Goal: Task Accomplishment & Management: Complete application form

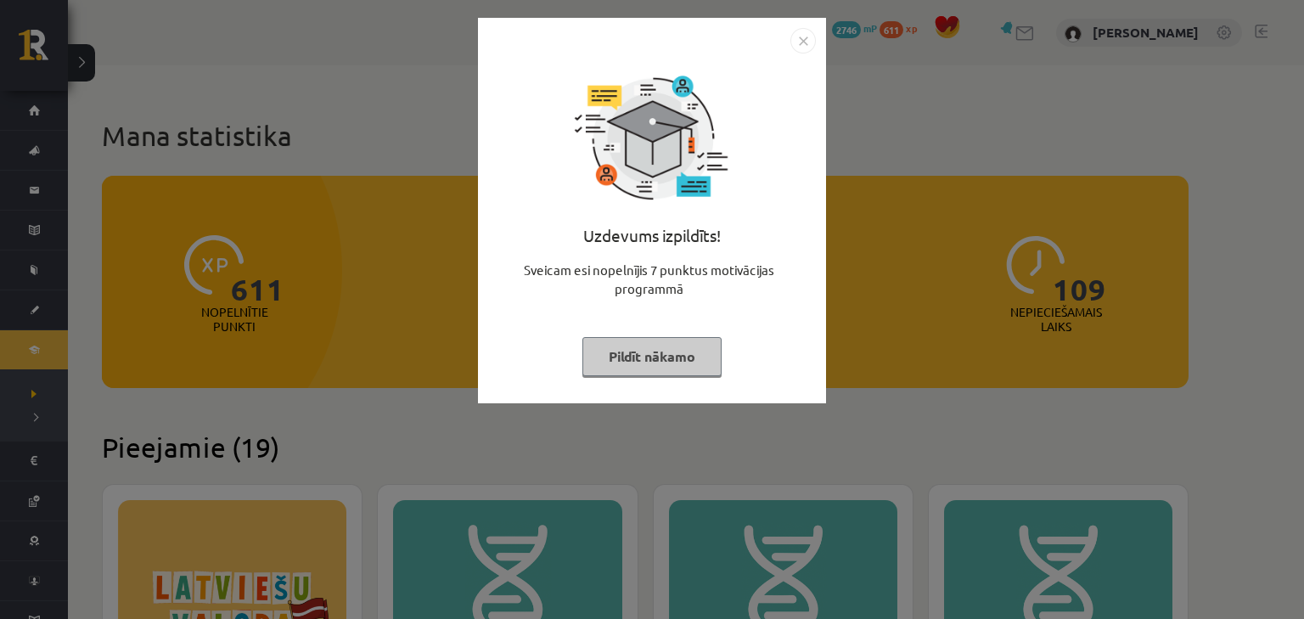
click at [808, 37] on img "Close" at bounding box center [802, 40] width 25 height 25
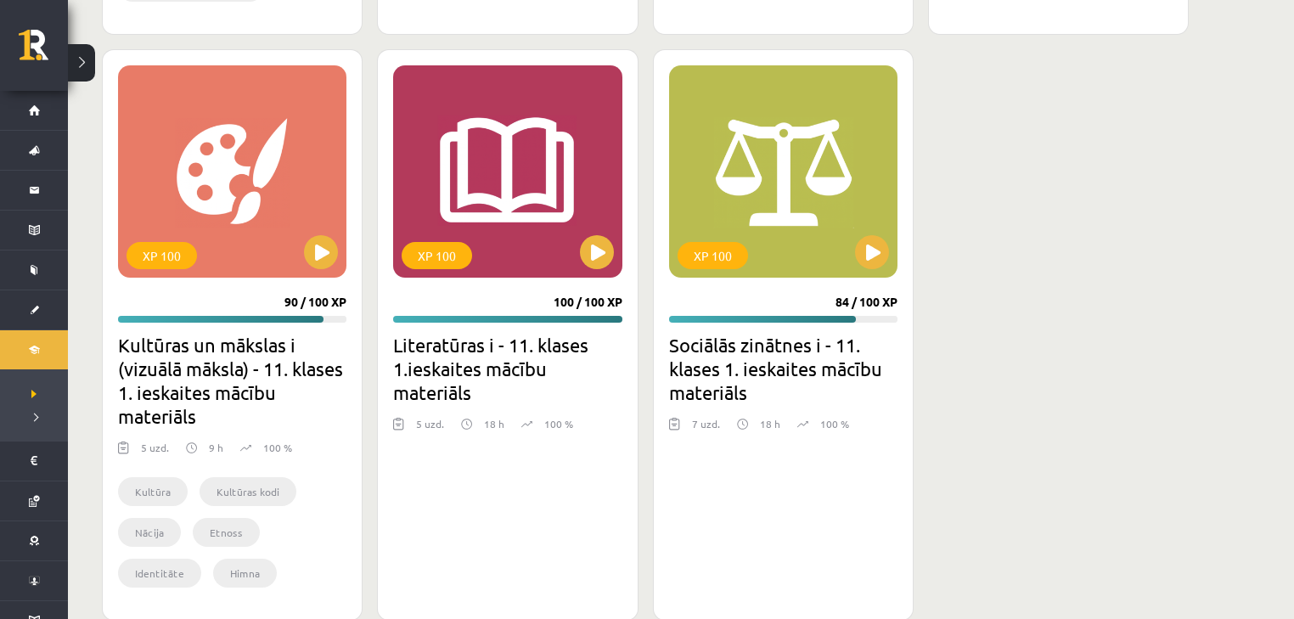
scroll to position [3754, 0]
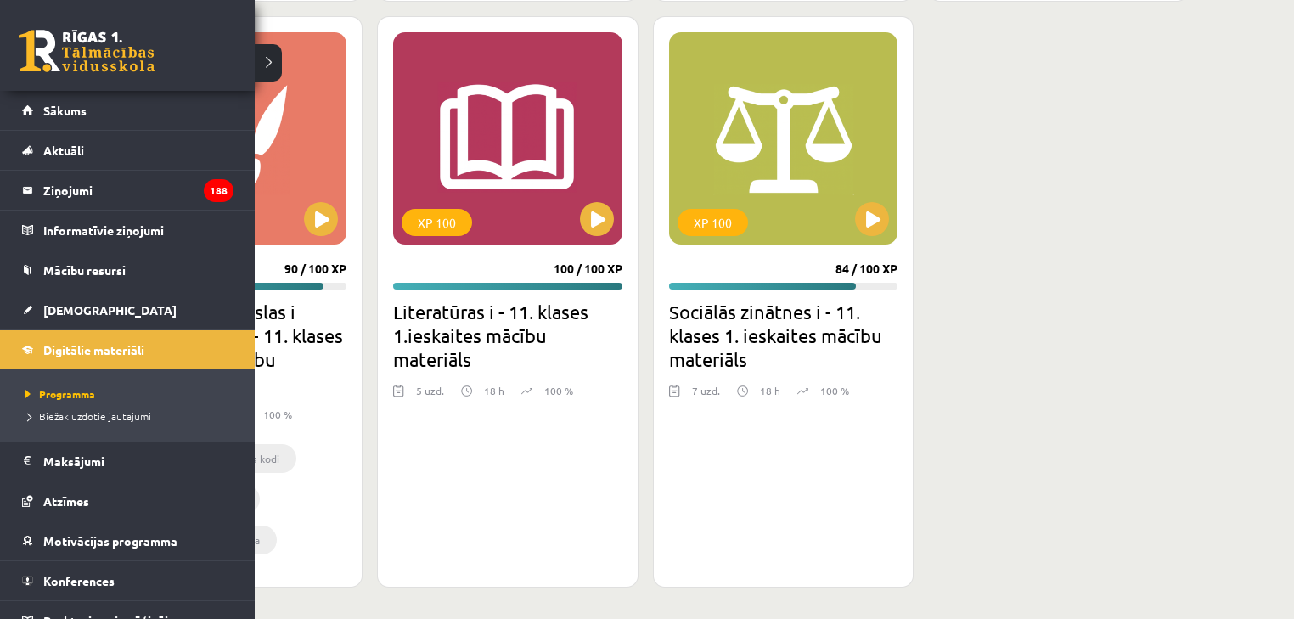
click at [29, 40] on link at bounding box center [87, 51] width 136 height 42
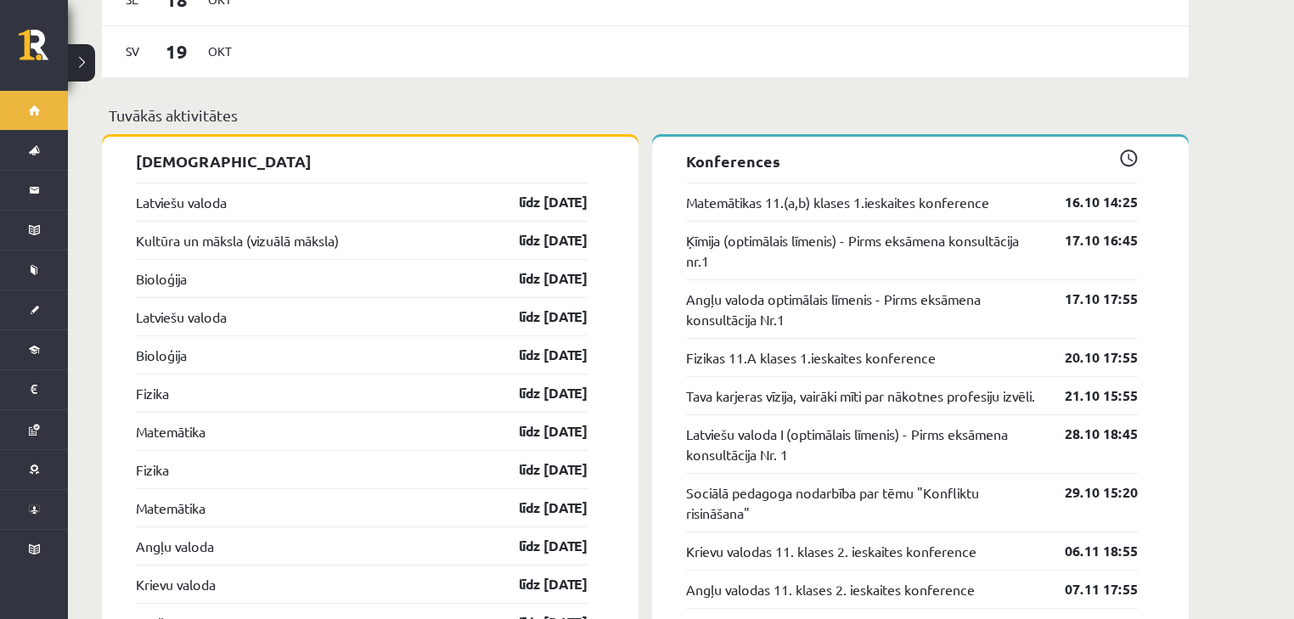
scroll to position [1494, 0]
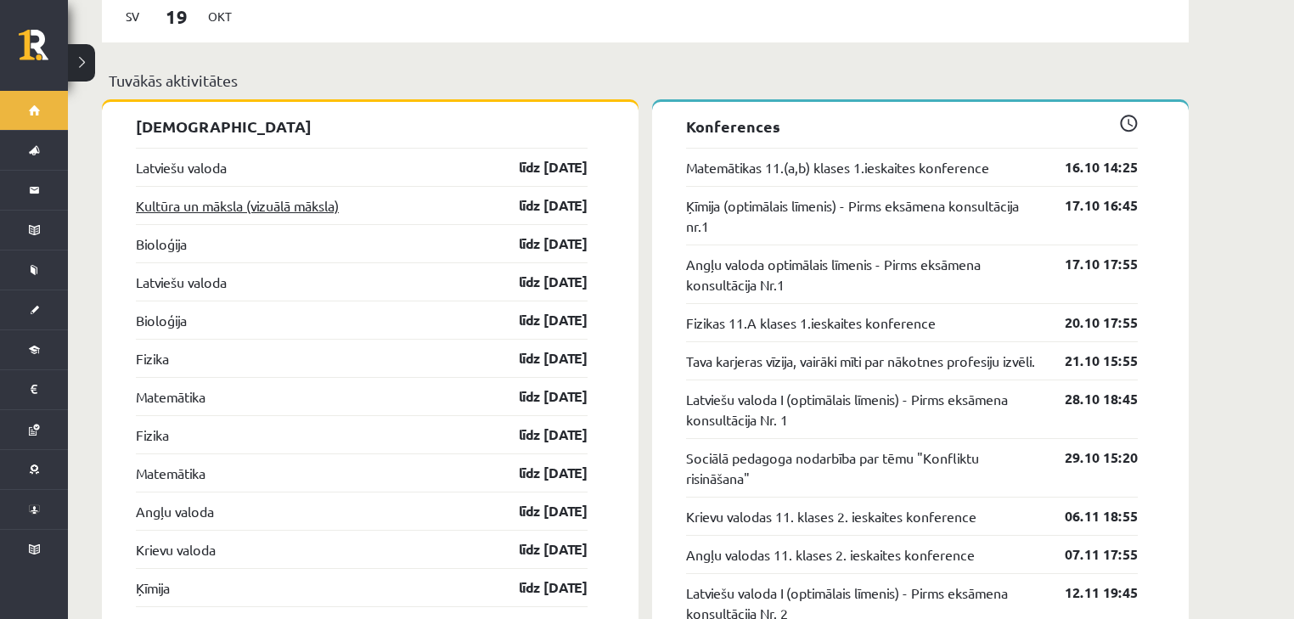
click at [260, 198] on link "Kultūra un māksla (vizuālā māksla)" at bounding box center [237, 205] width 203 height 20
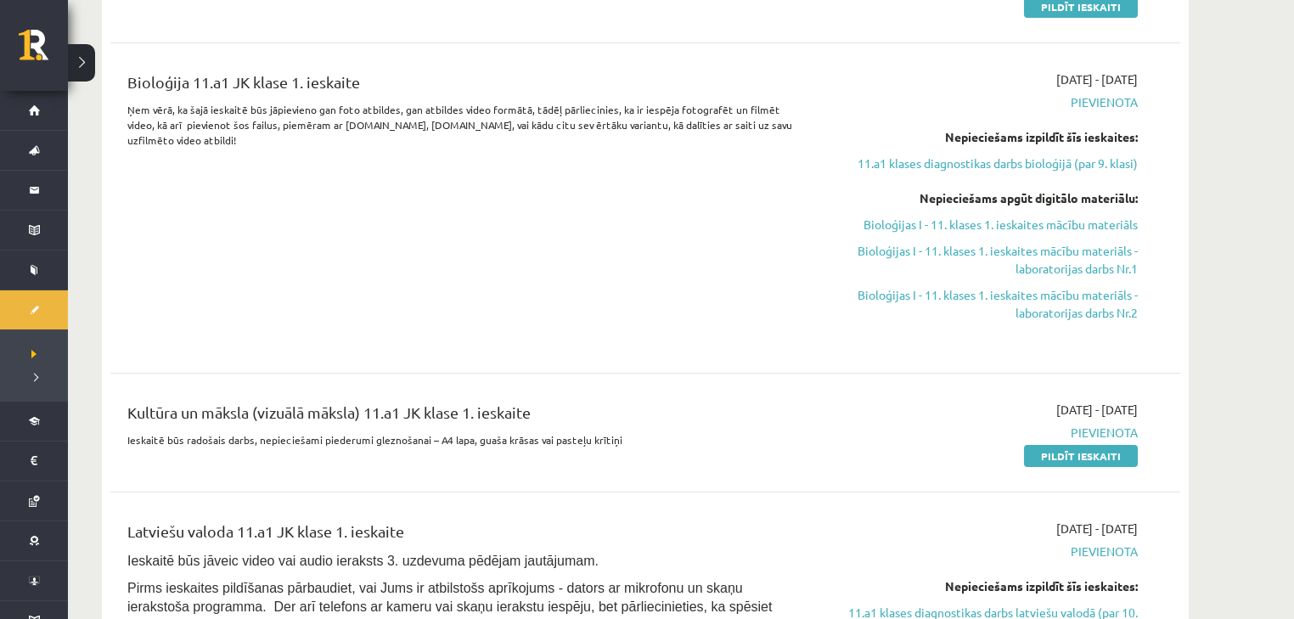
scroll to position [407, 0]
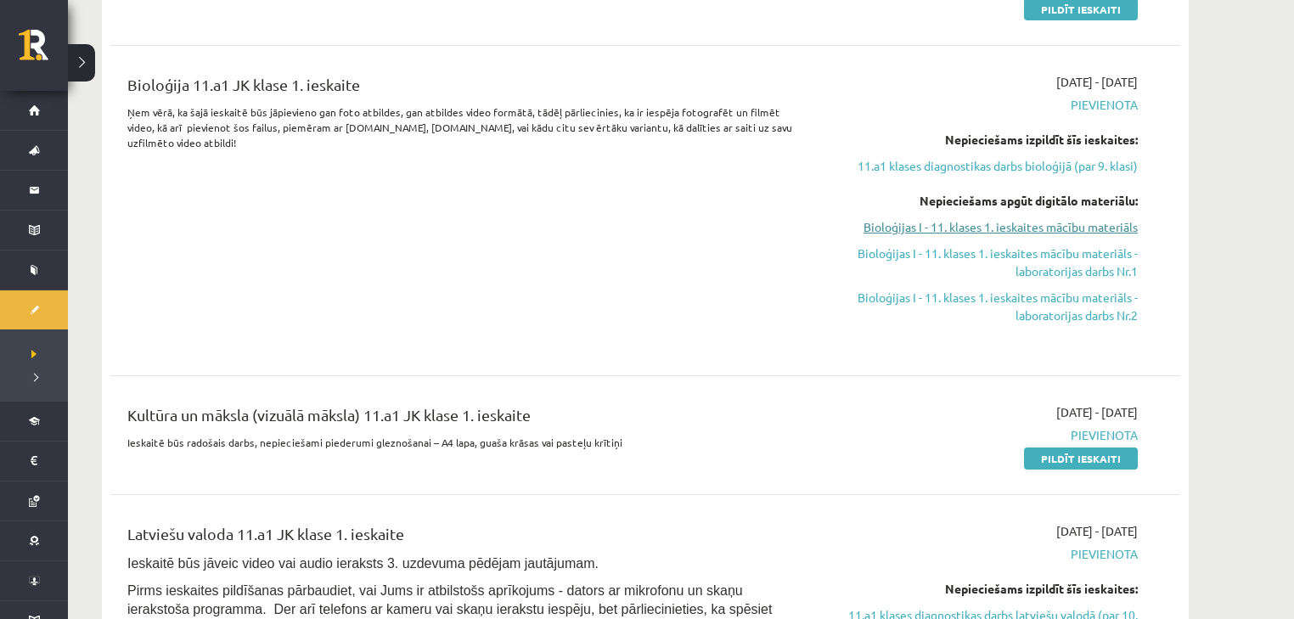
click at [934, 225] on link "Bioloģijas I - 11. klases 1. ieskaites mācību materiāls" at bounding box center [977, 227] width 320 height 18
click at [985, 166] on link "11.a1 klases diagnostikas darbs bioloģijā (par 9. klasi)" at bounding box center [977, 166] width 320 height 18
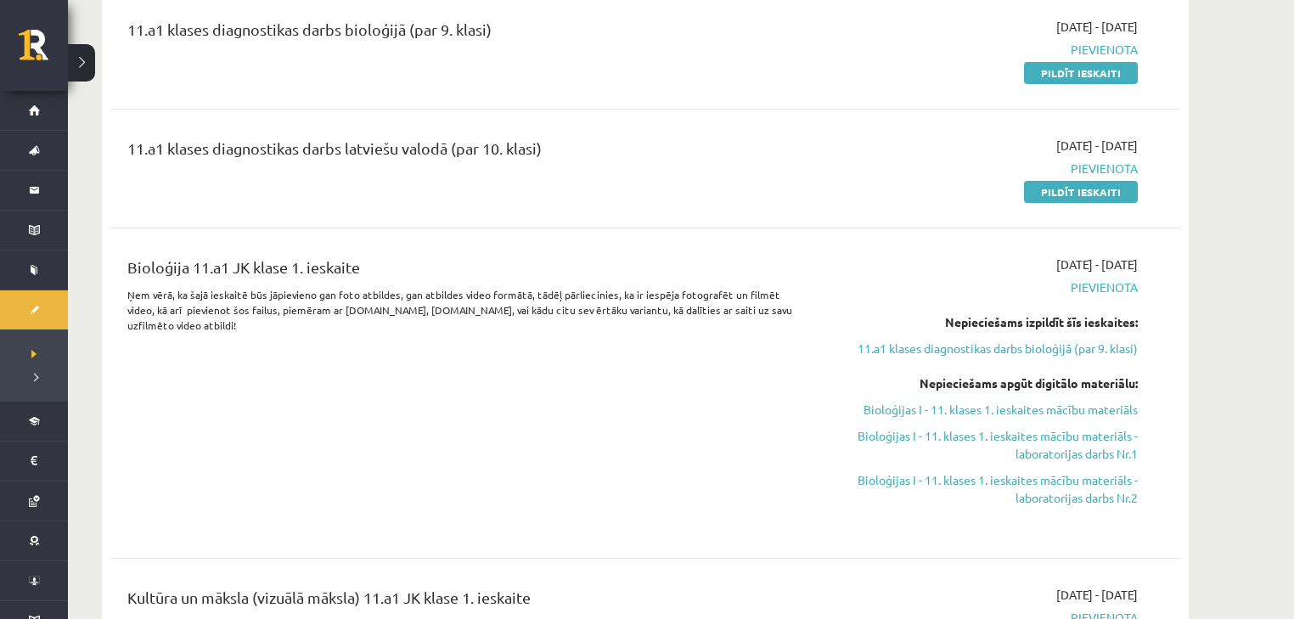
drag, startPoint x: 1088, startPoint y: 75, endPoint x: 713, endPoint y: 43, distance: 376.5
click at [1088, 75] on link "Pildīt ieskaiti" at bounding box center [1081, 73] width 114 height 22
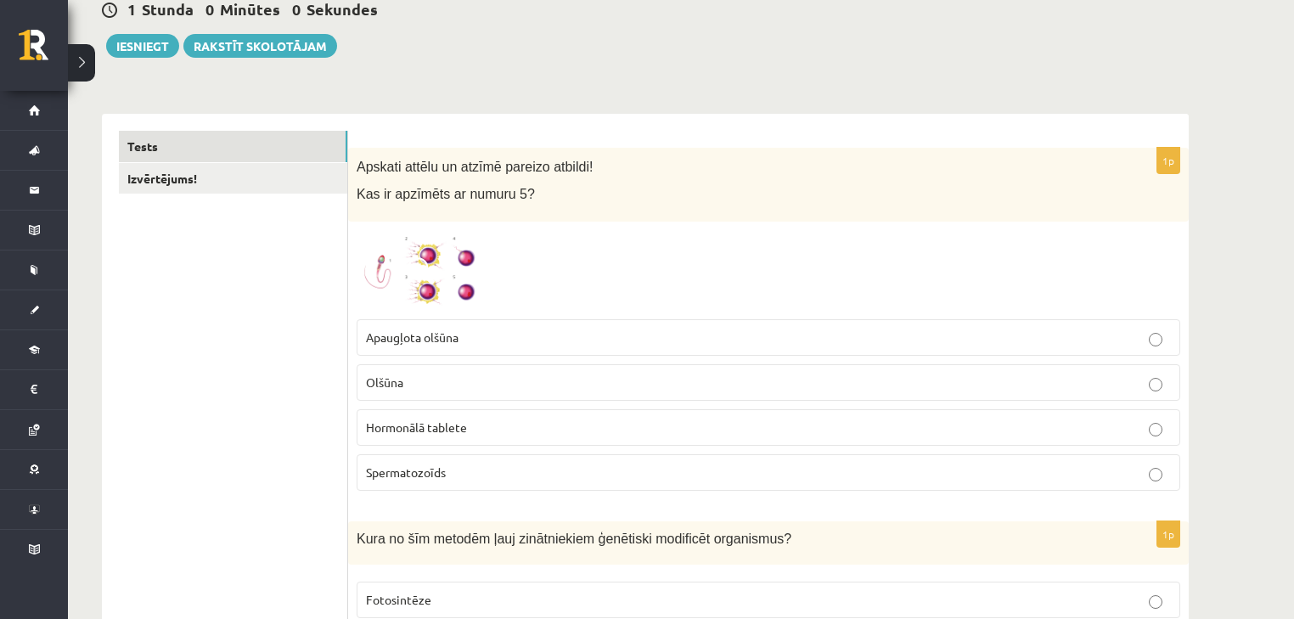
scroll to position [204, 0]
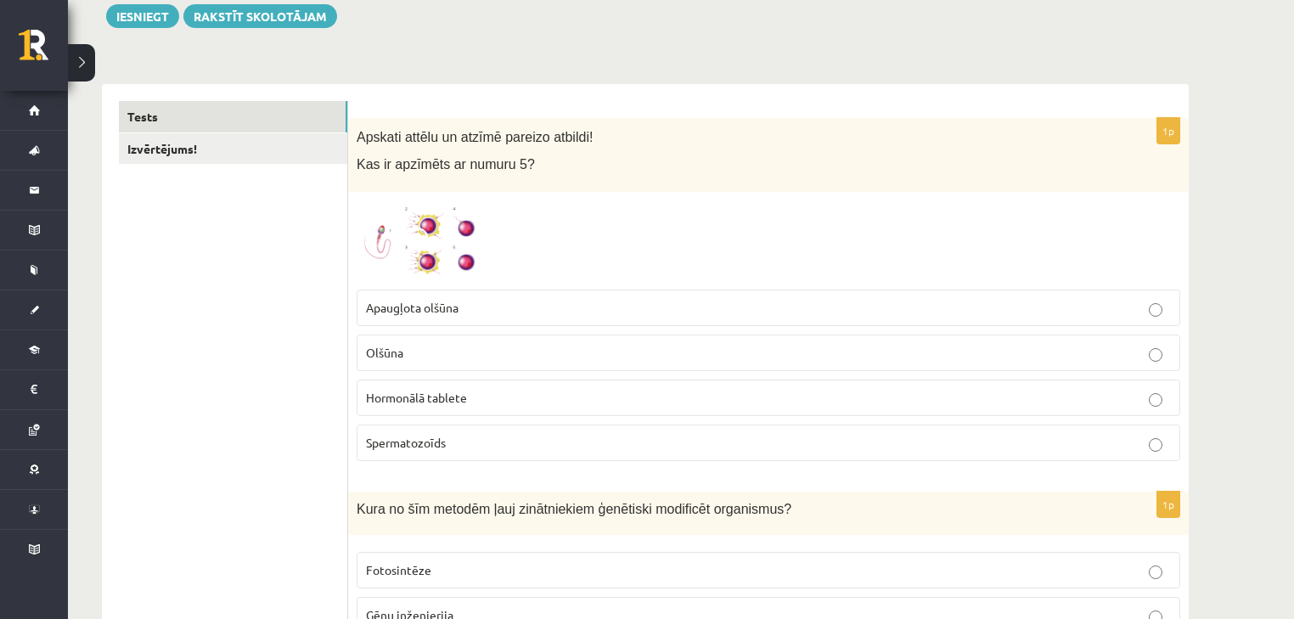
click at [451, 244] on img at bounding box center [420, 240] width 127 height 81
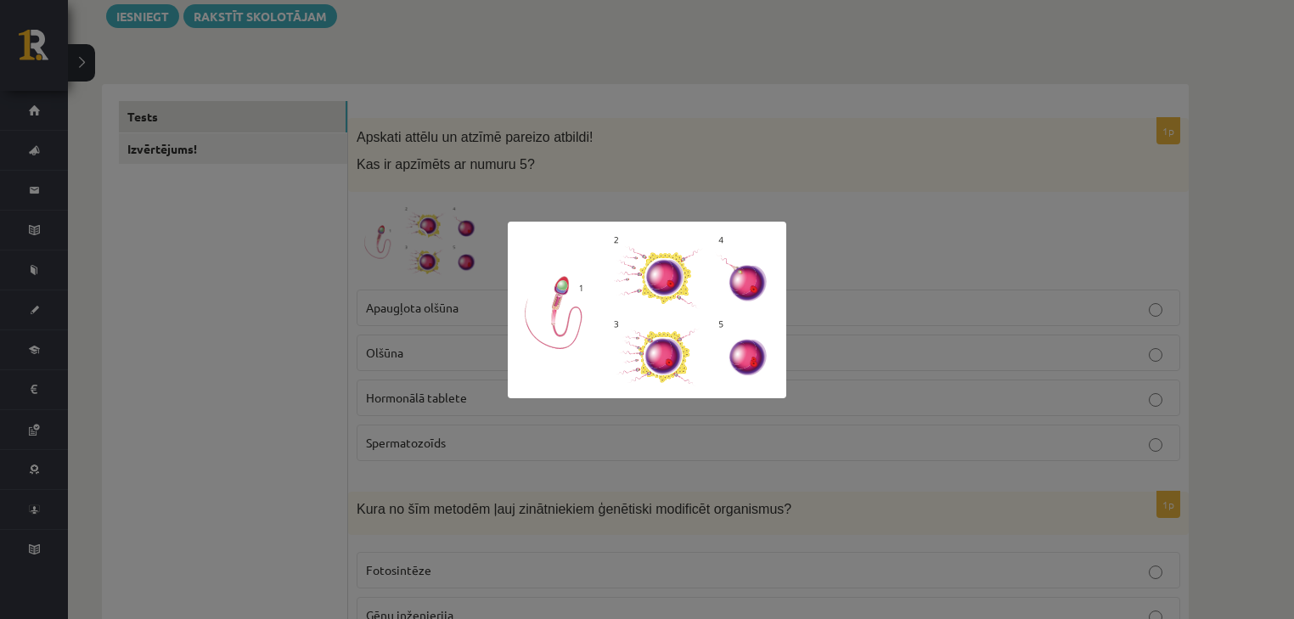
click at [822, 258] on div at bounding box center [647, 309] width 1294 height 619
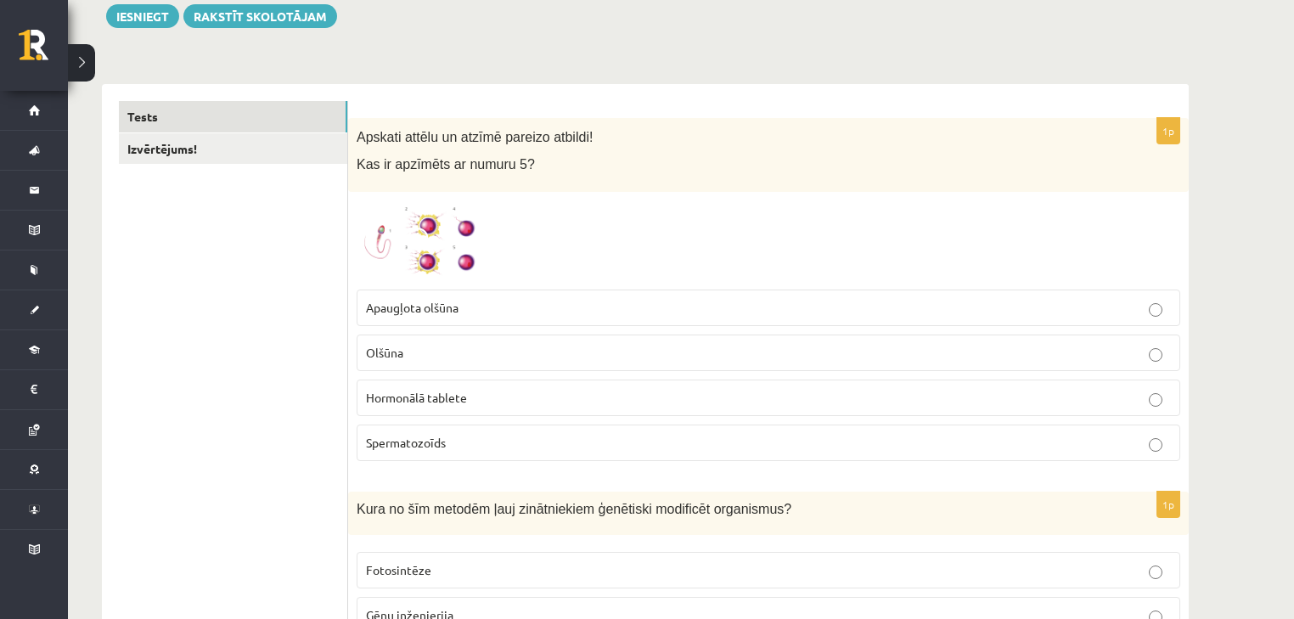
click at [449, 302] on span "Apaugļota olšūna" at bounding box center [412, 307] width 93 height 15
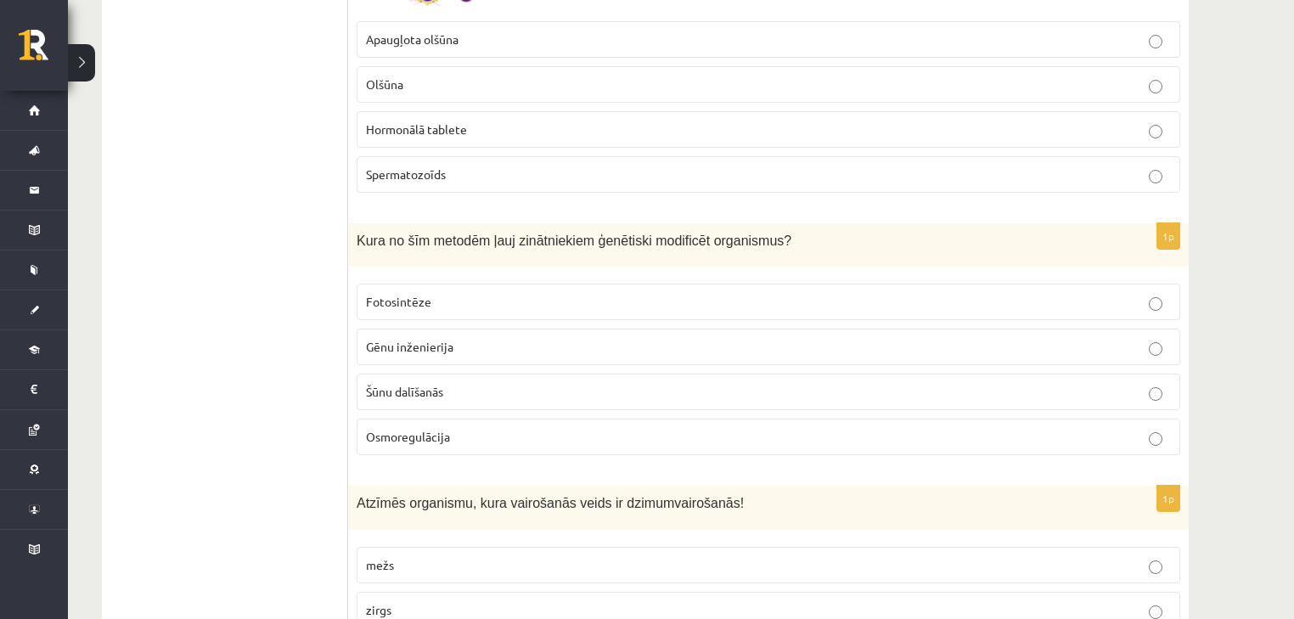
scroll to position [475, 0]
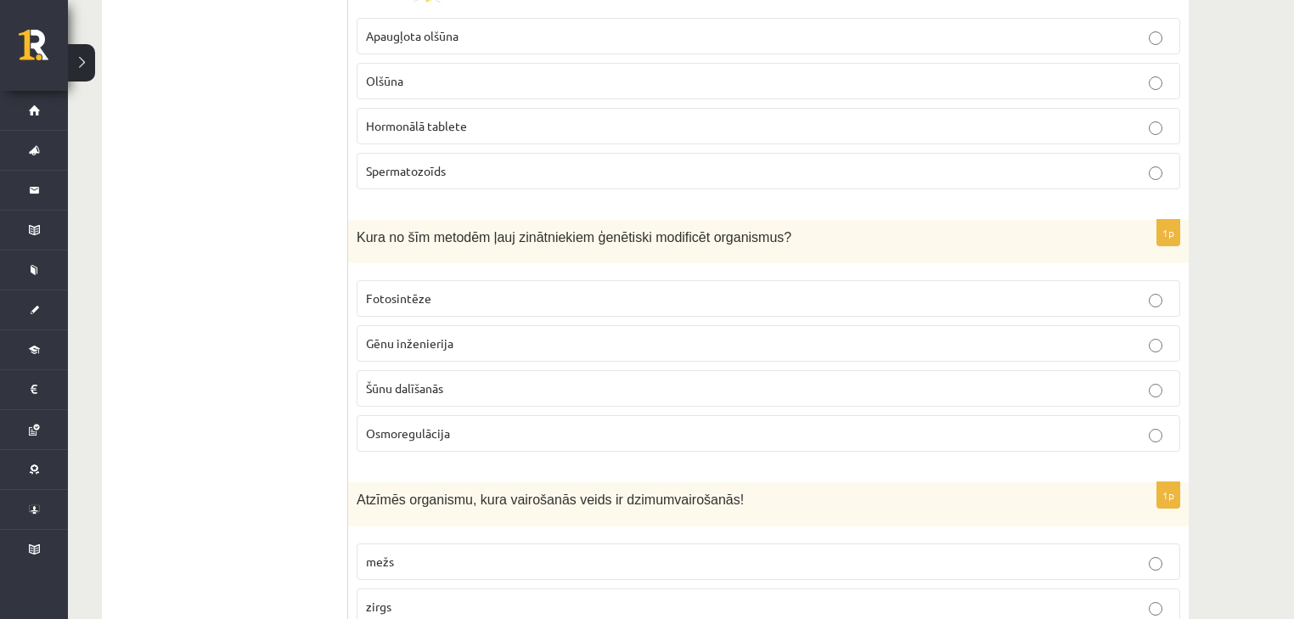
click at [430, 342] on span "Gēnu inženierija" at bounding box center [409, 342] width 87 height 15
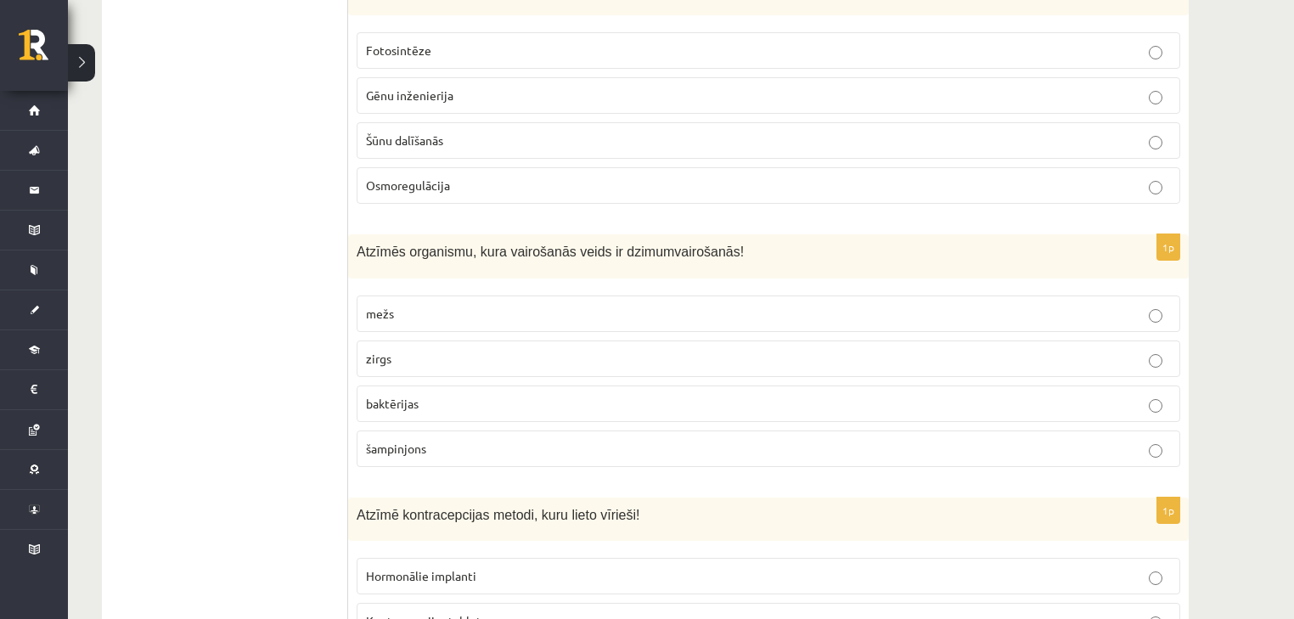
scroll to position [747, 0]
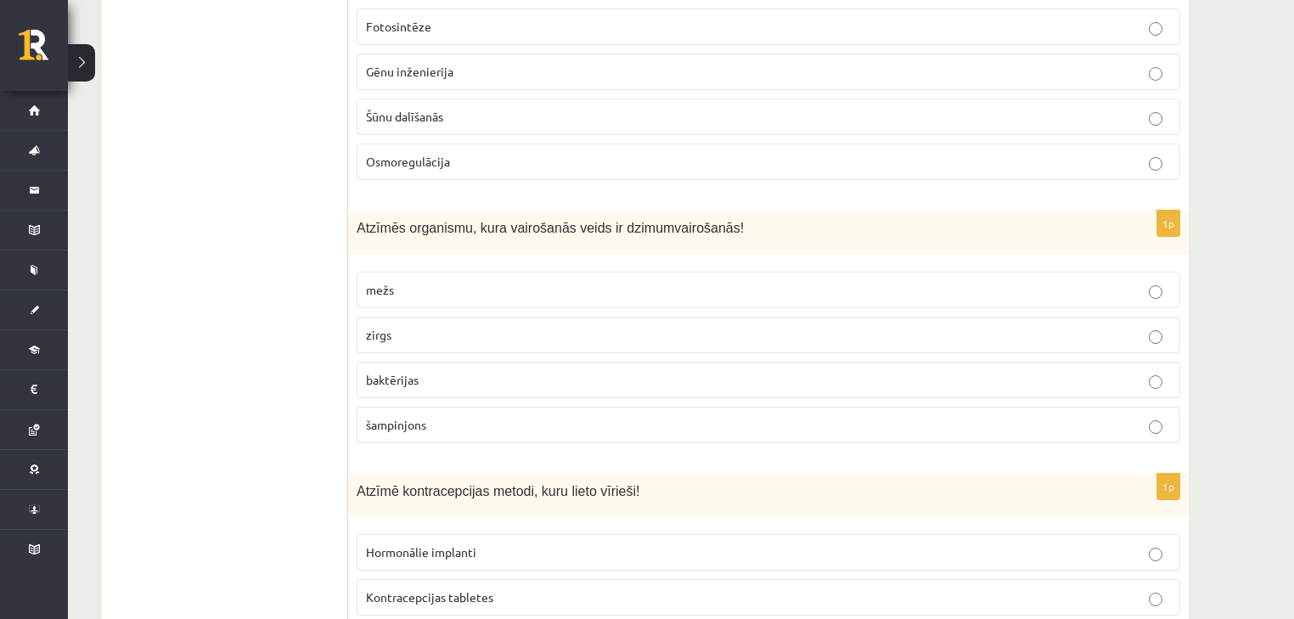
click at [431, 336] on p "zirgs" at bounding box center [768, 335] width 805 height 18
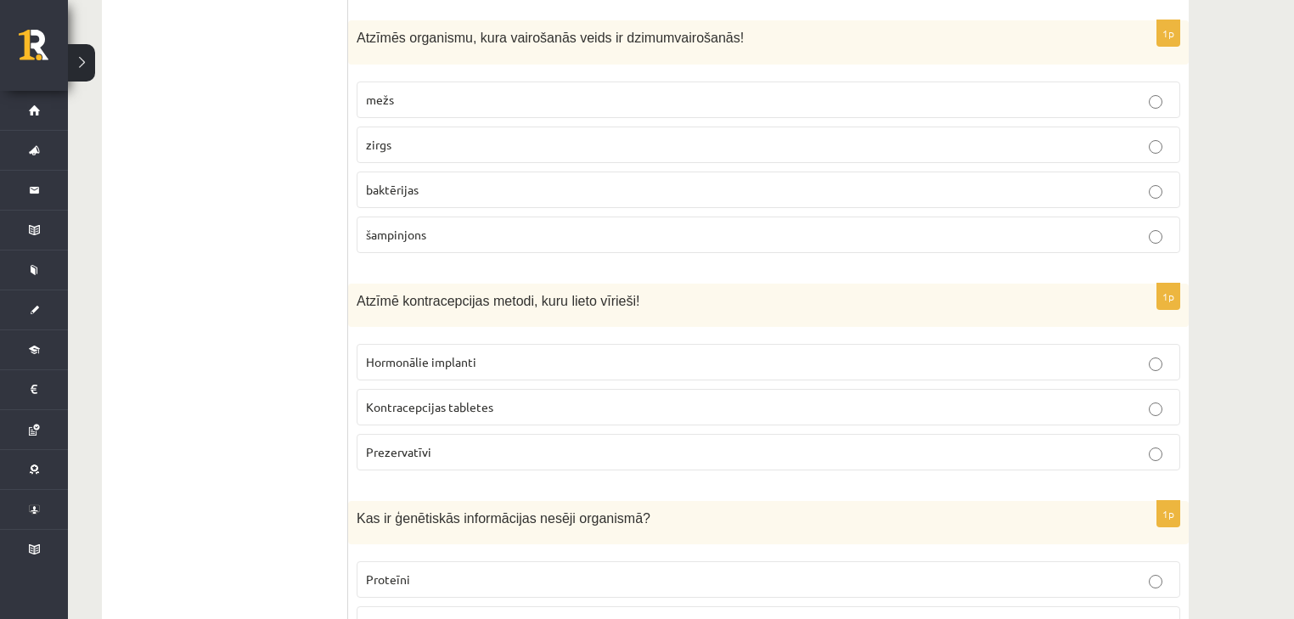
scroll to position [951, 0]
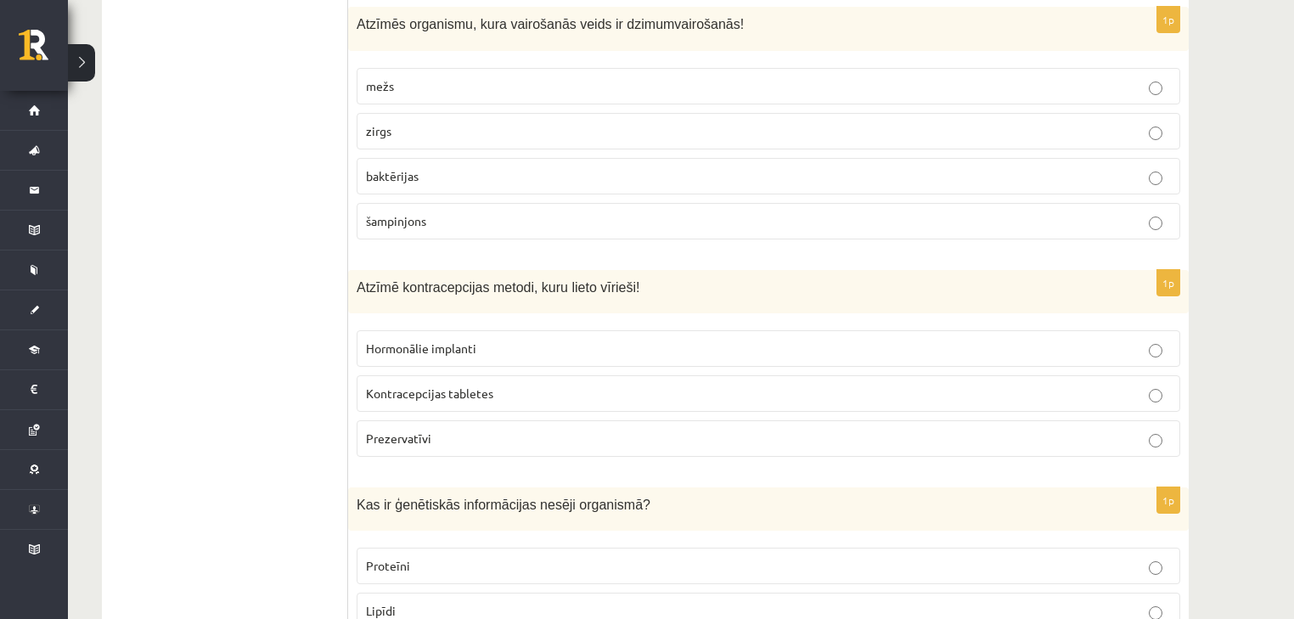
click at [430, 441] on p "Prezervatīvi" at bounding box center [768, 439] width 805 height 18
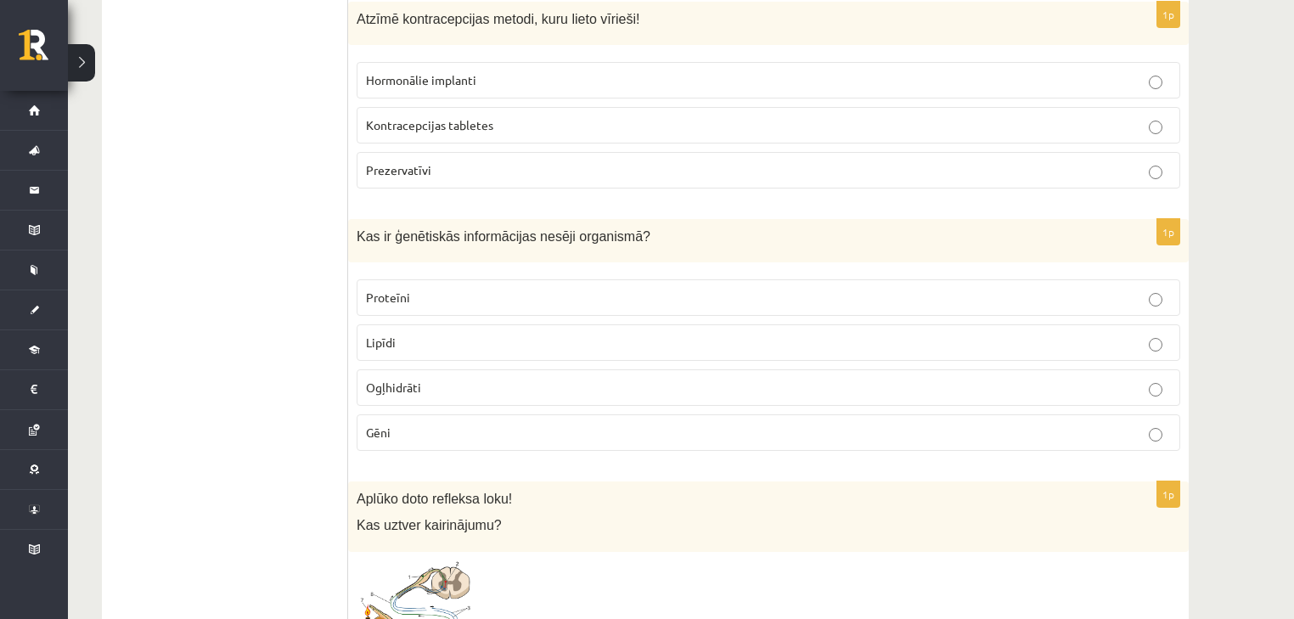
scroll to position [1222, 0]
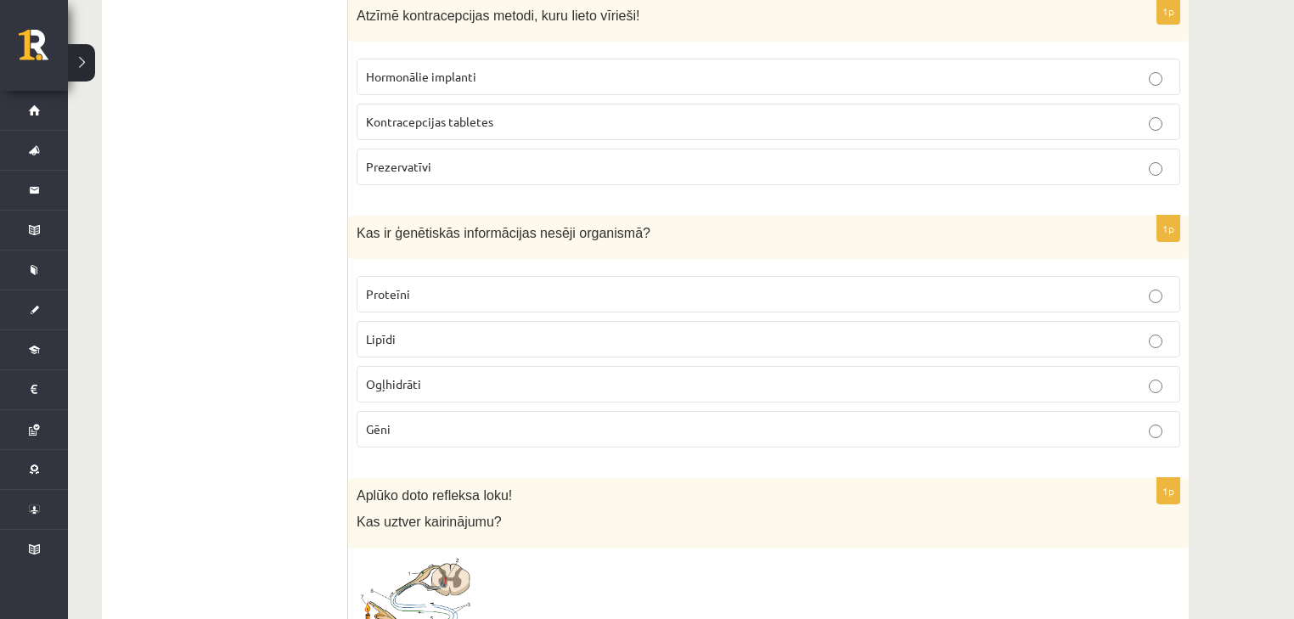
click at [405, 420] on p "Gēni" at bounding box center [768, 429] width 805 height 18
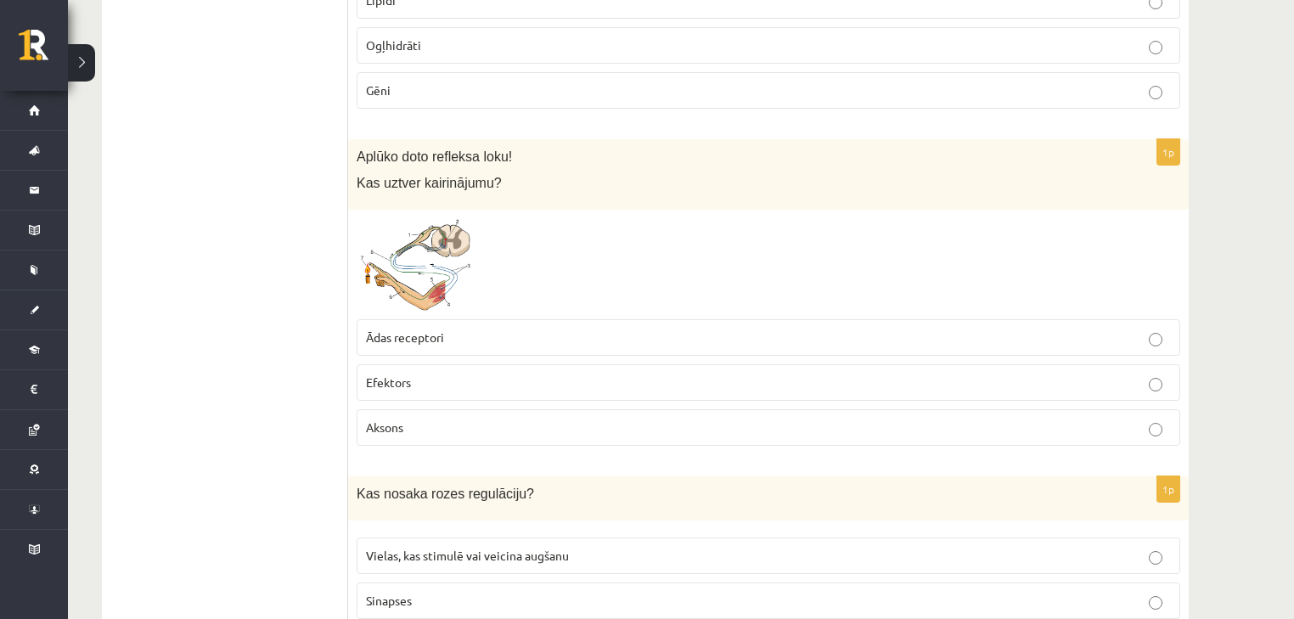
scroll to position [1562, 0]
click at [462, 328] on p "Ādas receptori" at bounding box center [768, 337] width 805 height 18
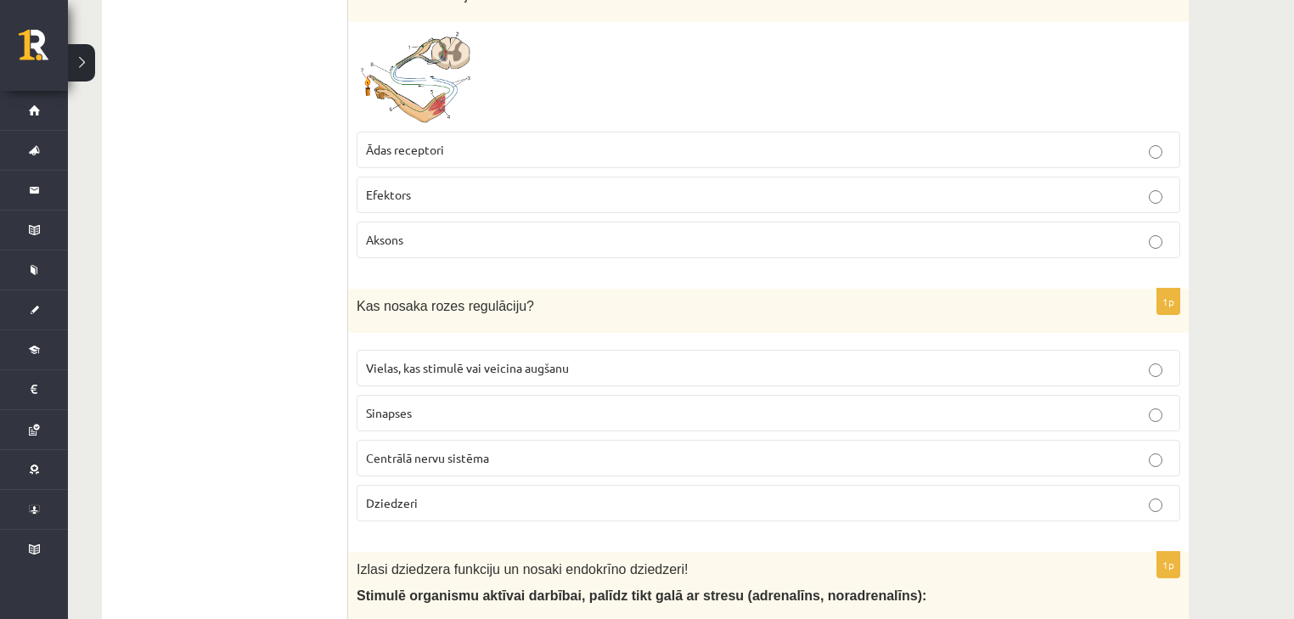
scroll to position [1834, 0]
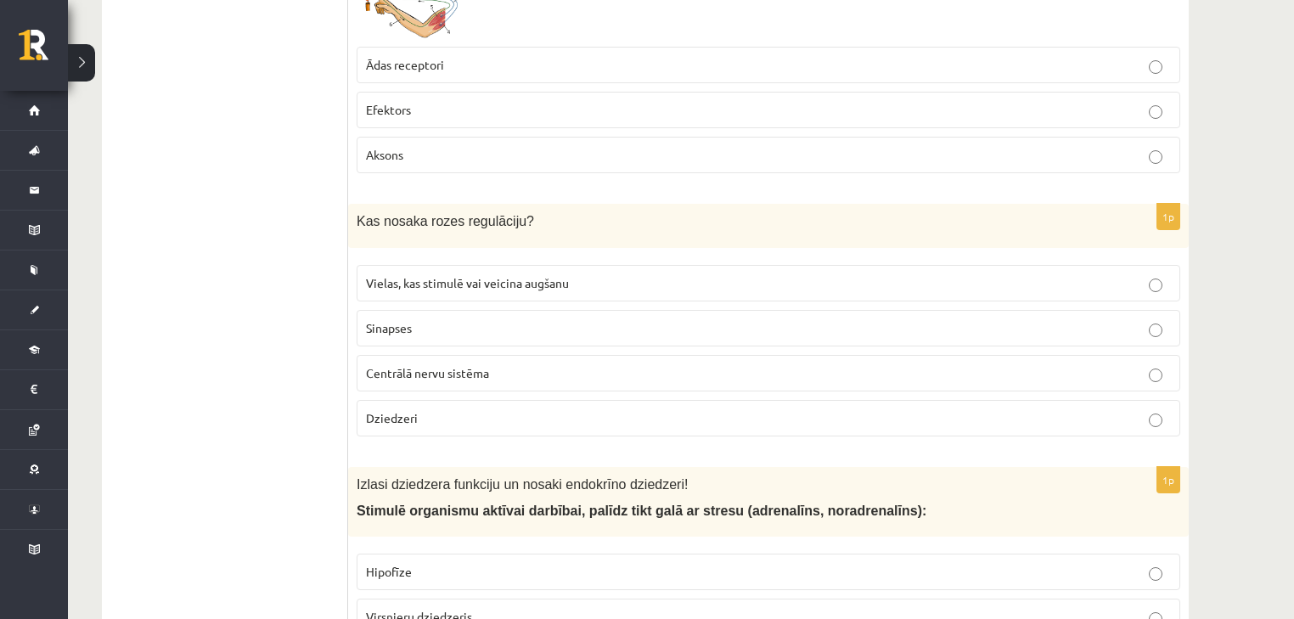
click at [465, 278] on span "Vielas, kas stimulē vai veicina augšanu" at bounding box center [467, 282] width 203 height 15
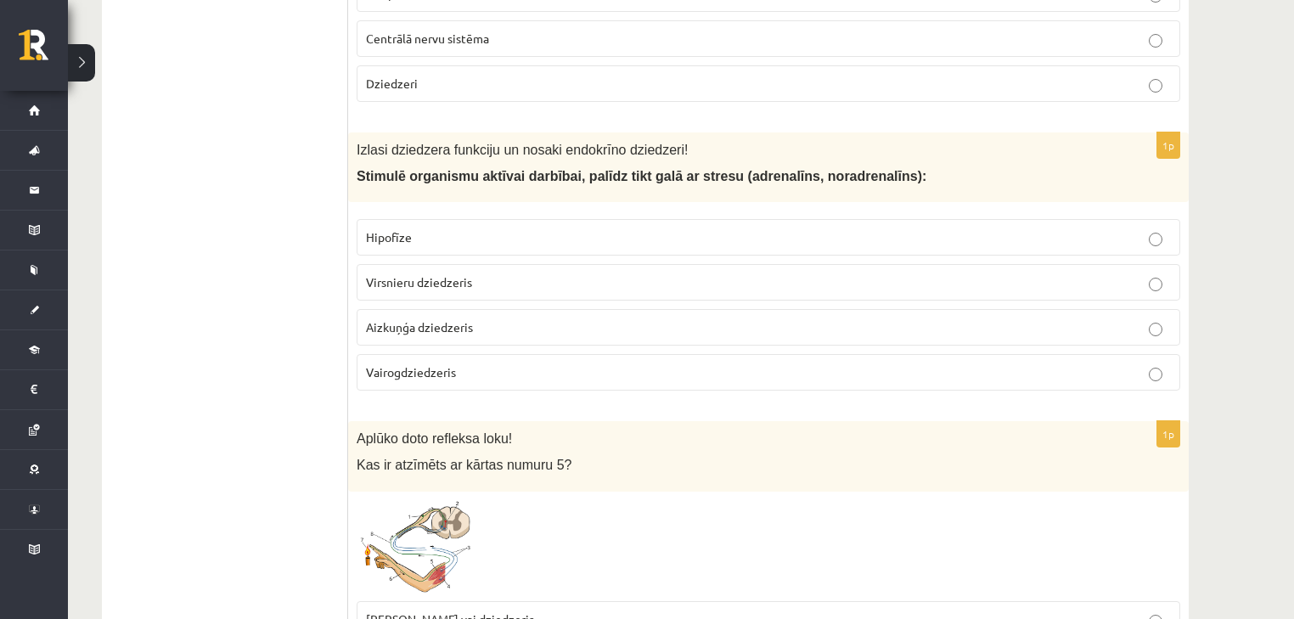
scroll to position [2173, 0]
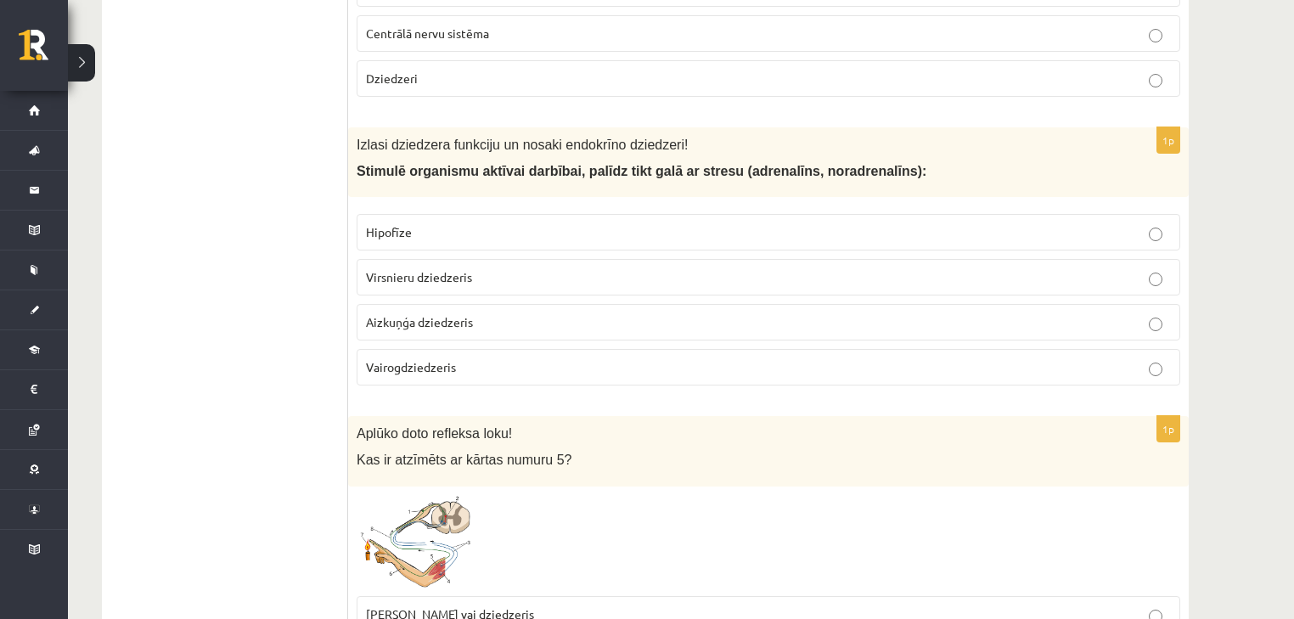
click at [430, 270] on span "Virsnieru dziedzeris" at bounding box center [419, 276] width 106 height 15
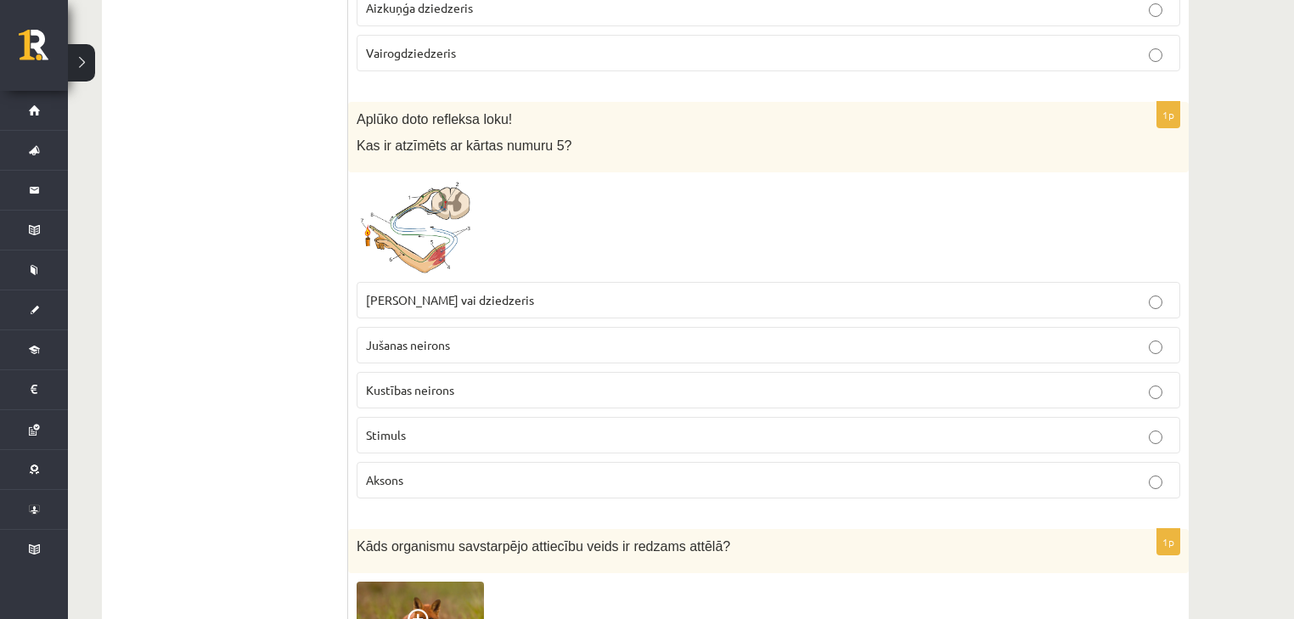
scroll to position [2445, 0]
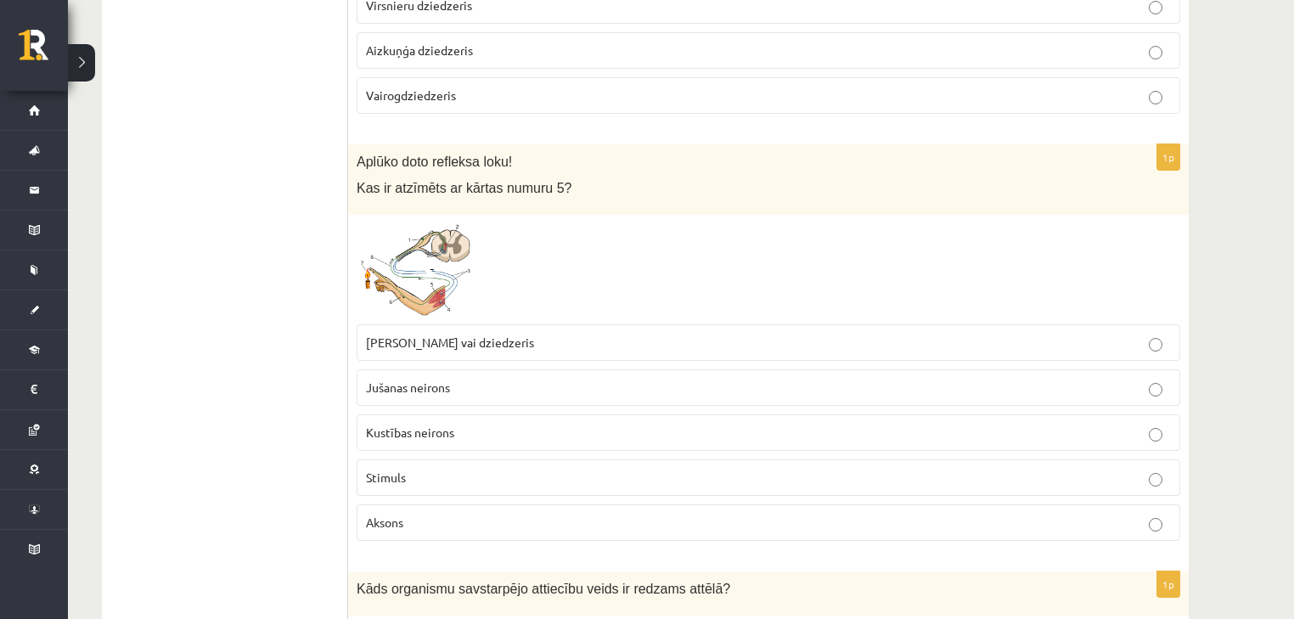
click at [474, 336] on span "Muskulis vai dziedzeris" at bounding box center [450, 341] width 168 height 15
click at [441, 285] on img at bounding box center [420, 269] width 127 height 93
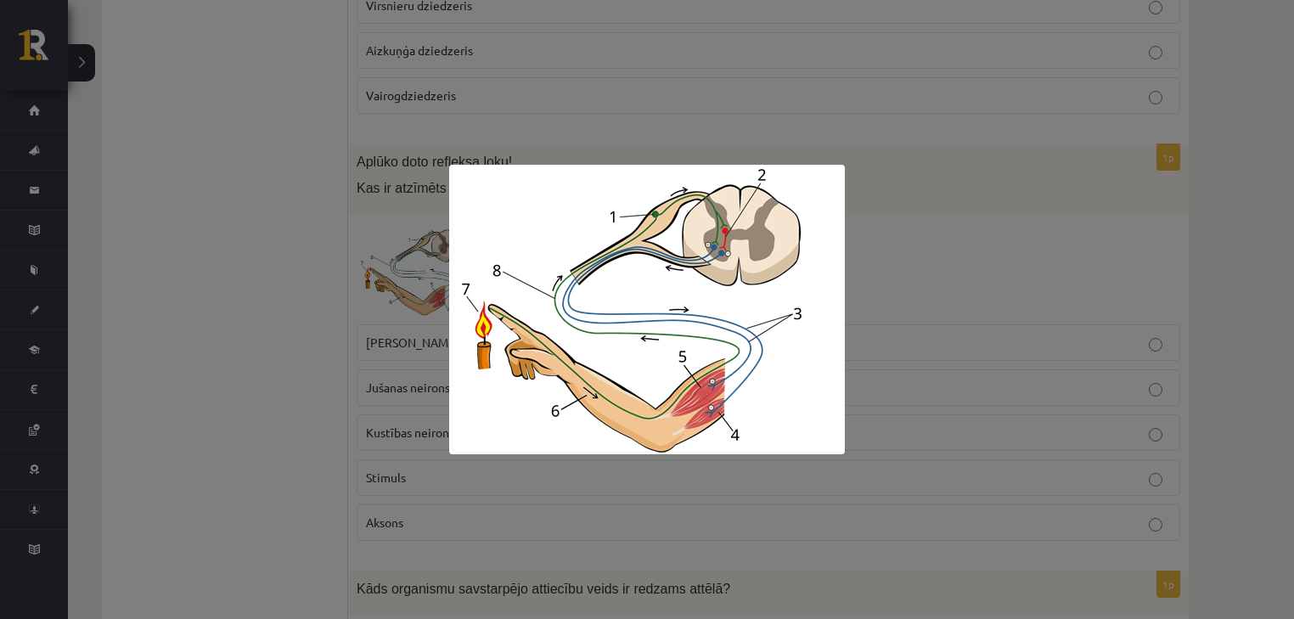
click at [223, 302] on div at bounding box center [647, 309] width 1294 height 619
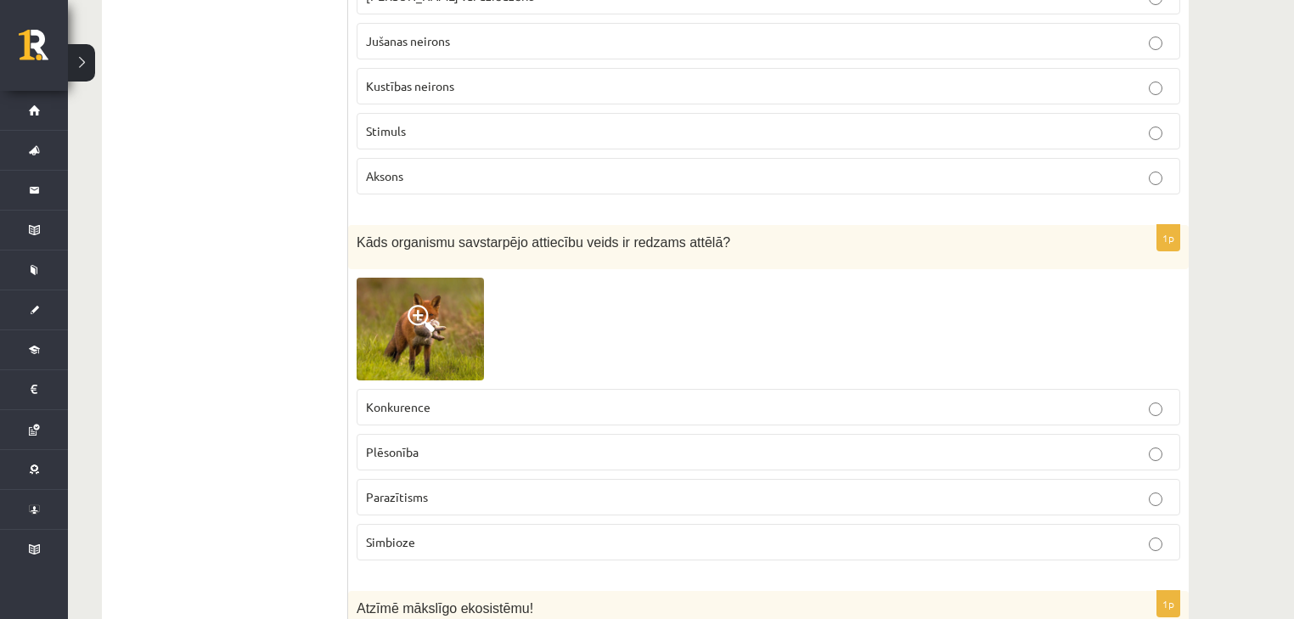
scroll to position [2852, 0]
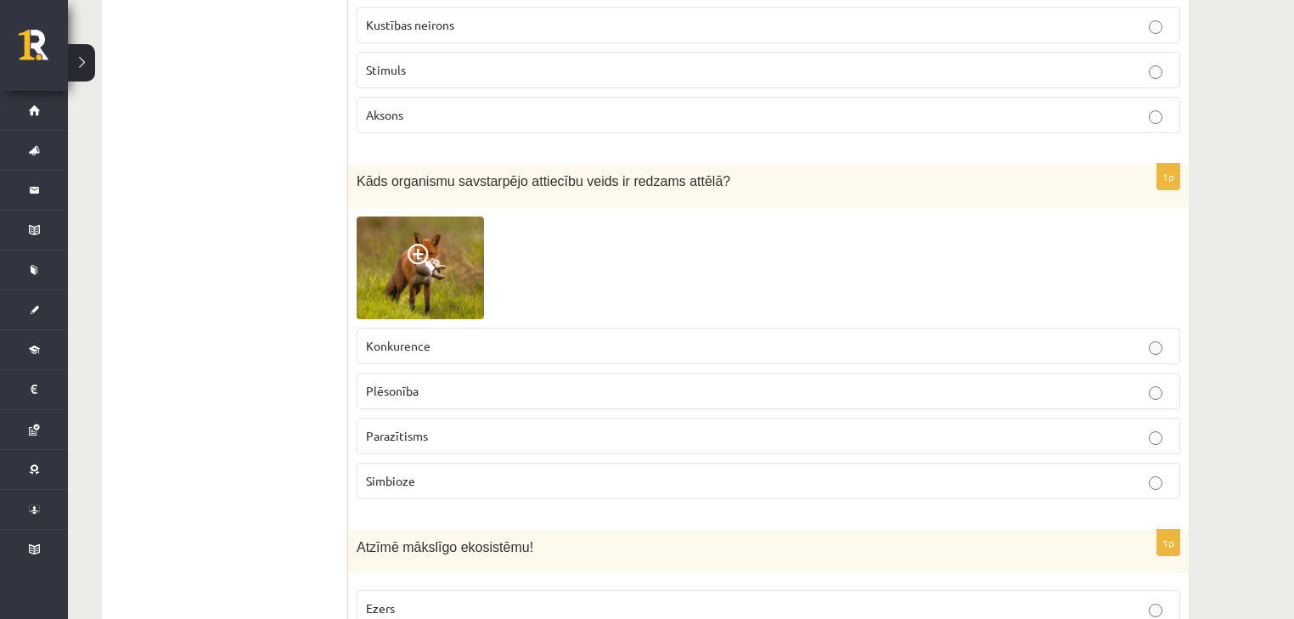
click at [452, 382] on p "Plēsonība" at bounding box center [768, 391] width 805 height 18
click at [439, 254] on img at bounding box center [420, 267] width 127 height 103
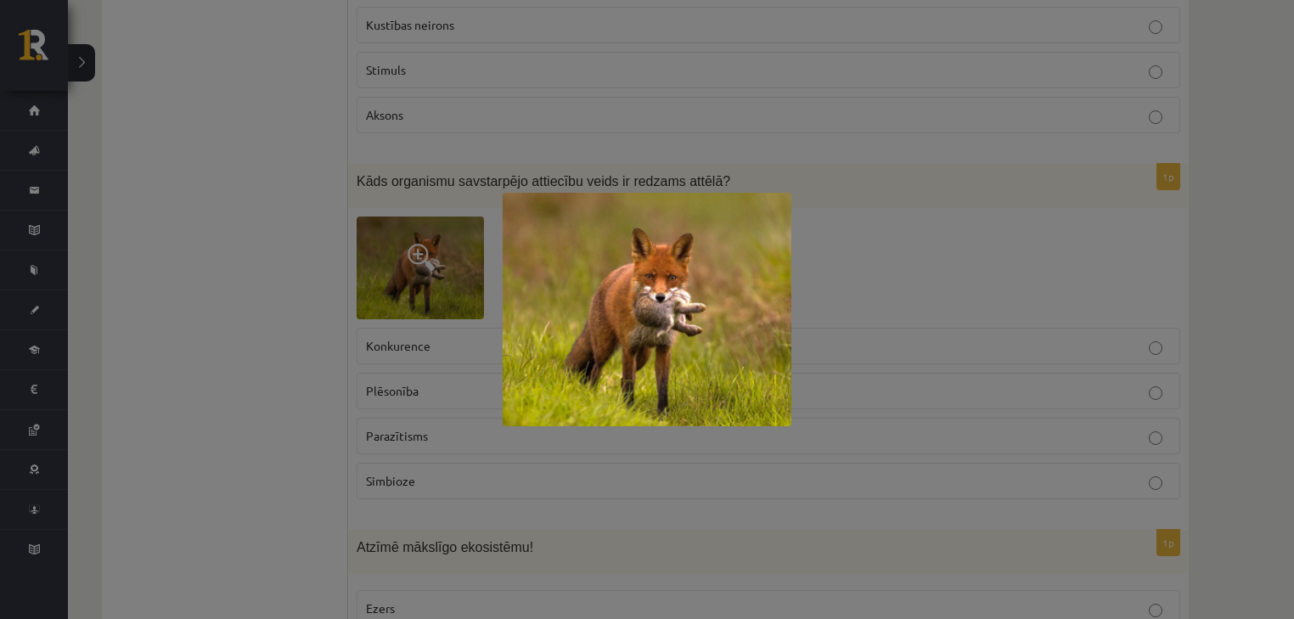
click at [256, 364] on div at bounding box center [647, 309] width 1294 height 619
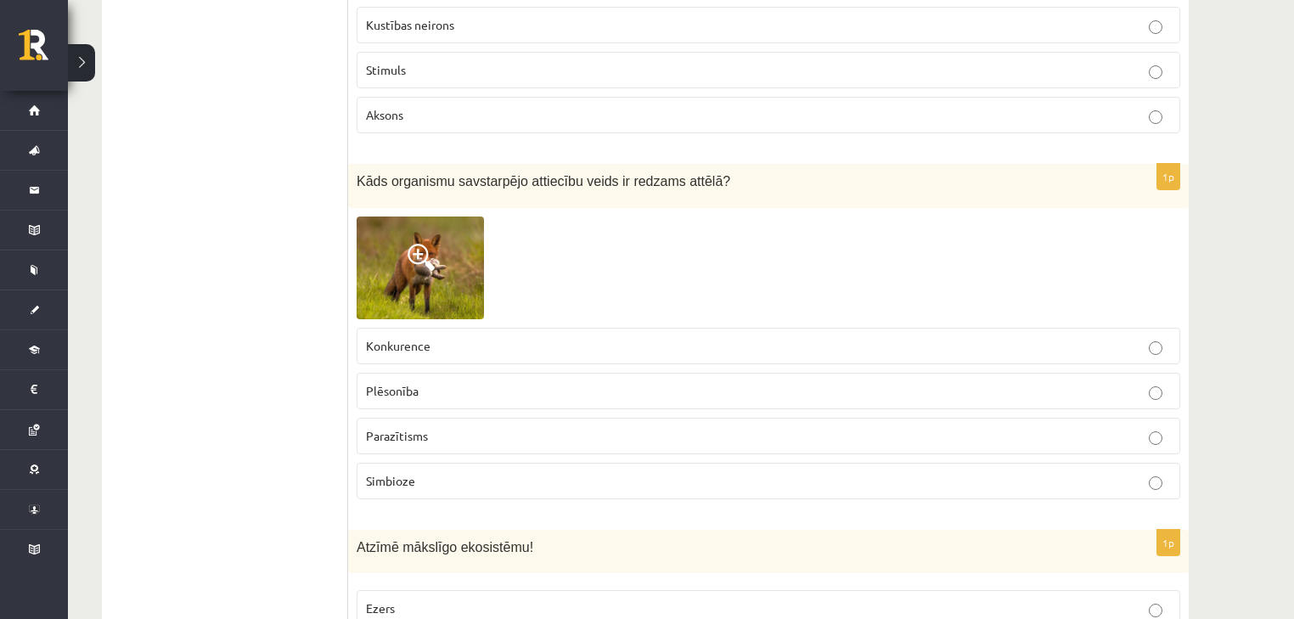
click at [413, 260] on img at bounding box center [420, 267] width 127 height 103
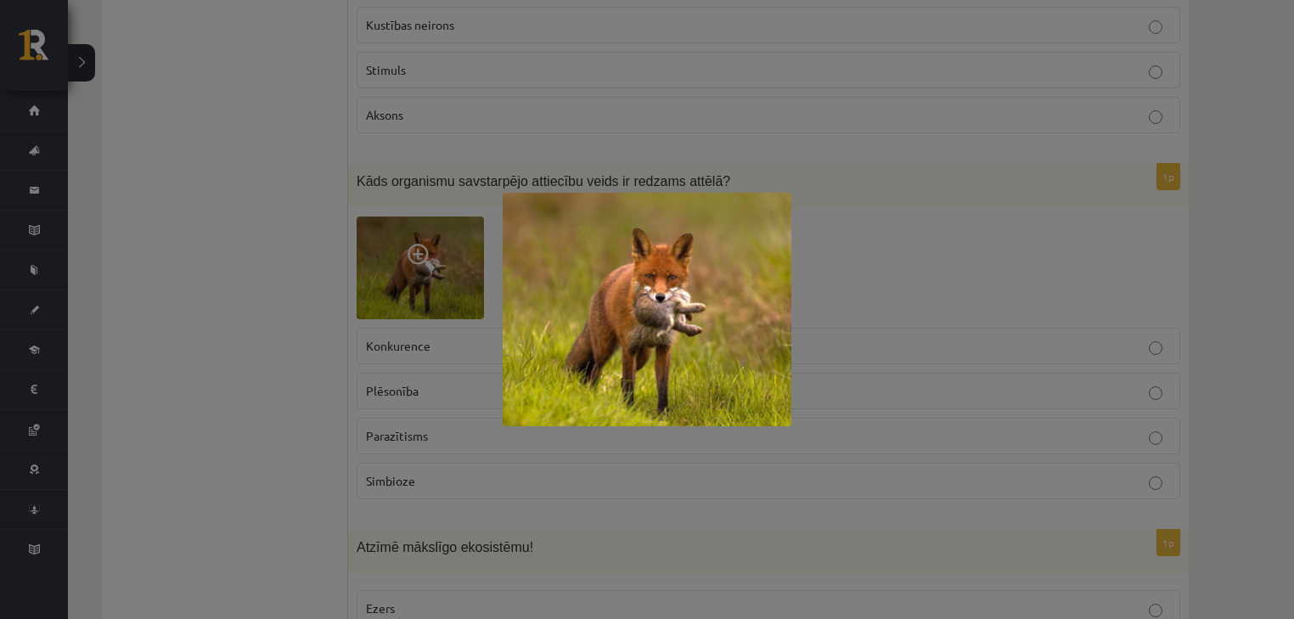
click at [283, 475] on div at bounding box center [647, 309] width 1294 height 619
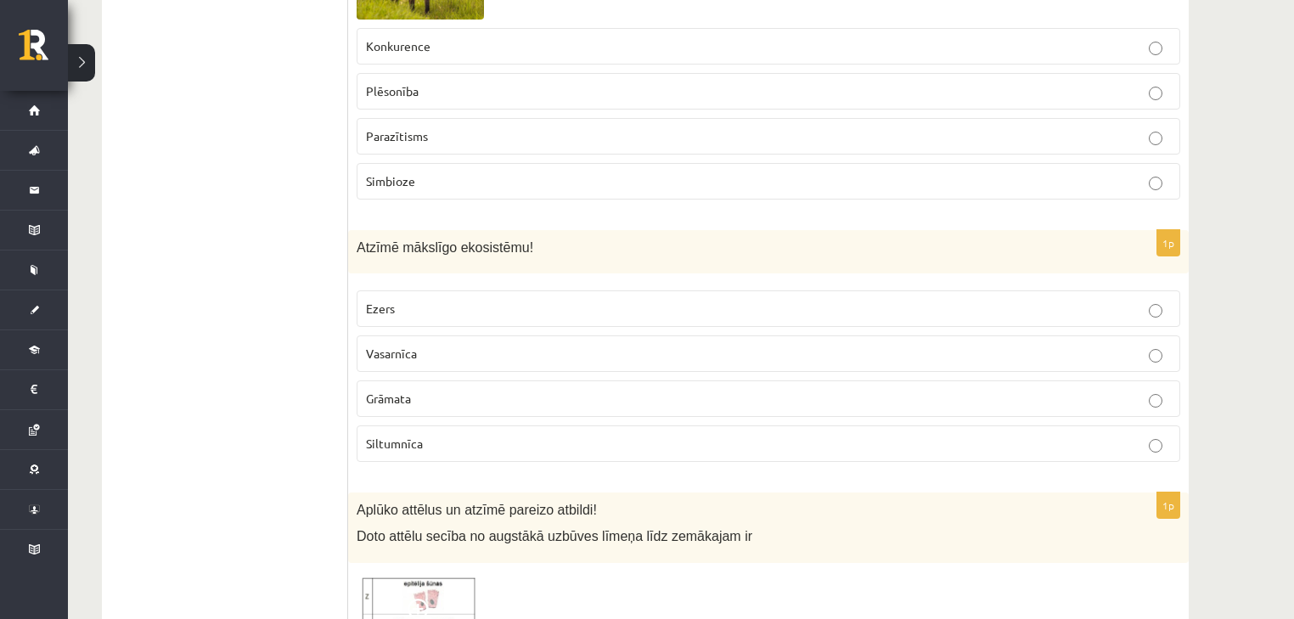
scroll to position [3192, 0]
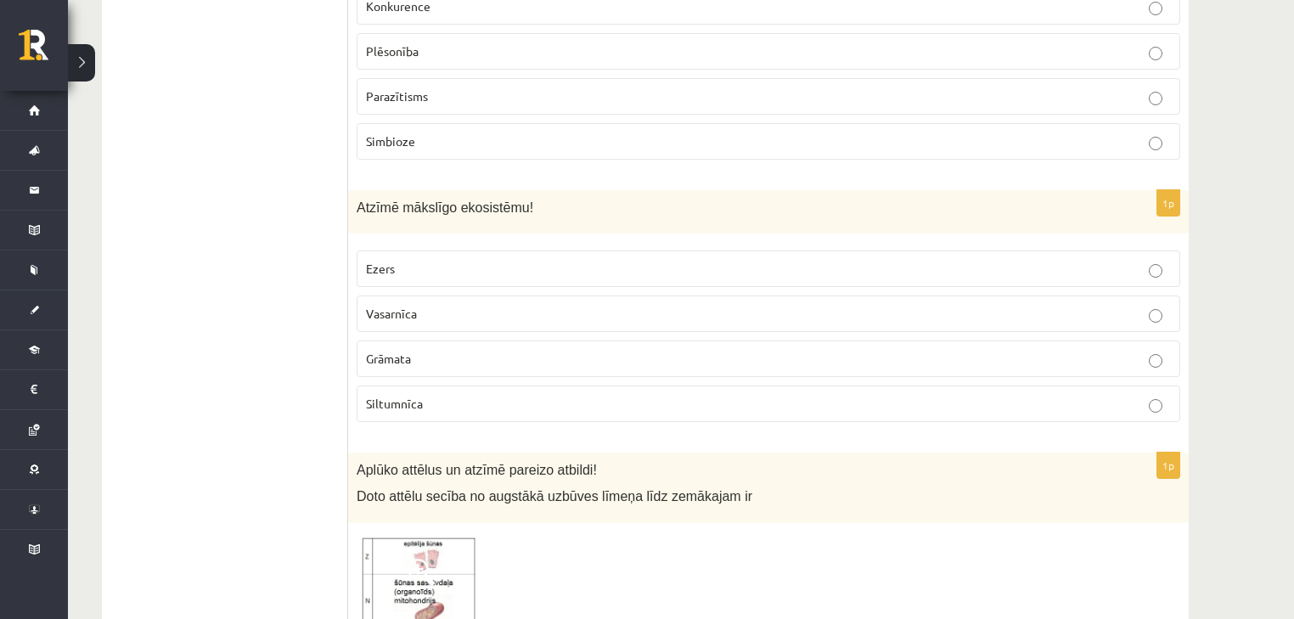
click at [403, 397] on label "Siltumnīca" at bounding box center [768, 403] width 823 height 37
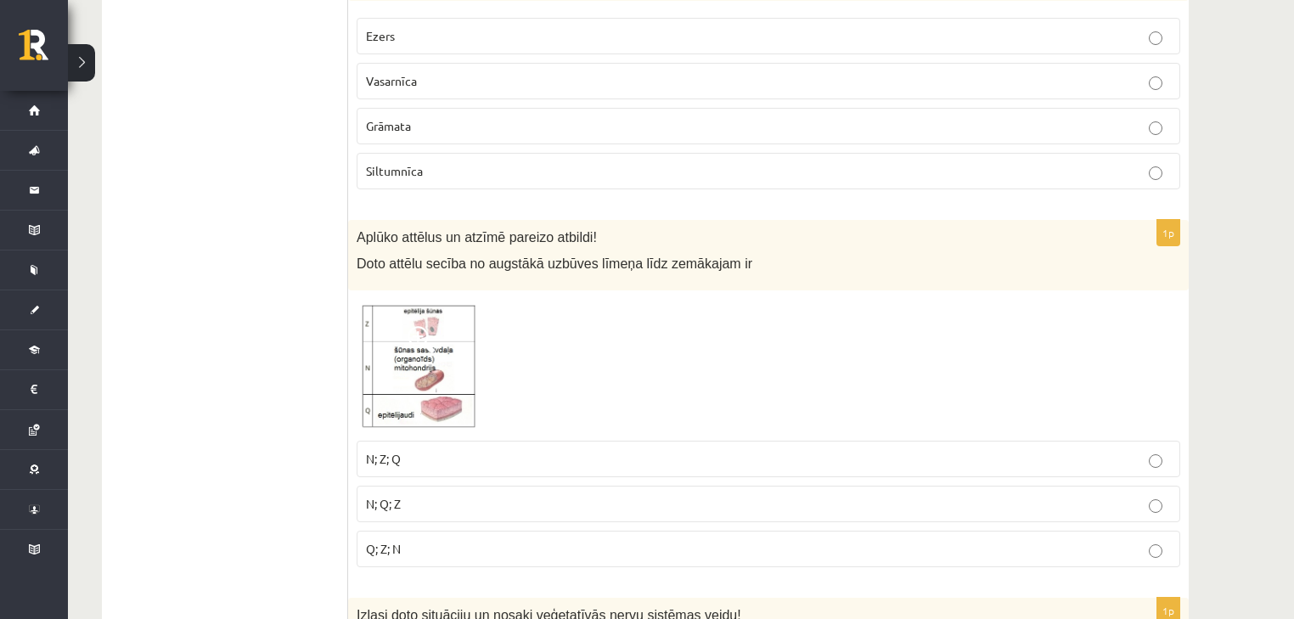
scroll to position [3463, 0]
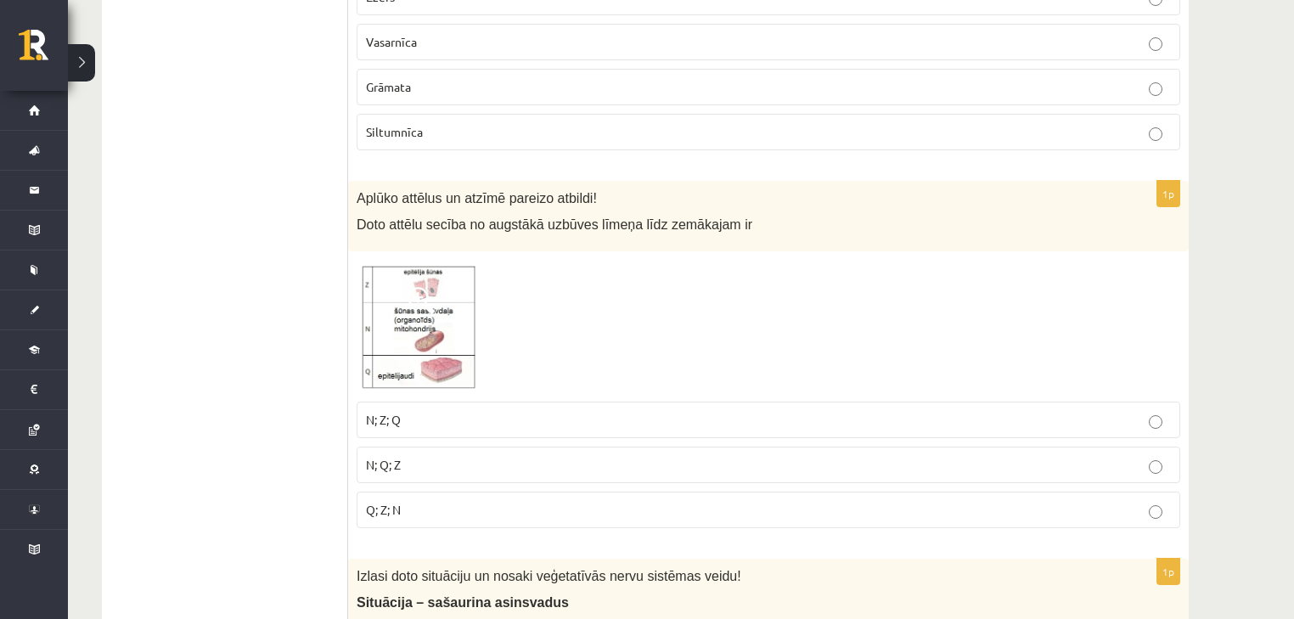
click at [431, 312] on img at bounding box center [420, 326] width 127 height 133
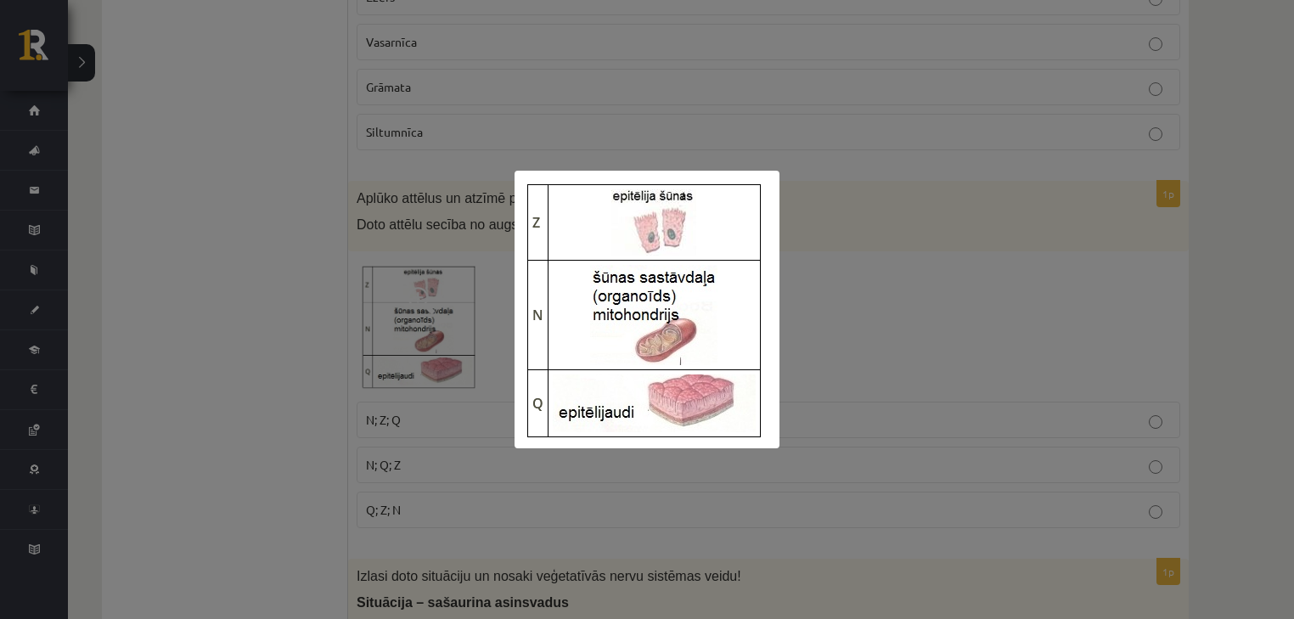
click at [641, 265] on img at bounding box center [646, 310] width 265 height 278
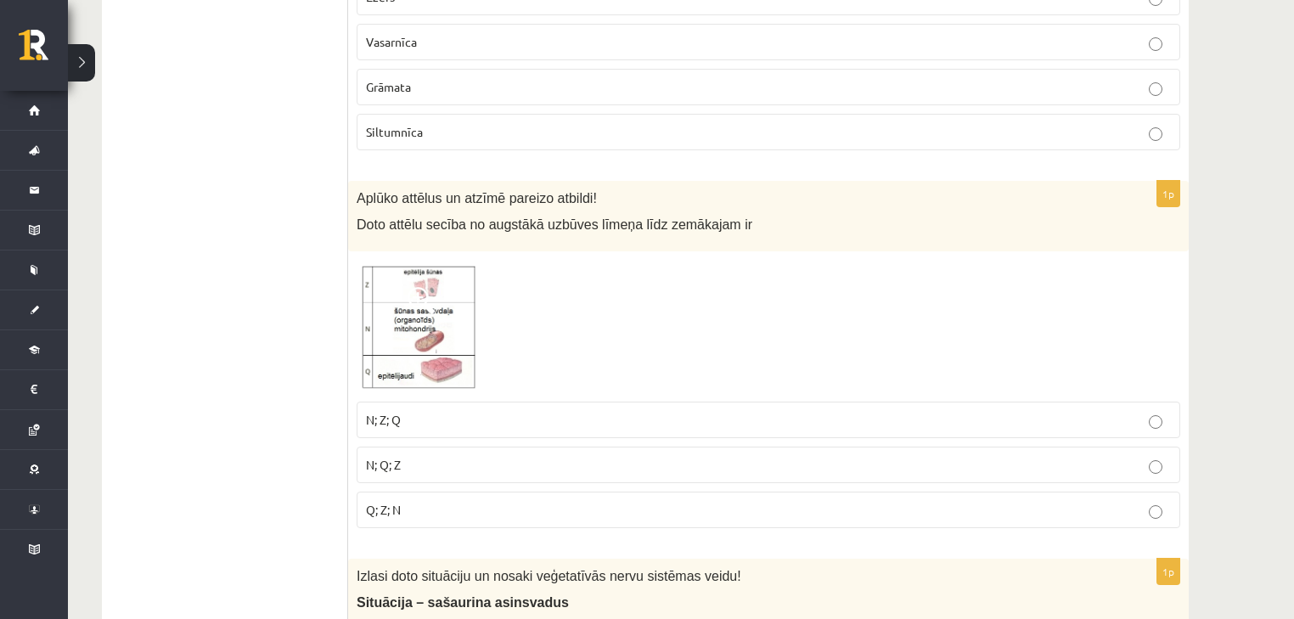
click at [435, 411] on p "N; Z; Q" at bounding box center [768, 420] width 805 height 18
click at [452, 316] on img at bounding box center [420, 326] width 127 height 133
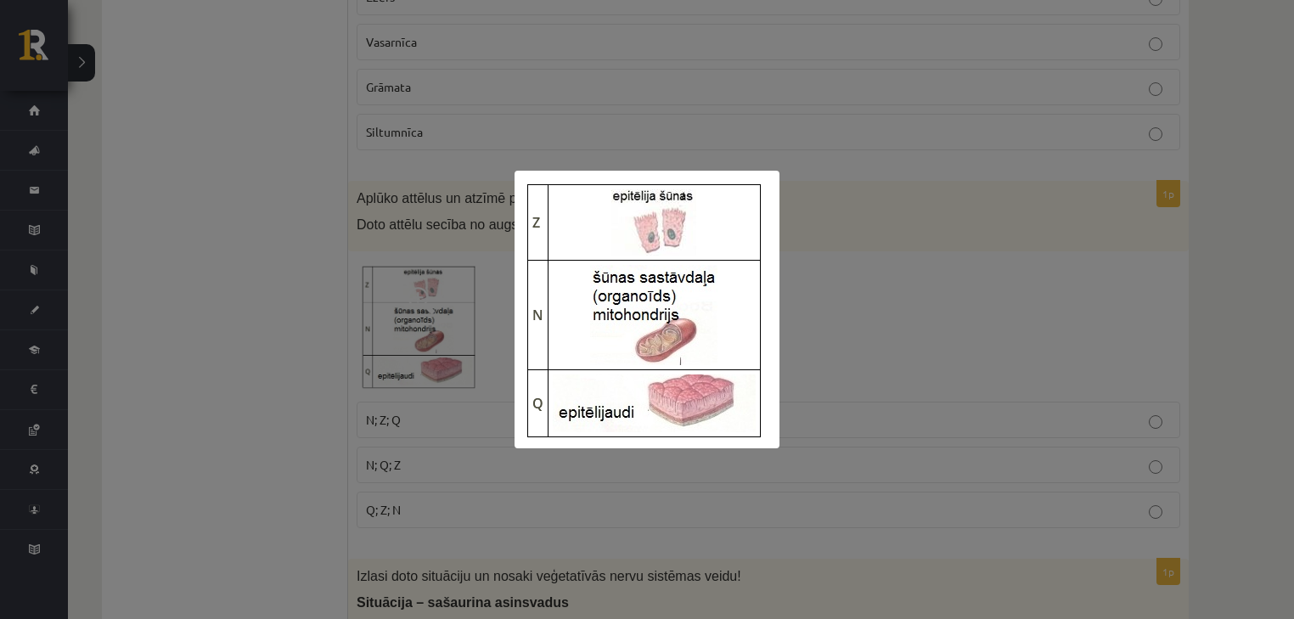
click at [161, 278] on div at bounding box center [647, 309] width 1294 height 619
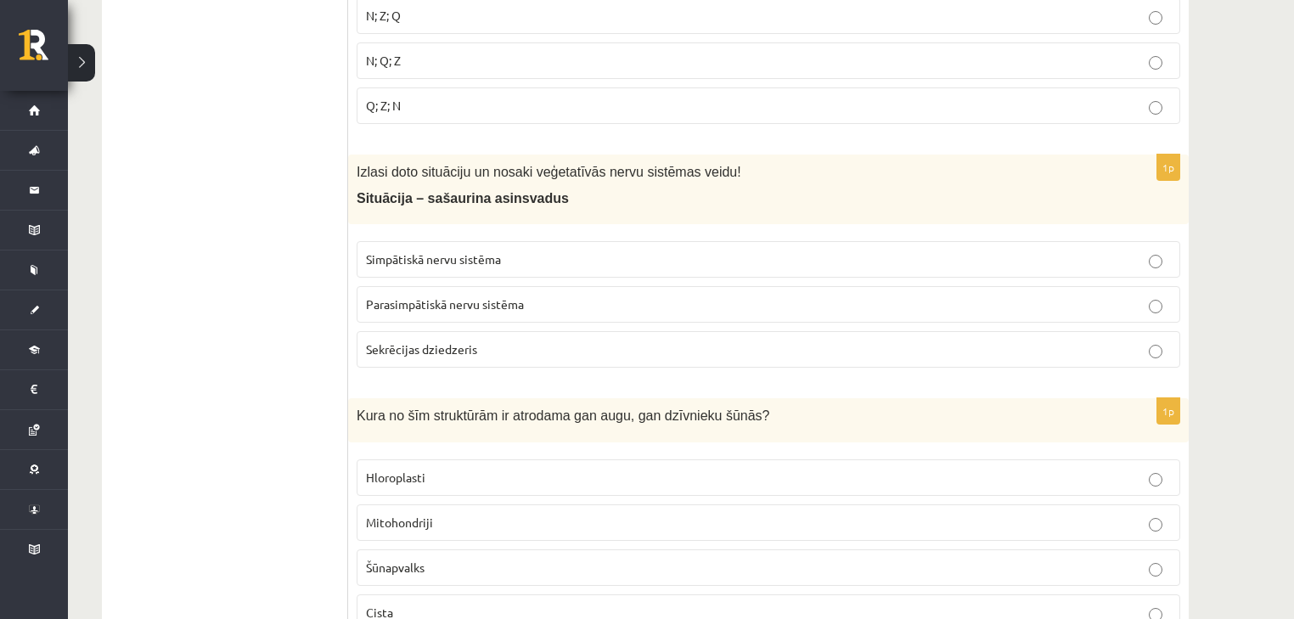
scroll to position [3871, 0]
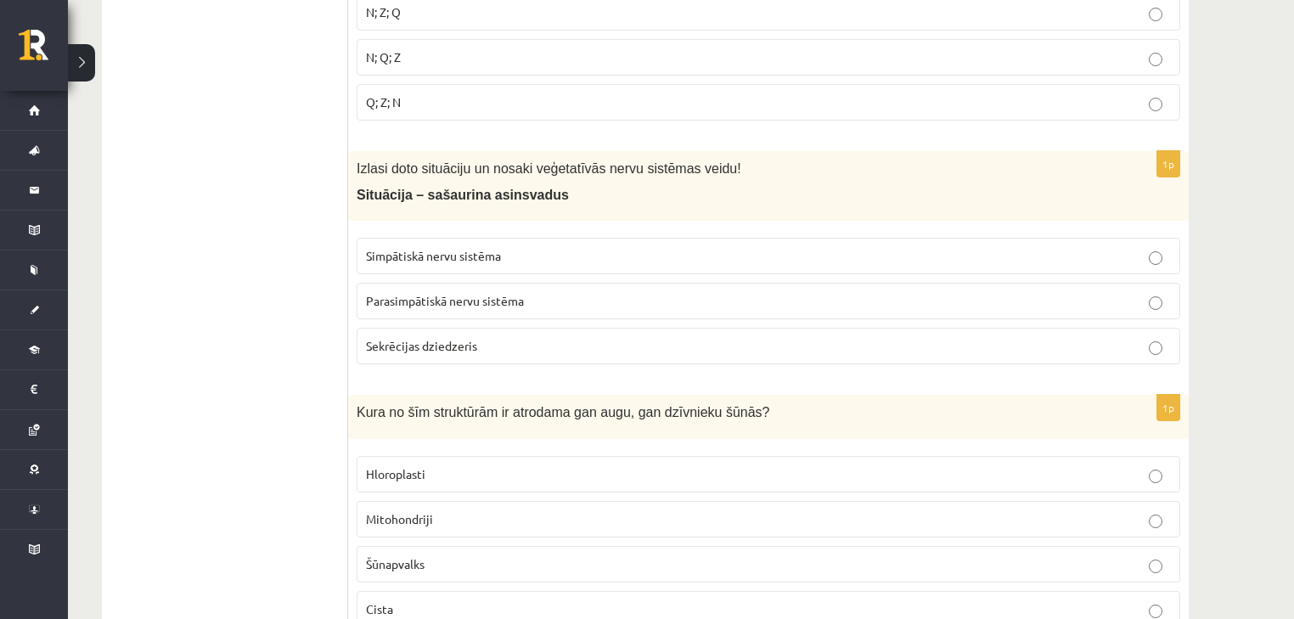
click at [480, 248] on span "Simpātiskā nervu sistēma" at bounding box center [433, 255] width 135 height 15
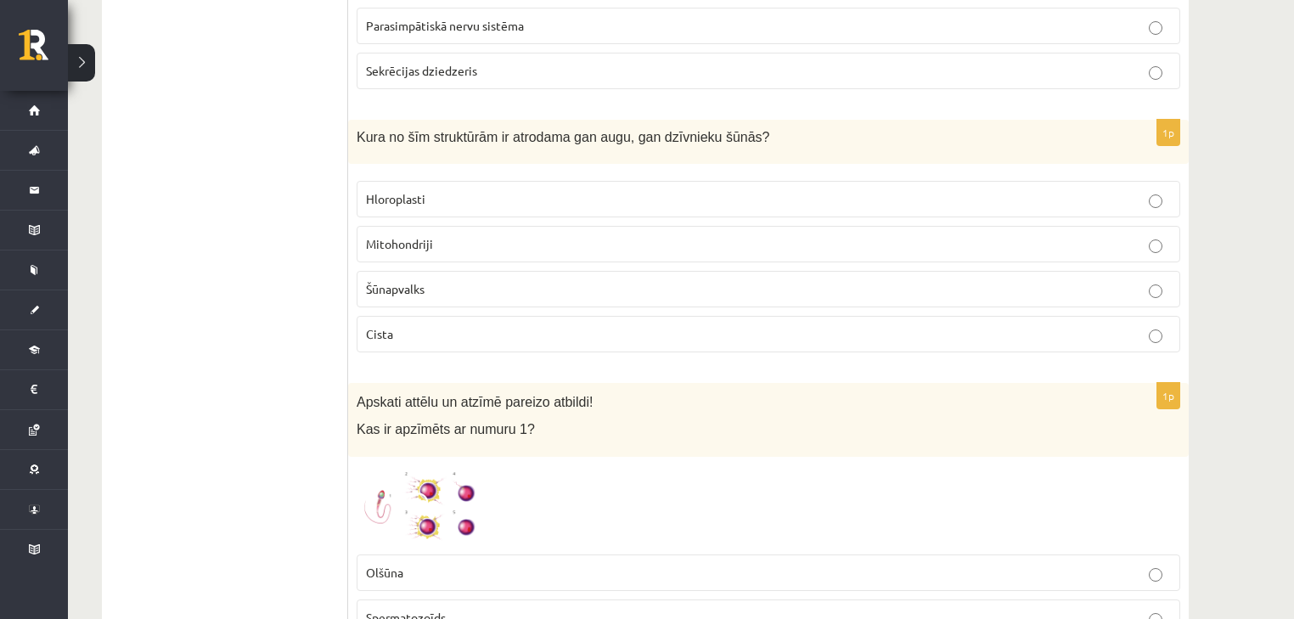
scroll to position [4142, 0]
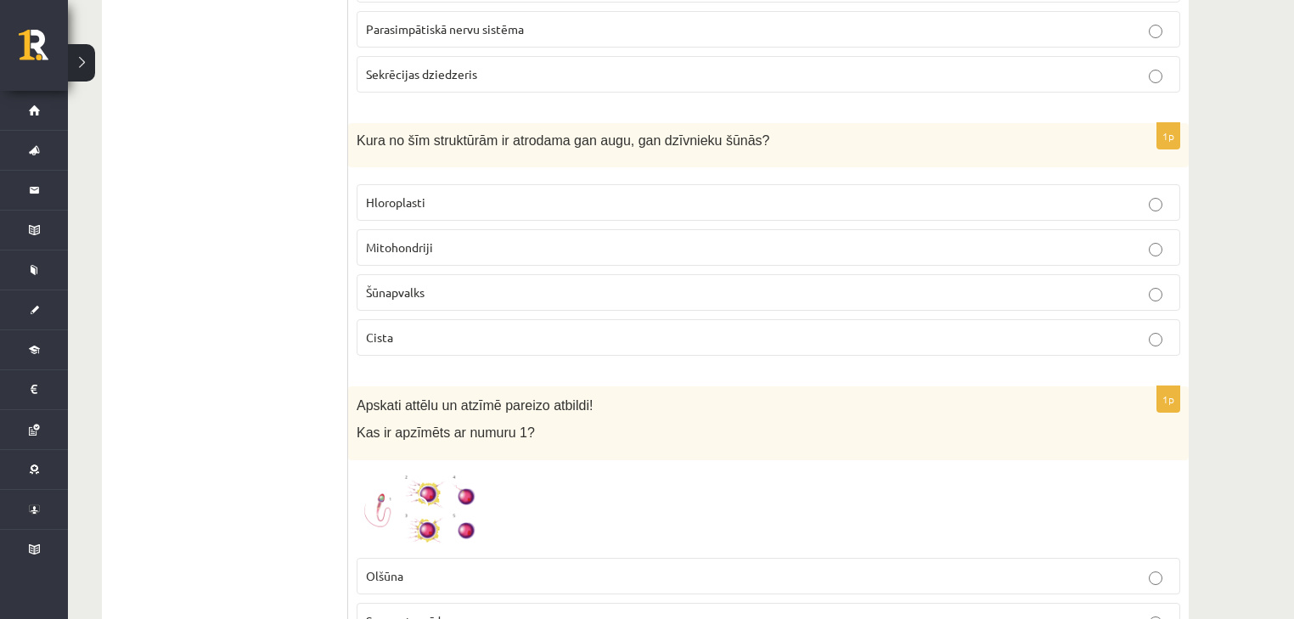
click at [413, 239] on span "Mitohondriji" at bounding box center [399, 246] width 67 height 15
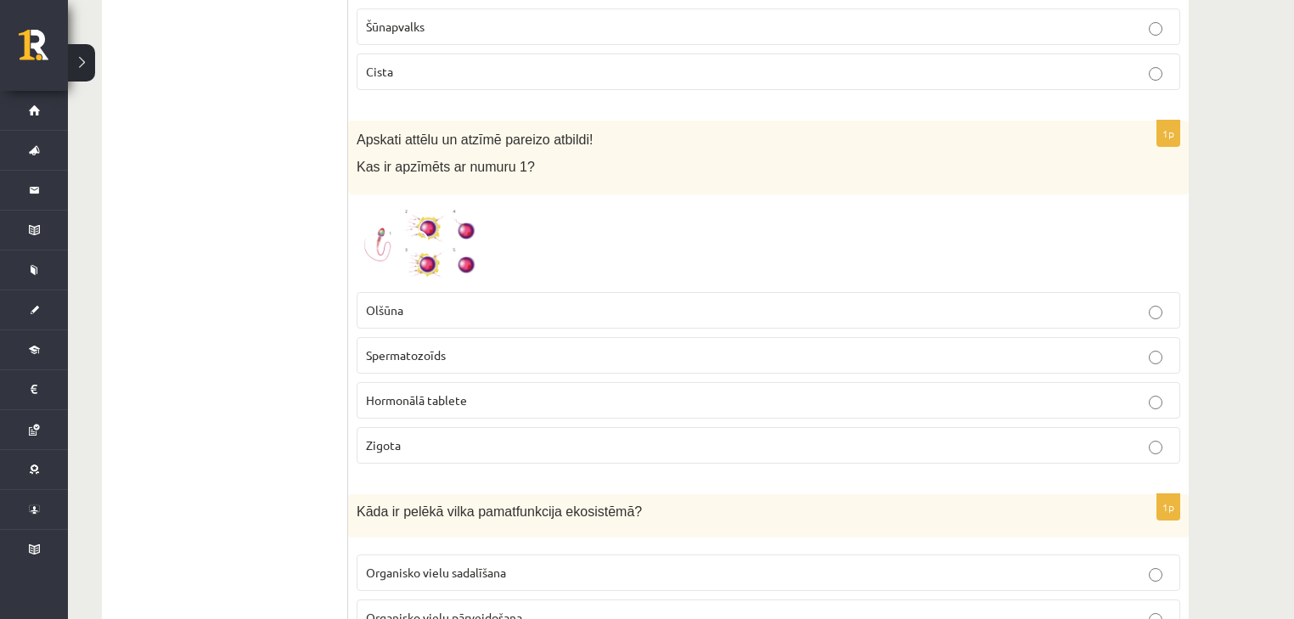
scroll to position [4414, 0]
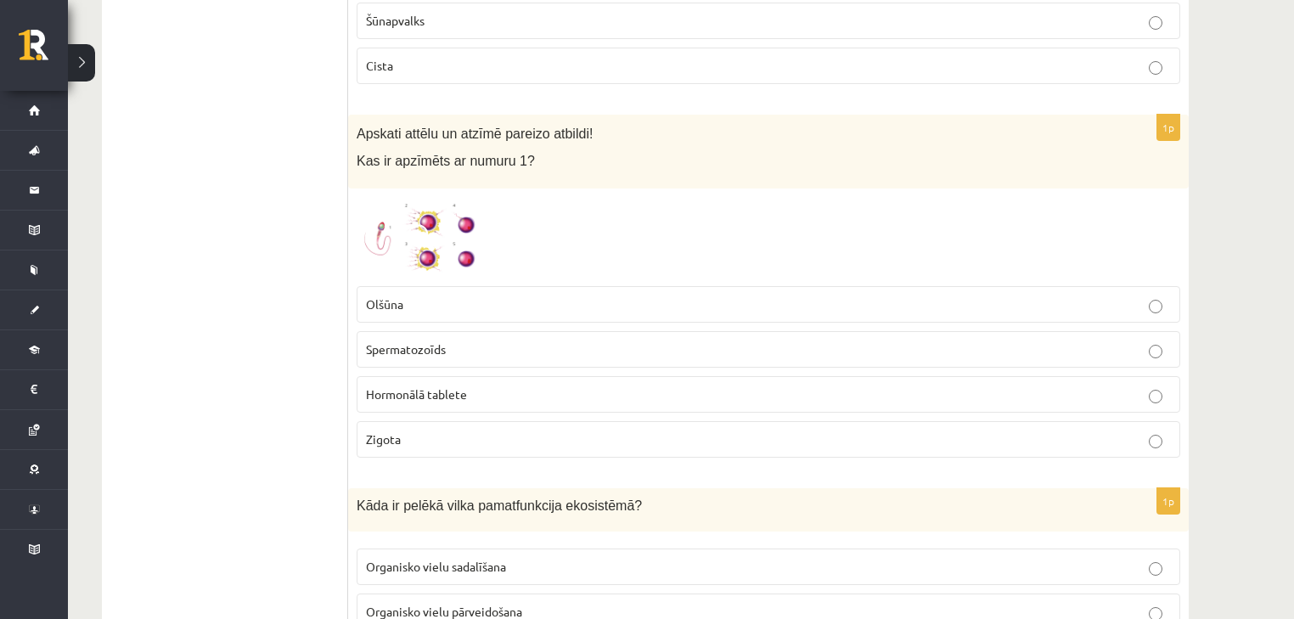
click at [456, 221] on img at bounding box center [420, 237] width 127 height 81
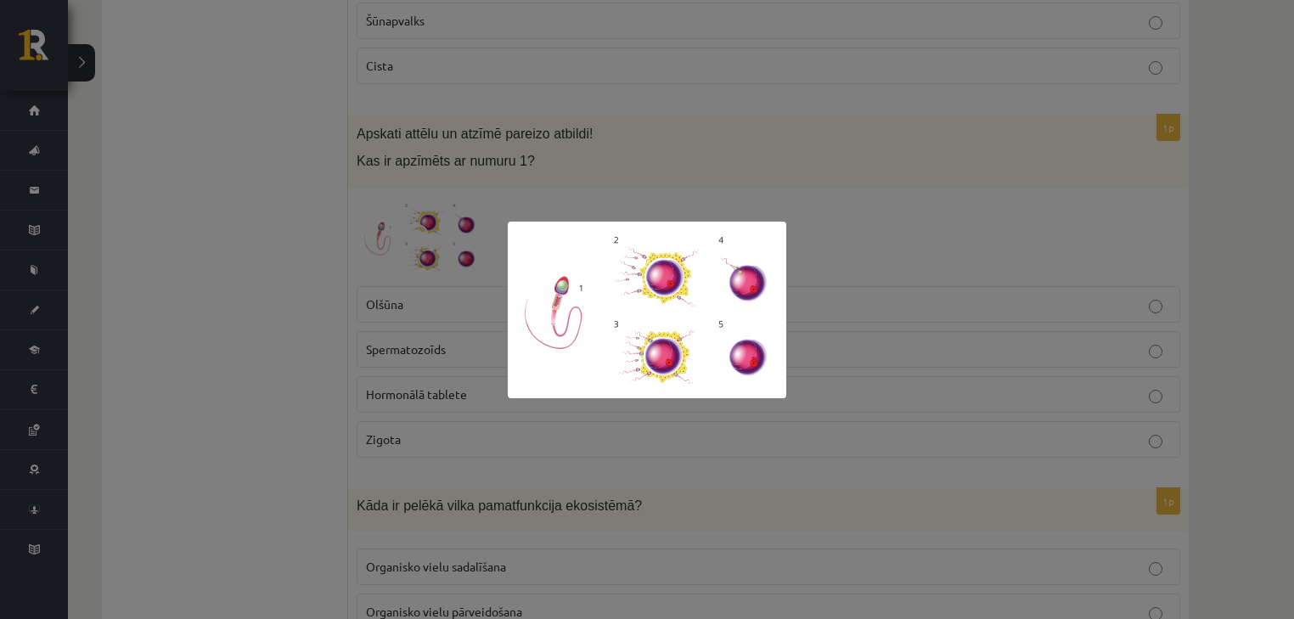
click at [143, 338] on div at bounding box center [647, 309] width 1294 height 619
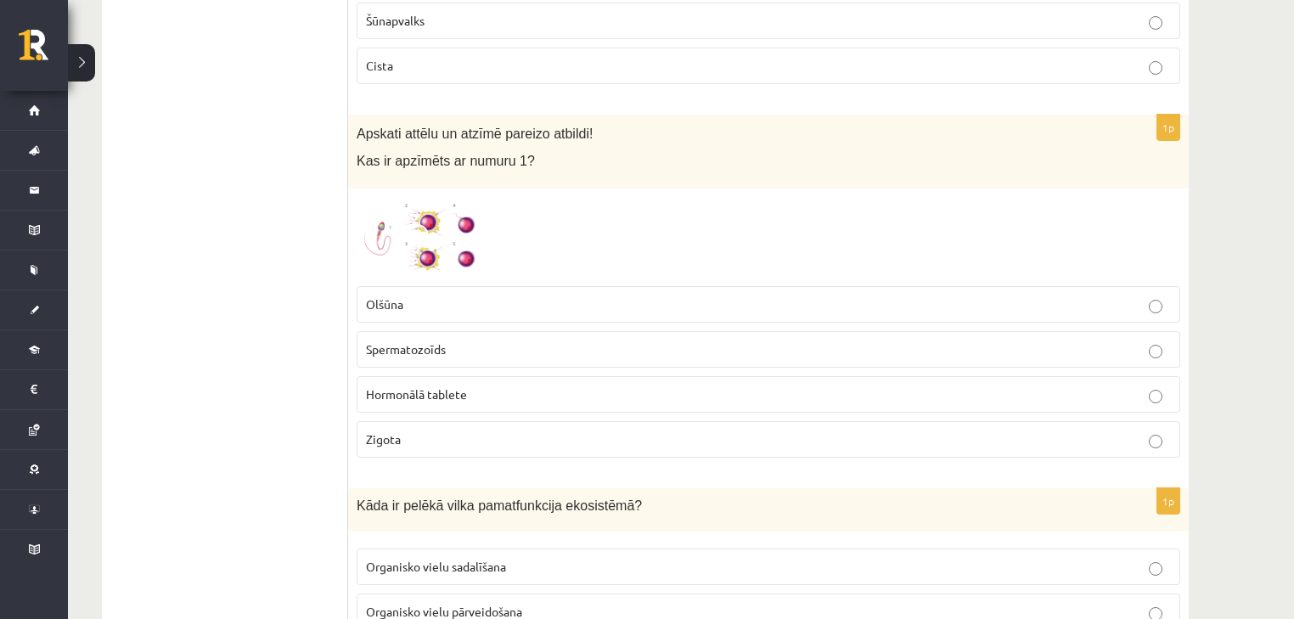
click at [424, 341] on span "Spermatozoīds" at bounding box center [406, 348] width 80 height 15
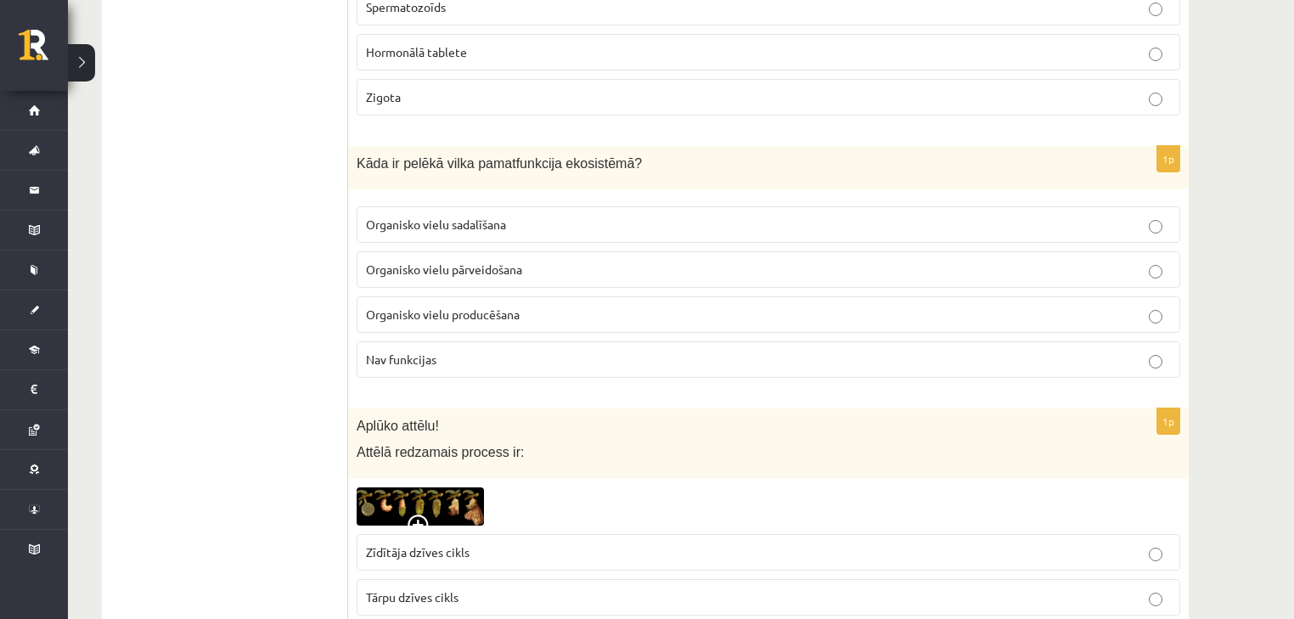
scroll to position [4754, 0]
click at [438, 263] on p "Organisko vielu pārveidošana" at bounding box center [768, 272] width 805 height 18
click at [418, 264] on span "Organisko vielu pārveidošana" at bounding box center [444, 271] width 156 height 15
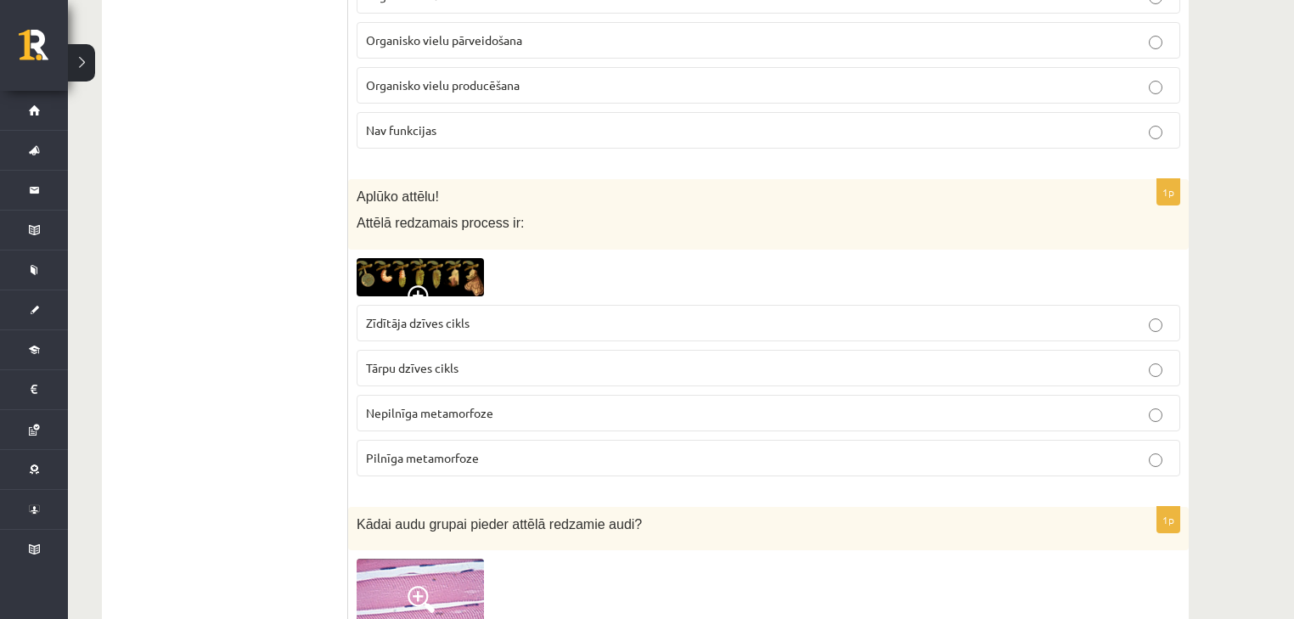
scroll to position [5025, 0]
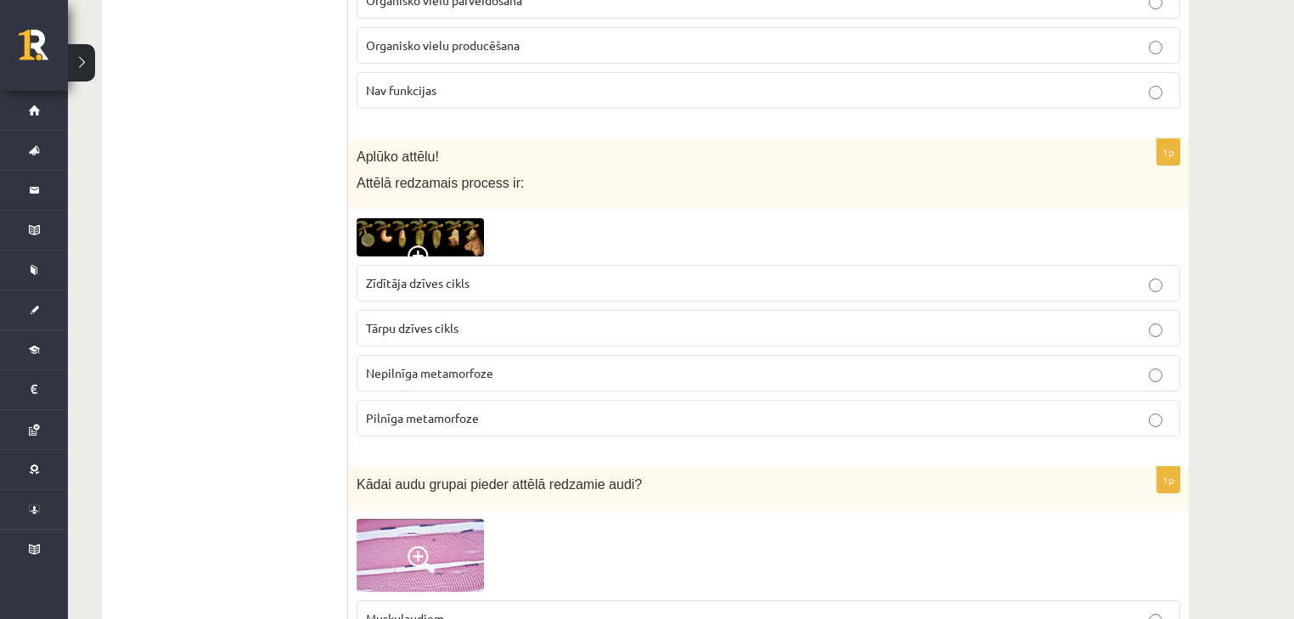
click at [396, 218] on img at bounding box center [420, 237] width 127 height 38
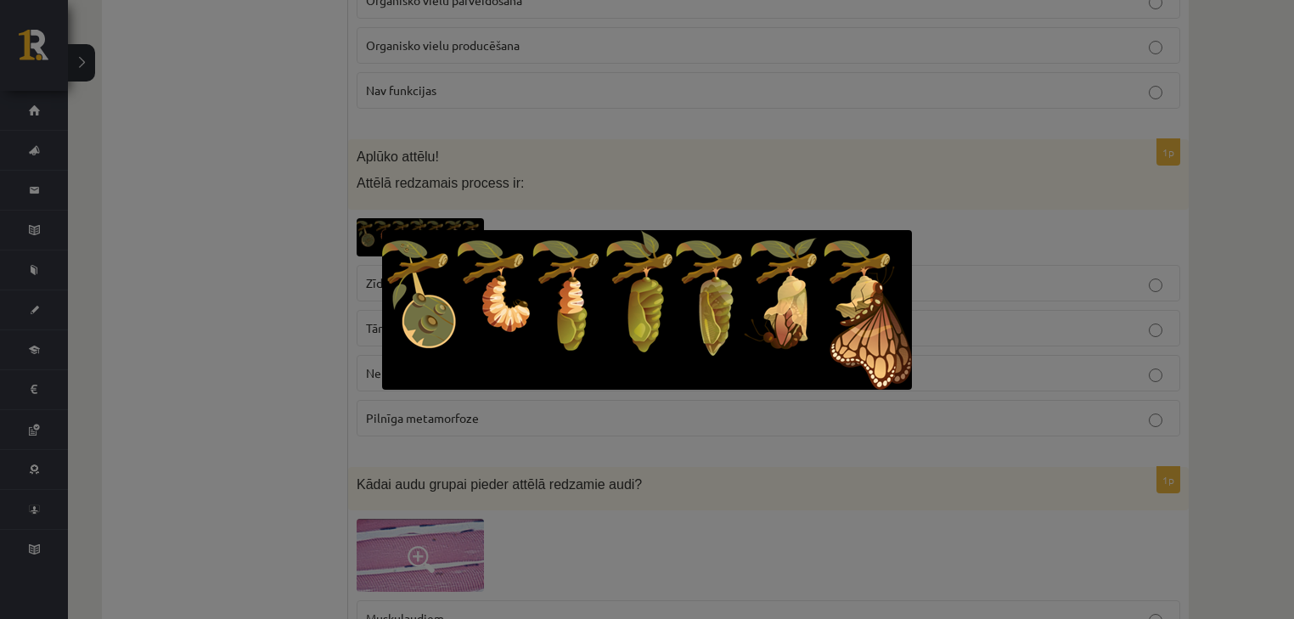
click at [420, 224] on div at bounding box center [647, 309] width 1294 height 619
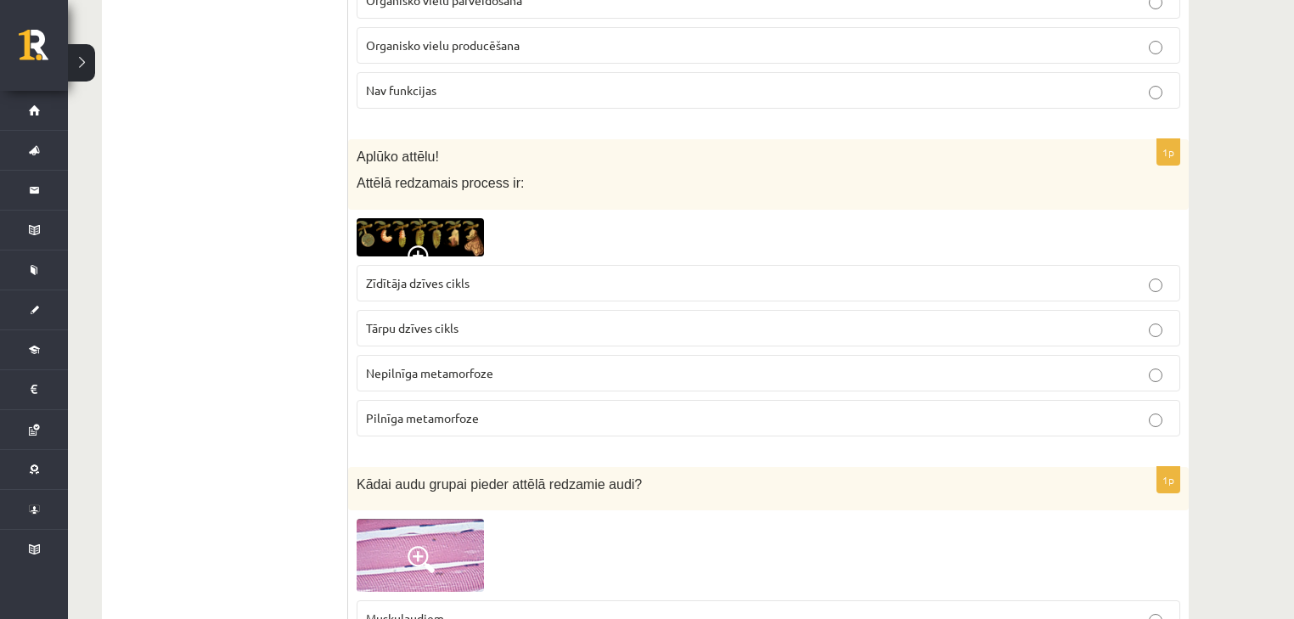
click at [459, 400] on label "Pilnīga metamorfoze" at bounding box center [768, 418] width 823 height 37
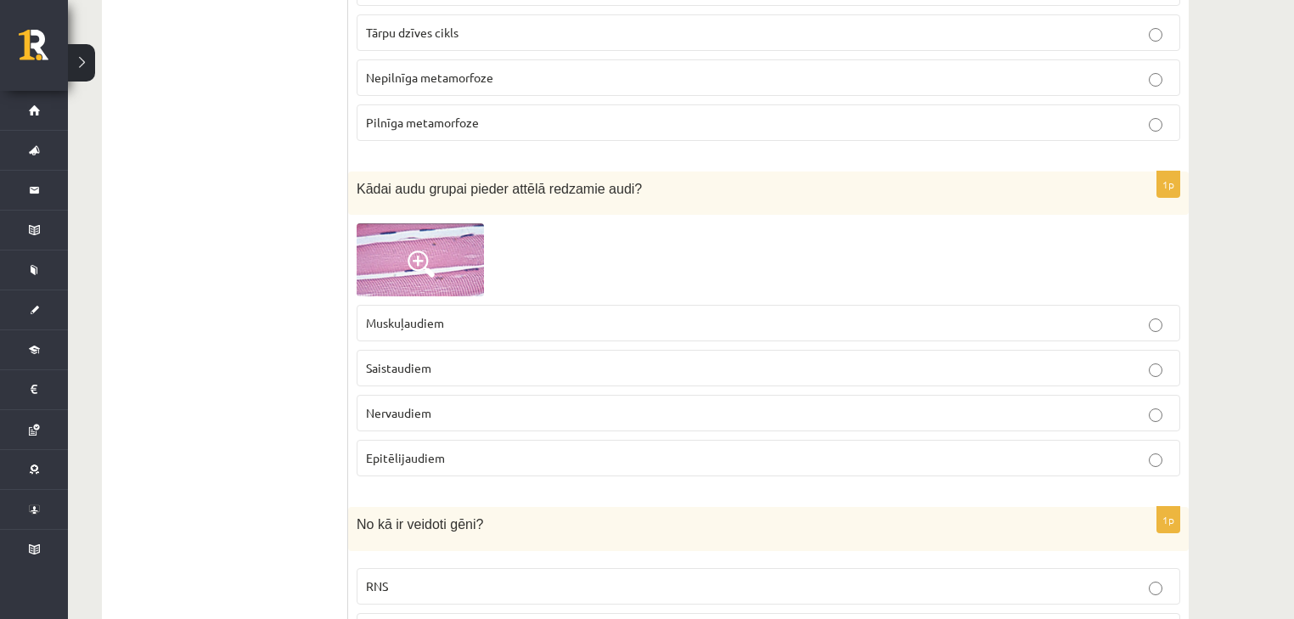
scroll to position [5365, 0]
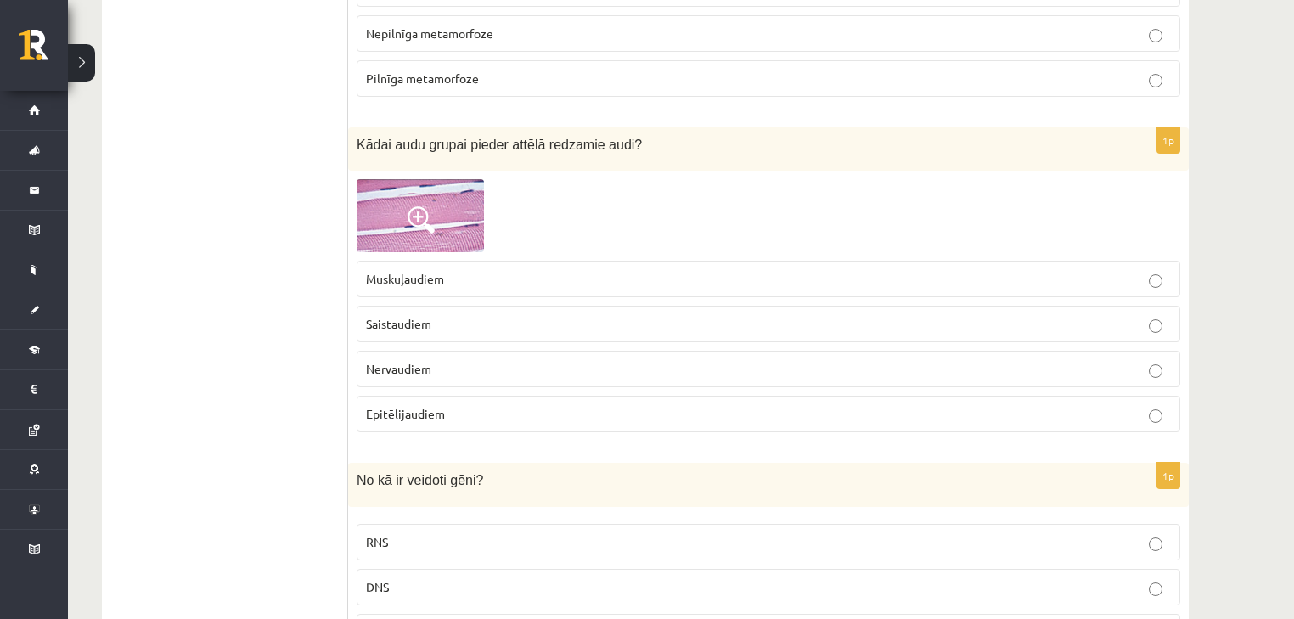
click at [420, 183] on link at bounding box center [420, 215] width 127 height 73
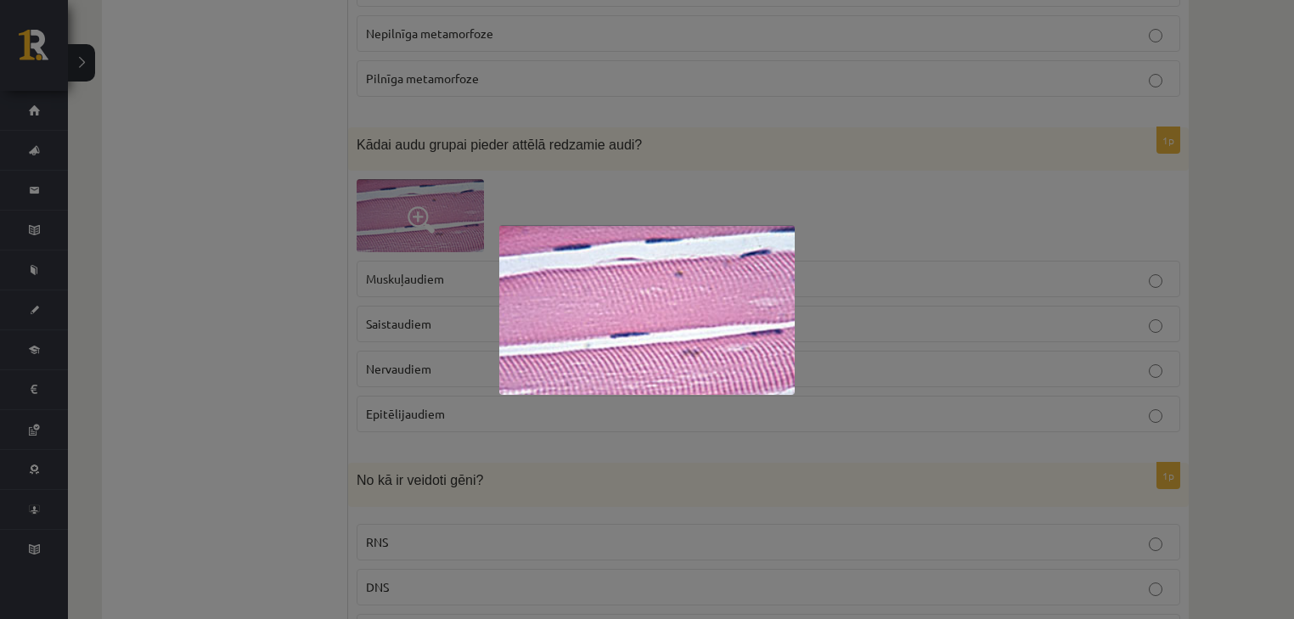
click at [277, 353] on div at bounding box center [647, 309] width 1294 height 619
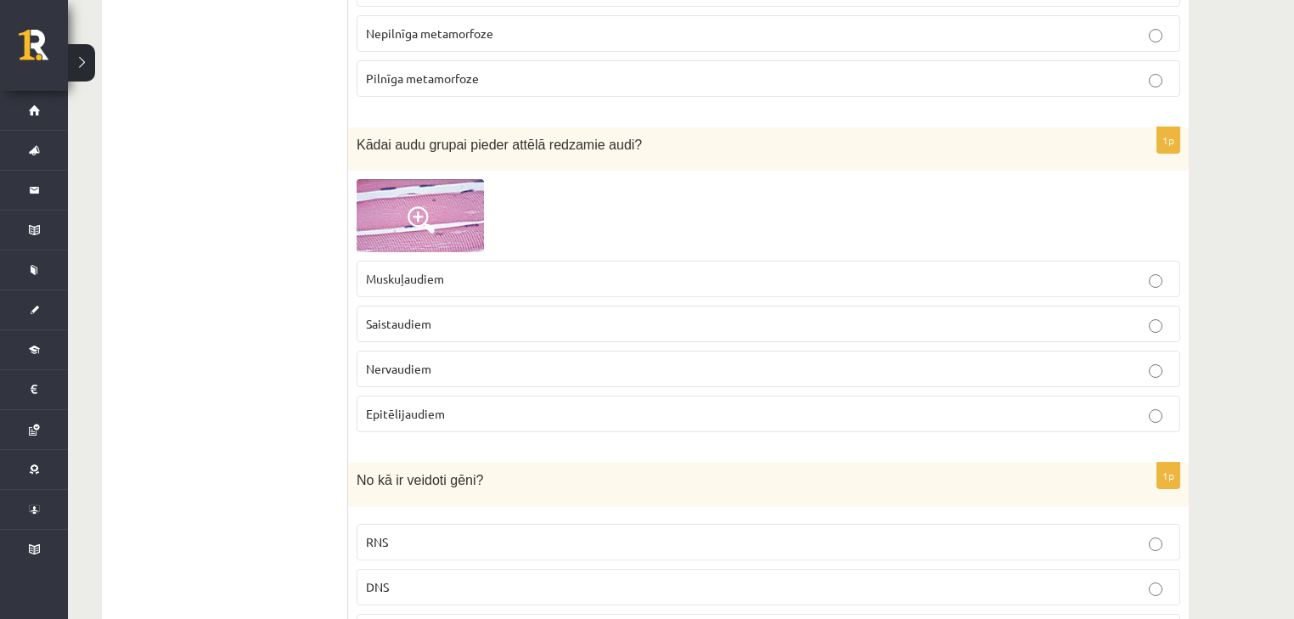
click at [459, 270] on p "Muskuļaudiem" at bounding box center [768, 279] width 805 height 18
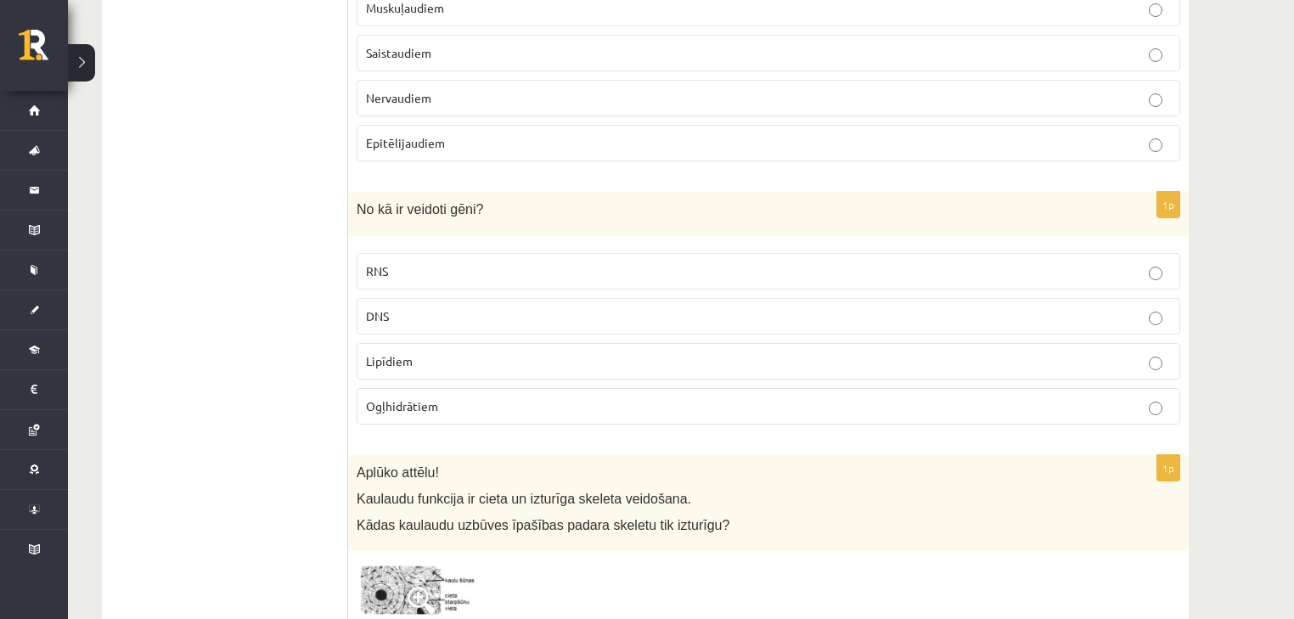
scroll to position [5636, 0]
click at [410, 306] on p "DNS" at bounding box center [768, 315] width 805 height 18
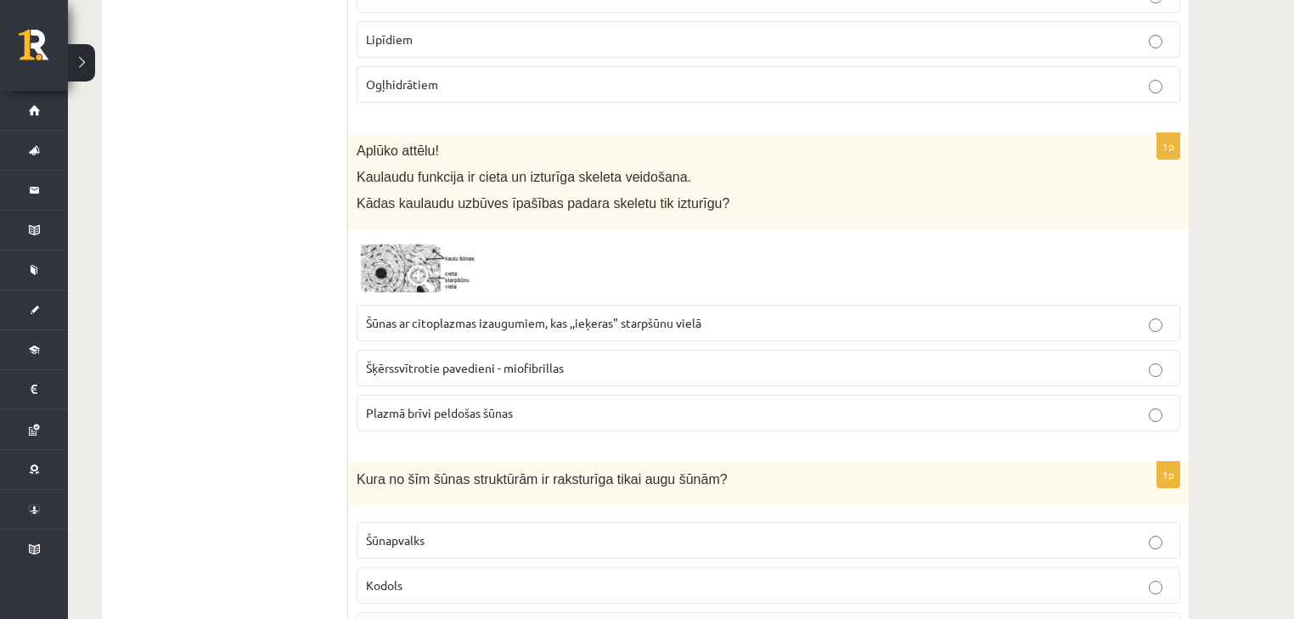
scroll to position [5976, 0]
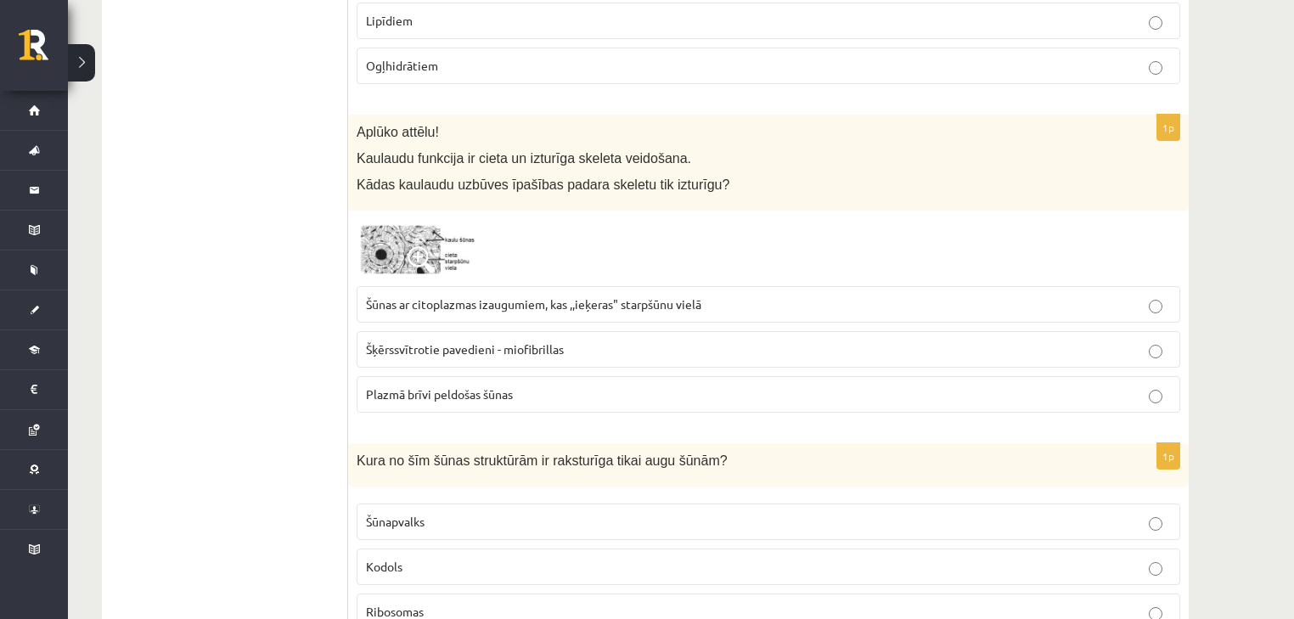
click at [388, 235] on img at bounding box center [420, 248] width 127 height 59
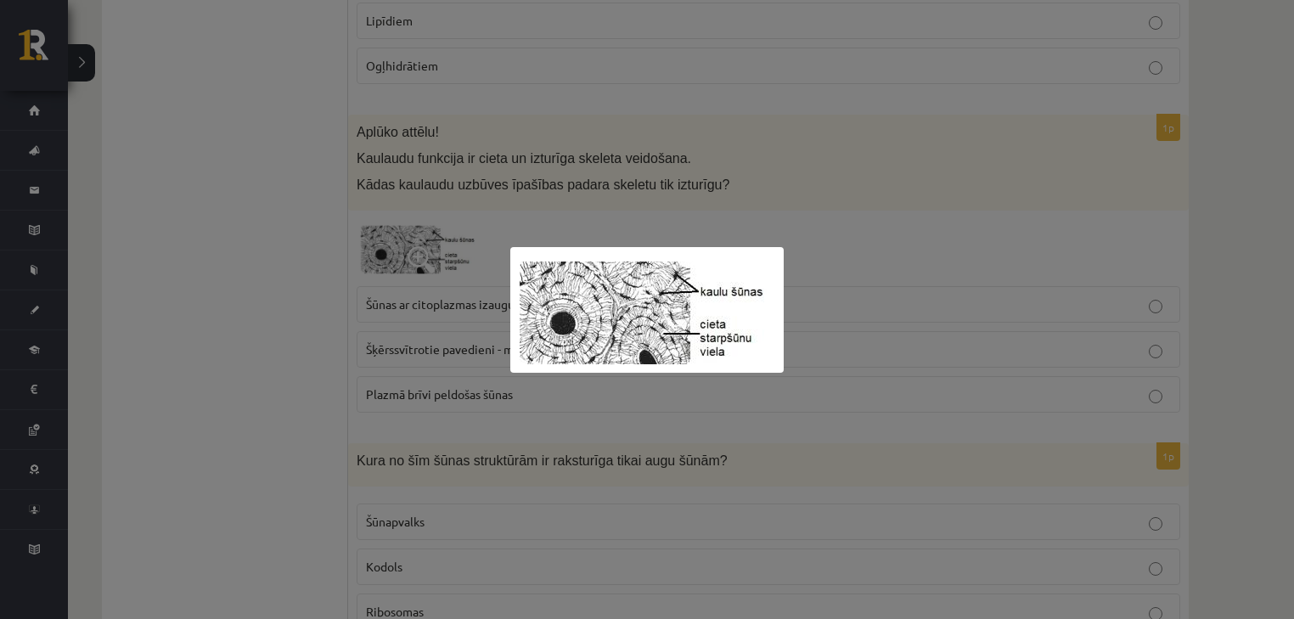
click at [285, 264] on div at bounding box center [647, 309] width 1294 height 619
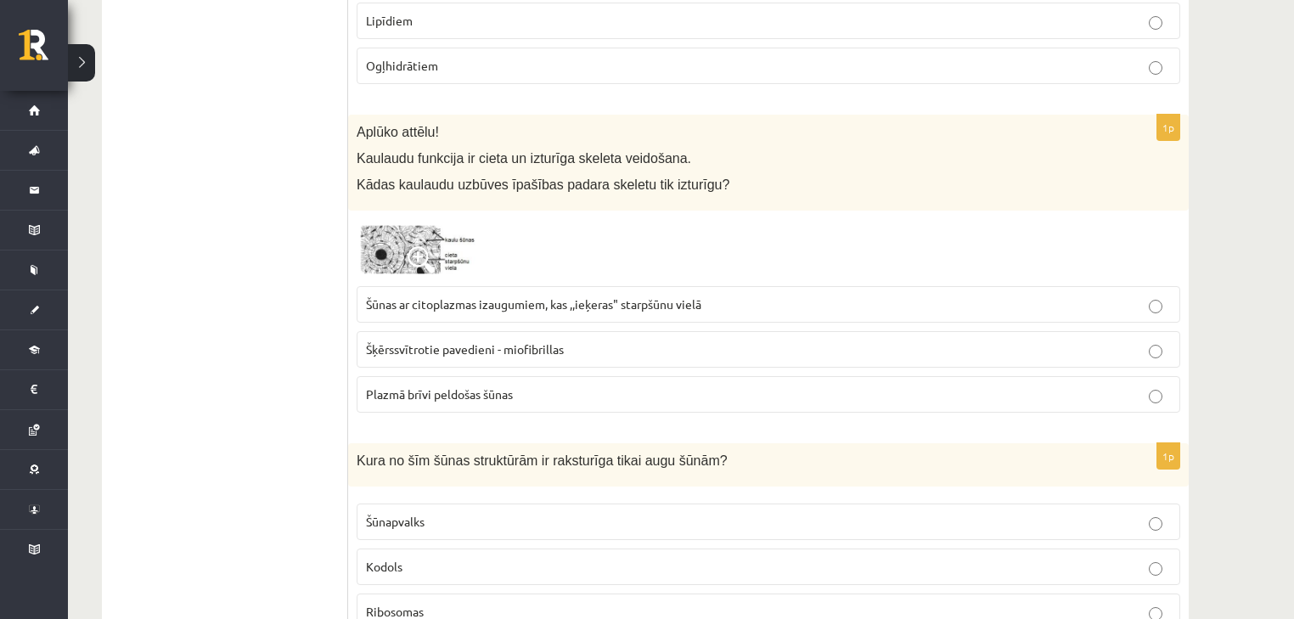
click at [592, 296] on span "Šūnas ar citoplazmas izaugumiem, kas ,,ieķeras" starpšūnu vielā" at bounding box center [533, 303] width 335 height 15
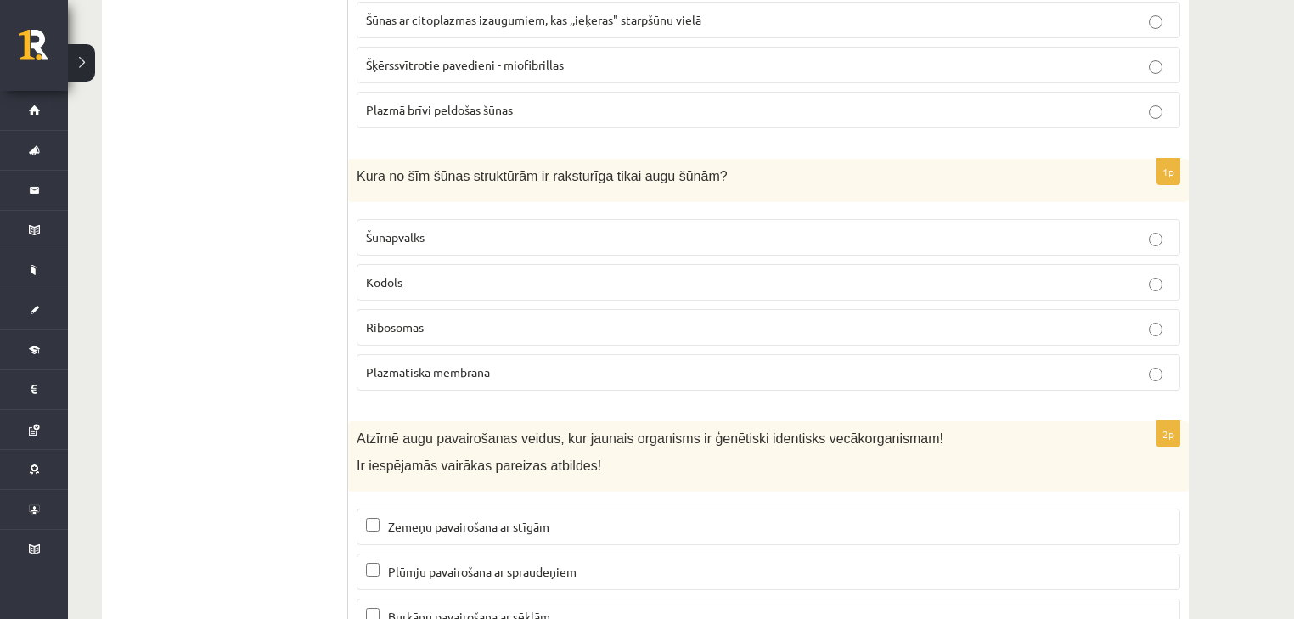
scroll to position [6315, 0]
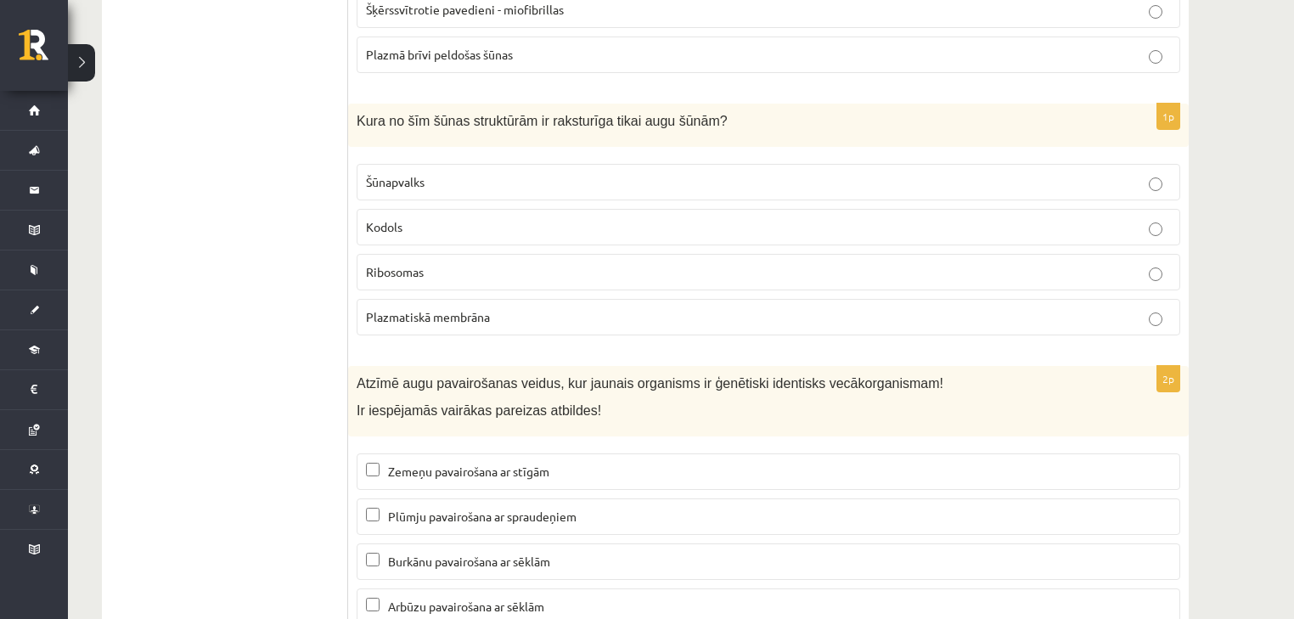
click at [440, 173] on p "Šūnapvalks" at bounding box center [768, 182] width 805 height 18
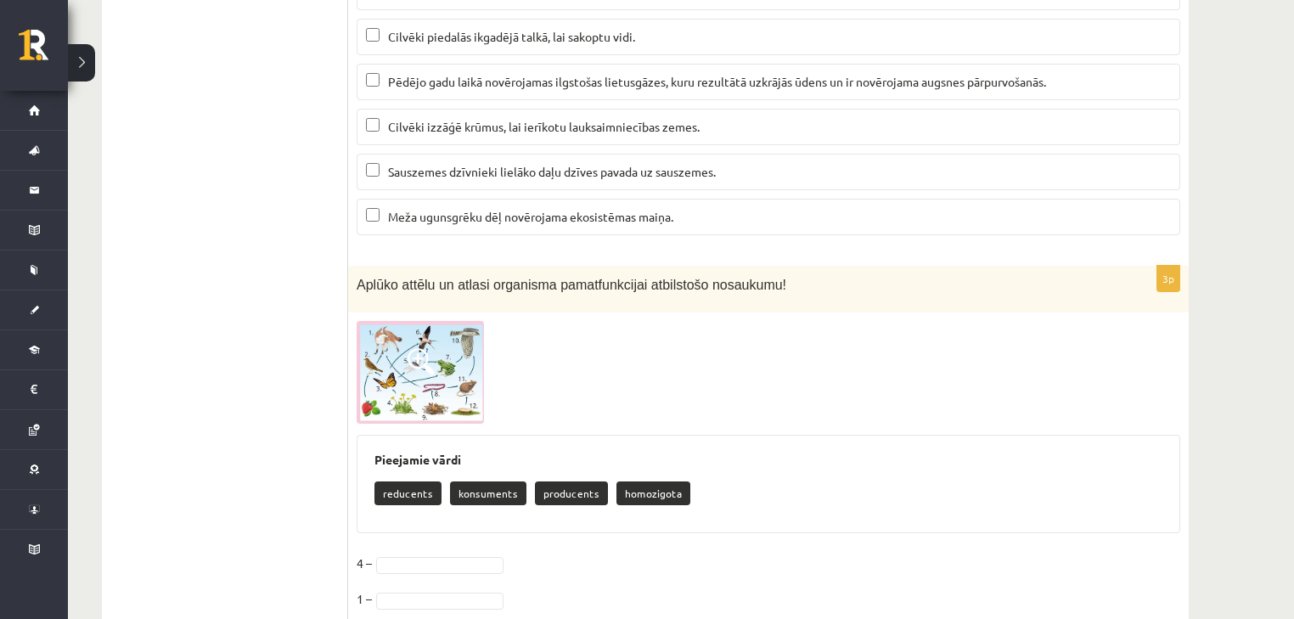
scroll to position [7080, 0]
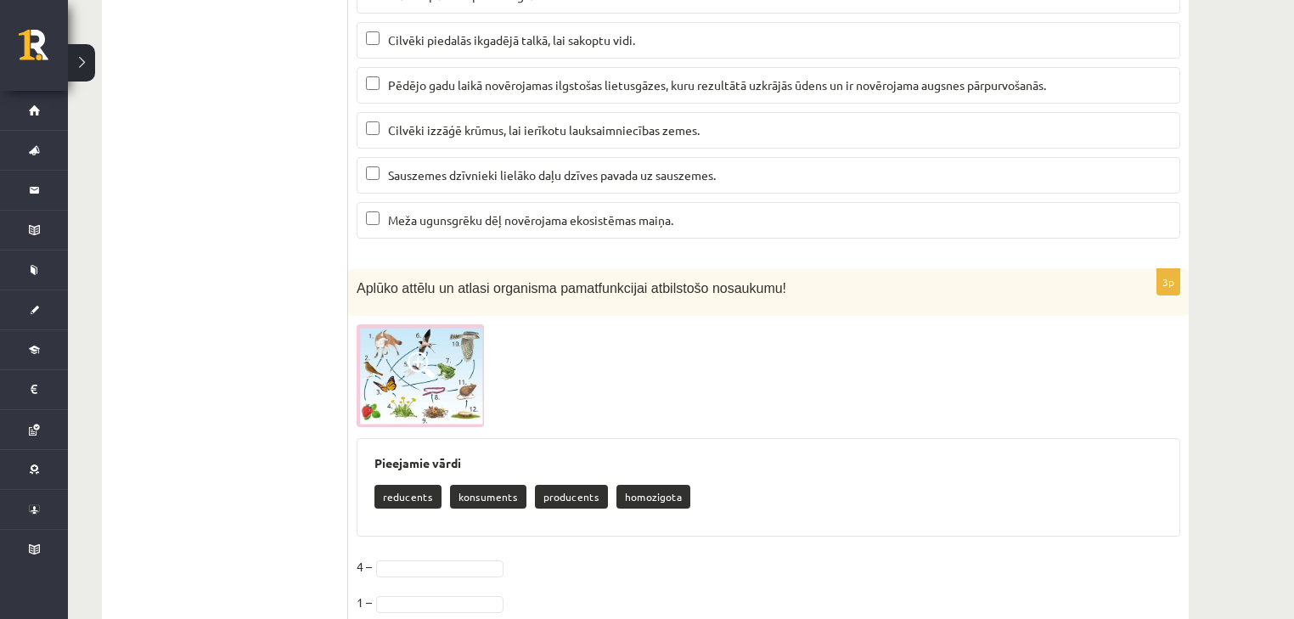
click at [424, 346] on img at bounding box center [420, 375] width 127 height 103
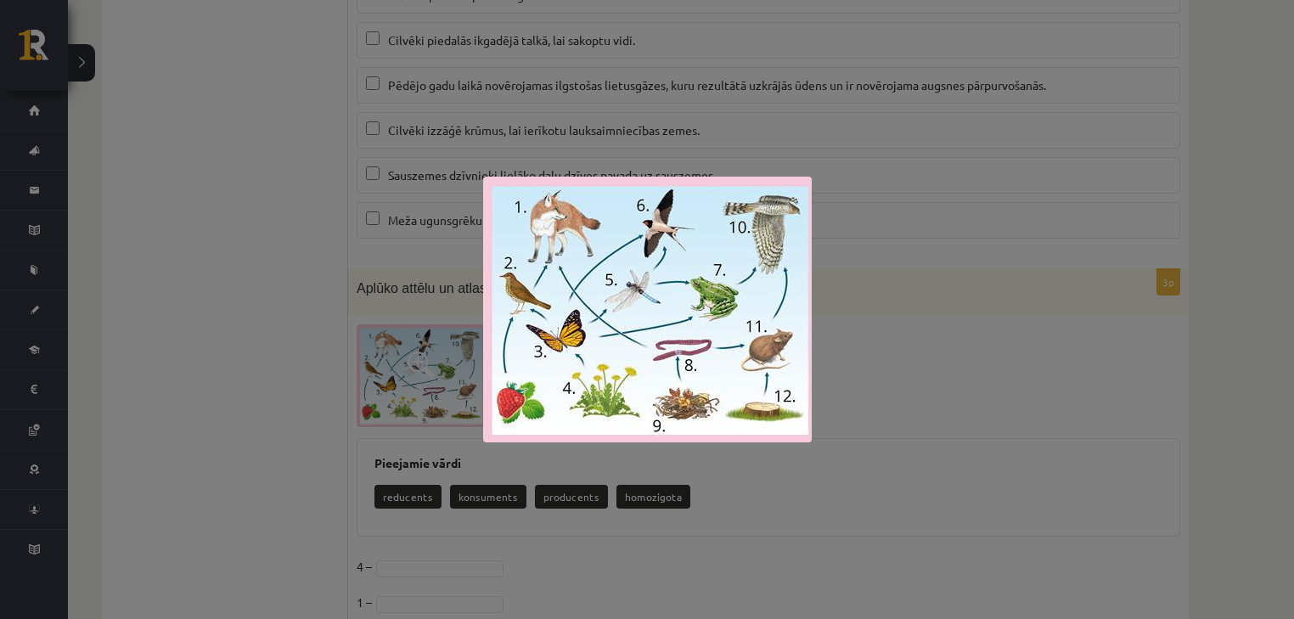
click at [424, 346] on div at bounding box center [647, 309] width 1294 height 619
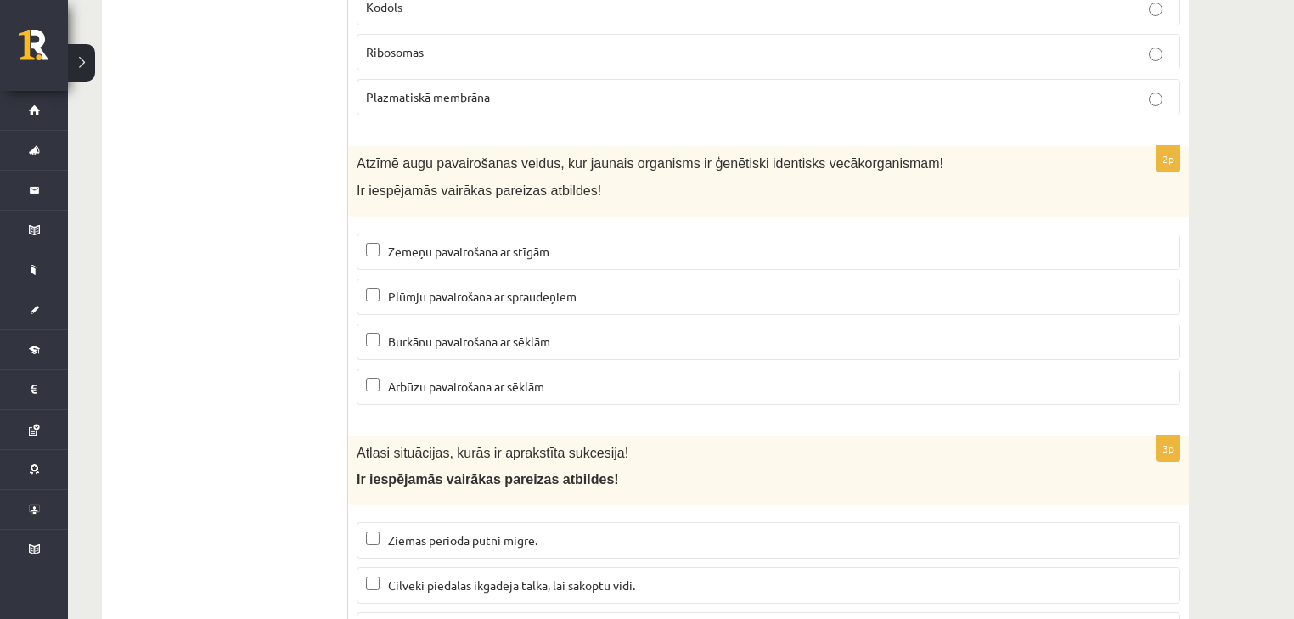
scroll to position [6537, 0]
click at [386, 241] on p "Zemeņu pavairošana ar stīgām" at bounding box center [768, 250] width 805 height 18
click at [404, 287] on span "Plūmju pavairošana ar spraudeņiem" at bounding box center [482, 294] width 188 height 15
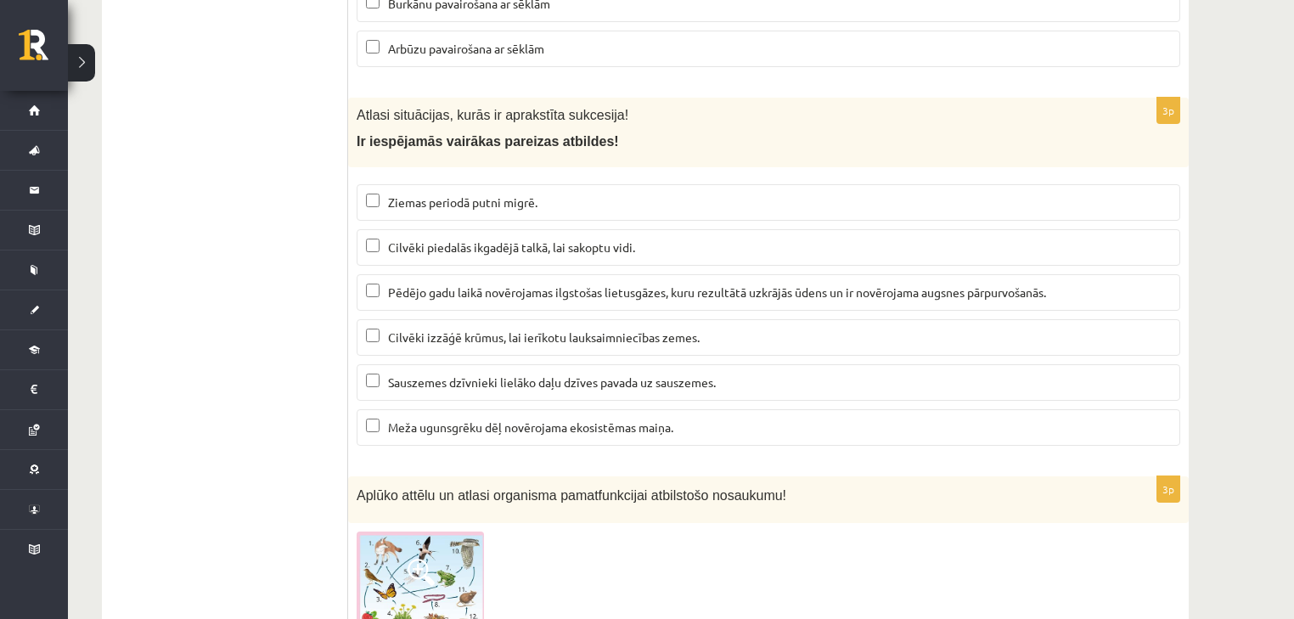
scroll to position [6876, 0]
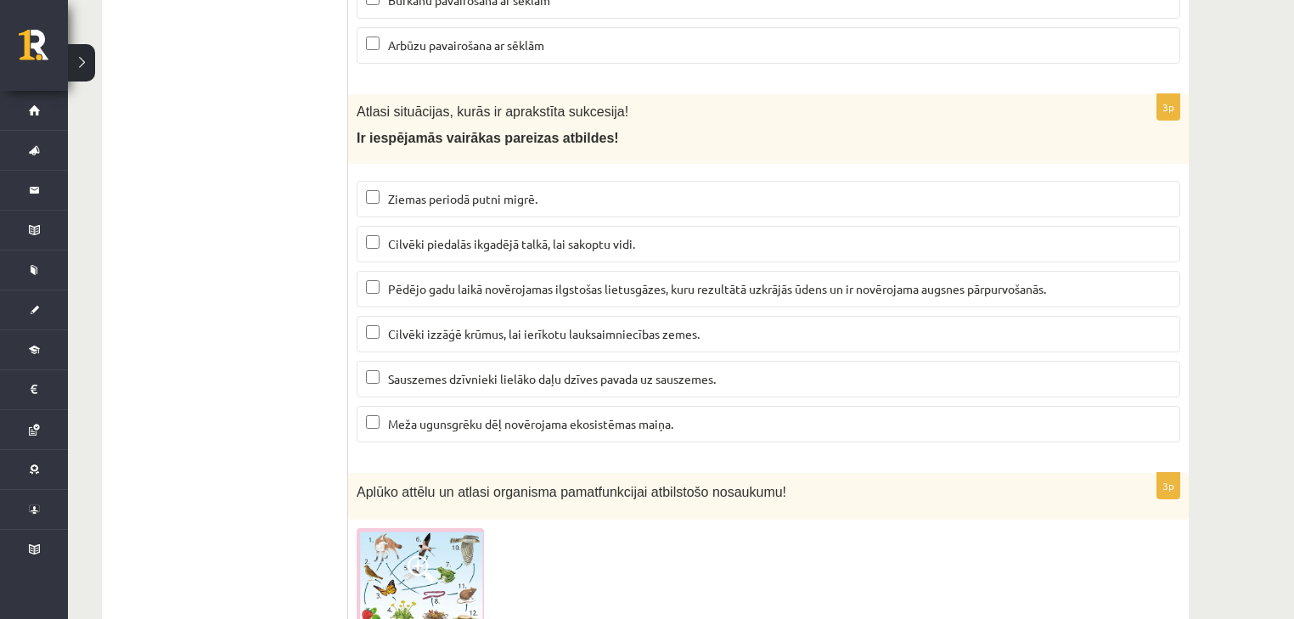
click at [458, 280] on p "Pēdējo gadu laikā novērojamas ilgstošas lietusgāzes, kuru rezultātā uzkrājās ūd…" at bounding box center [768, 289] width 805 height 18
click at [426, 416] on span "Meža ugunsgrēku dēļ novērojama ekosistēmas maiņa." at bounding box center [530, 423] width 285 height 15
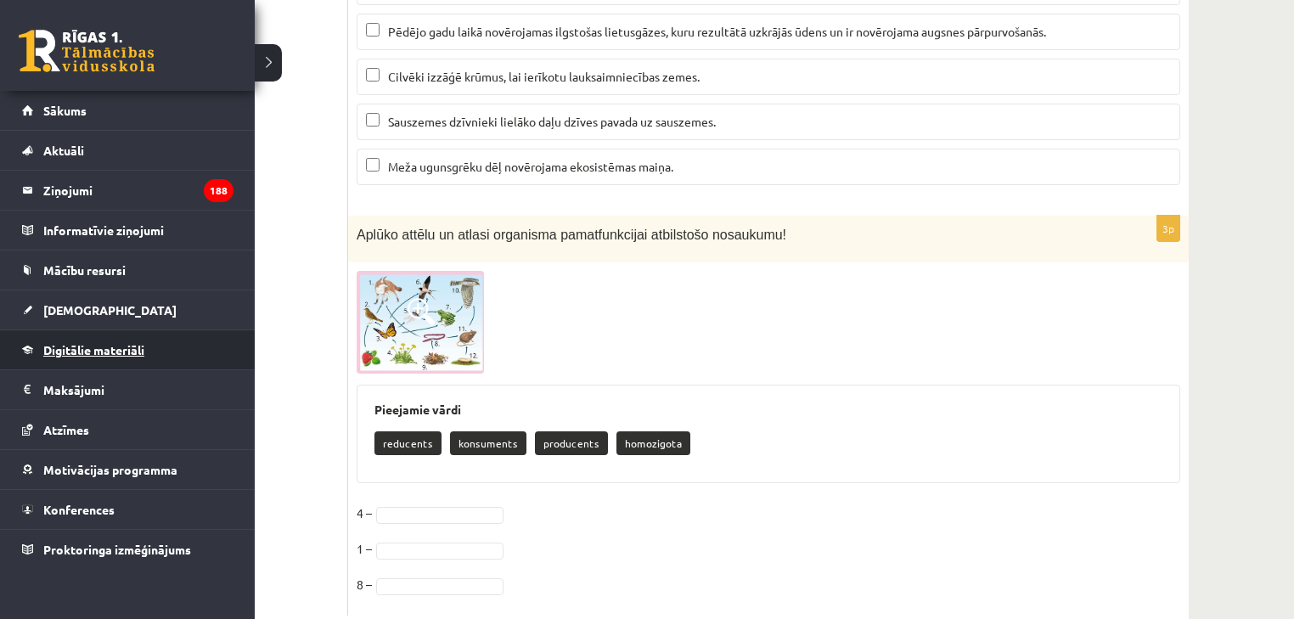
scroll to position [7148, 0]
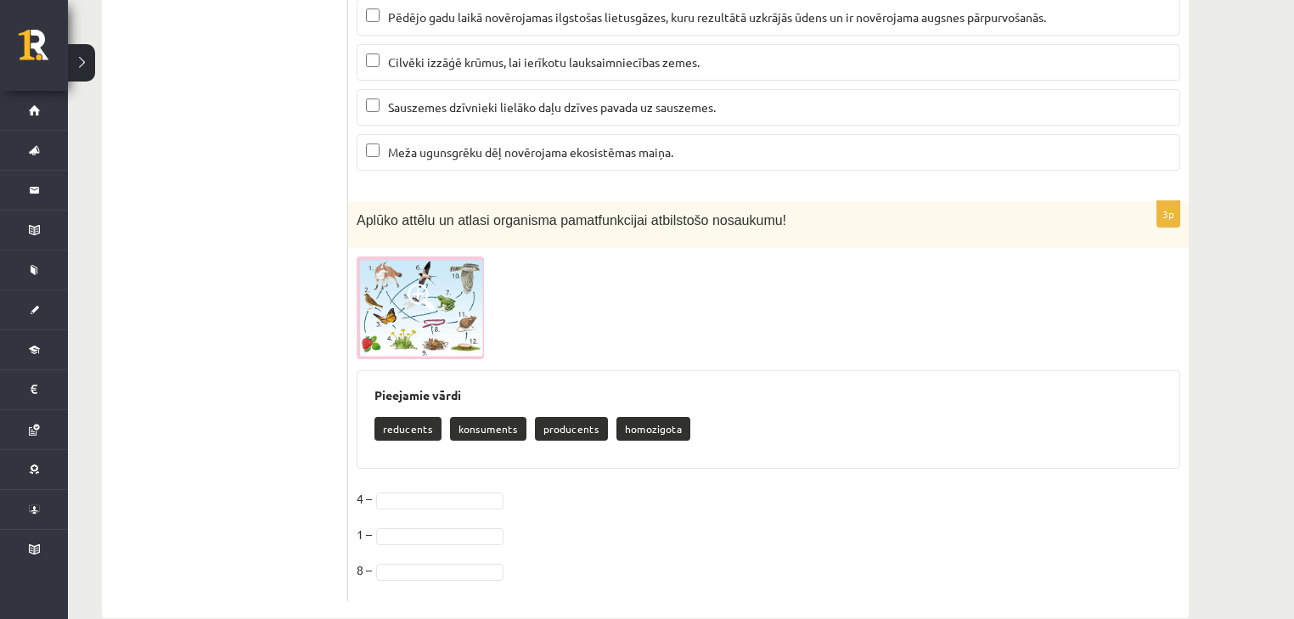
click at [418, 284] on span at bounding box center [420, 297] width 27 height 27
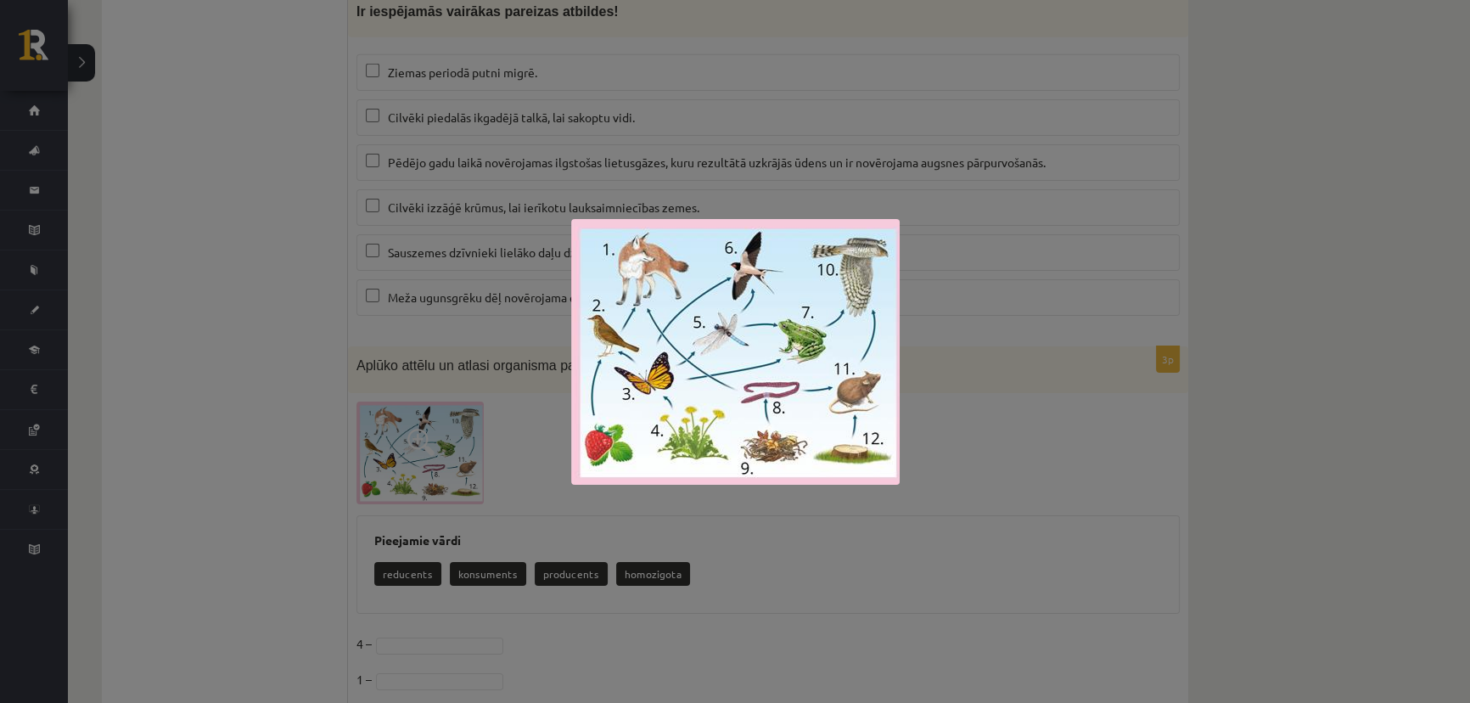
scroll to position [7039, 0]
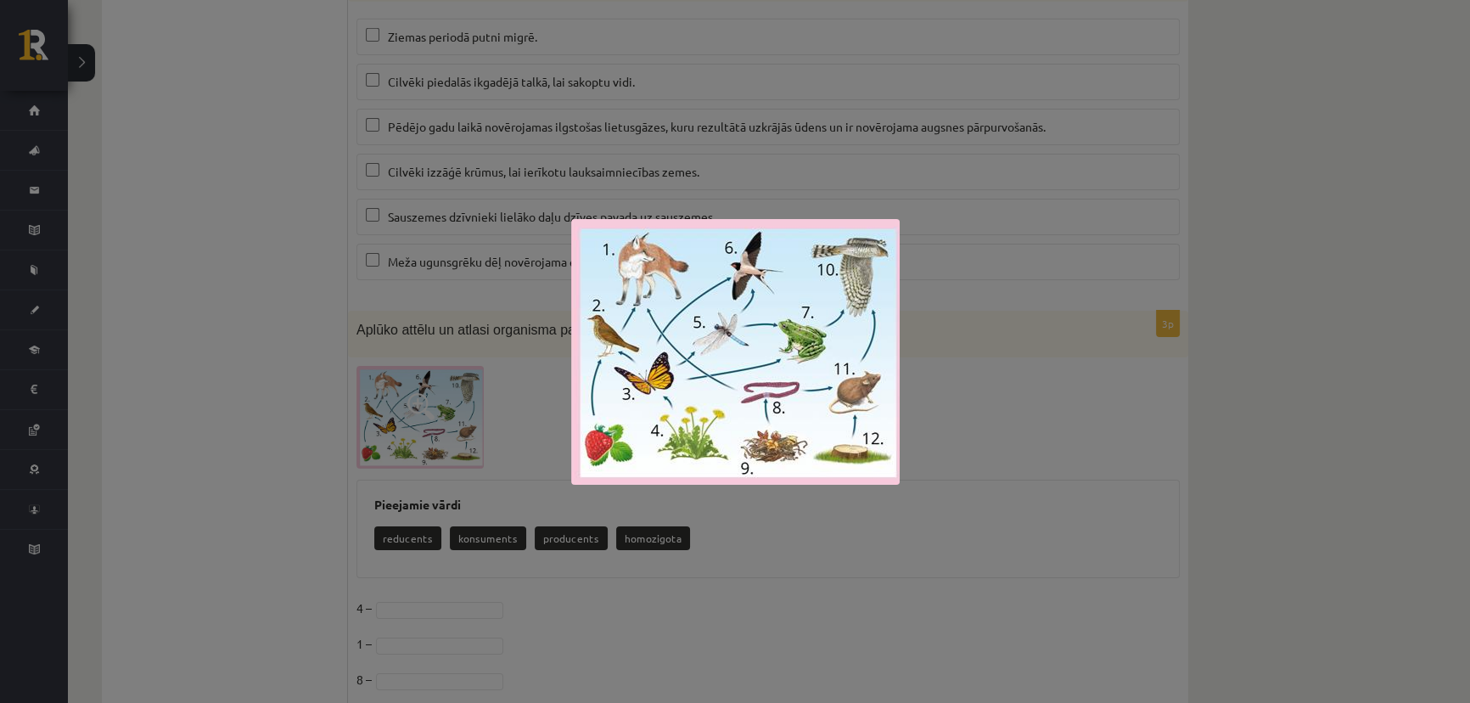
click at [136, 434] on div at bounding box center [735, 351] width 1470 height 703
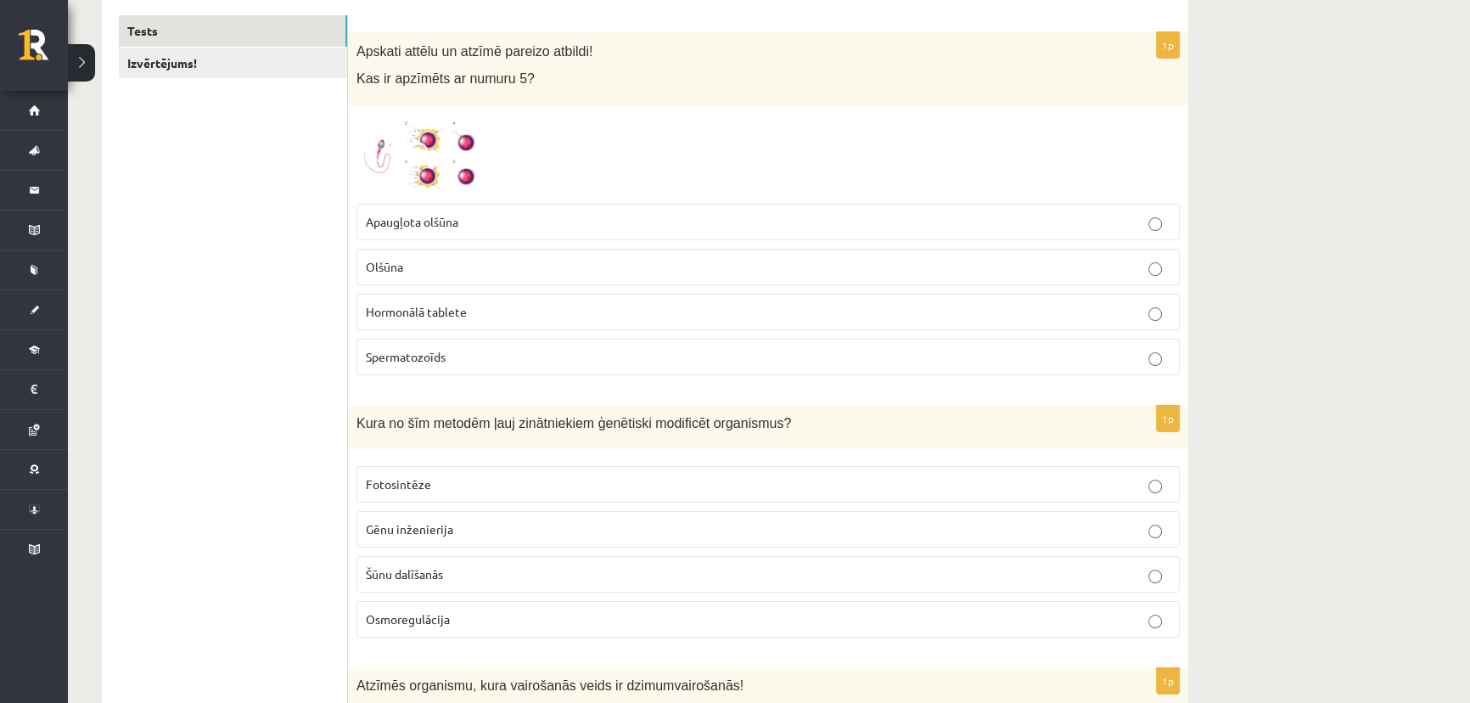
scroll to position [0, 0]
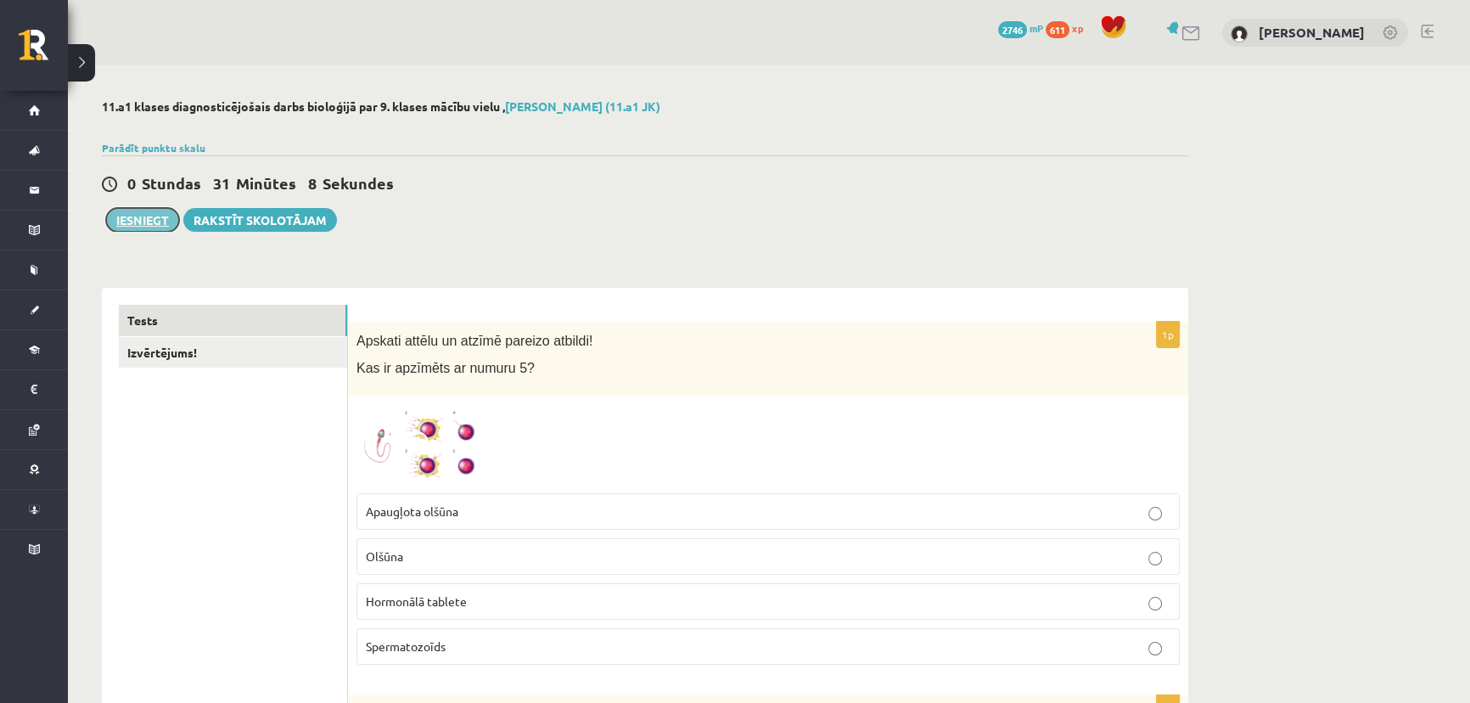
click at [148, 217] on button "Iesniegt" at bounding box center [142, 220] width 73 height 24
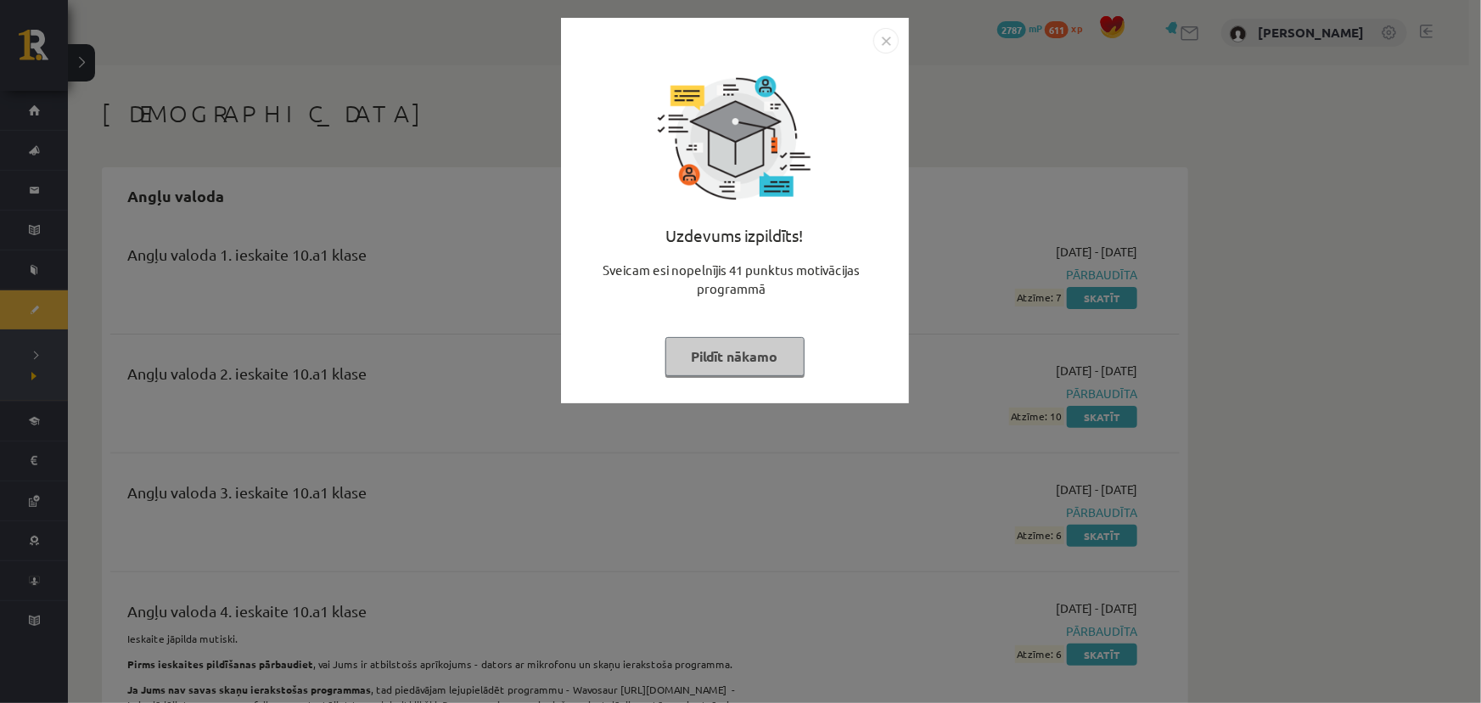
click at [740, 361] on button "Pildīt nākamo" at bounding box center [734, 356] width 139 height 39
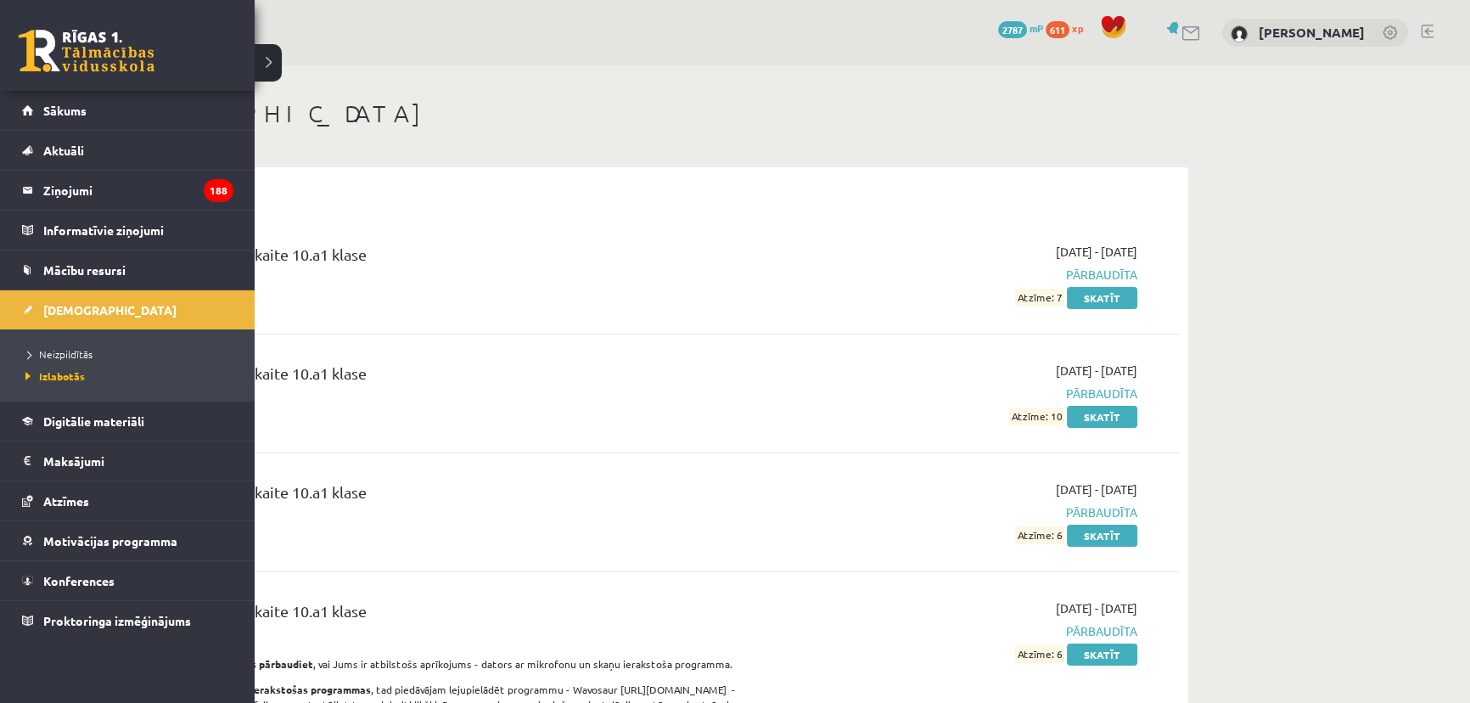
click at [85, 52] on link at bounding box center [87, 51] width 136 height 42
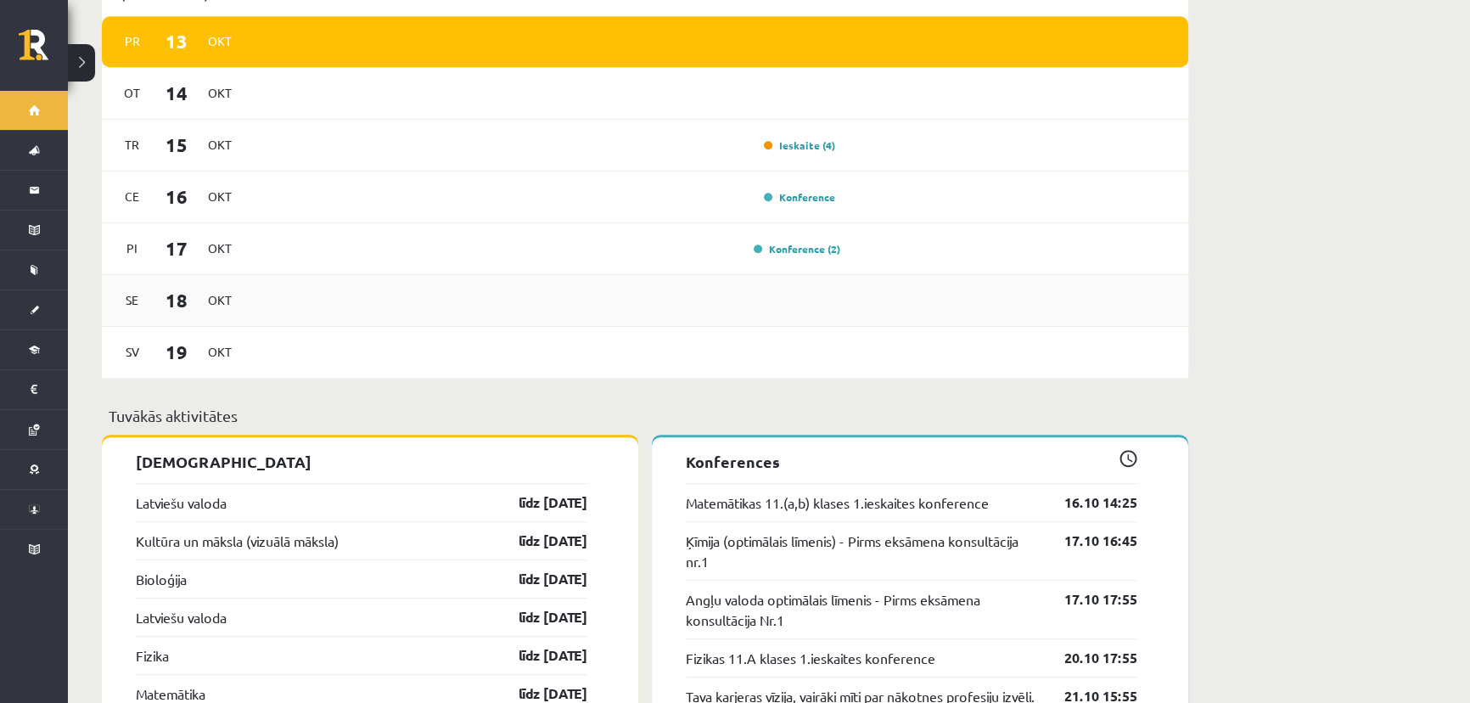
scroll to position [1543, 0]
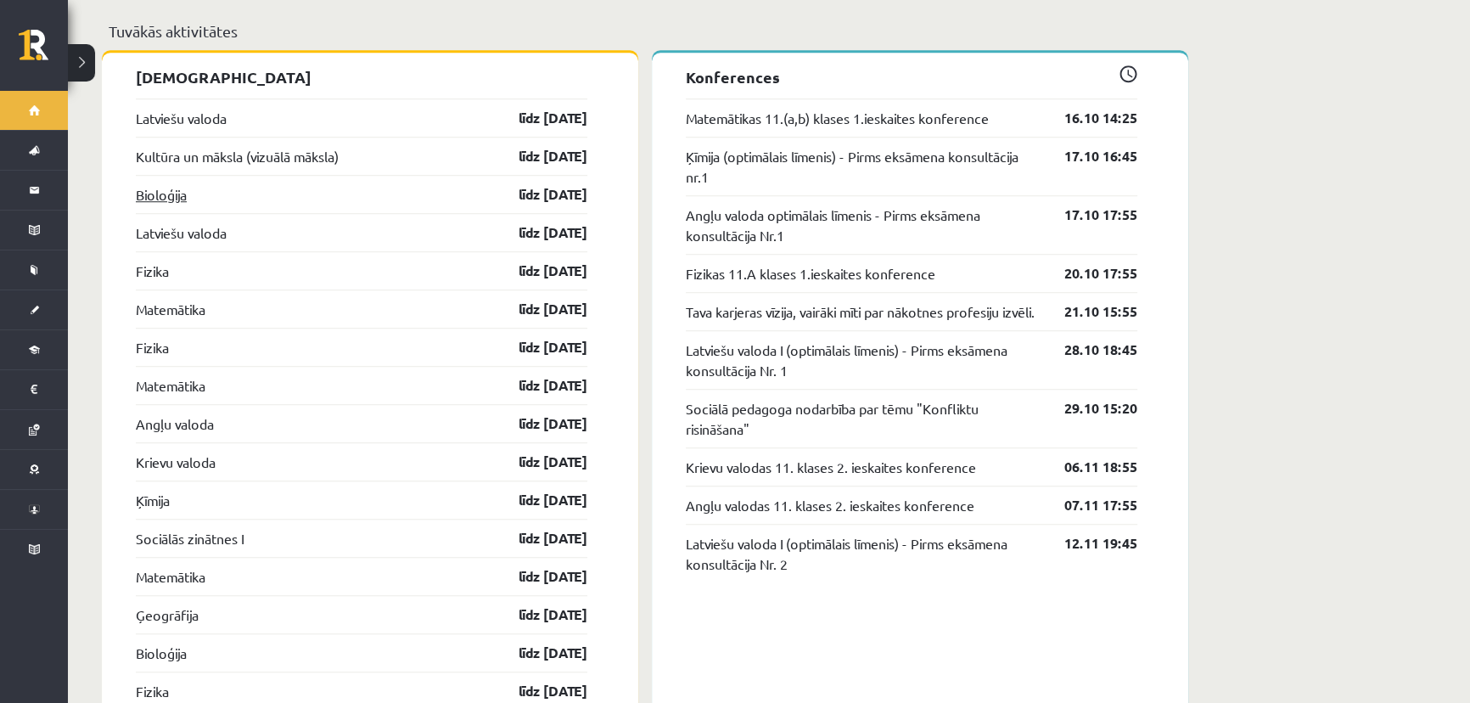
click at [176, 184] on link "Bioloģija" at bounding box center [161, 194] width 51 height 20
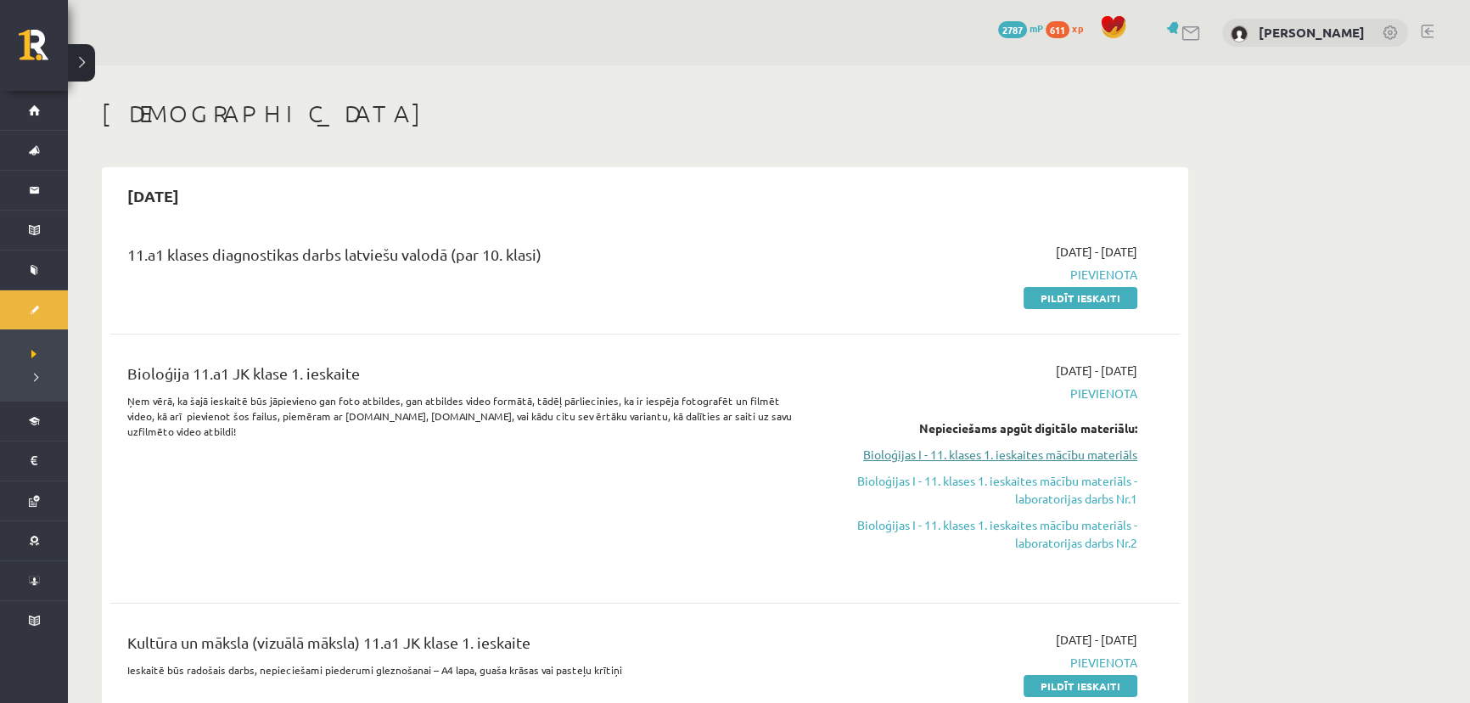
click at [991, 458] on link "Bioloģijas I - 11. klases 1. ieskaites mācību materiāls" at bounding box center [977, 455] width 320 height 18
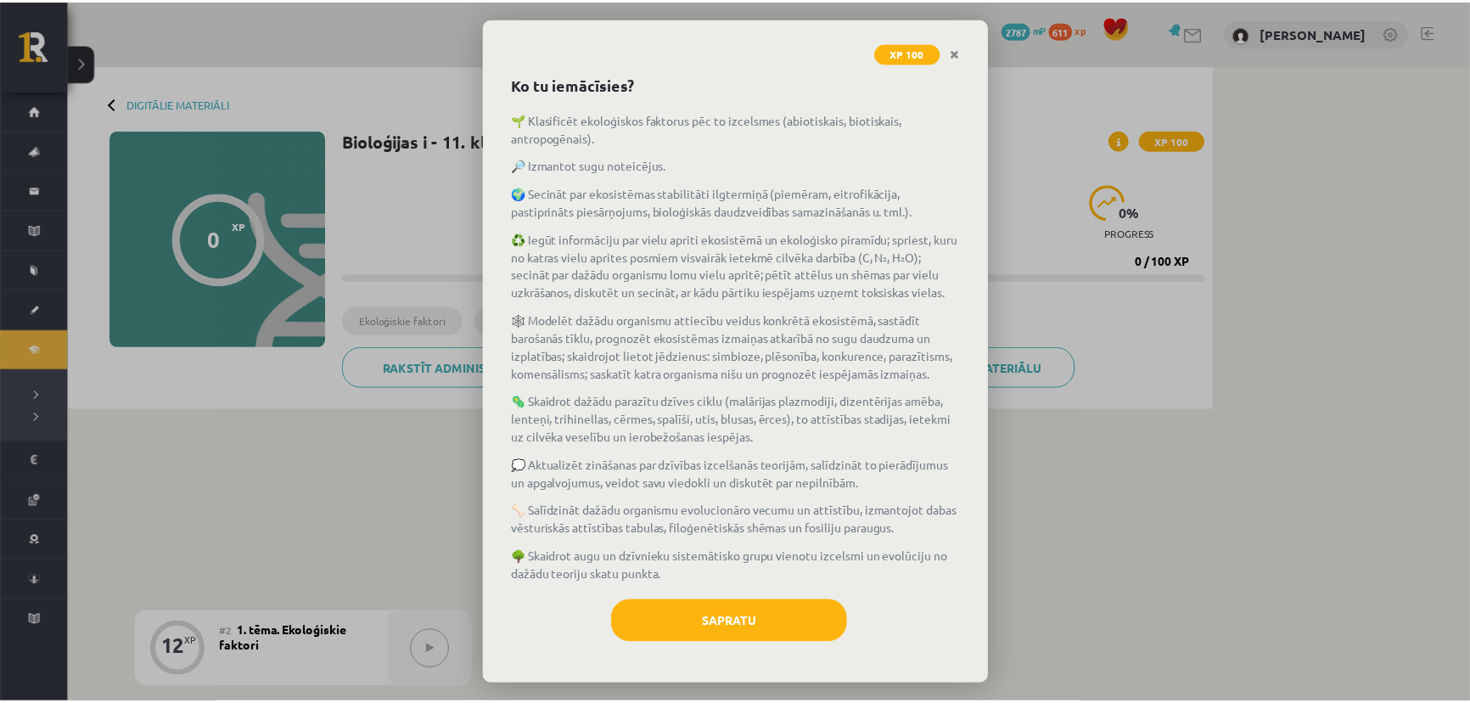
scroll to position [102, 0]
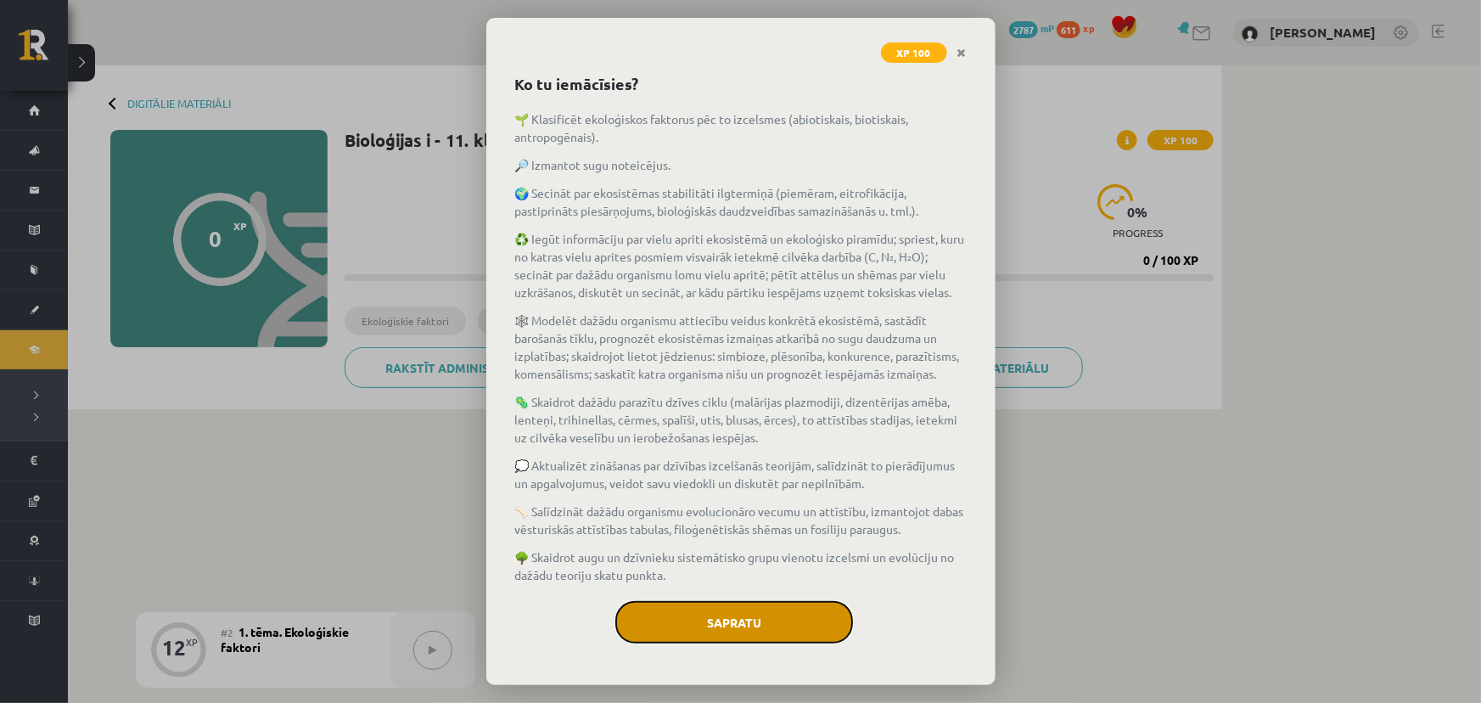
click at [753, 619] on button "Sapratu" at bounding box center [734, 622] width 238 height 42
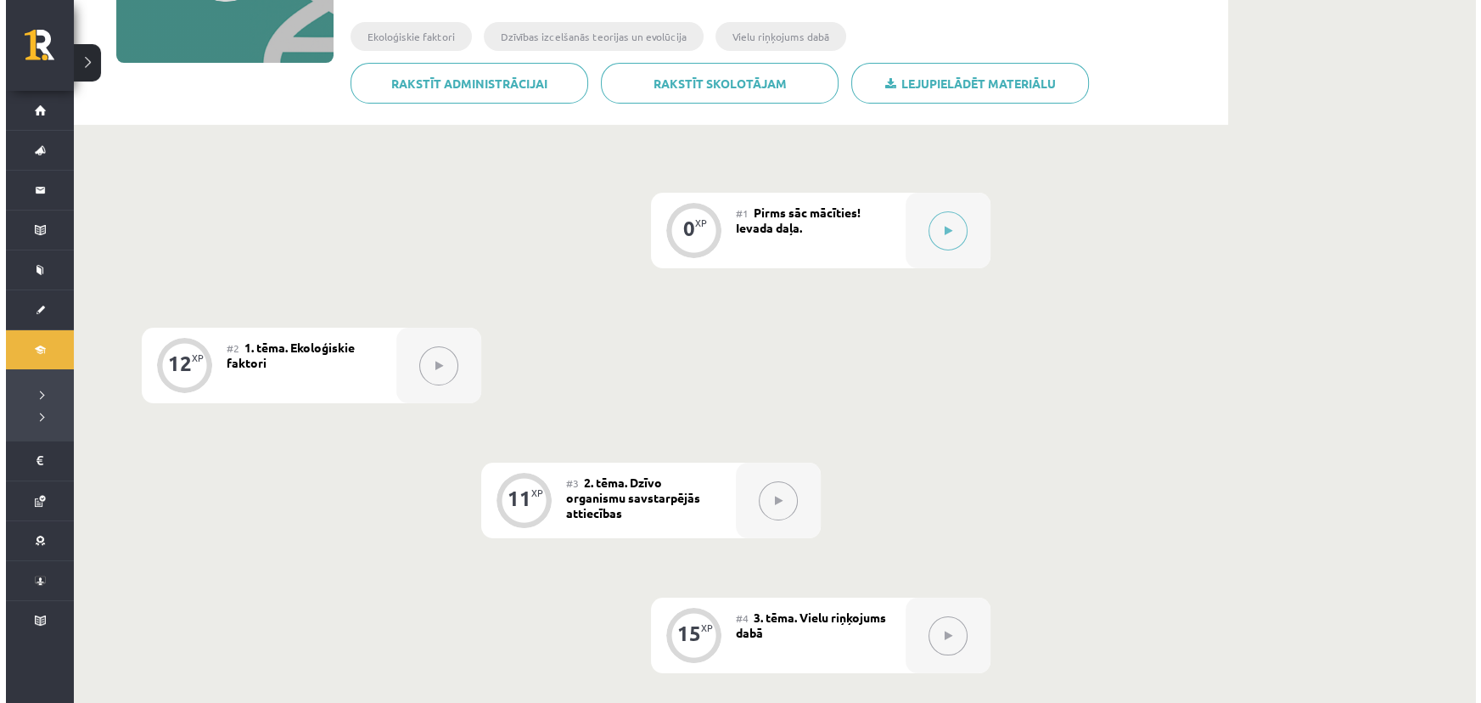
scroll to position [231, 0]
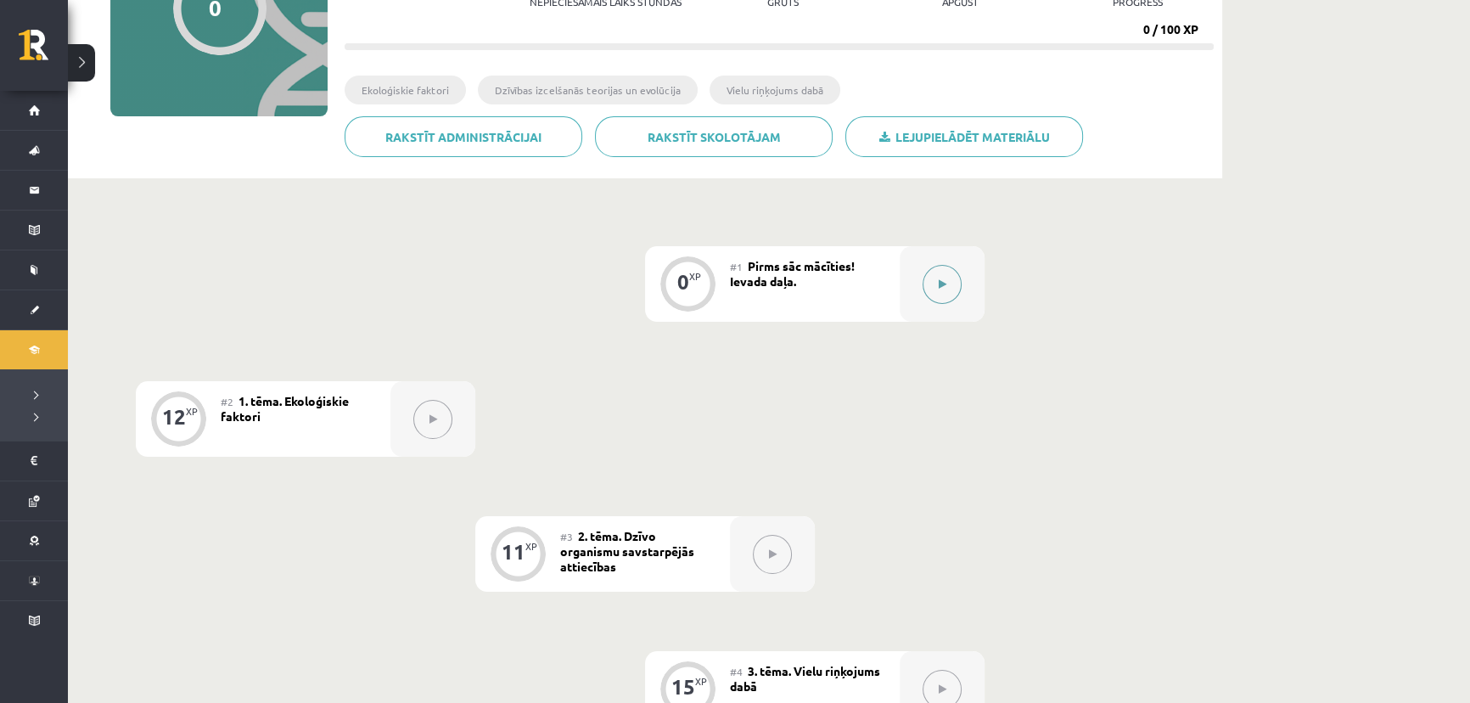
click at [939, 279] on icon at bounding box center [943, 284] width 8 height 10
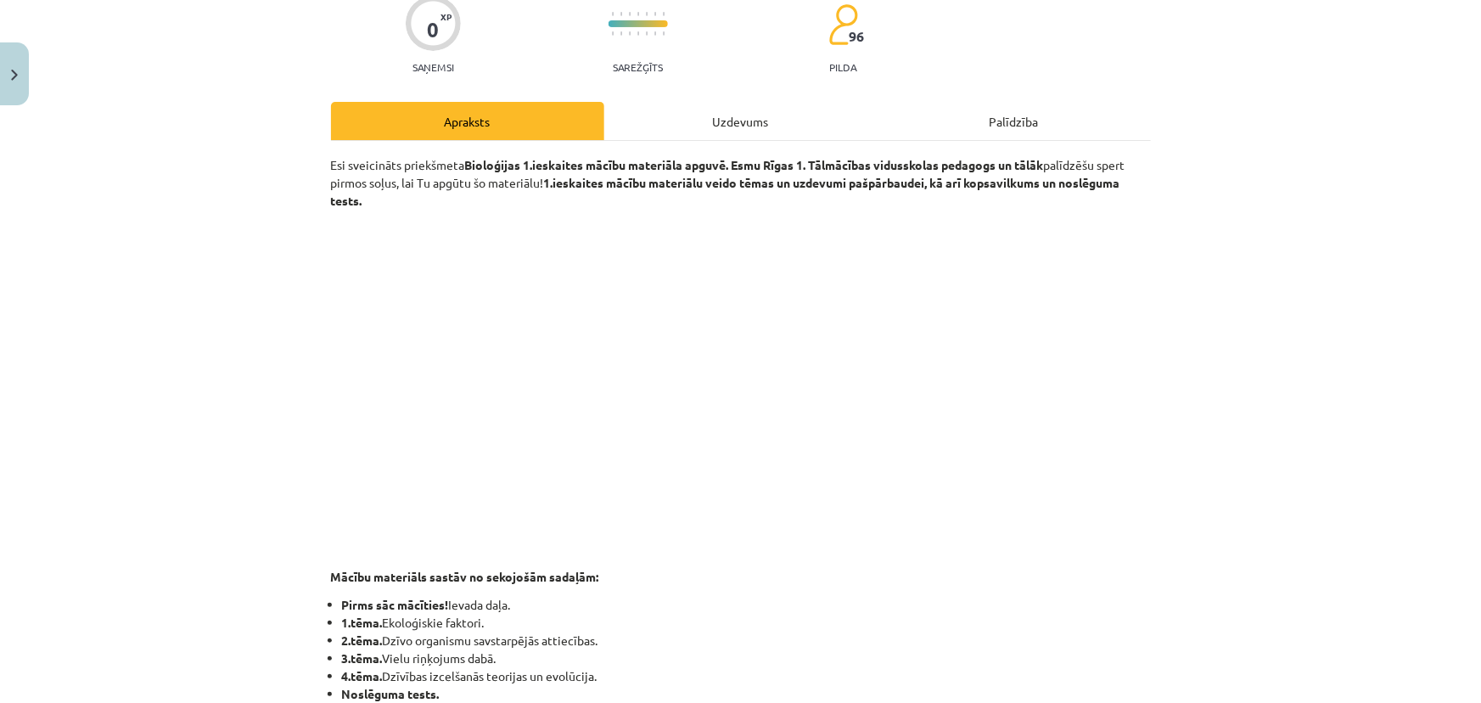
scroll to position [154, 0]
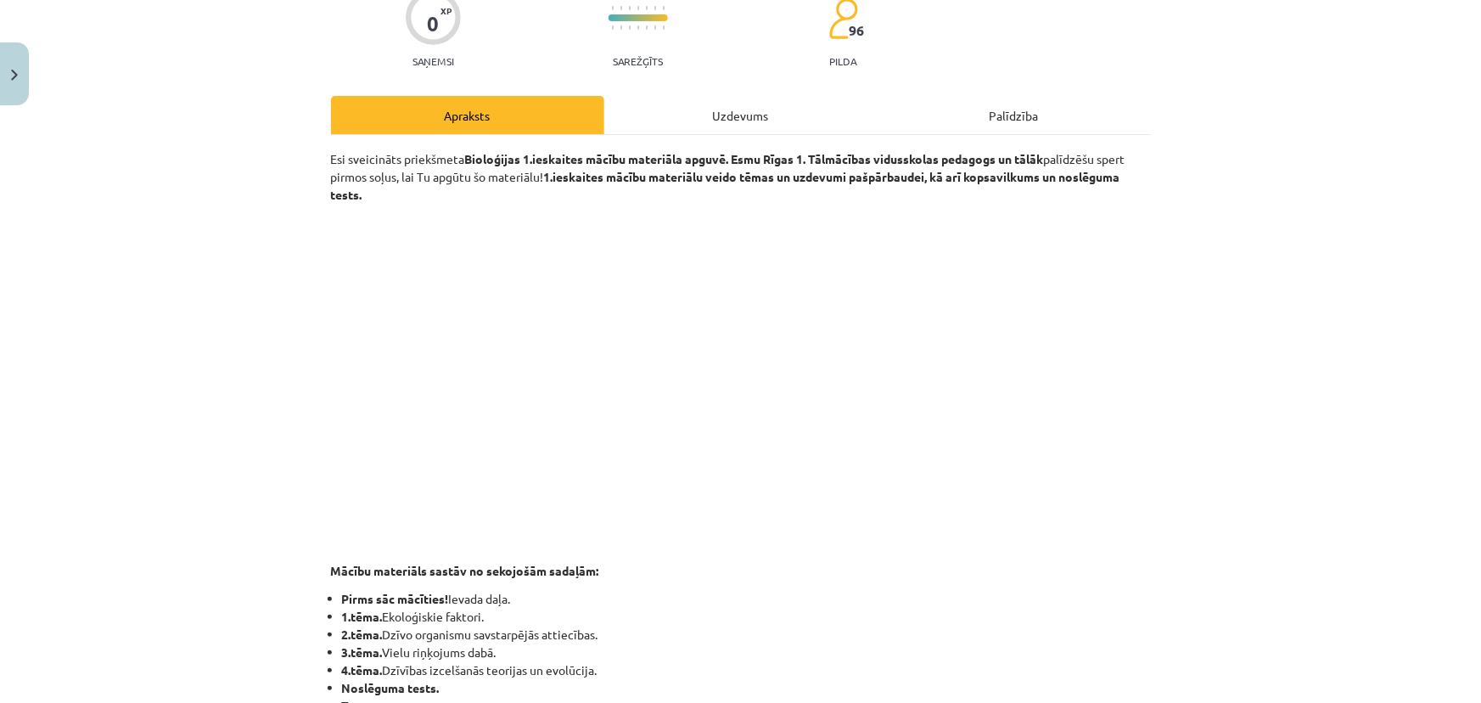
click at [305, 418] on div "Mācību tēma: Bioloģijas i - 11. klases 1. ieskaites mācību materiāls #1 Pirms s…" at bounding box center [740, 351] width 1481 height 703
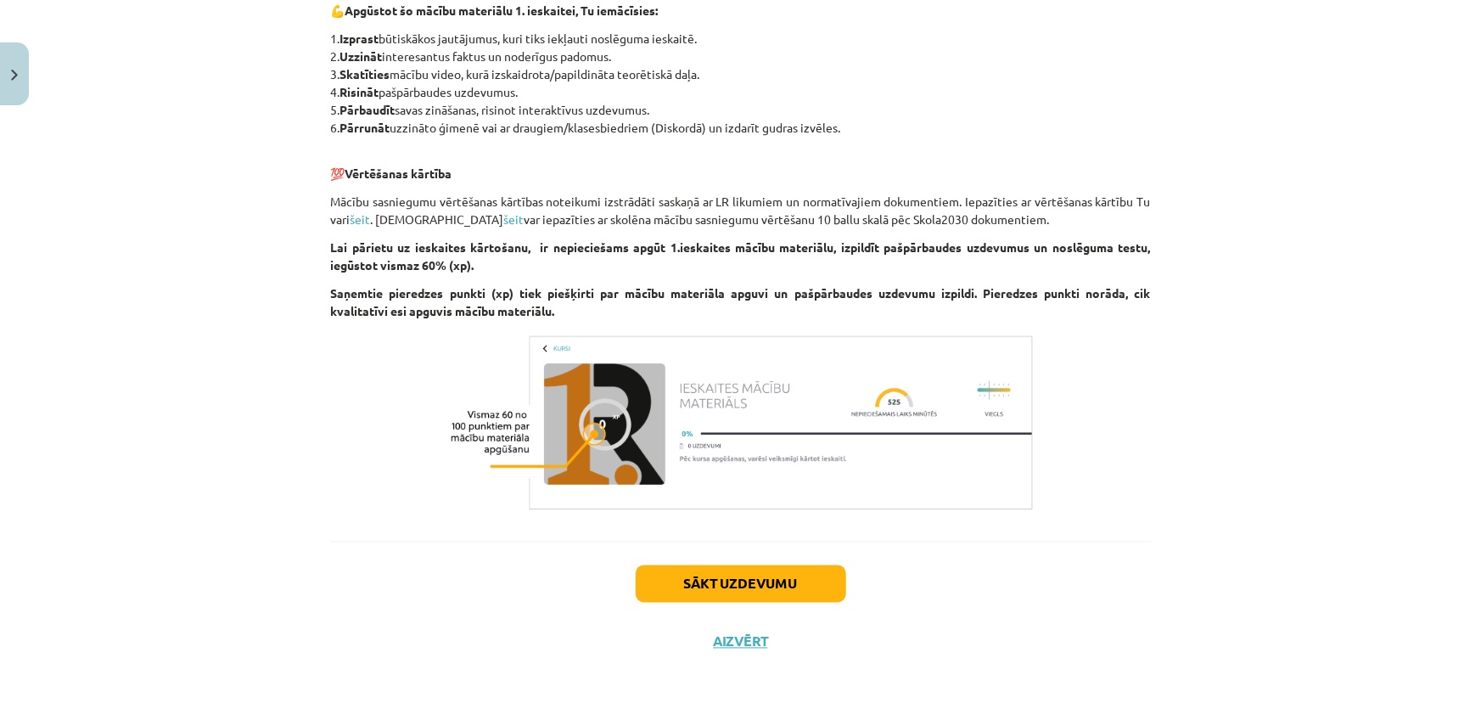
scroll to position [1257, 0]
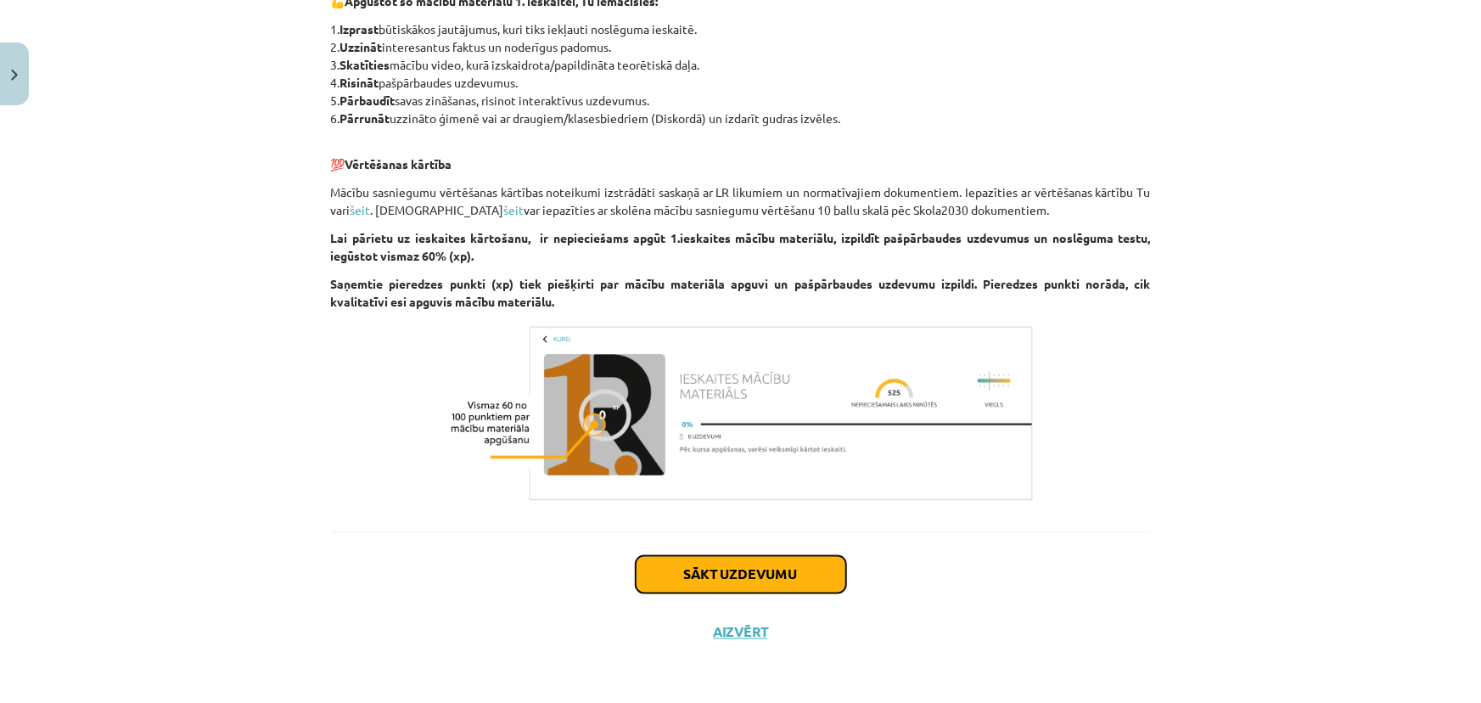
click at [691, 564] on button "Sākt uzdevumu" at bounding box center [741, 574] width 211 height 37
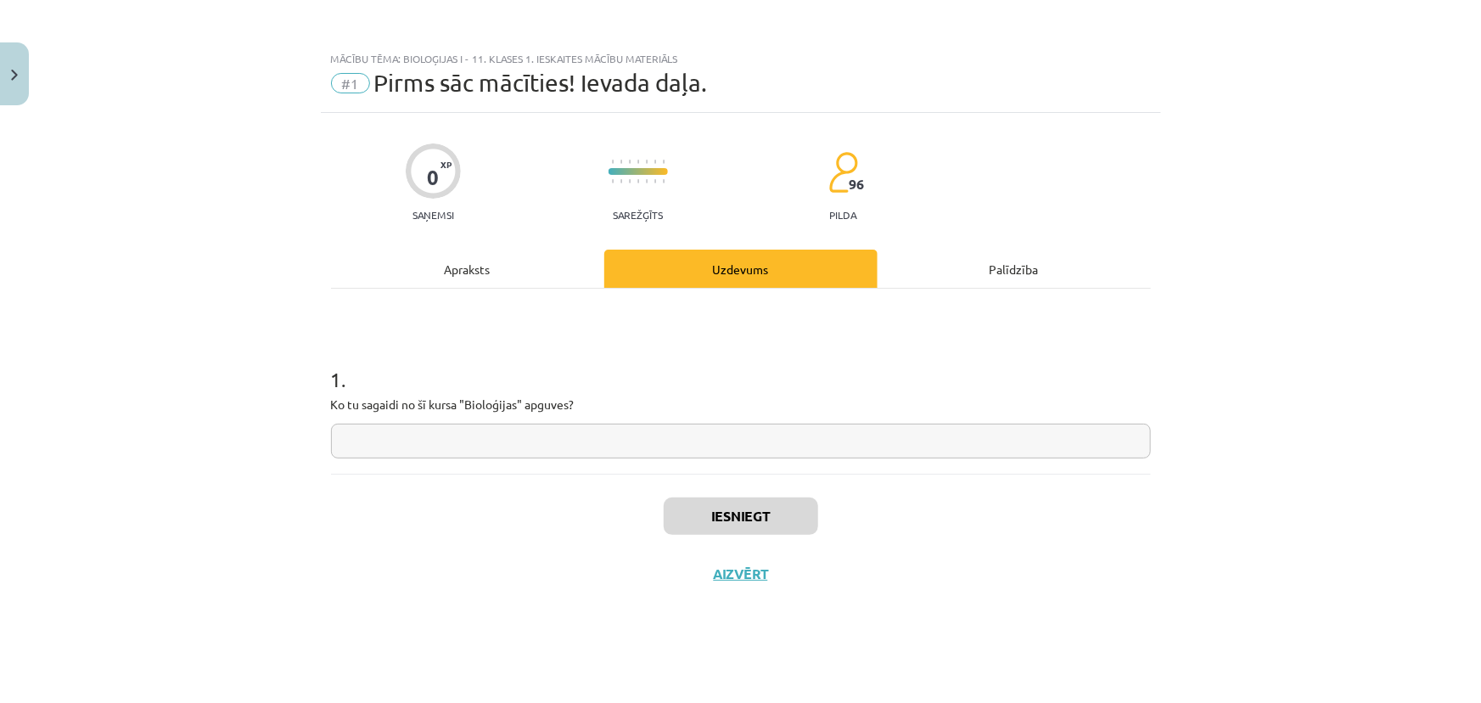
click at [422, 445] on input "text" at bounding box center [741, 441] width 820 height 35
type input "**********"
click at [763, 510] on button "Iesniegt" at bounding box center [741, 515] width 154 height 37
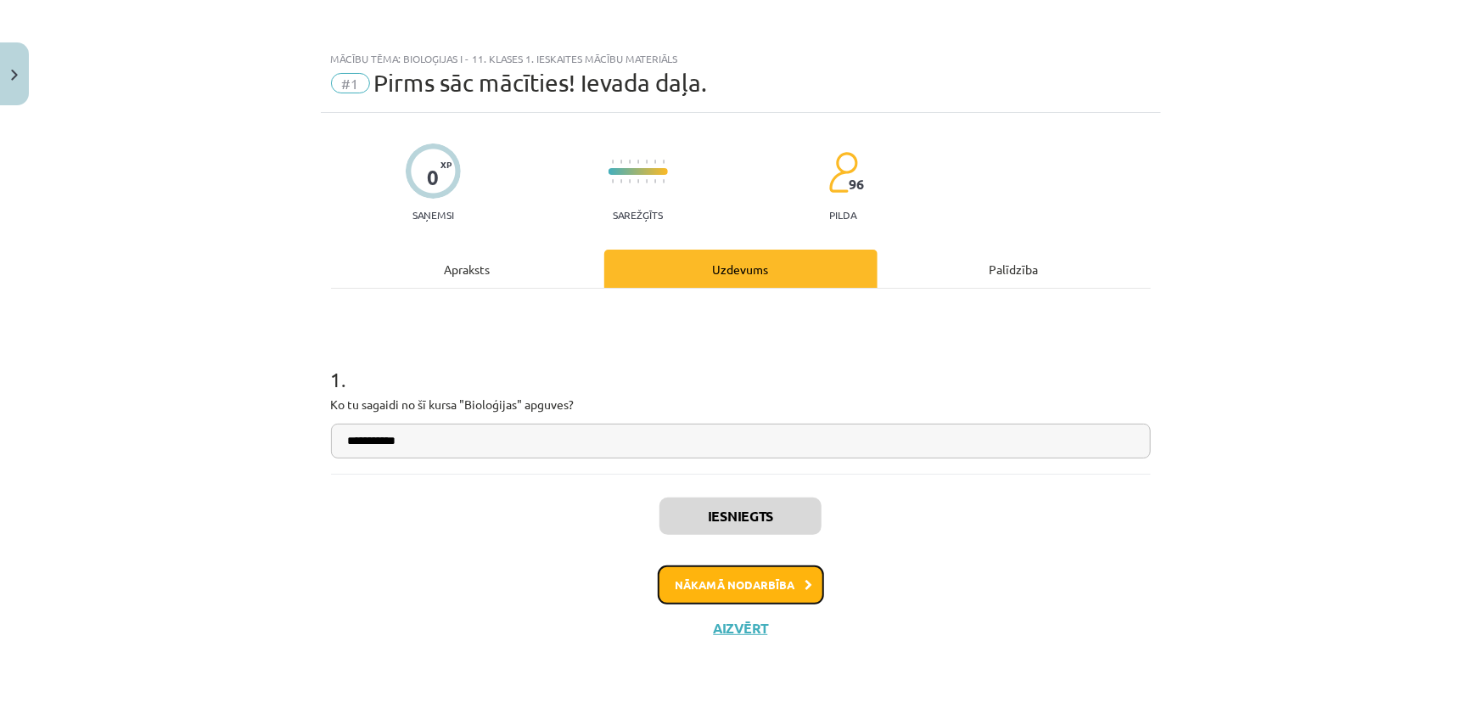
click at [784, 597] on button "Nākamā nodarbība" at bounding box center [741, 584] width 166 height 39
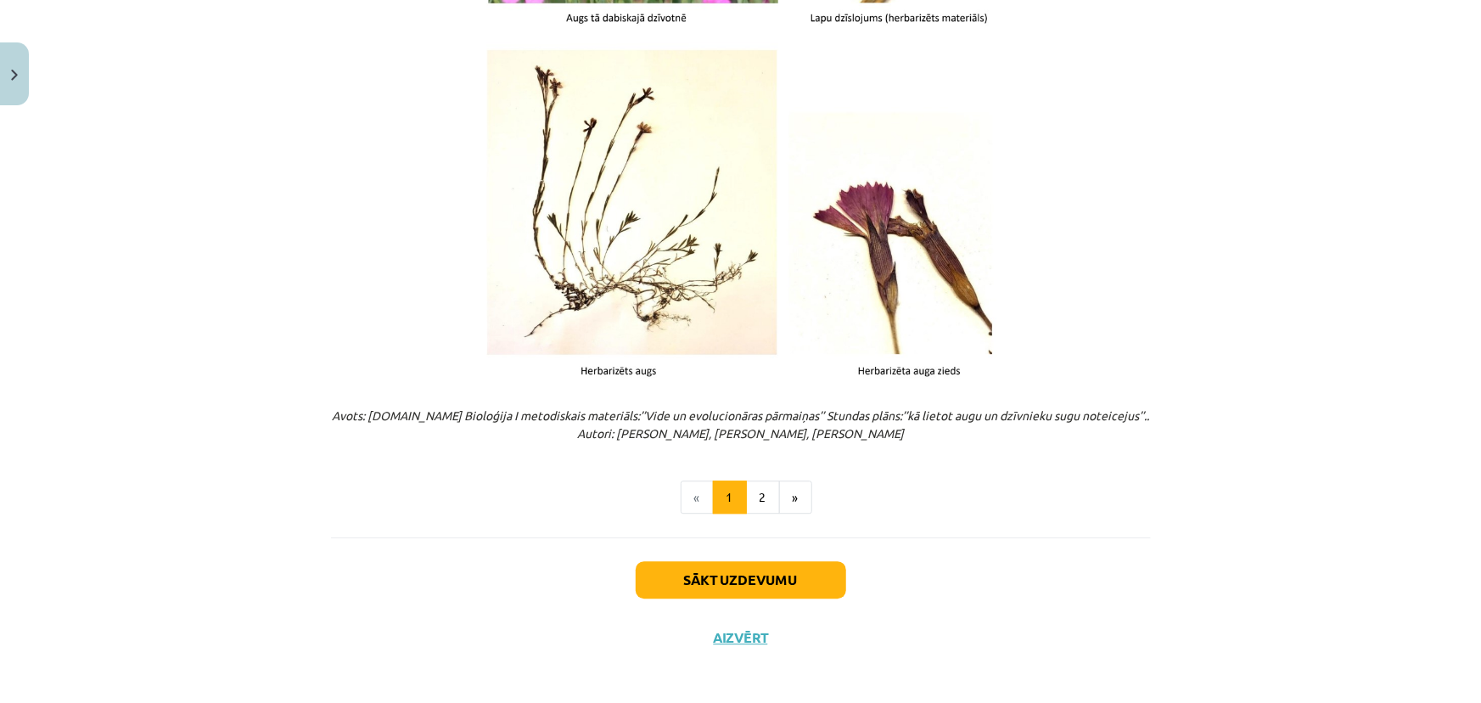
scroll to position [2065, 0]
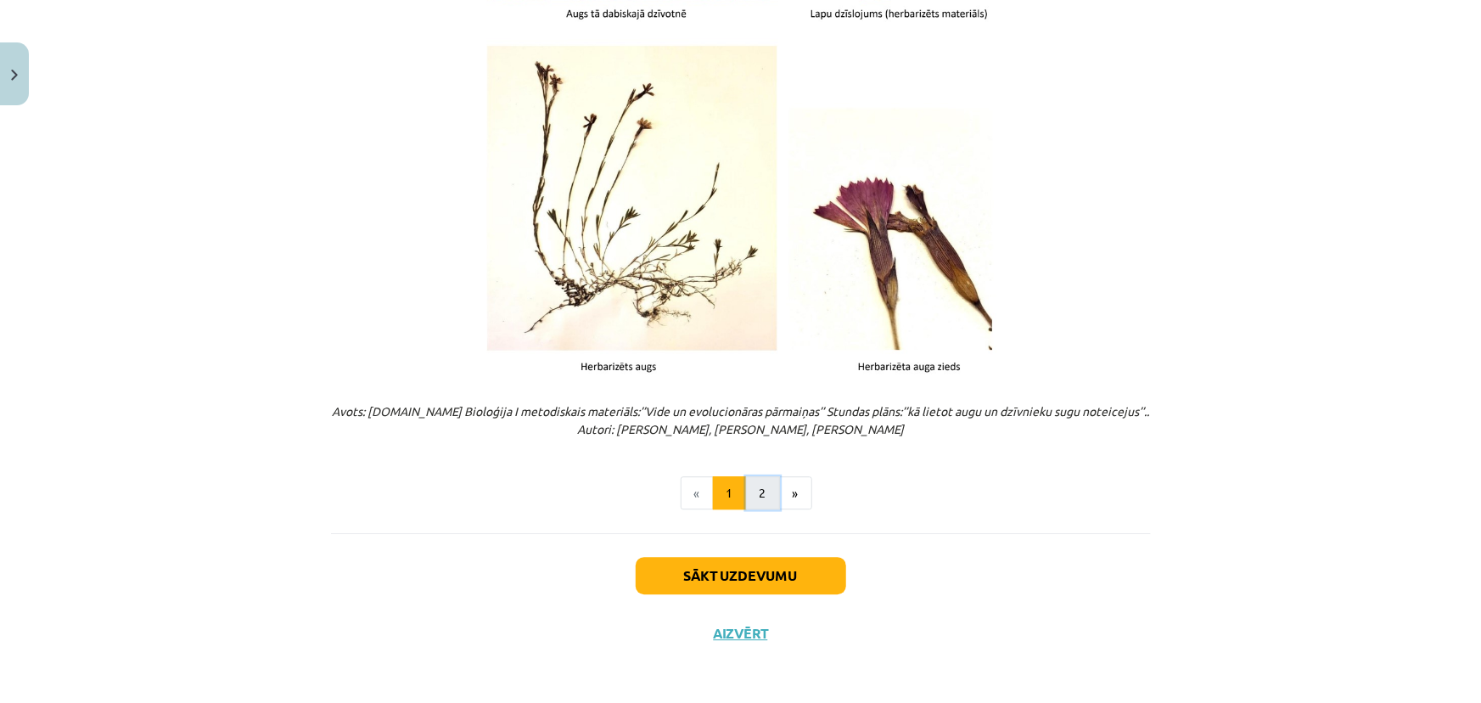
click at [746, 494] on button "2" at bounding box center [763, 493] width 34 height 34
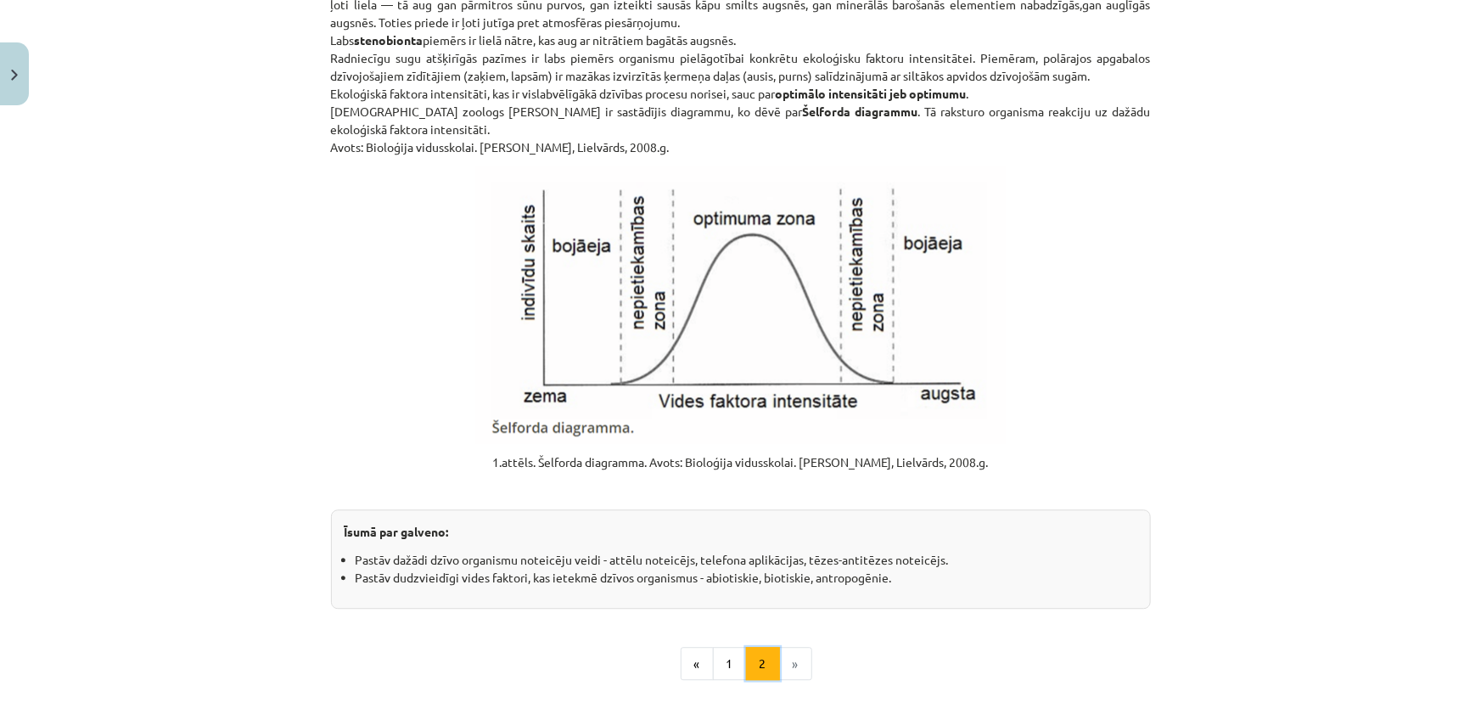
scroll to position [2051, 0]
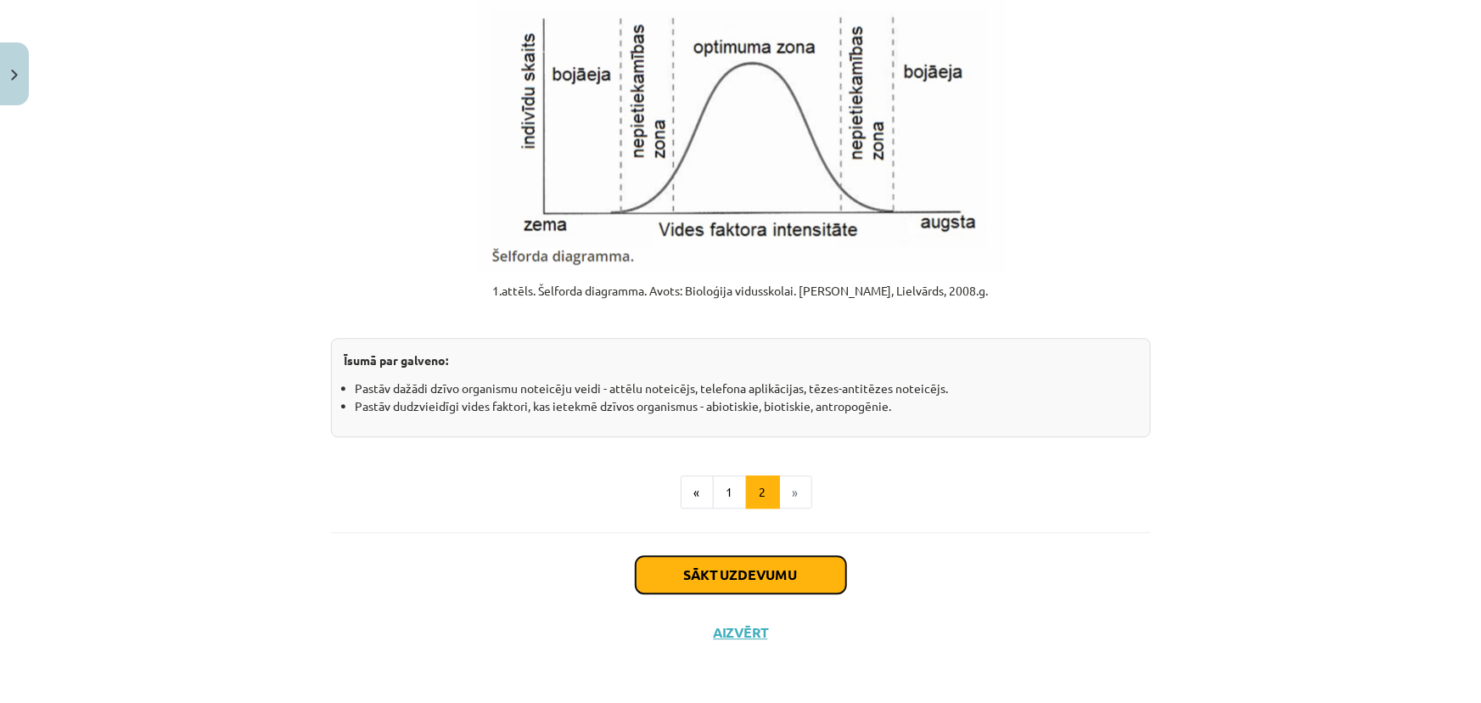
click at [800, 569] on button "Sākt uzdevumu" at bounding box center [741, 574] width 211 height 37
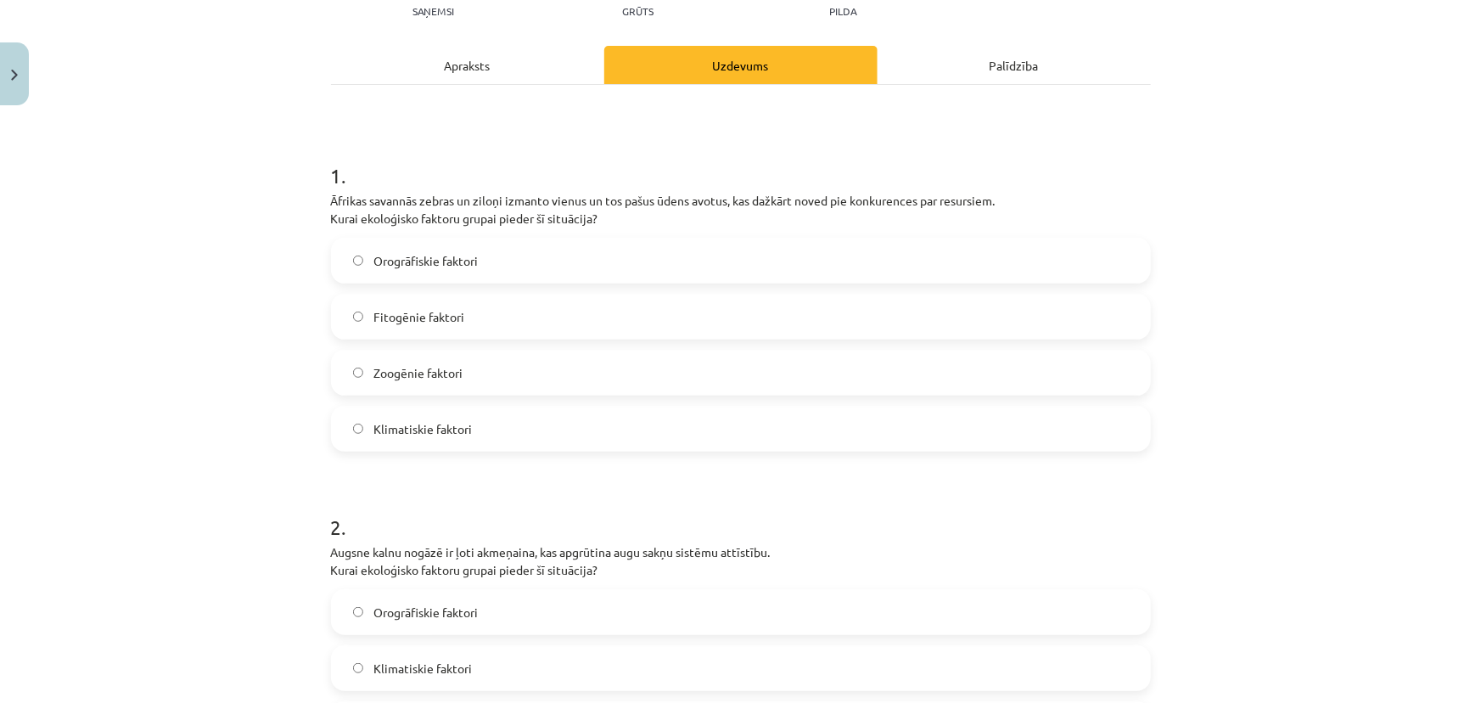
scroll to position [199, 0]
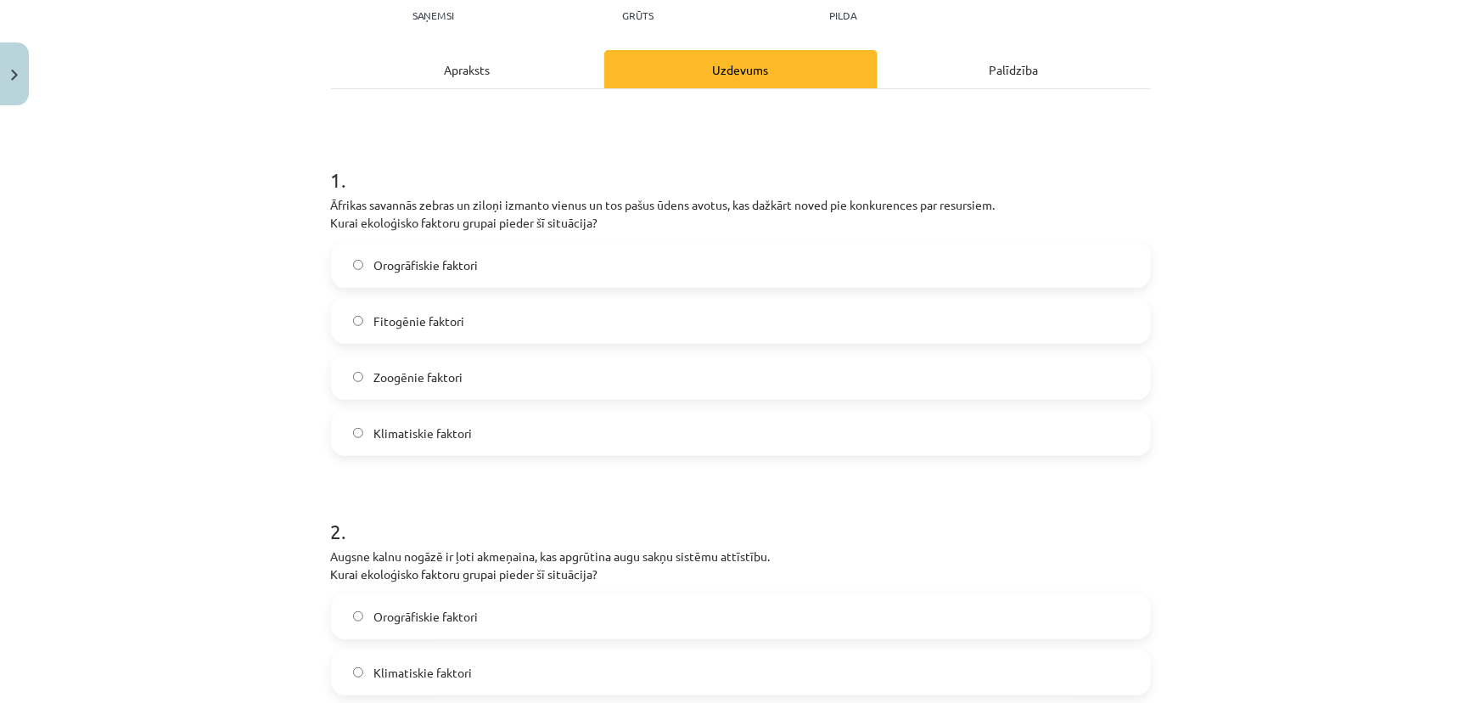
click at [460, 379] on label "Zoogēnie faktori" at bounding box center [741, 377] width 817 height 42
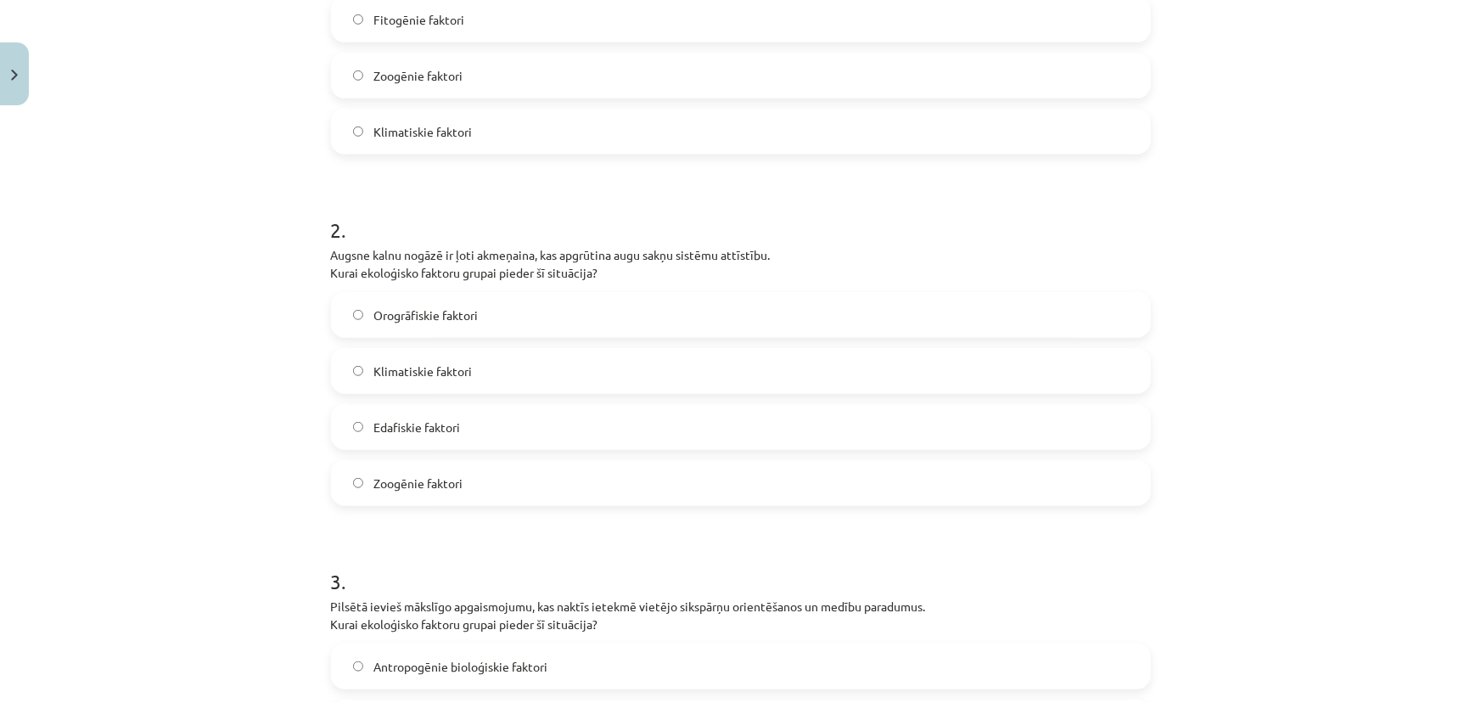
scroll to position [508, 0]
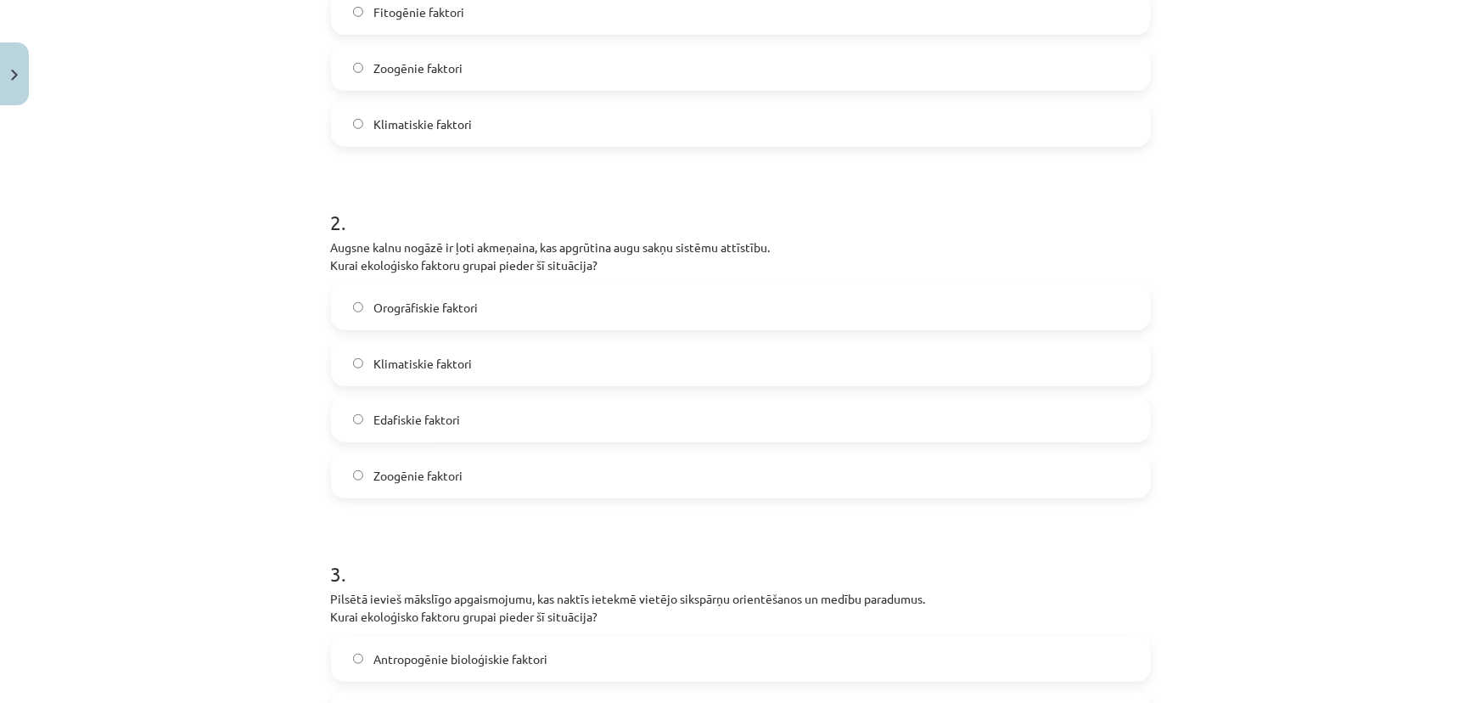
click at [441, 424] on span "Edafiskie faktori" at bounding box center [416, 420] width 87 height 18
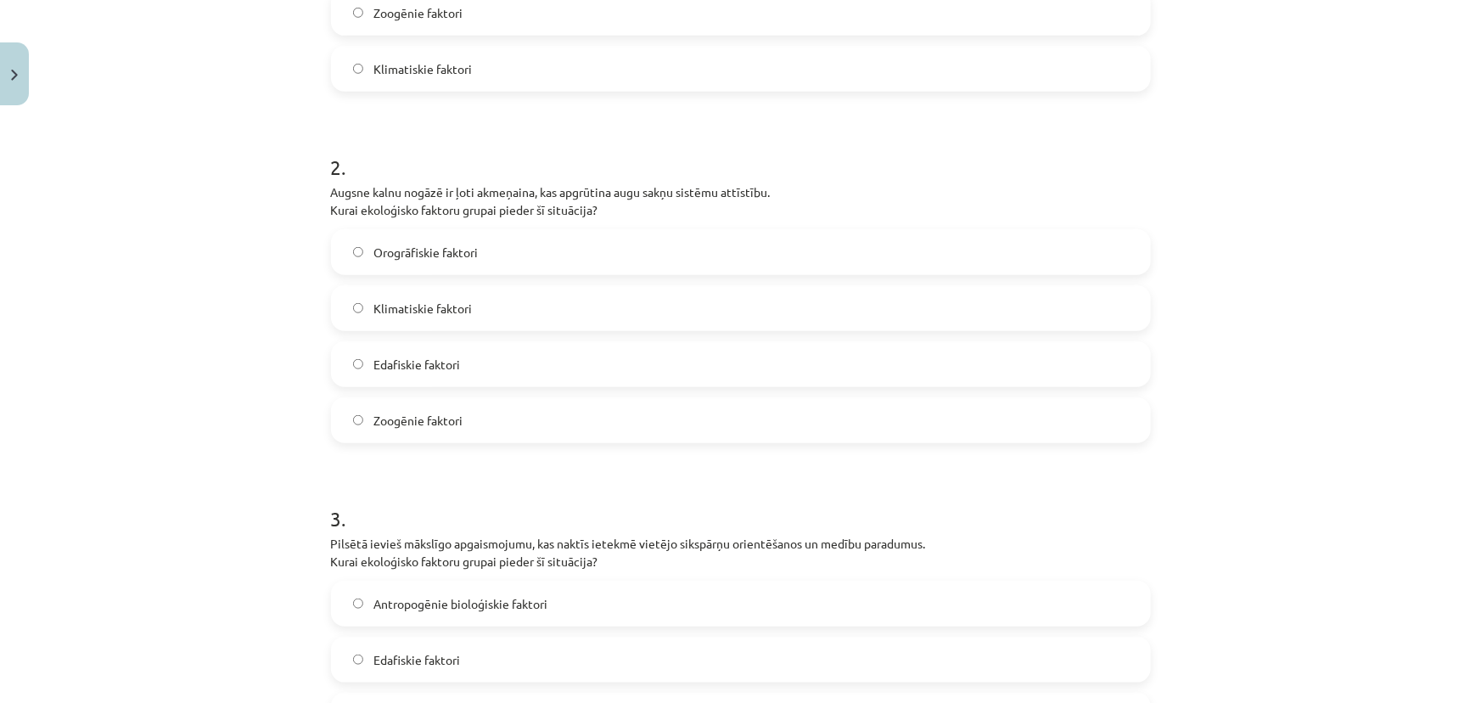
scroll to position [817, 0]
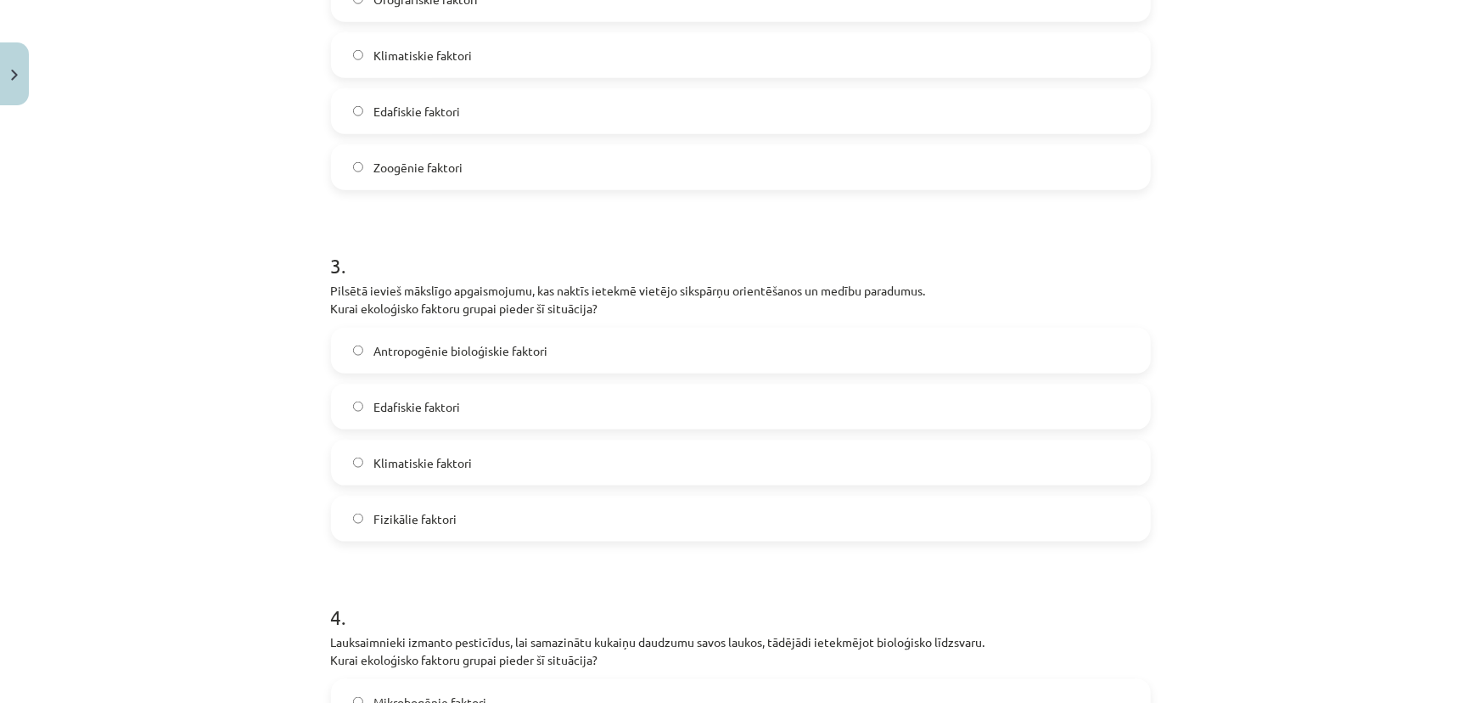
click at [533, 353] on span "Antropogēnie bioloģiskie faktori" at bounding box center [460, 351] width 174 height 18
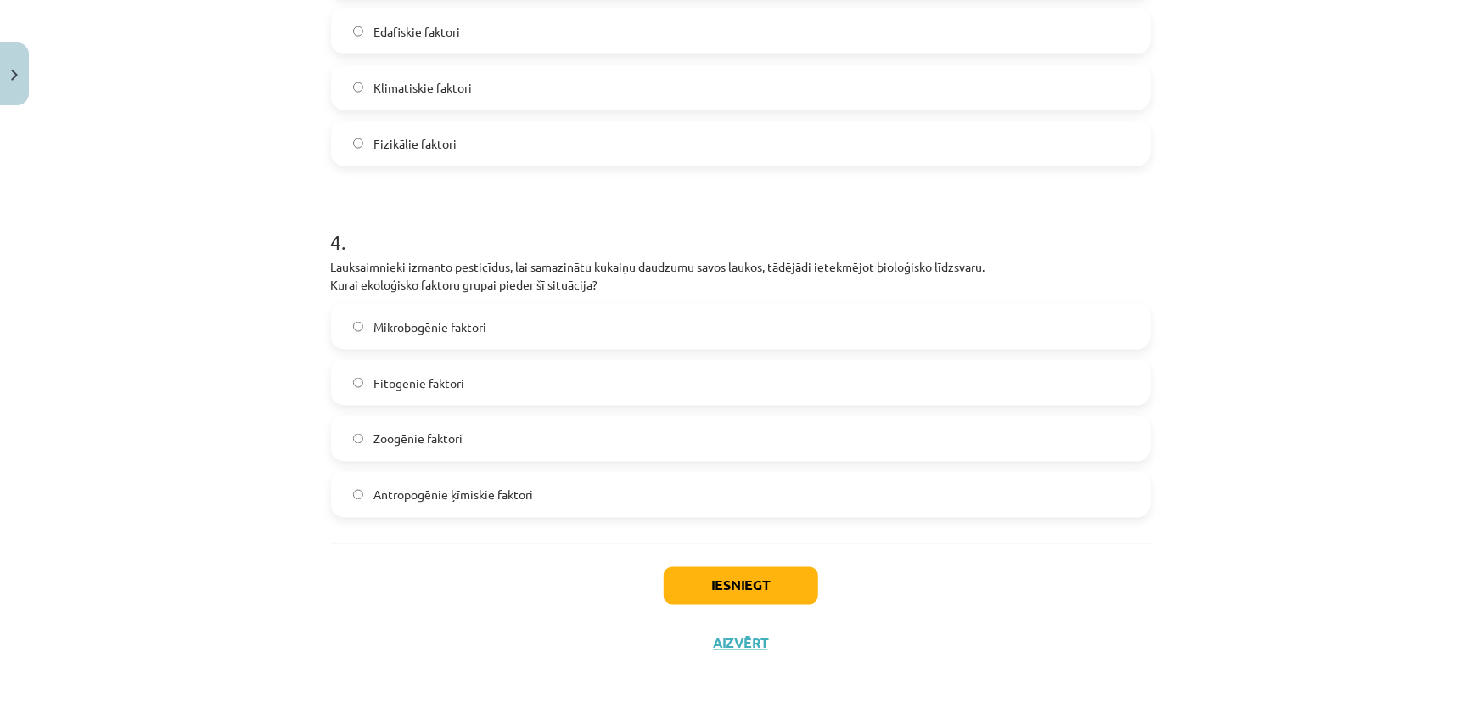
scroll to position [1203, 0]
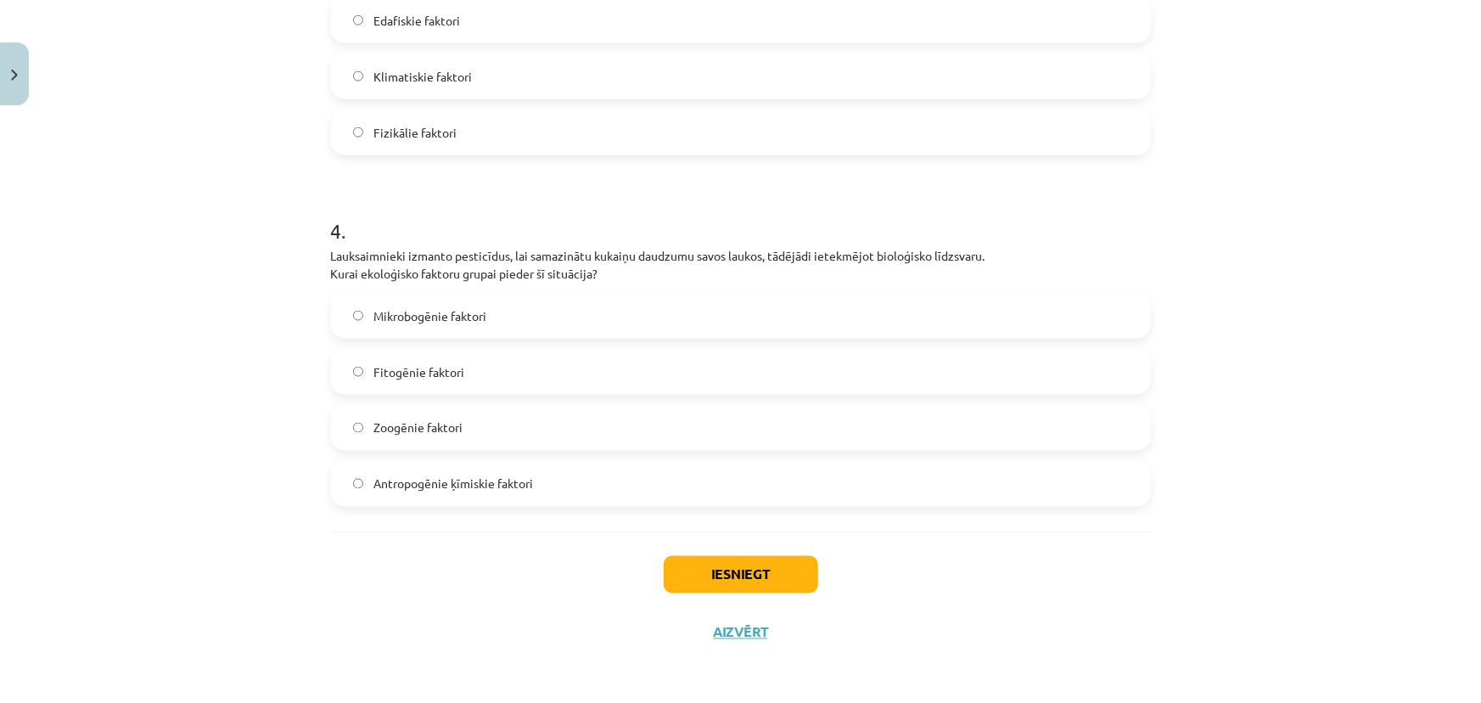
click at [441, 491] on span "Antropogēnie ķīmiskie faktori" at bounding box center [453, 484] width 160 height 18
click at [753, 559] on button "Iesniegt" at bounding box center [741, 574] width 154 height 37
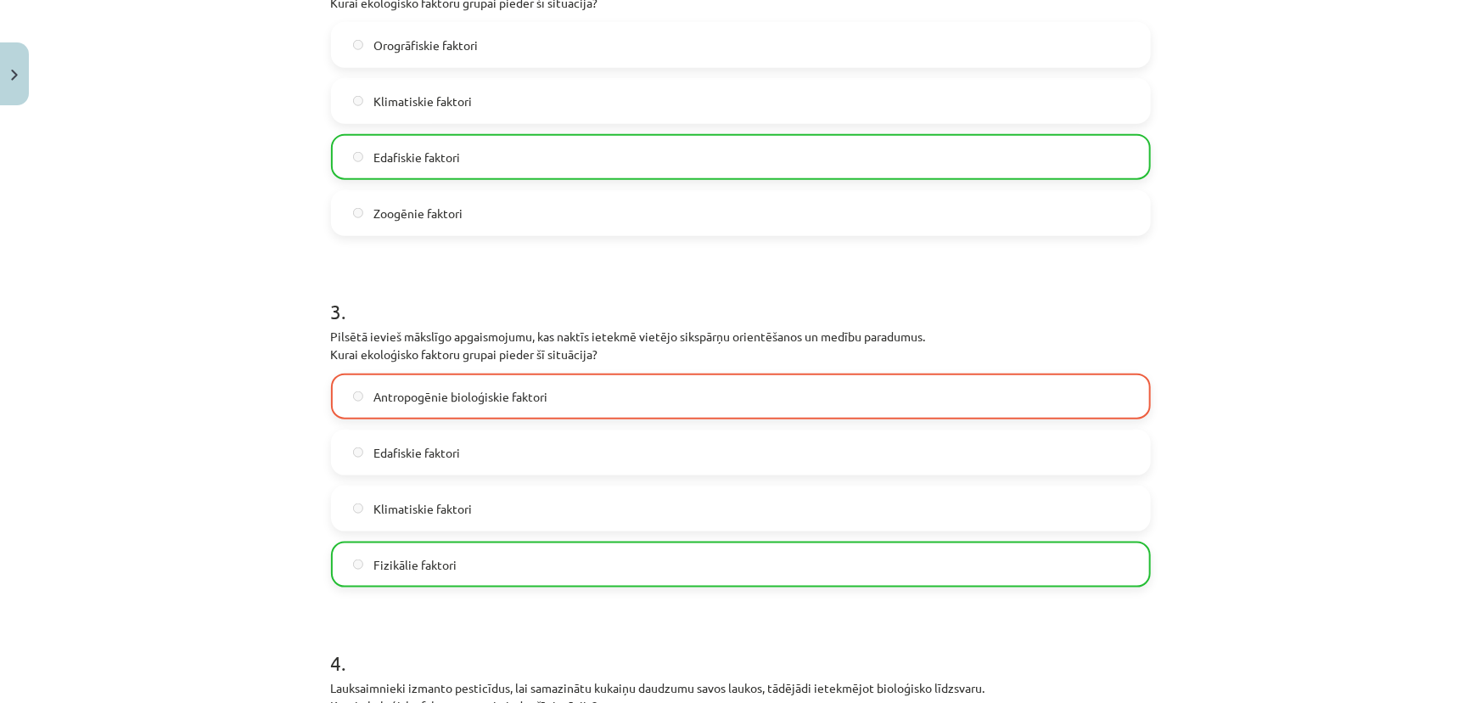
scroll to position [793, 0]
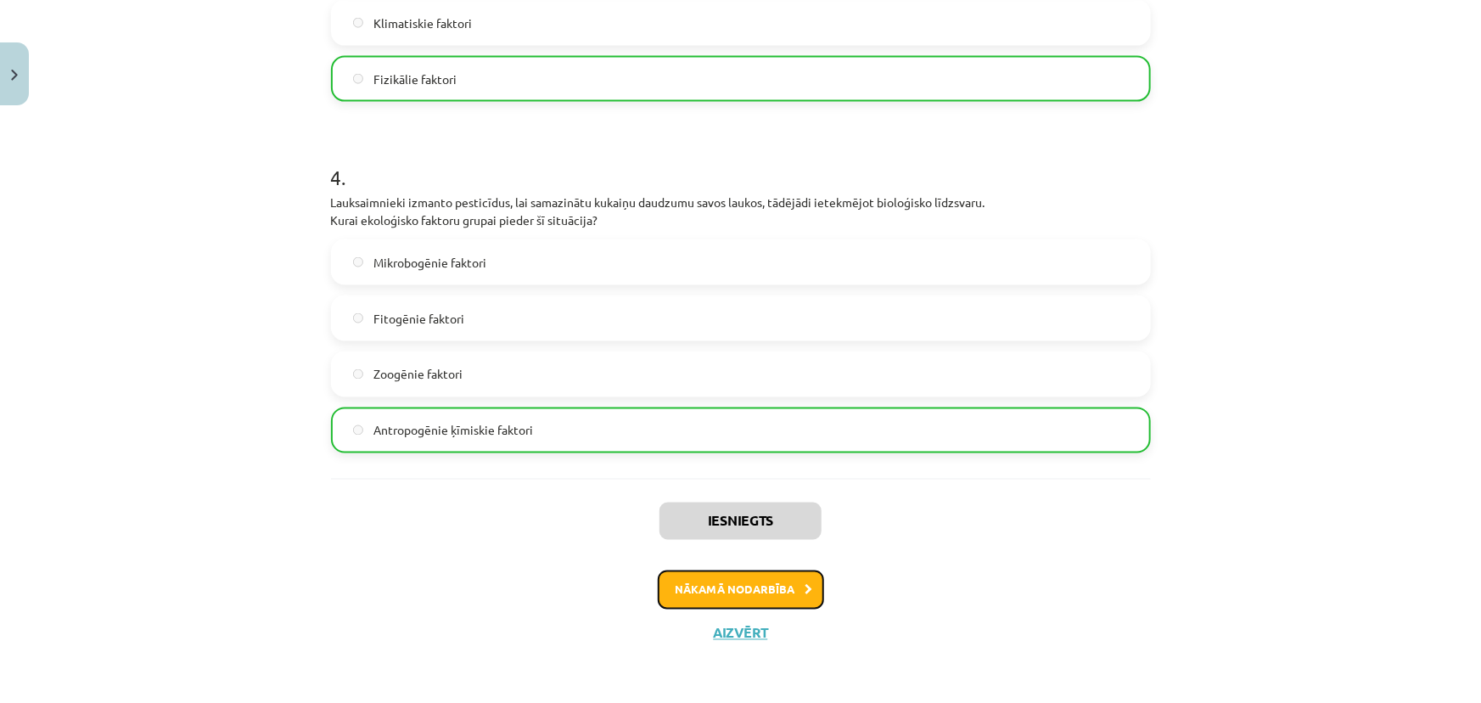
click at [770, 585] on button "Nākamā nodarbība" at bounding box center [741, 589] width 166 height 39
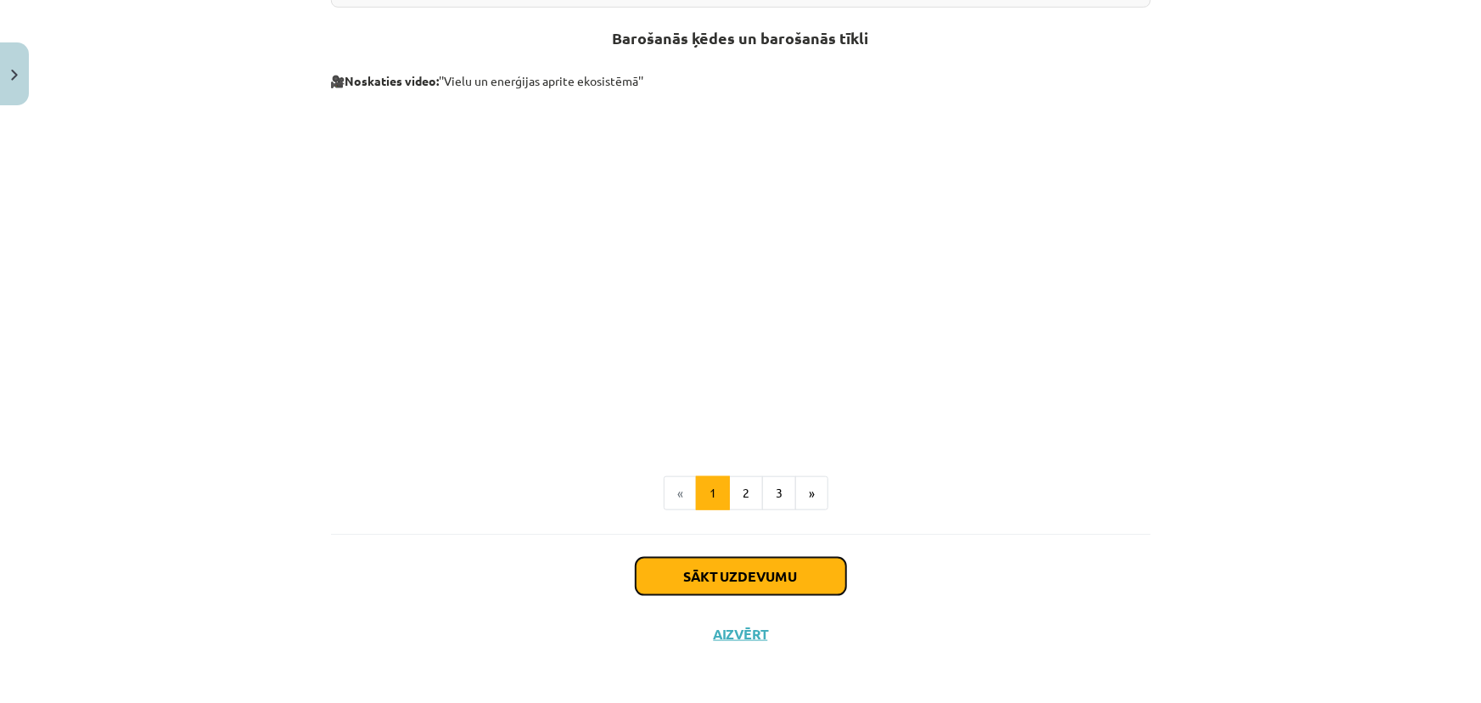
click at [730, 587] on button "Sākt uzdevumu" at bounding box center [741, 576] width 211 height 37
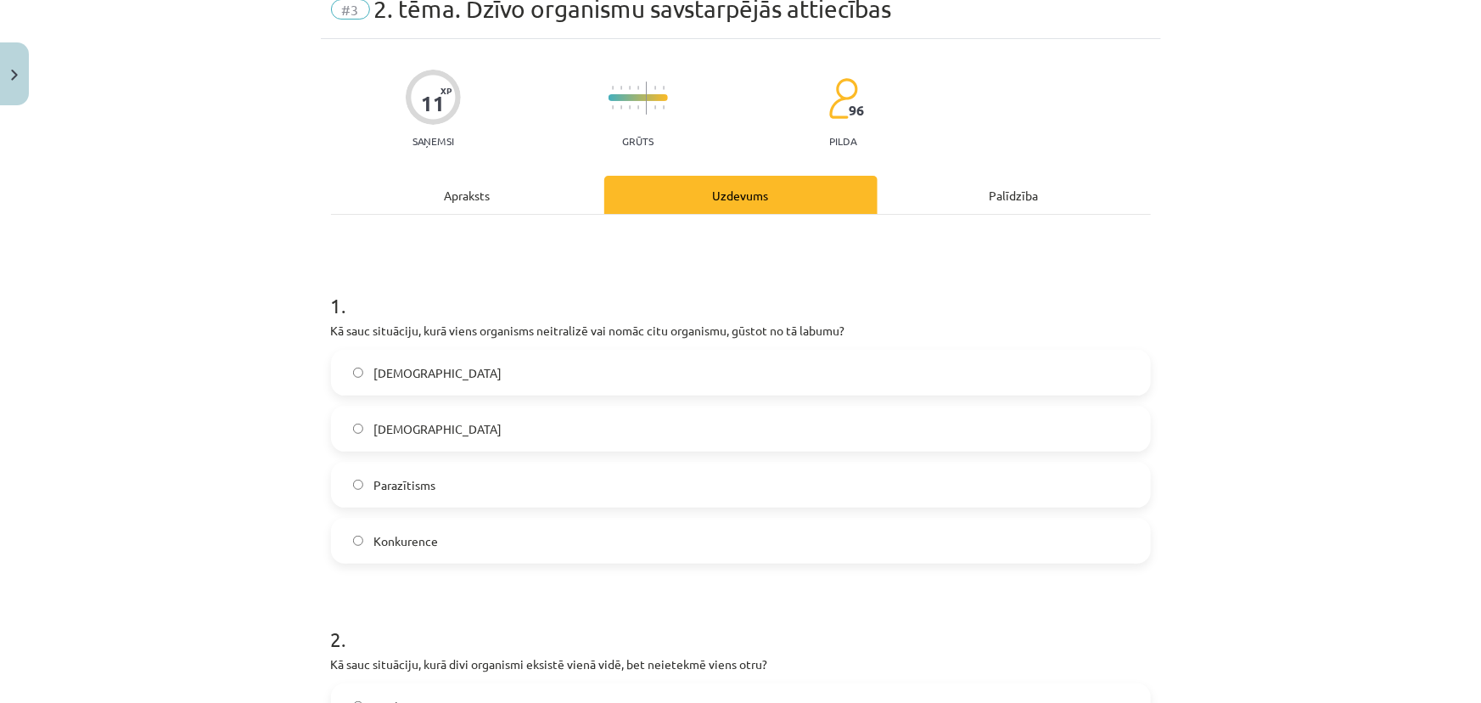
scroll to position [76, 0]
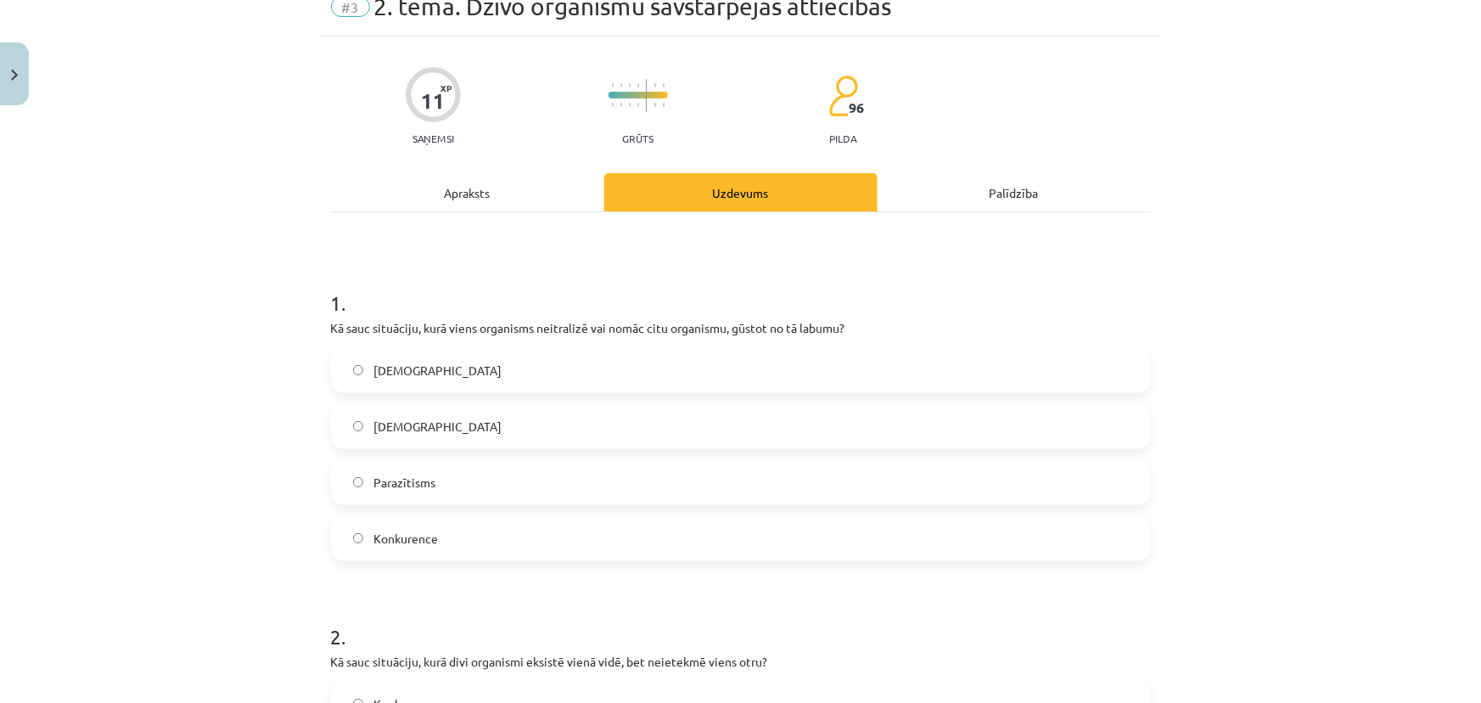
click at [396, 485] on span "Parazītisms" at bounding box center [404, 483] width 62 height 18
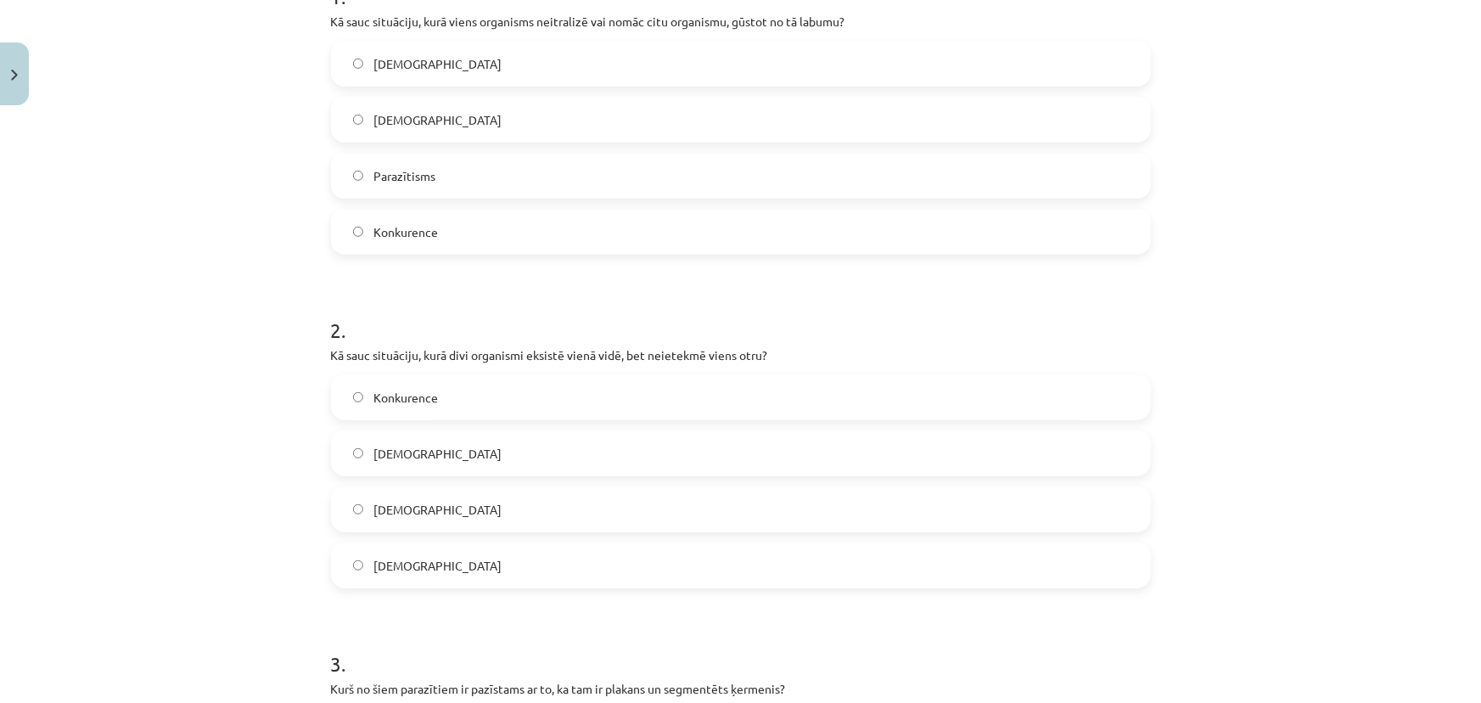
scroll to position [463, 0]
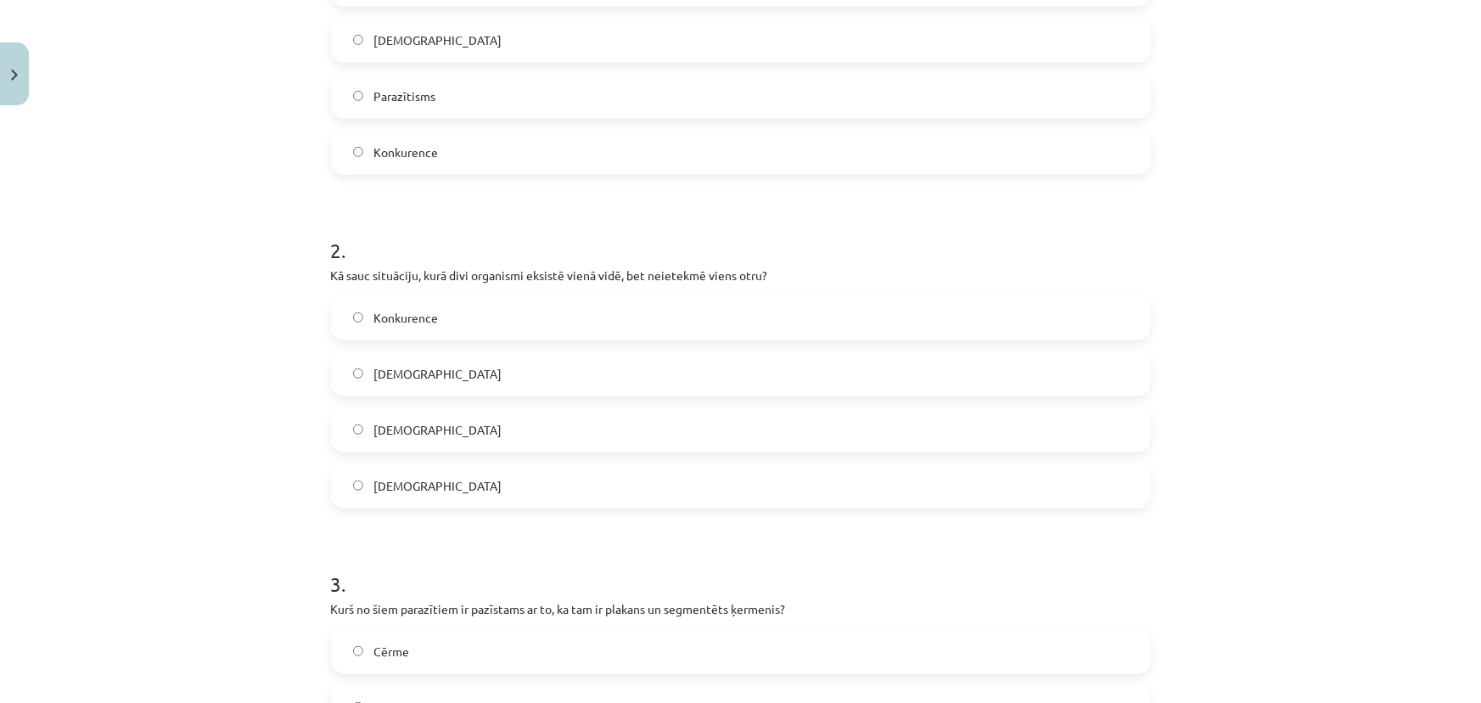
click at [423, 365] on span "Neitrālisms" at bounding box center [437, 374] width 128 height 18
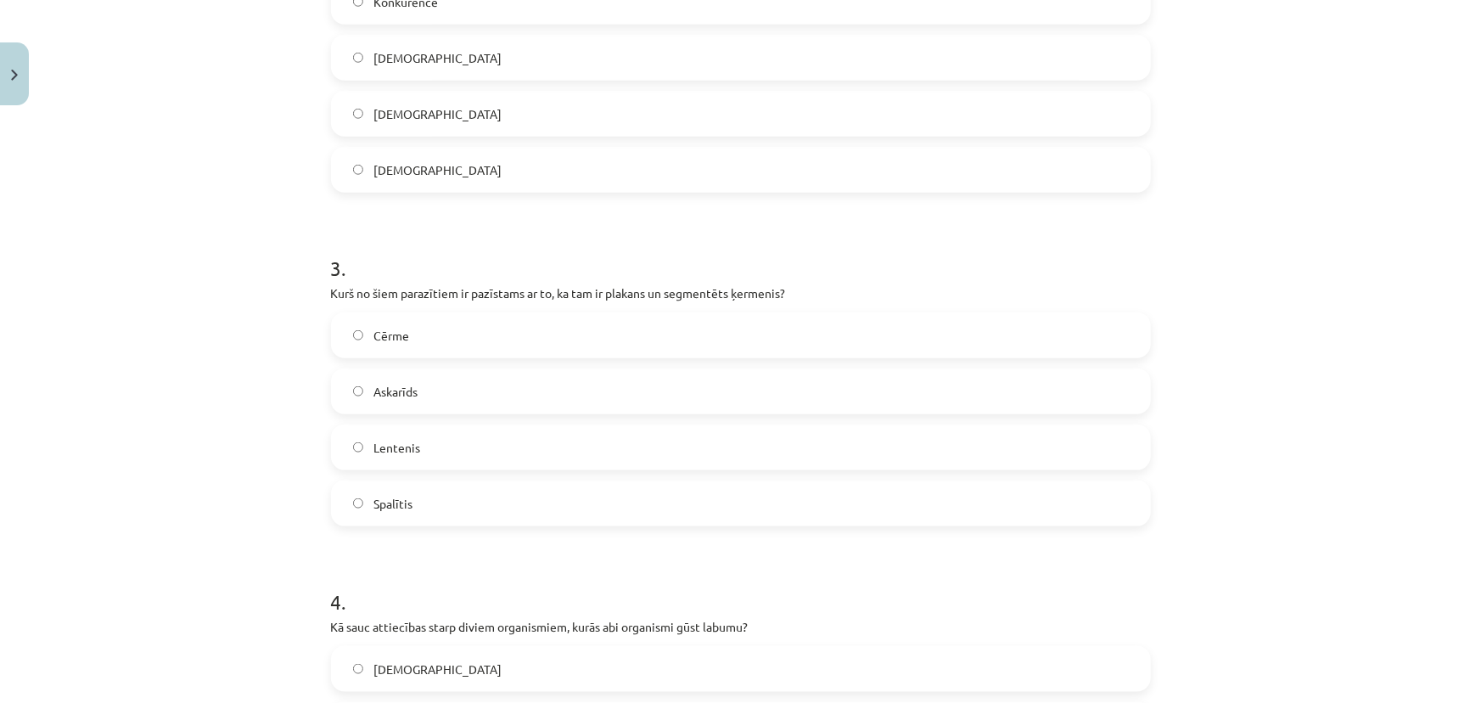
scroll to position [849, 0]
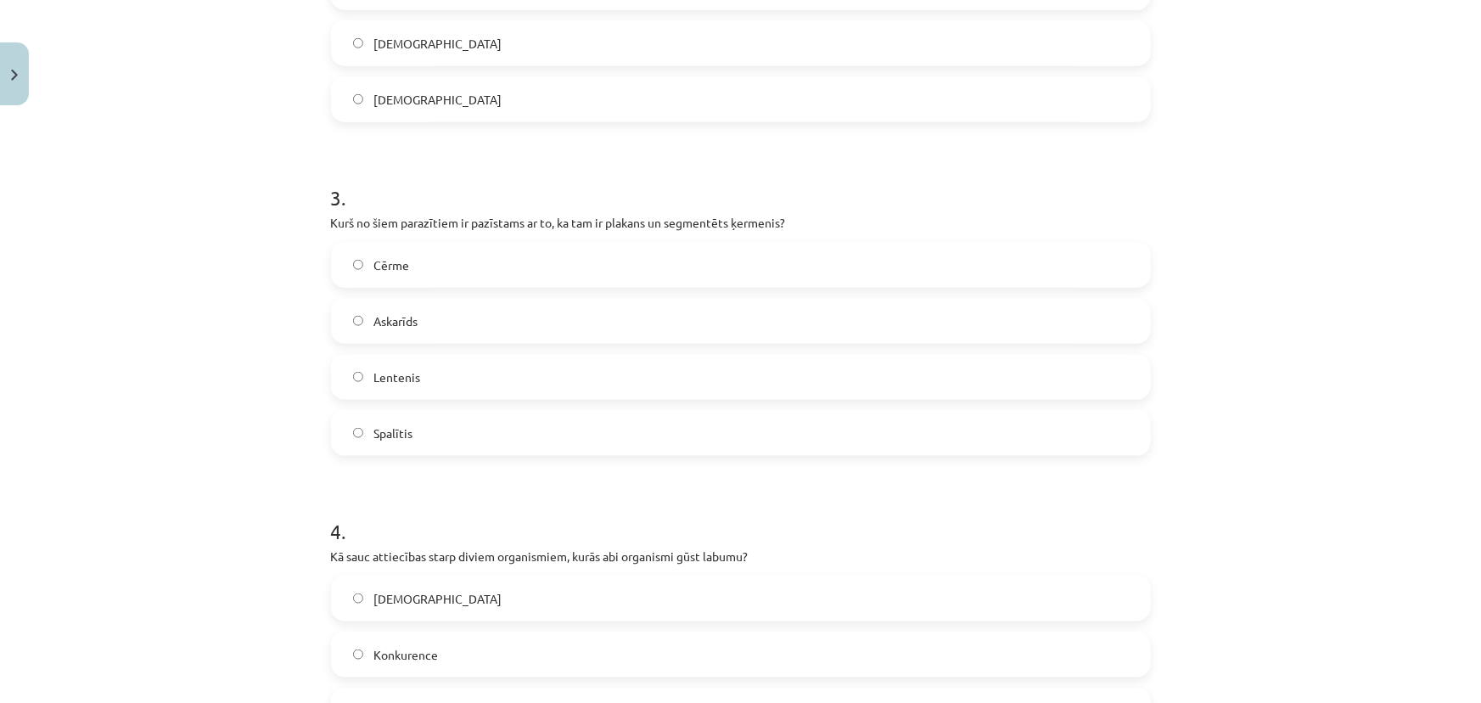
click at [389, 257] on span "Cērme" at bounding box center [391, 265] width 36 height 18
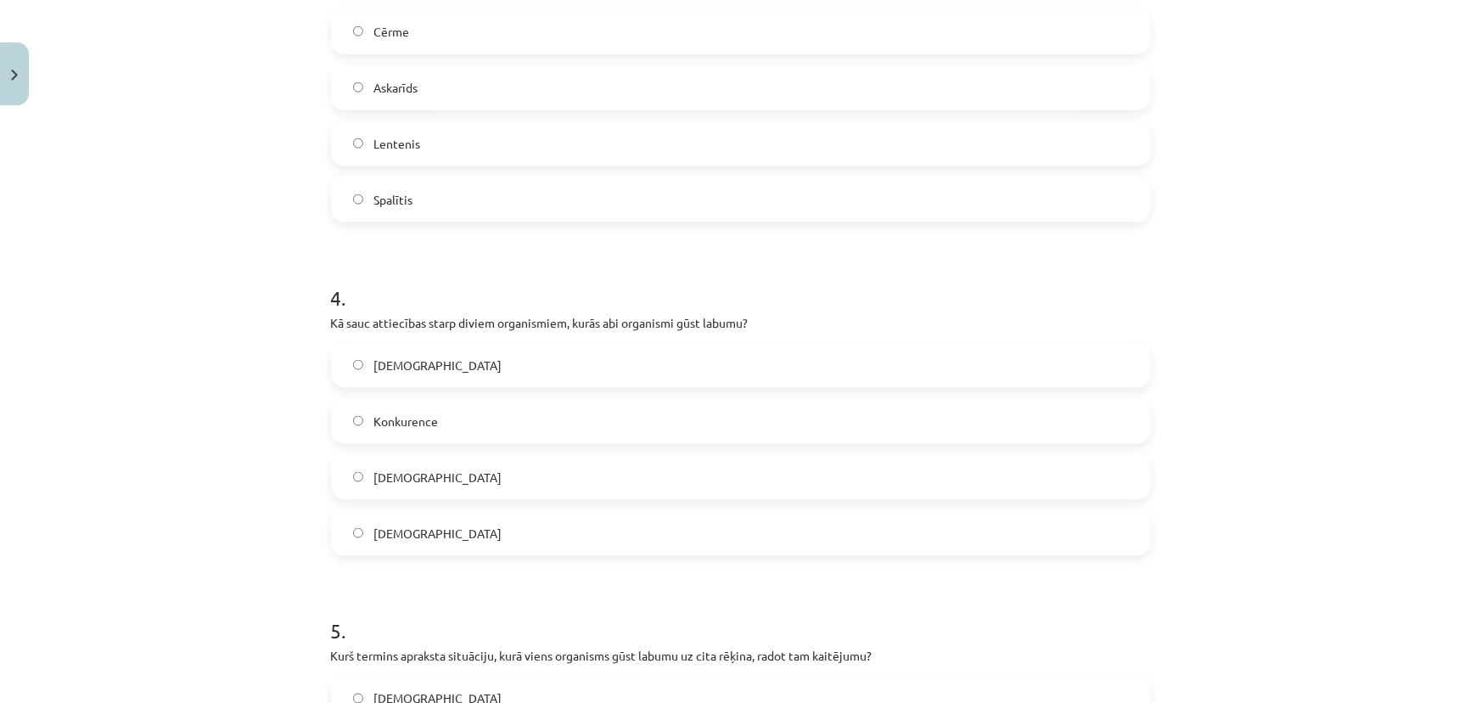
scroll to position [1234, 0]
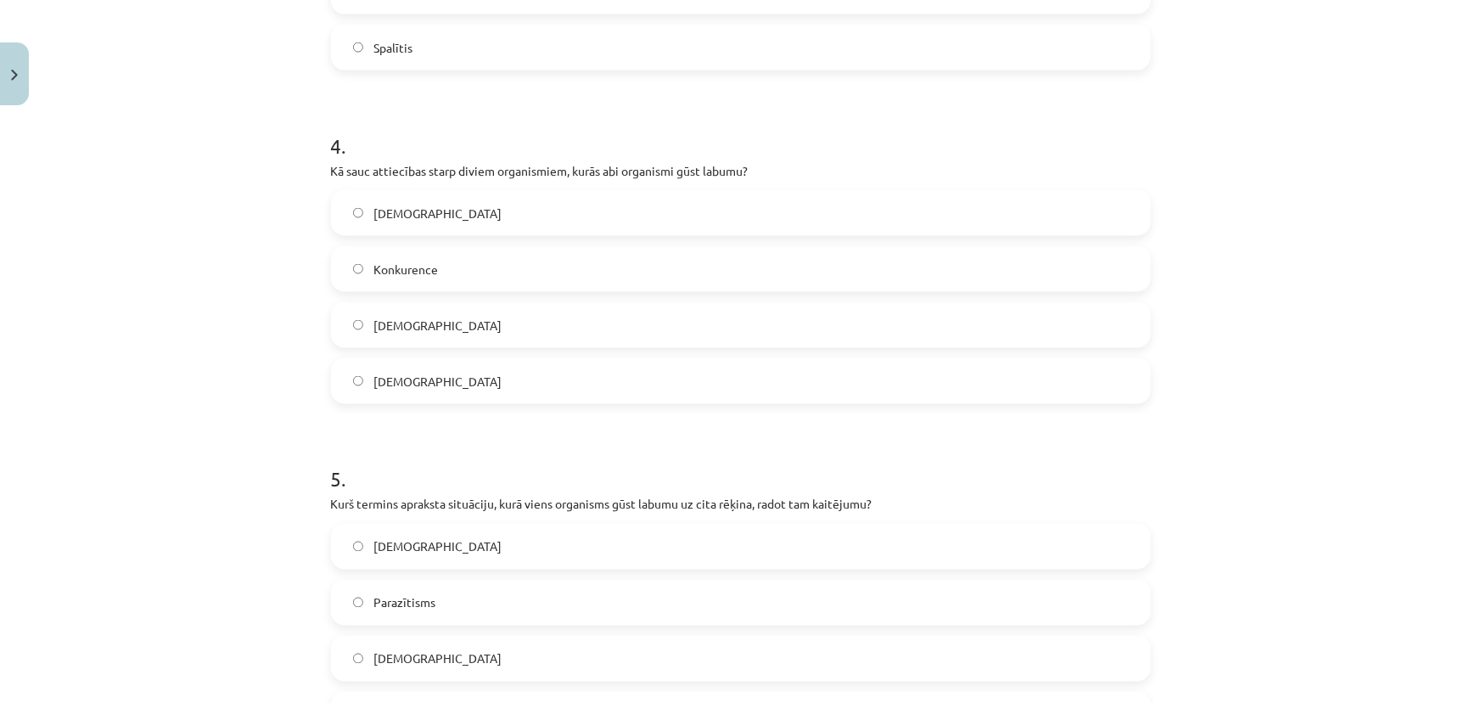
click at [430, 318] on label "Mutuālisms" at bounding box center [741, 325] width 817 height 42
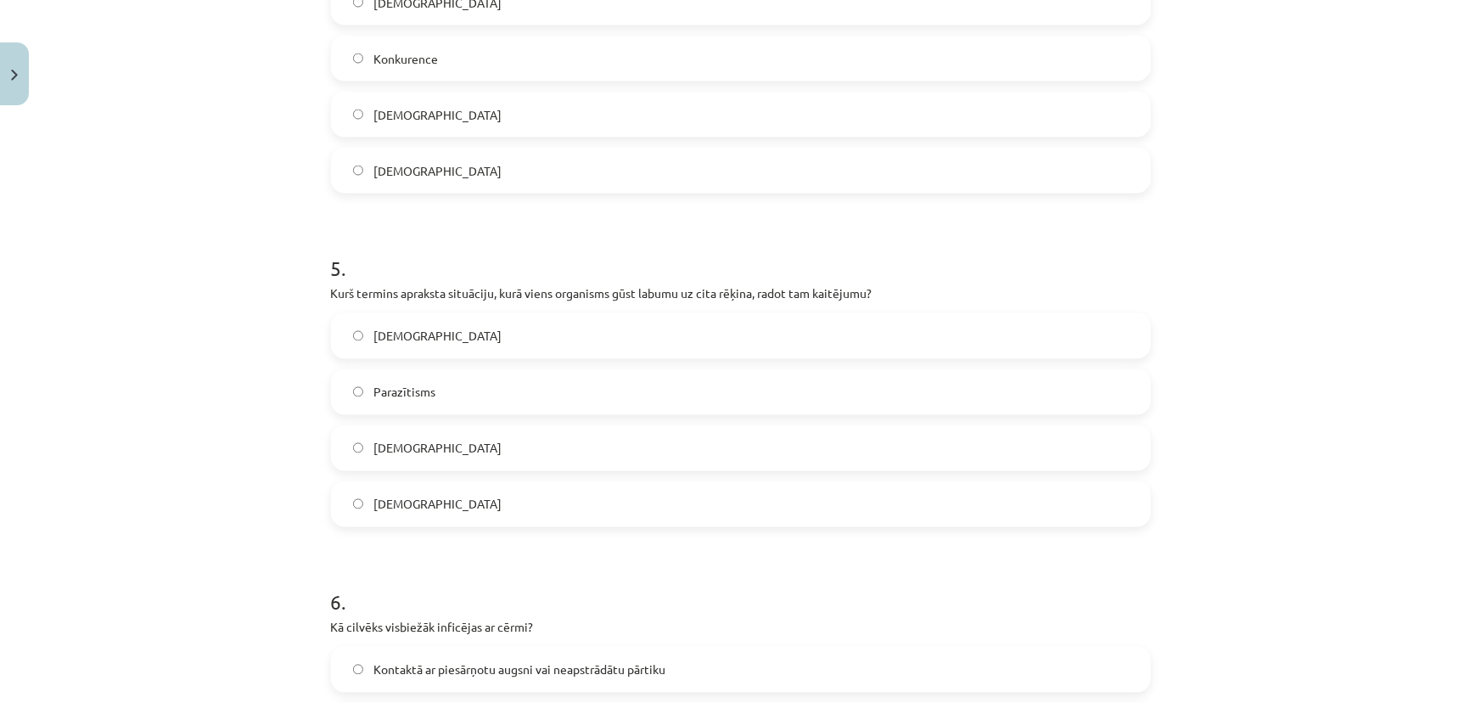
scroll to position [1543, 0]
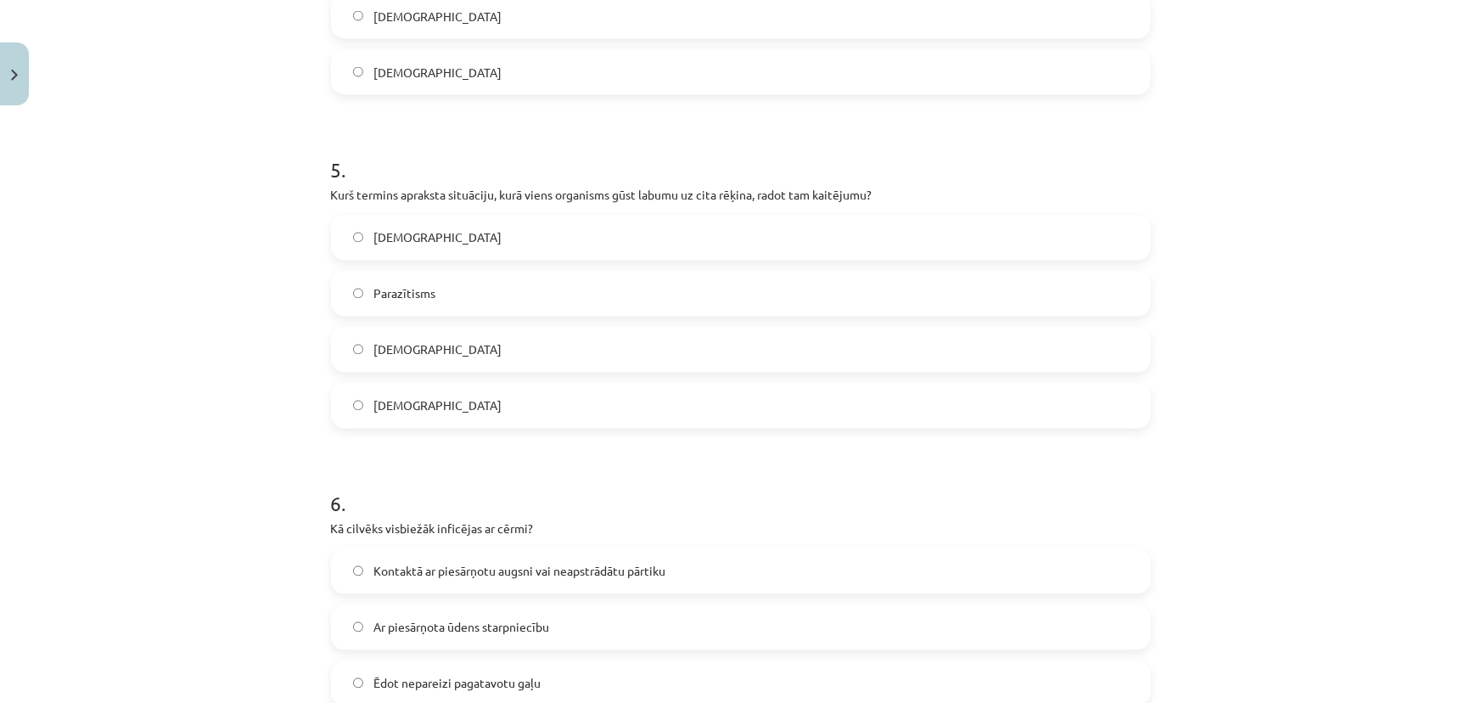
click at [422, 291] on span "Parazītisms" at bounding box center [404, 294] width 62 height 18
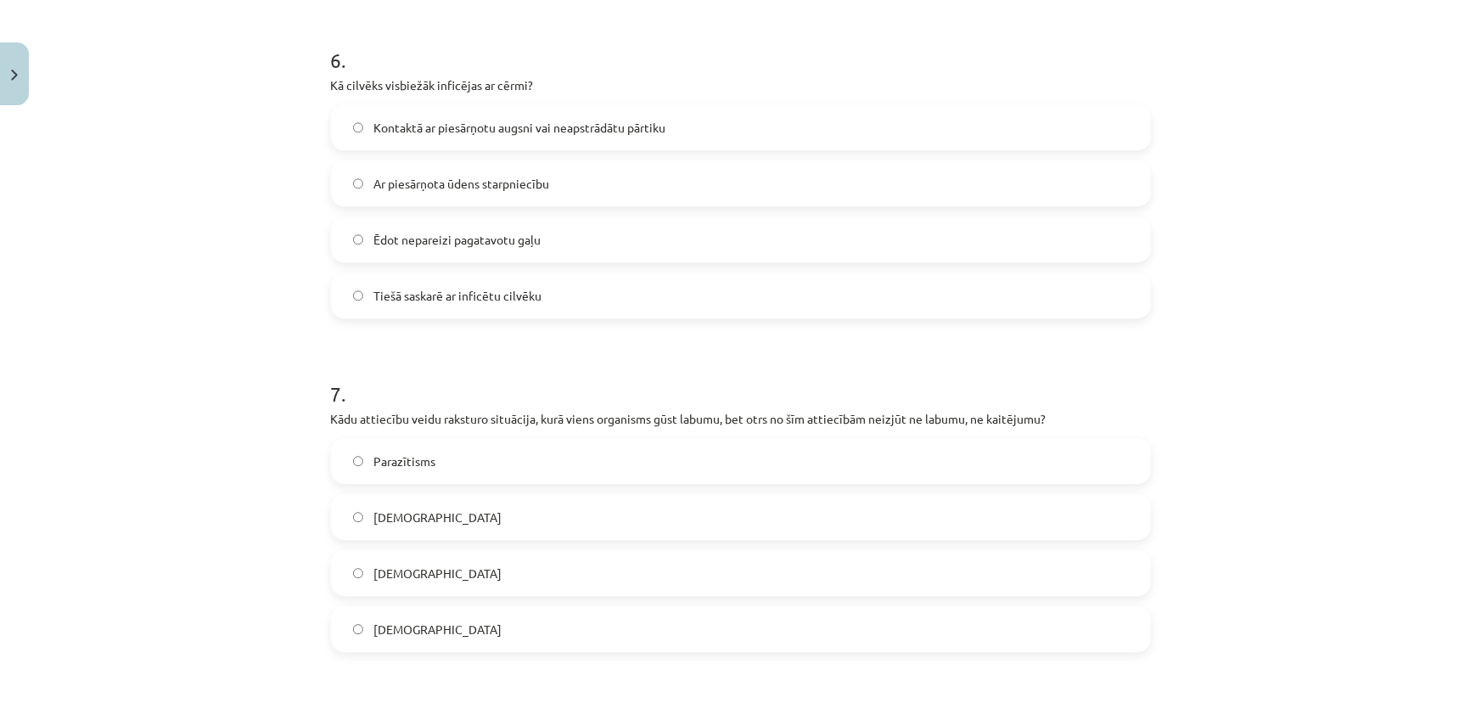
scroll to position [2006, 0]
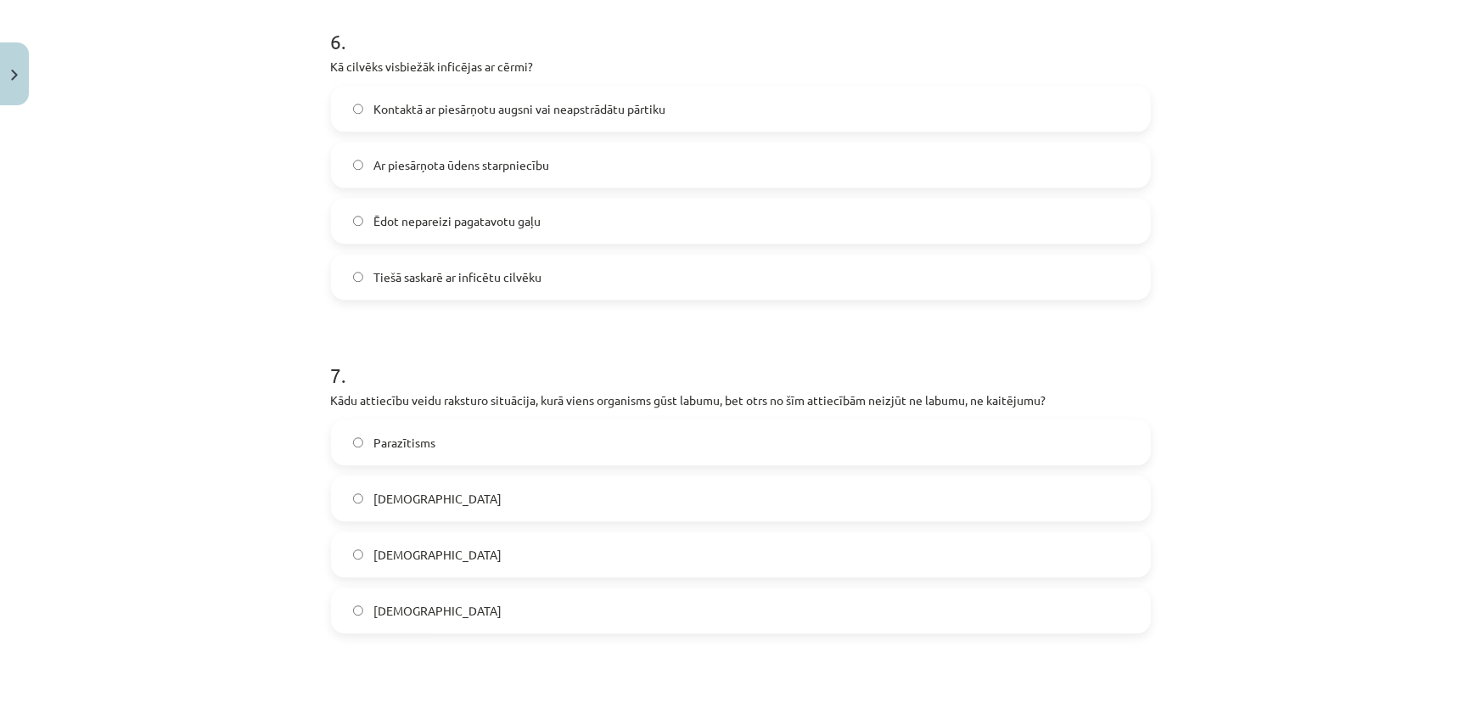
click at [413, 280] on span "Tiešā saskarē ar inficētu cilvēku" at bounding box center [457, 277] width 168 height 18
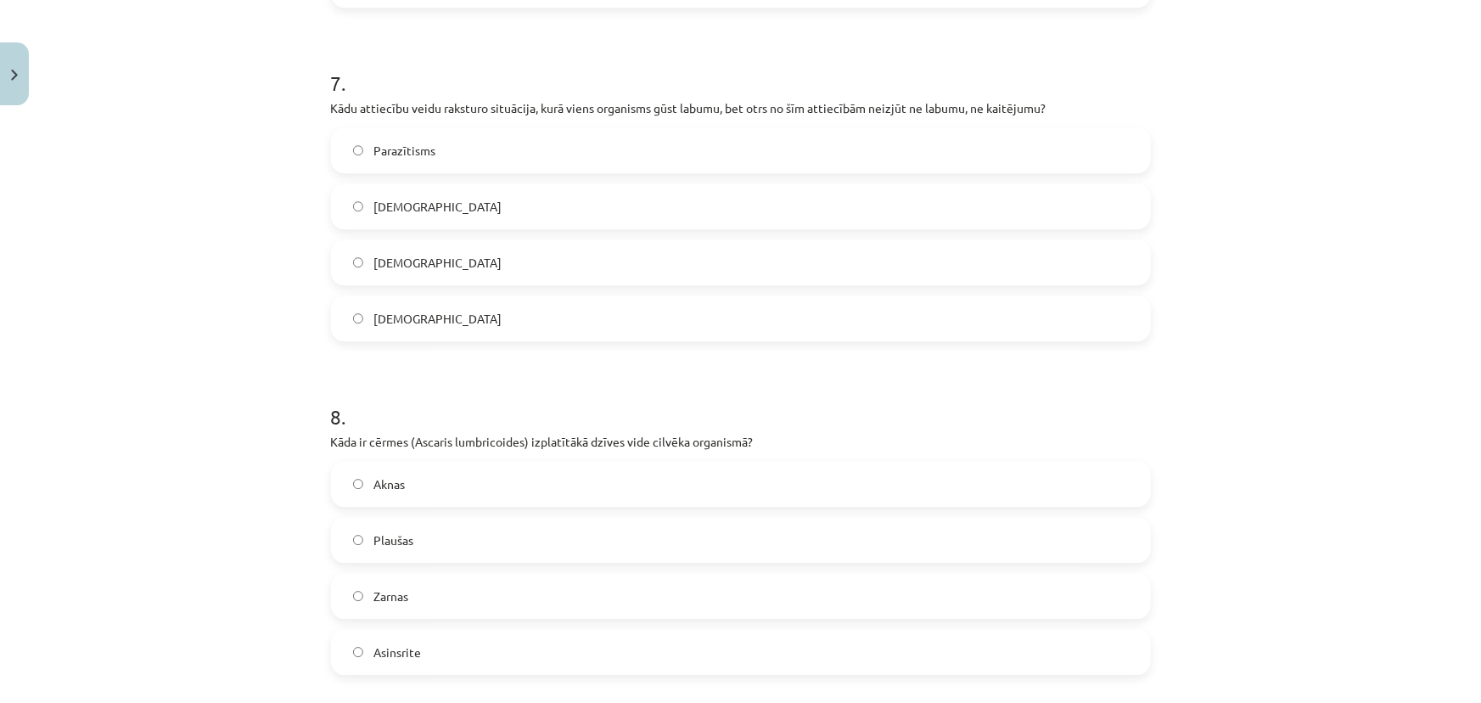
scroll to position [2315, 0]
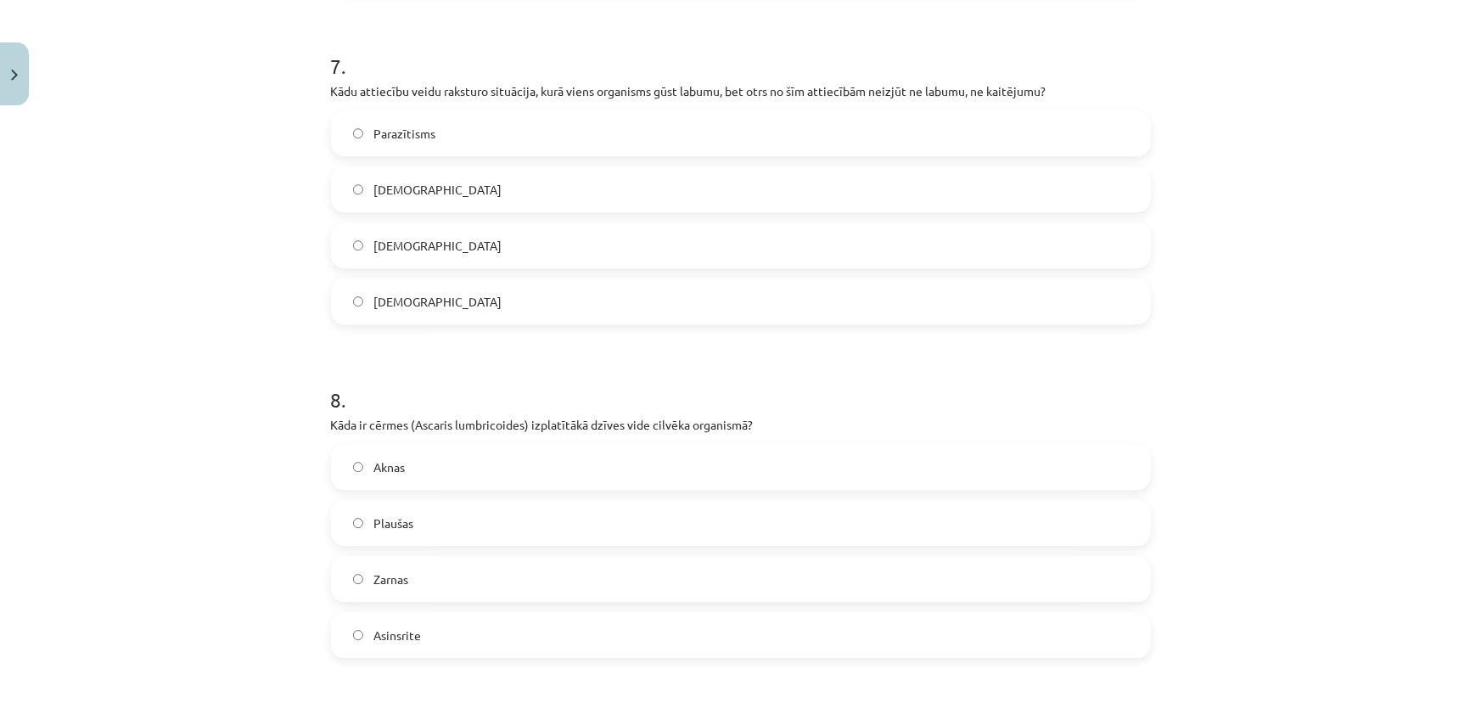
click at [502, 237] on label "Komensālisms" at bounding box center [741, 245] width 817 height 42
click at [417, 577] on label "Zarnas" at bounding box center [741, 579] width 817 height 42
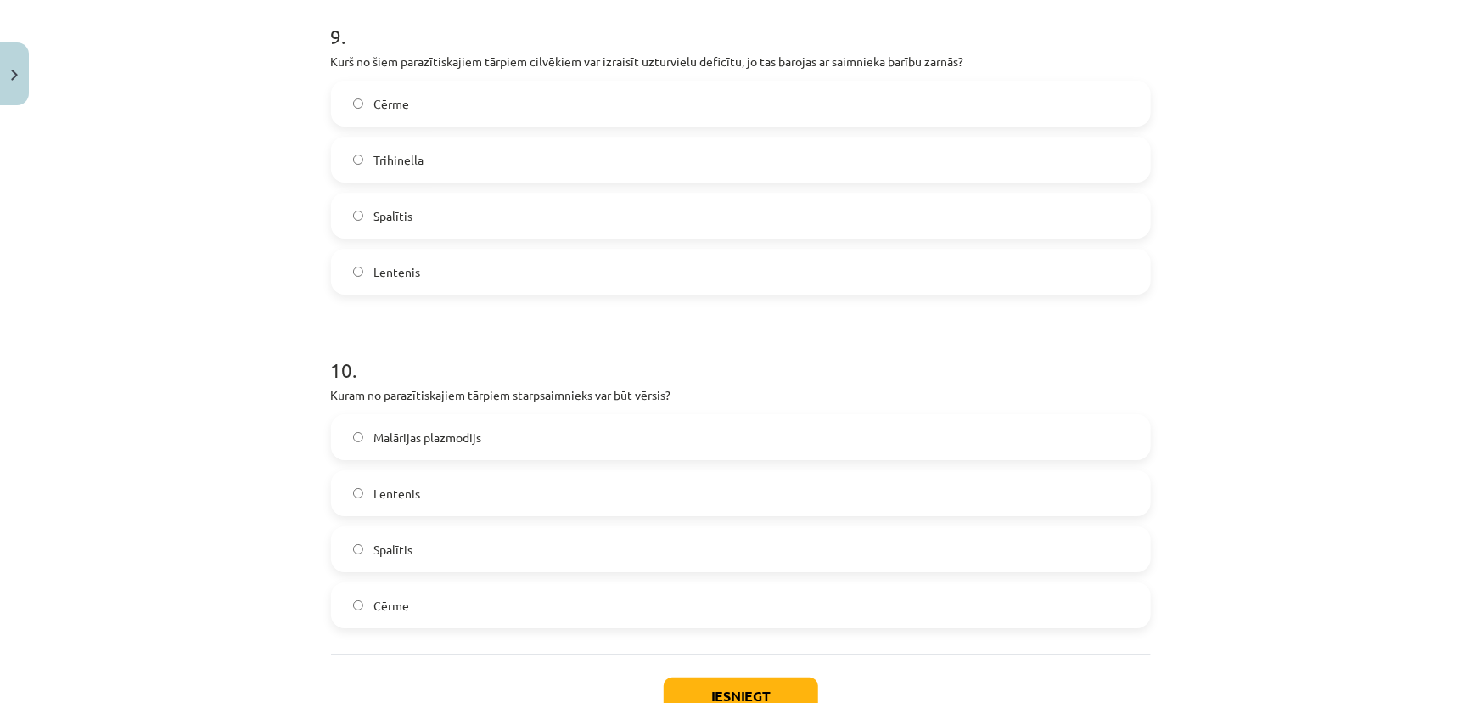
scroll to position [3009, 0]
click at [408, 288] on label "Lentenis" at bounding box center [741, 274] width 817 height 42
click at [399, 502] on span "Lentenis" at bounding box center [396, 496] width 47 height 18
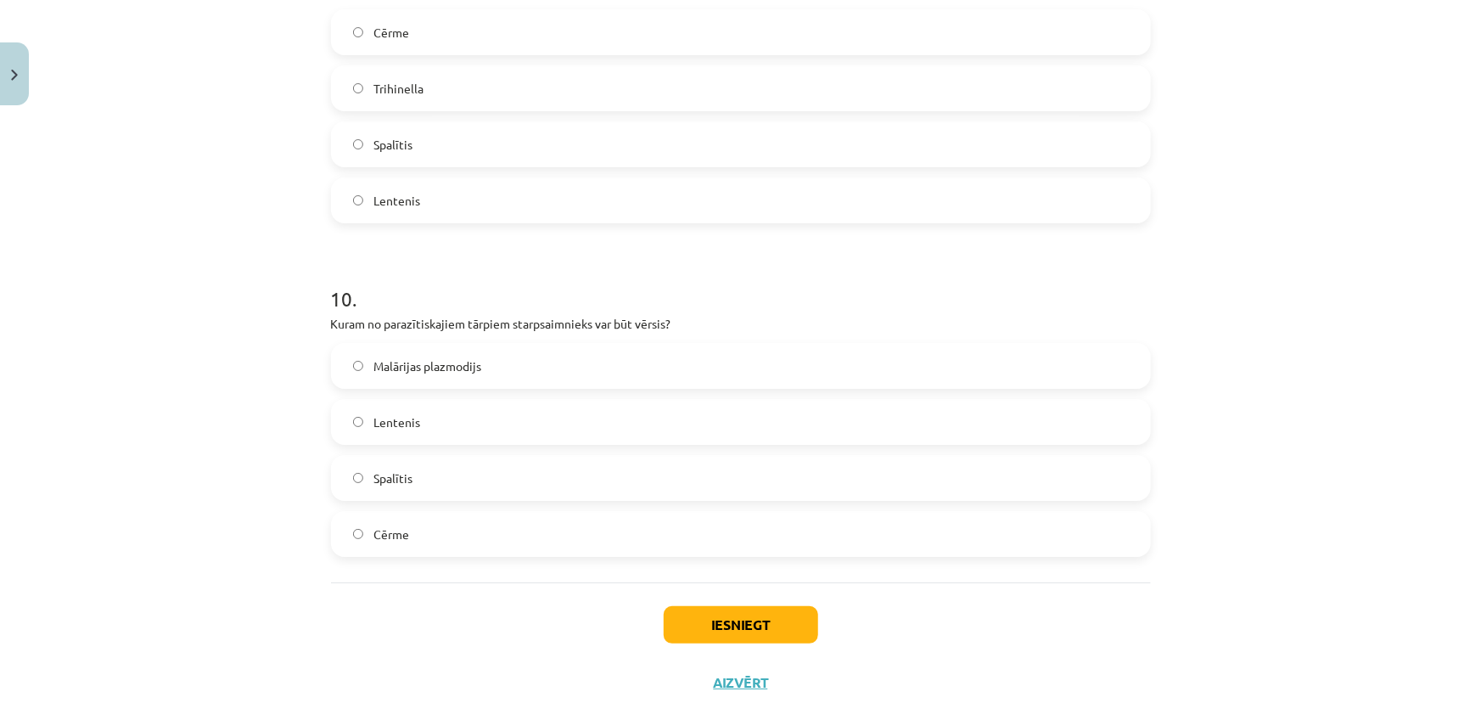
scroll to position [3086, 0]
click at [746, 619] on button "Iesniegt" at bounding box center [741, 621] width 154 height 37
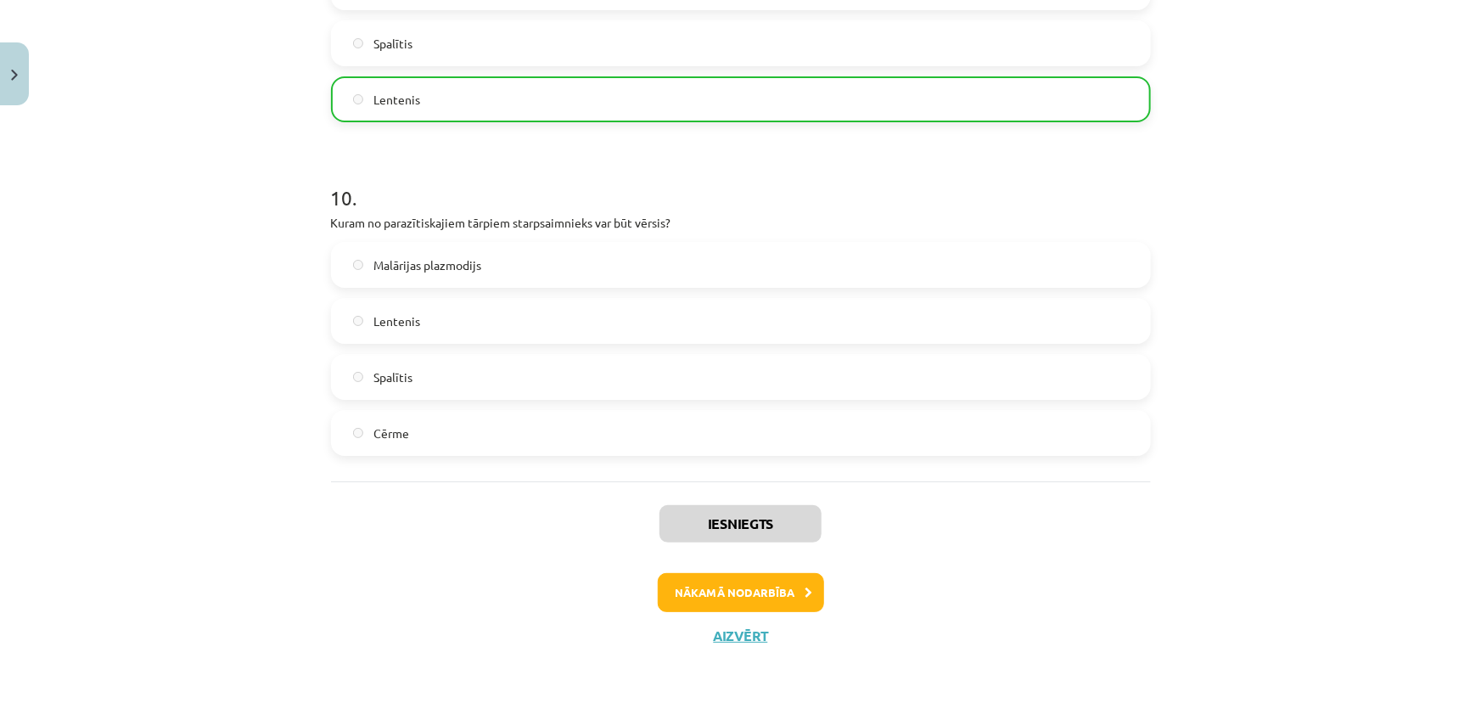
scroll to position [3186, 0]
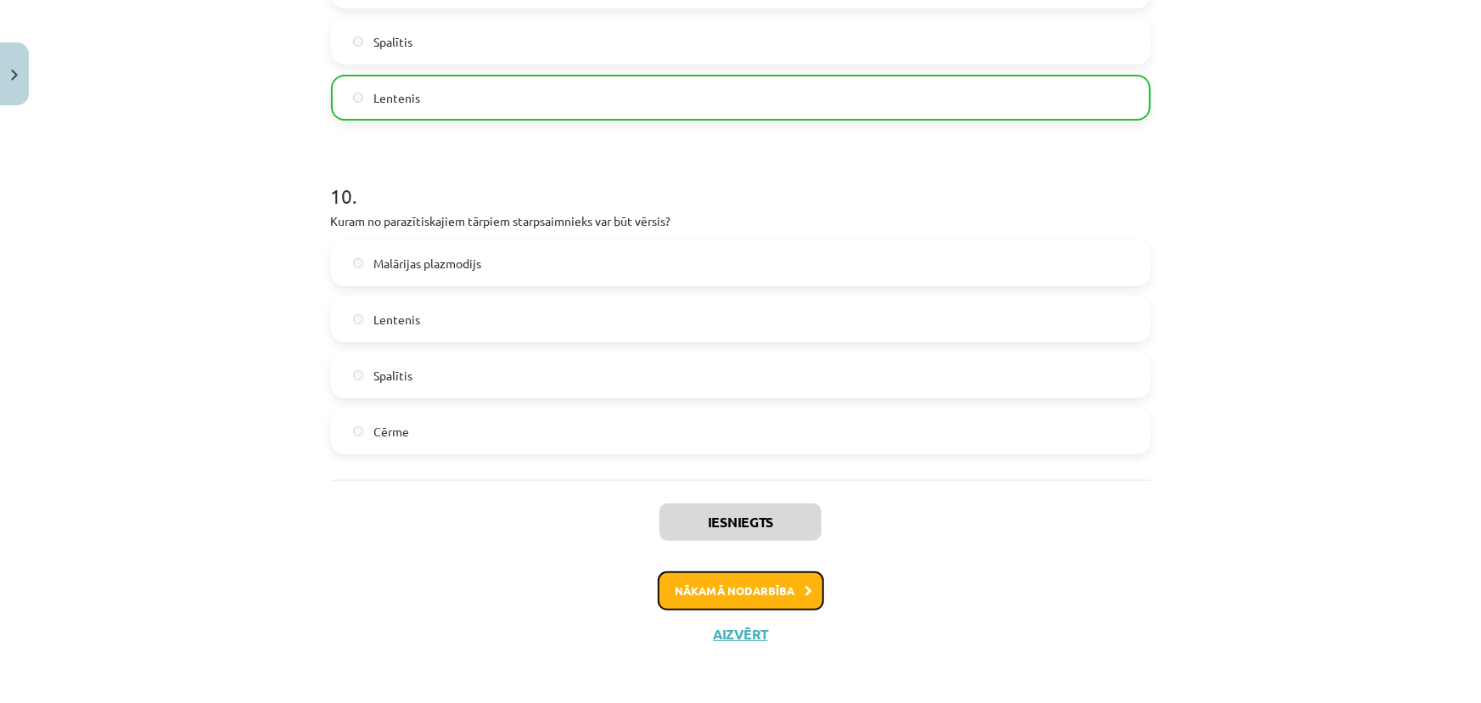
click at [750, 587] on button "Nākamā nodarbība" at bounding box center [741, 590] width 166 height 39
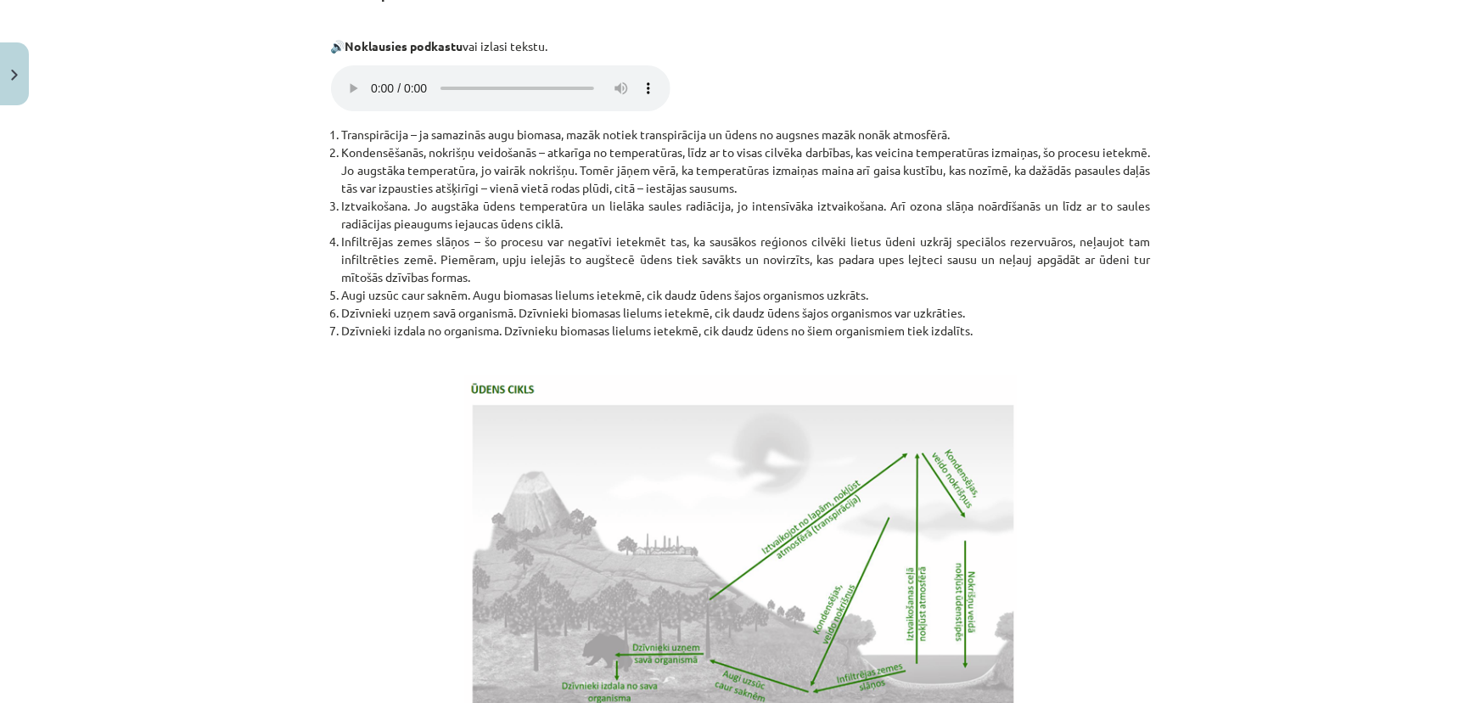
scroll to position [3389, 0]
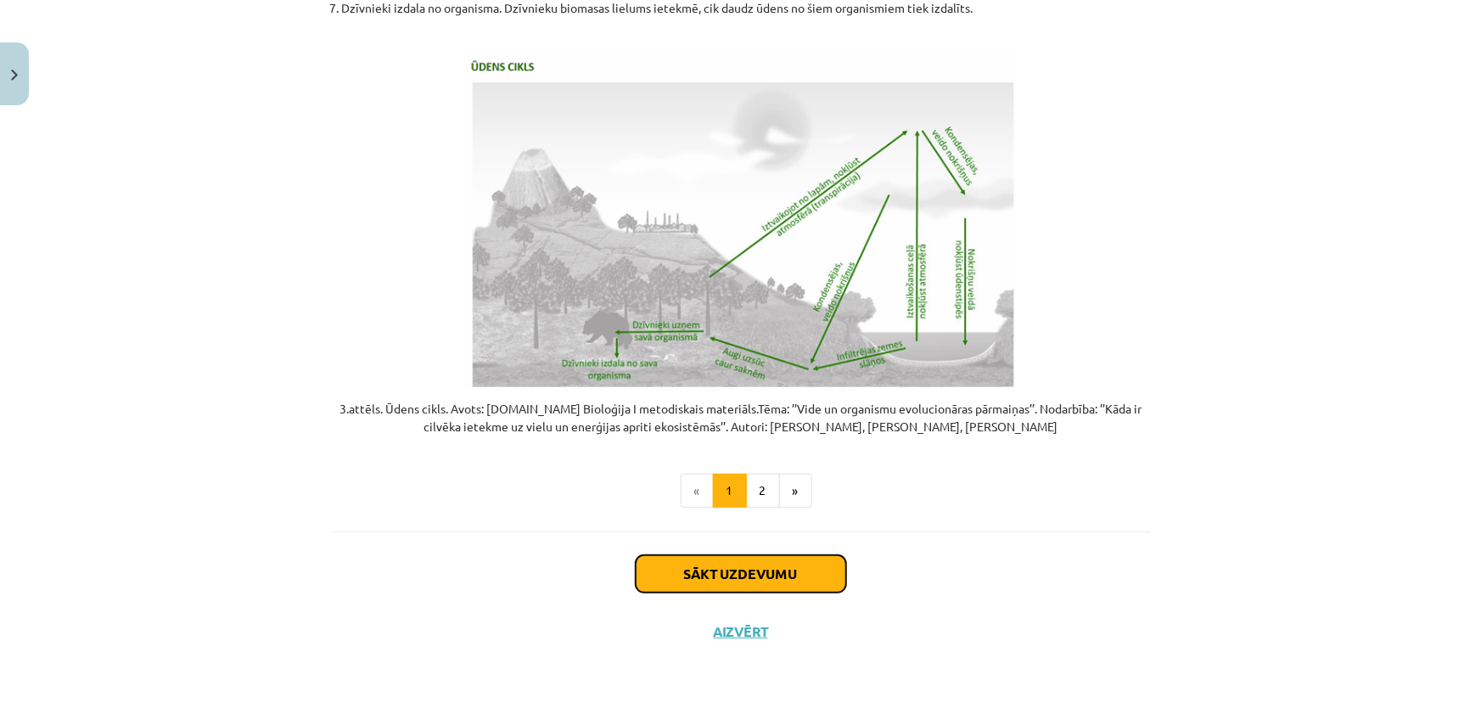
click at [729, 582] on button "Sākt uzdevumu" at bounding box center [741, 573] width 211 height 37
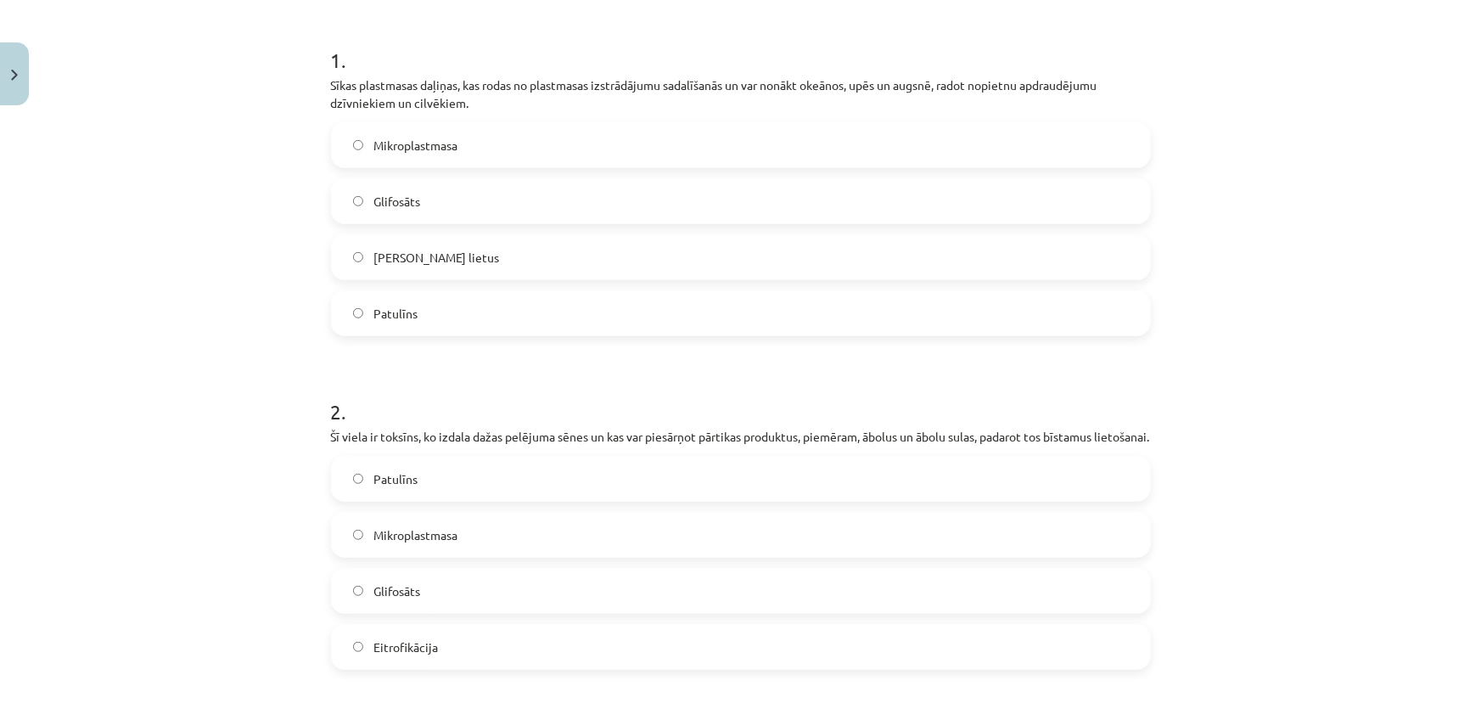
scroll to position [332, 0]
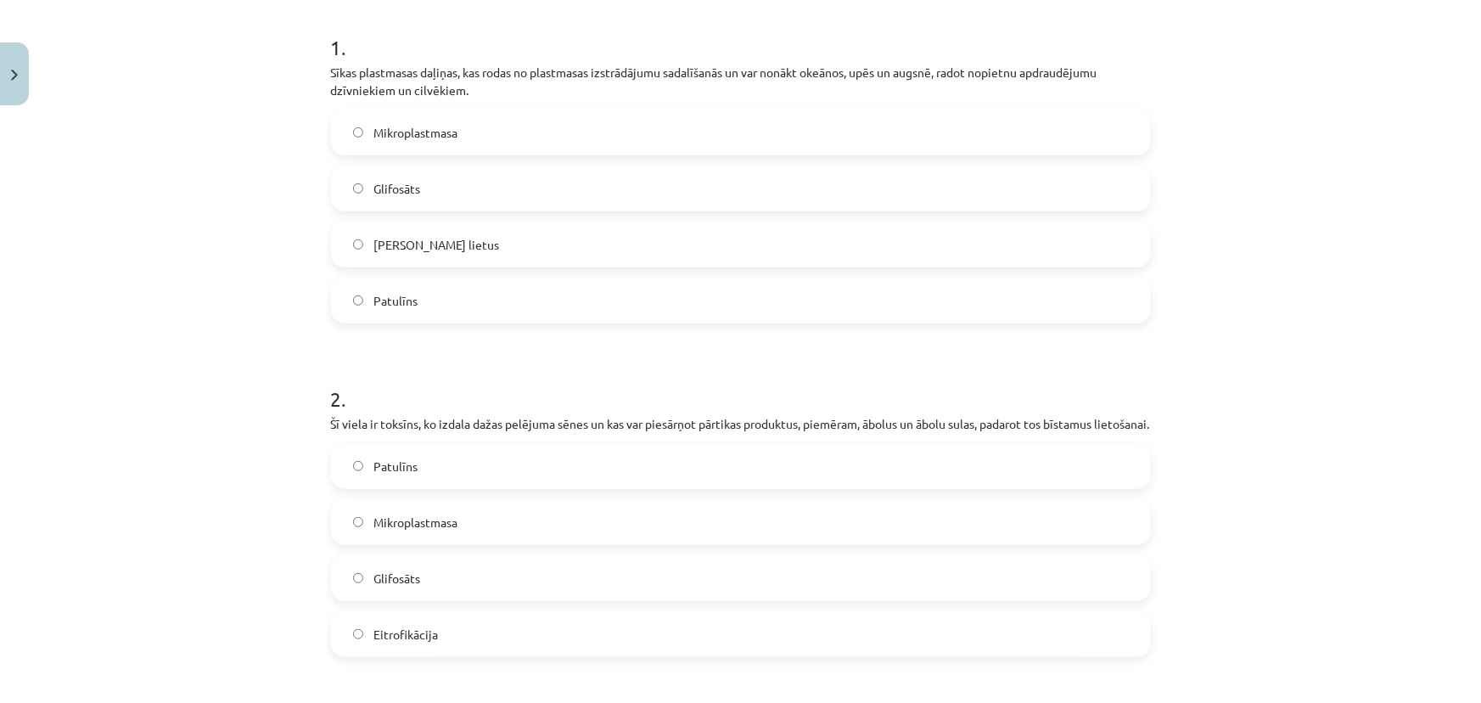
click at [375, 133] on span "Mikroplastmasa" at bounding box center [415, 133] width 84 height 18
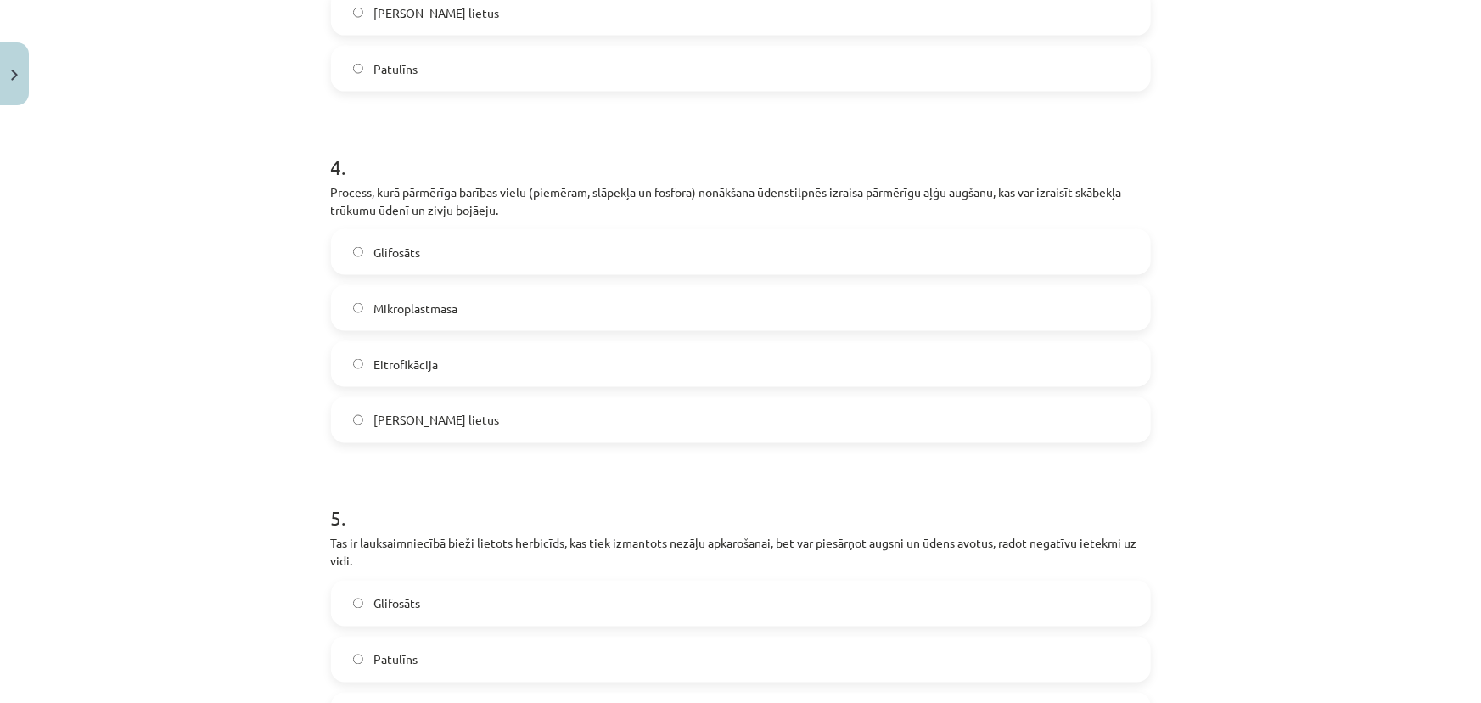
scroll to position [1227, 0]
click at [430, 85] on label "Patulīns" at bounding box center [741, 72] width 817 height 42
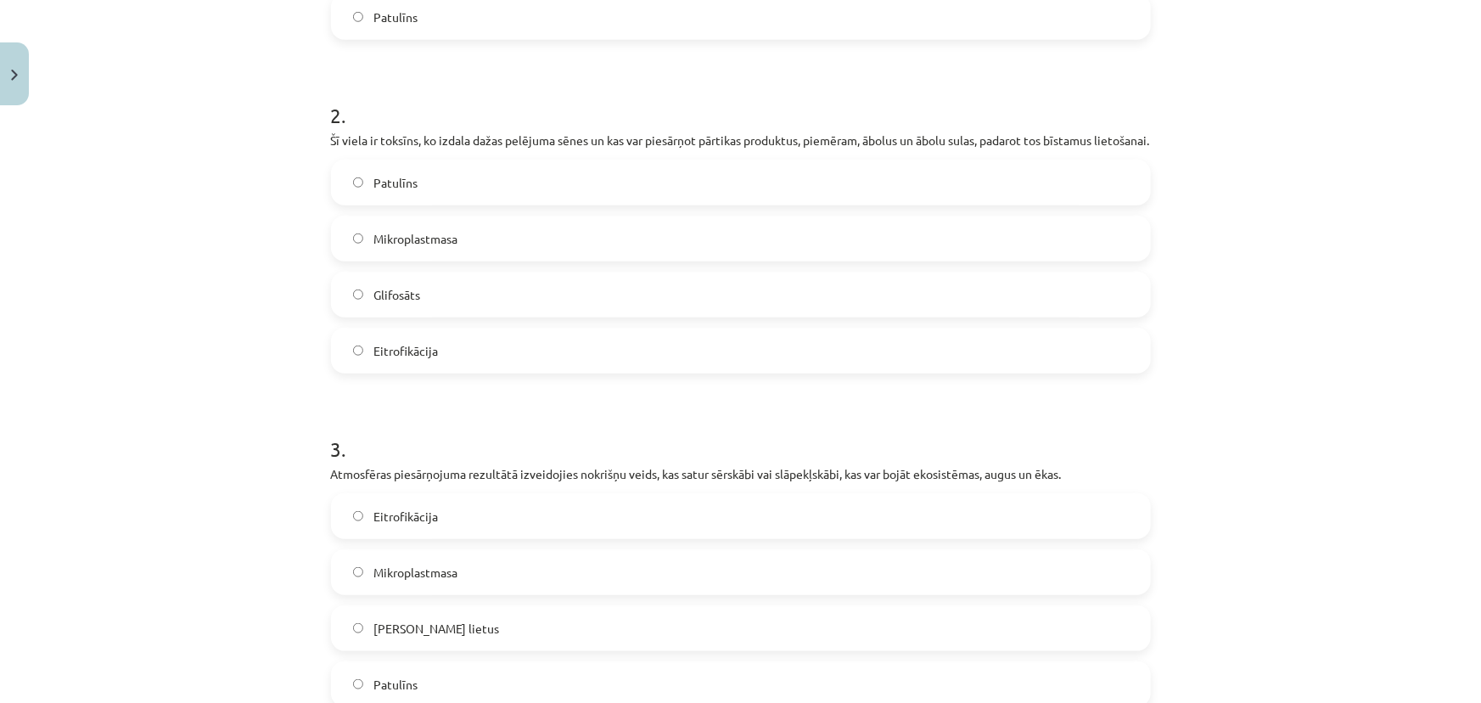
scroll to position [610, 0]
click at [418, 204] on label "Patulīns" at bounding box center [741, 187] width 817 height 42
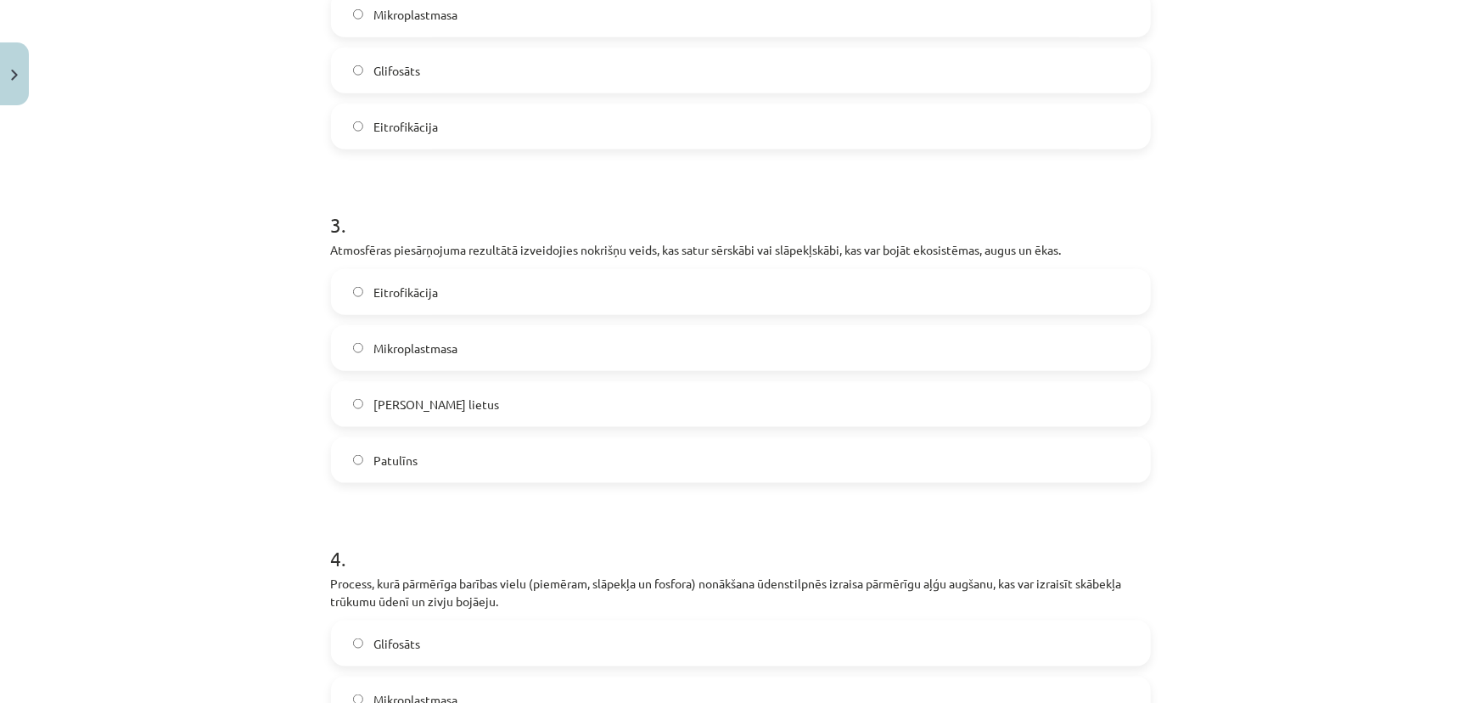
scroll to position [841, 0]
click at [432, 412] on span "Skābais lietus" at bounding box center [436, 403] width 126 height 18
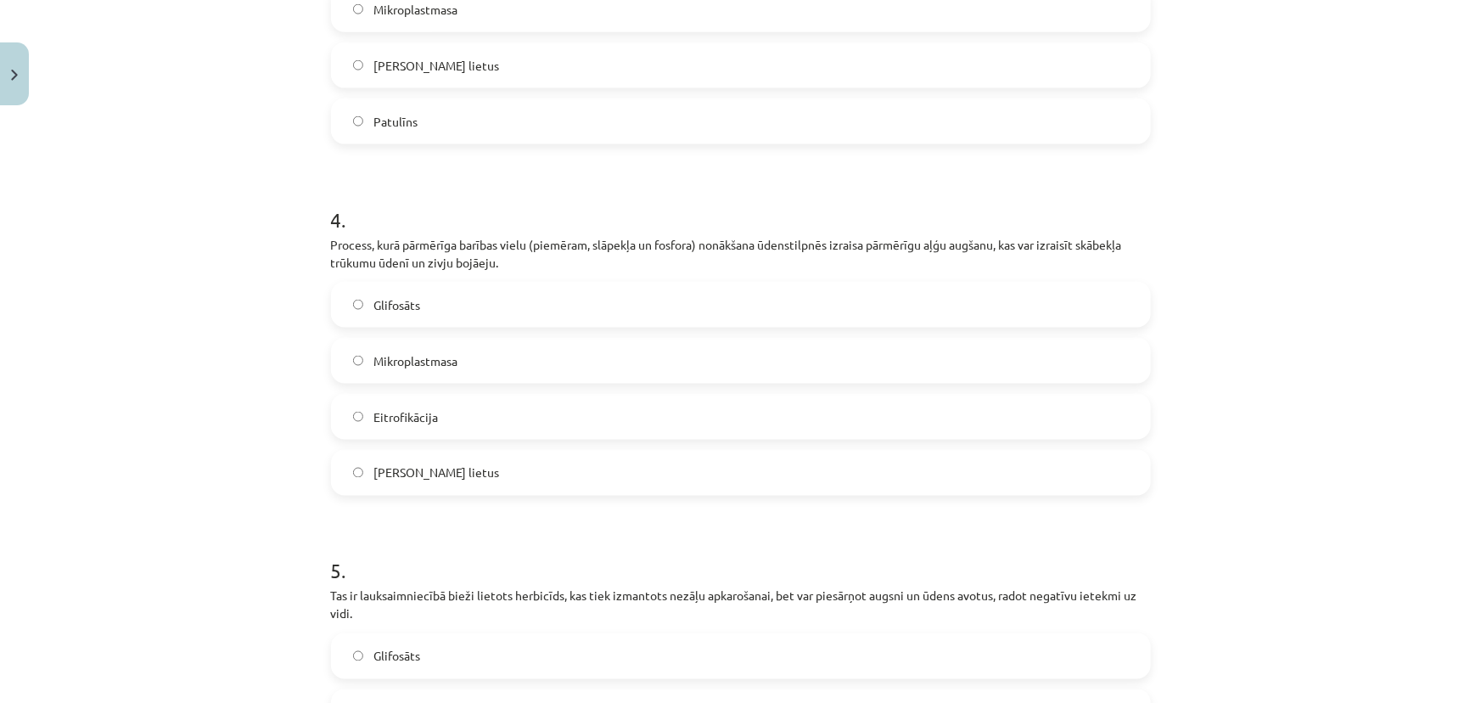
scroll to position [1227, 0]
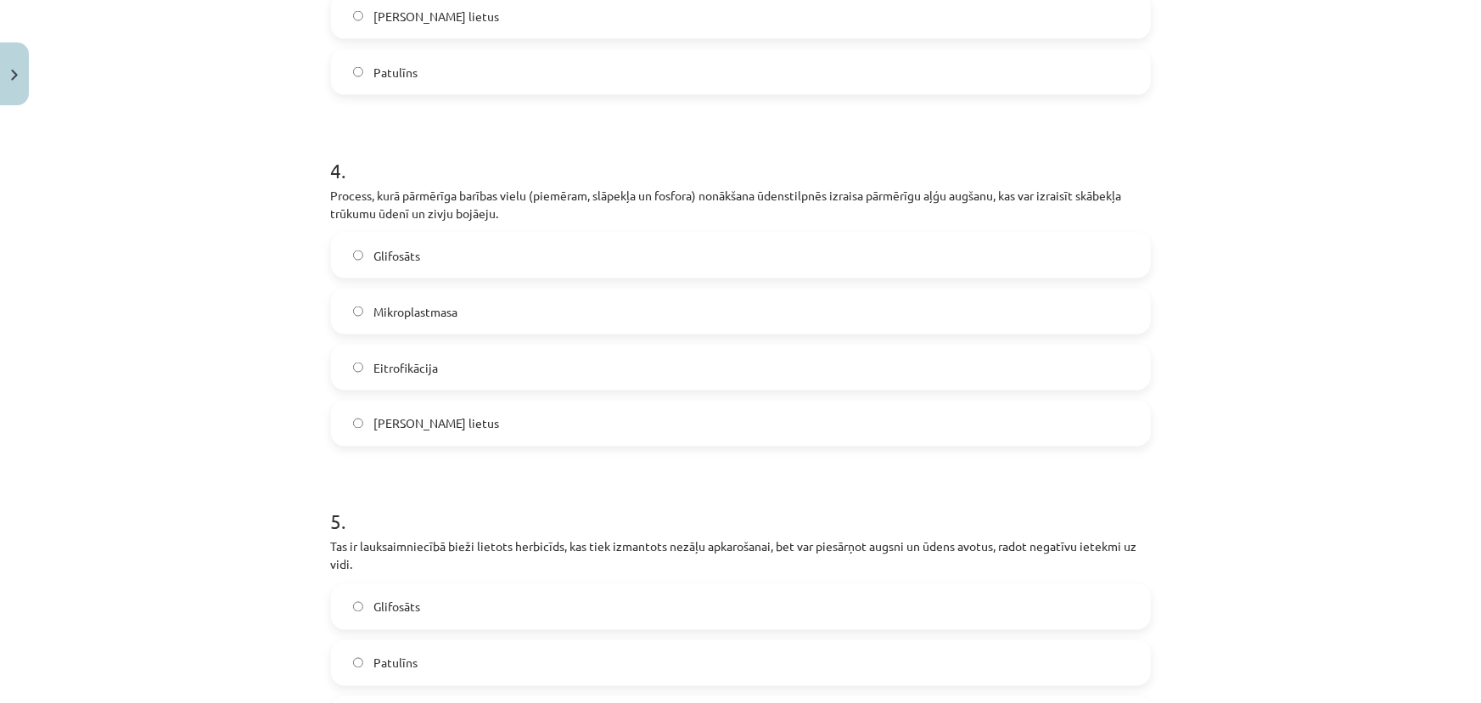
click at [415, 377] on span "Eitrofikācija" at bounding box center [405, 368] width 65 height 18
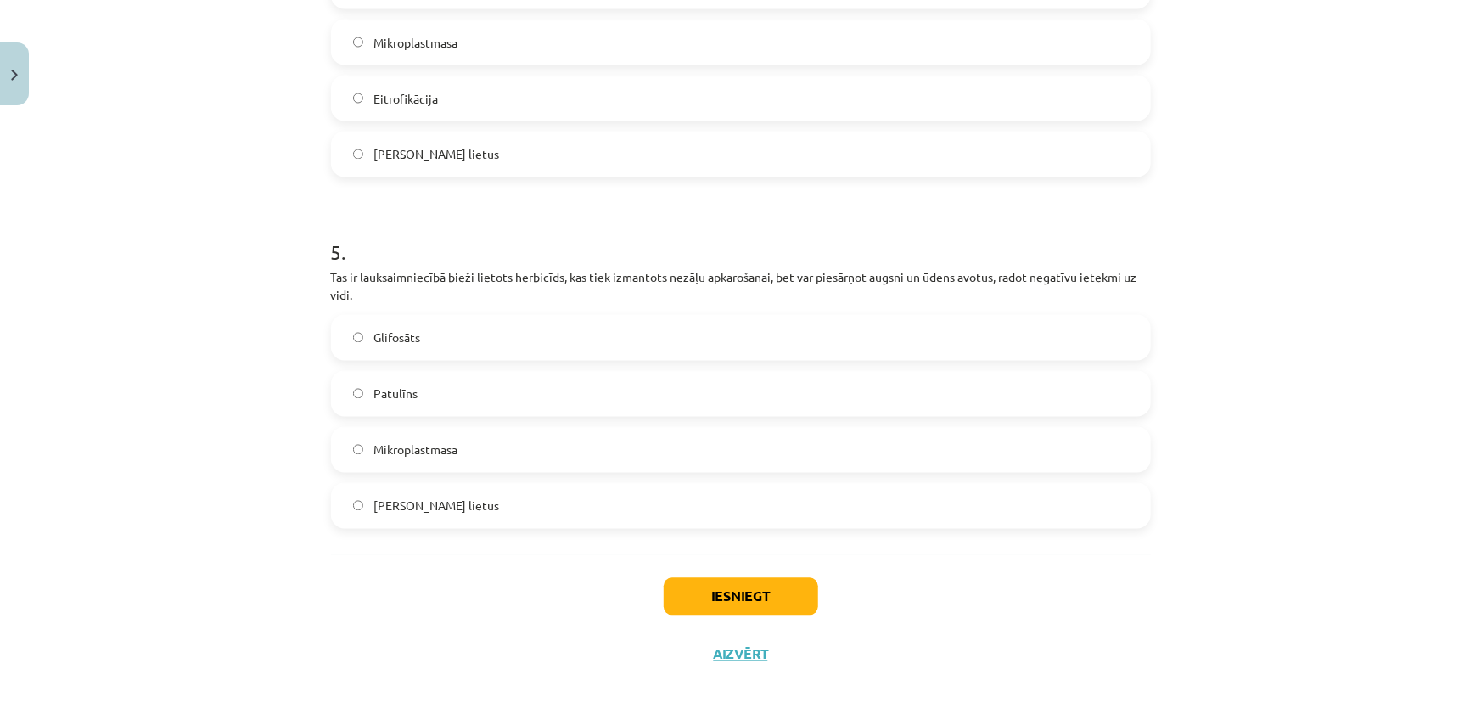
scroll to position [1536, 0]
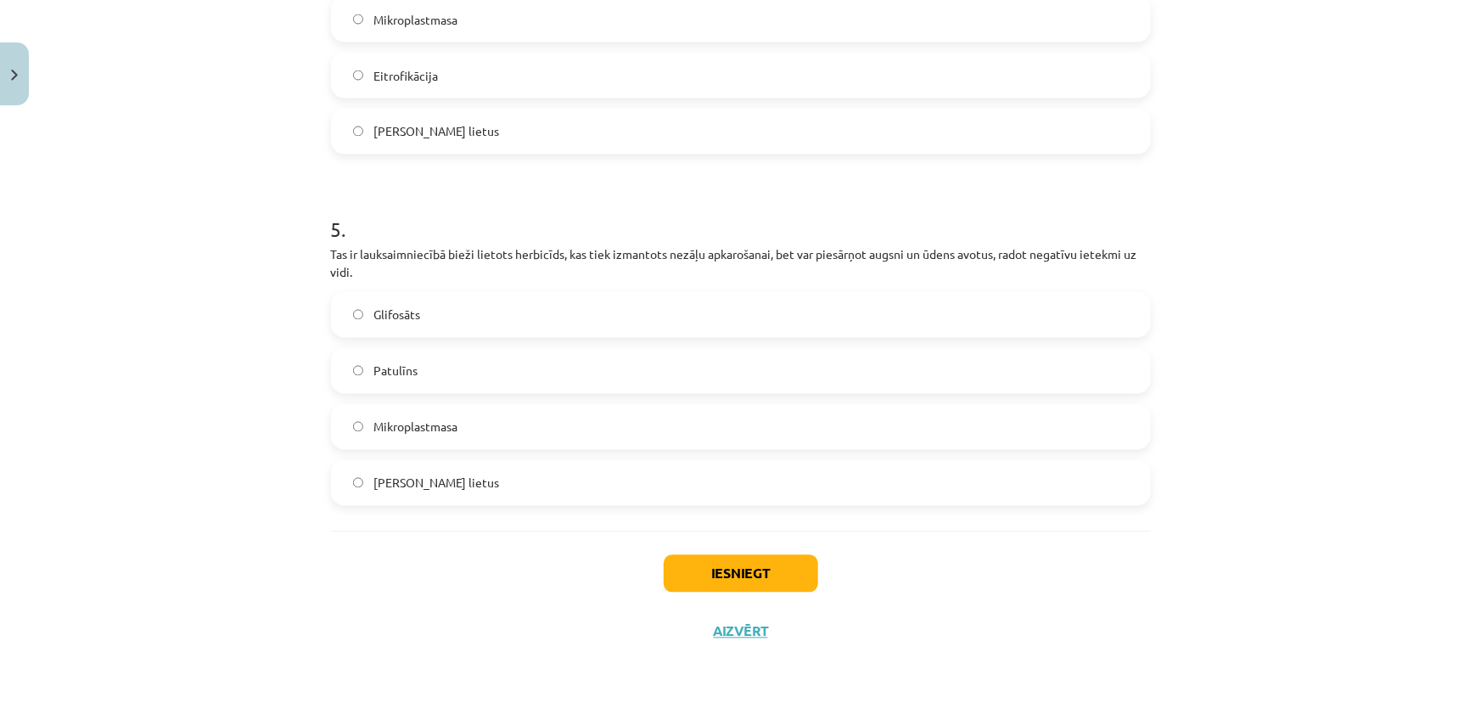
click at [447, 317] on label "Glifosāts" at bounding box center [741, 315] width 817 height 42
drag, startPoint x: 705, startPoint y: 590, endPoint x: 700, endPoint y: 578, distance: 12.6
click at [701, 587] on button "Iesniegt" at bounding box center [741, 573] width 154 height 37
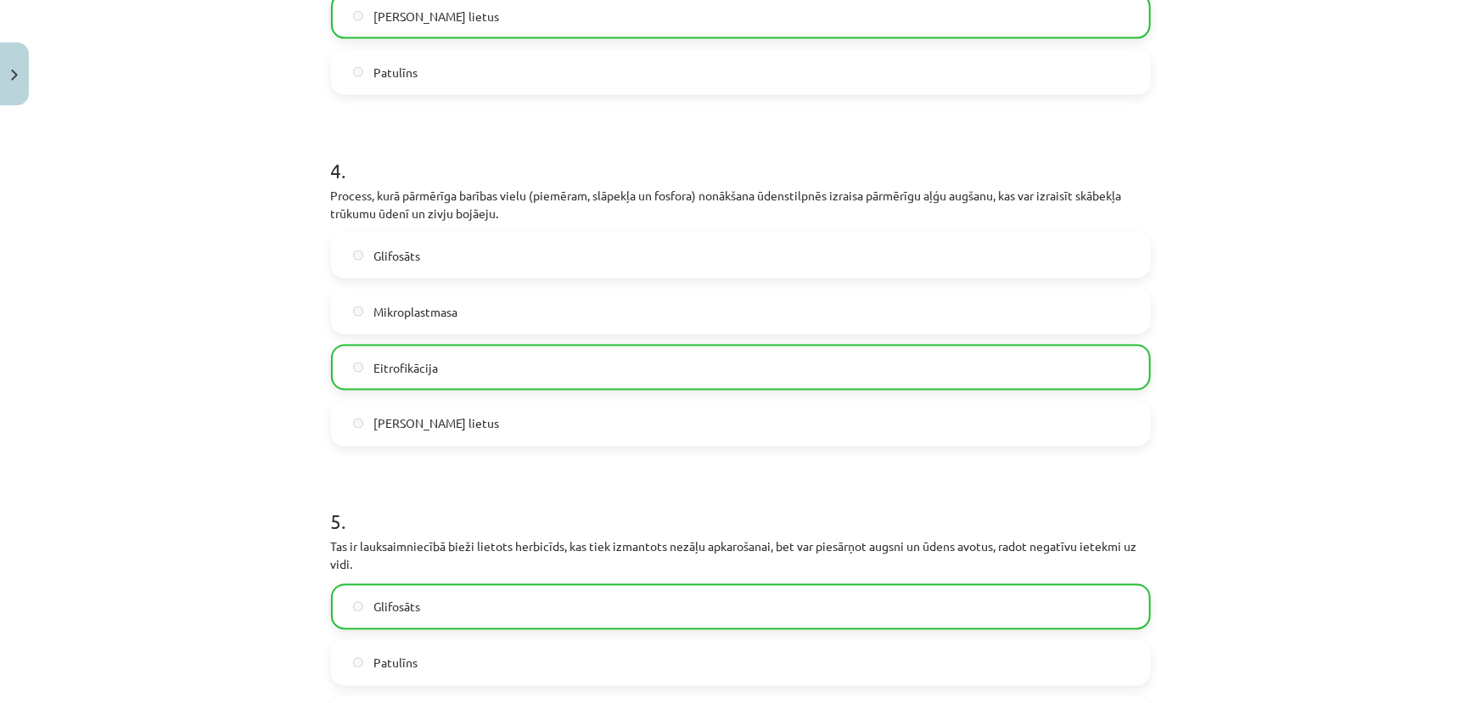
scroll to position [1590, 0]
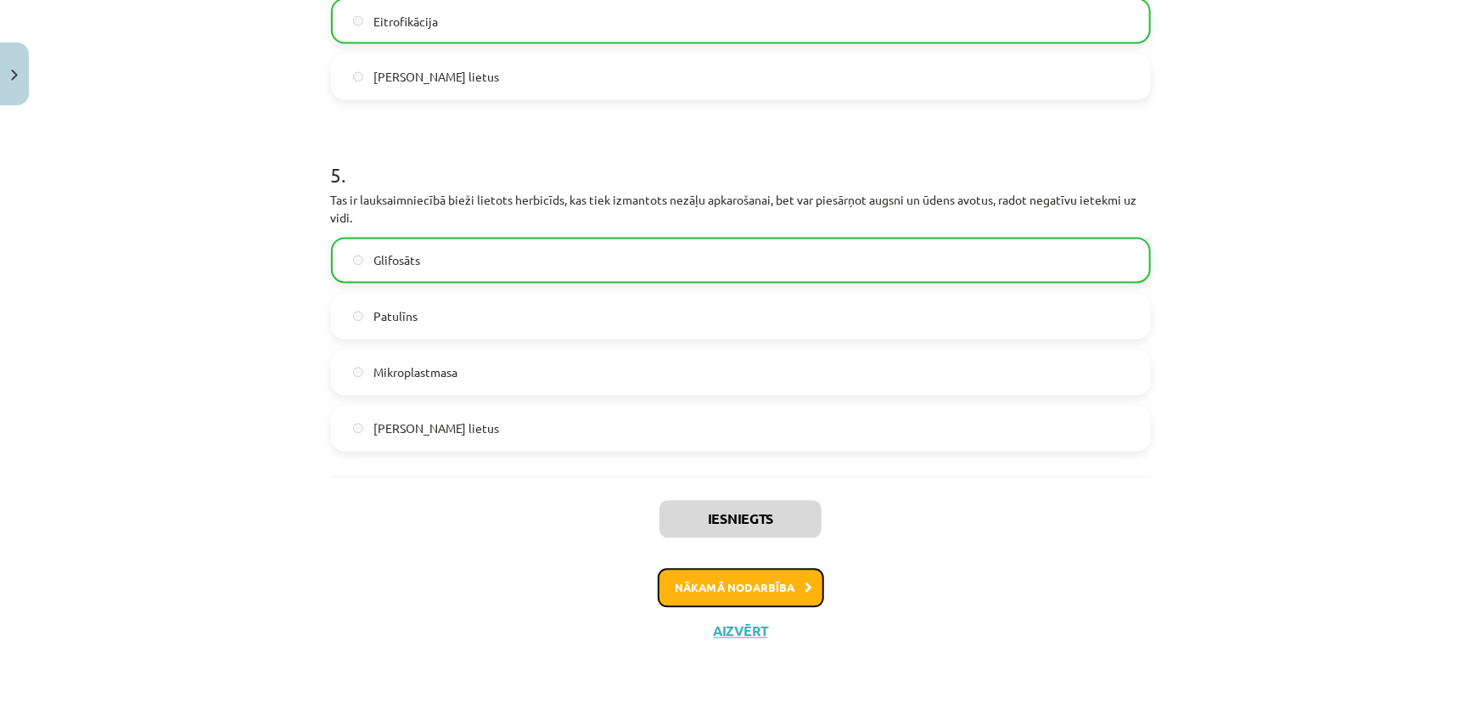
click at [773, 581] on button "Nākamā nodarbība" at bounding box center [741, 588] width 166 height 39
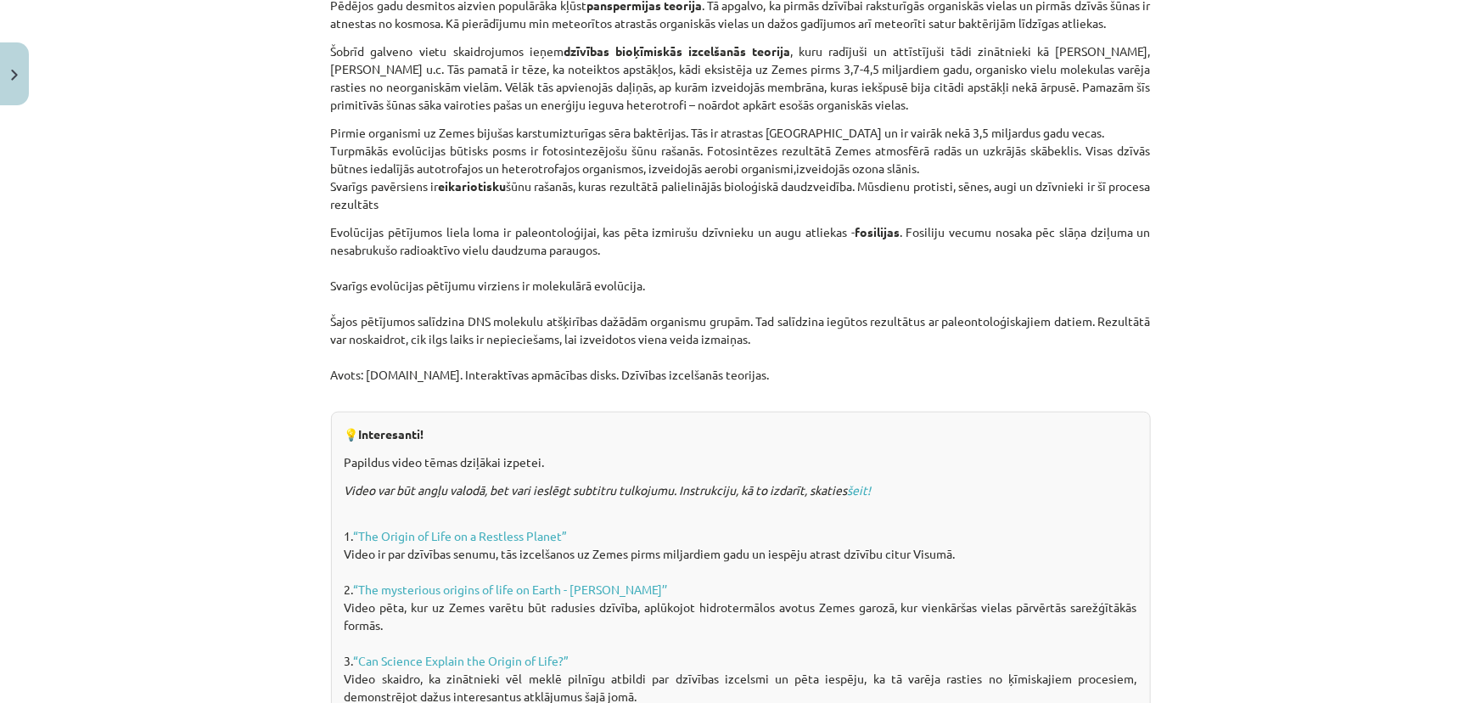
scroll to position [1169, 0]
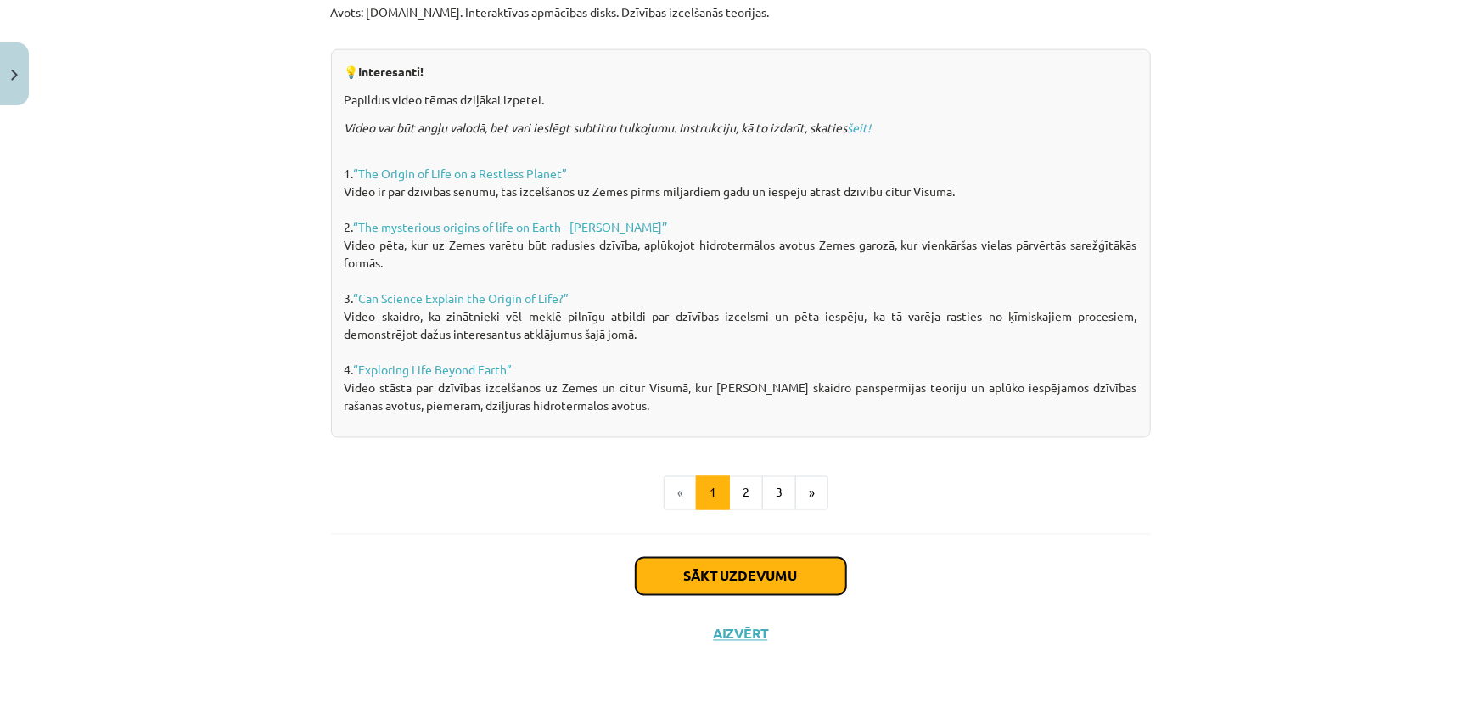
click at [738, 580] on button "Sākt uzdevumu" at bounding box center [741, 576] width 211 height 37
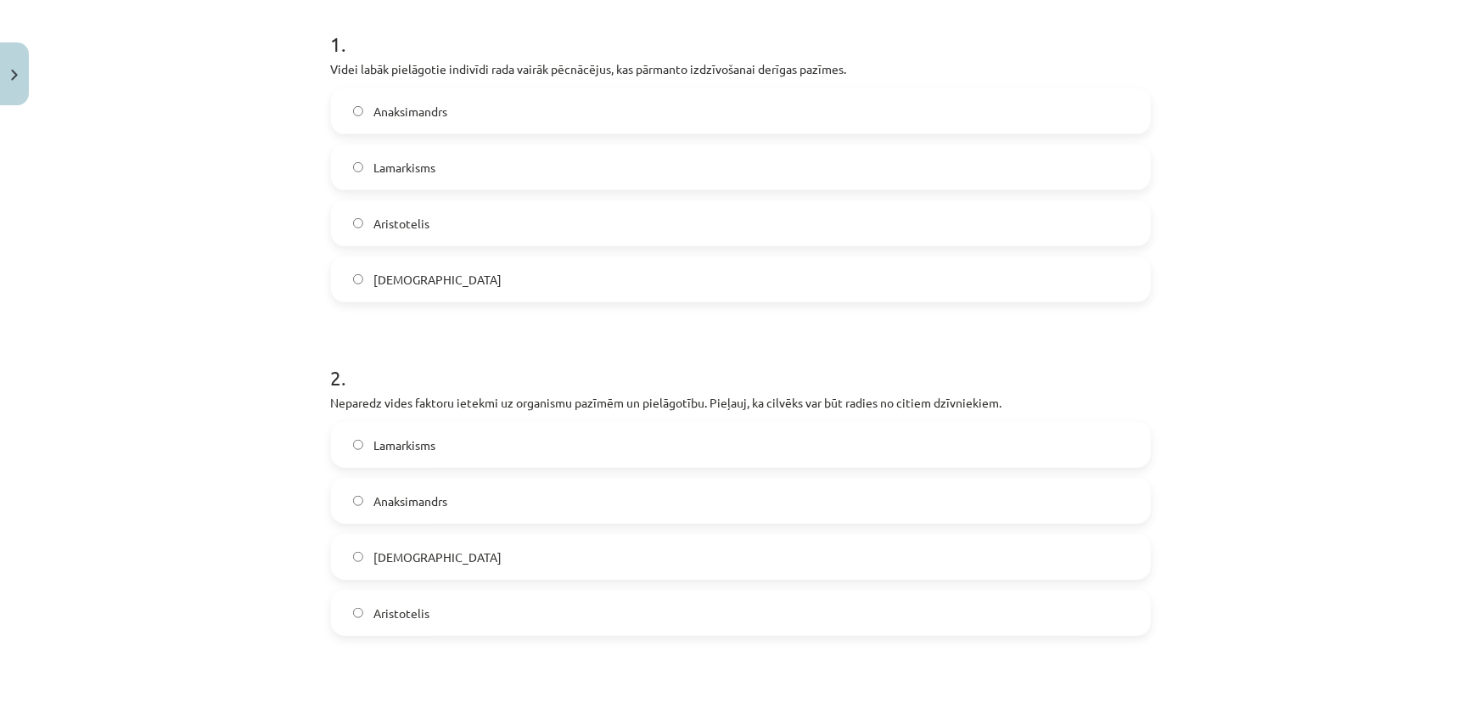
scroll to position [334, 0]
click at [405, 283] on span "Darvinisms" at bounding box center [437, 281] width 128 height 18
click at [400, 566] on label "Darvinisms" at bounding box center [741, 557] width 817 height 42
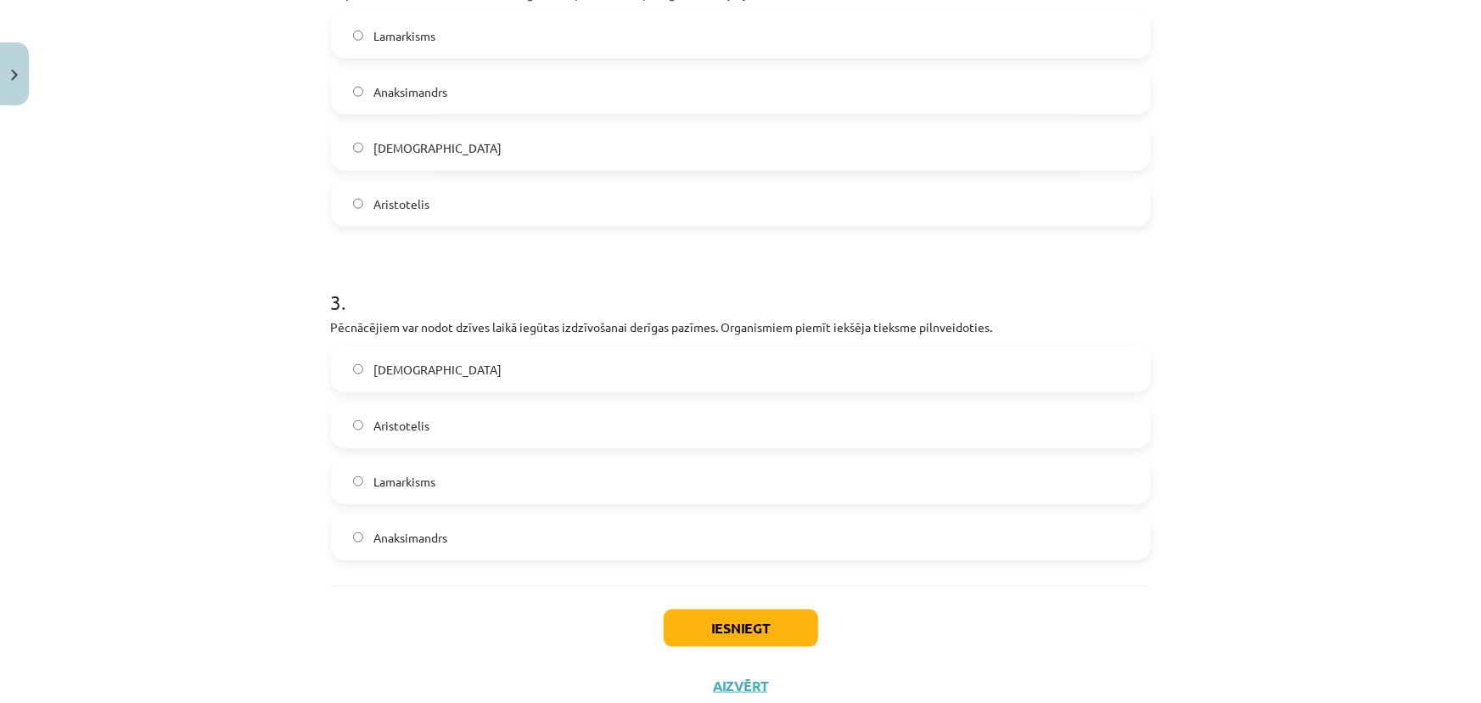
scroll to position [798, 0]
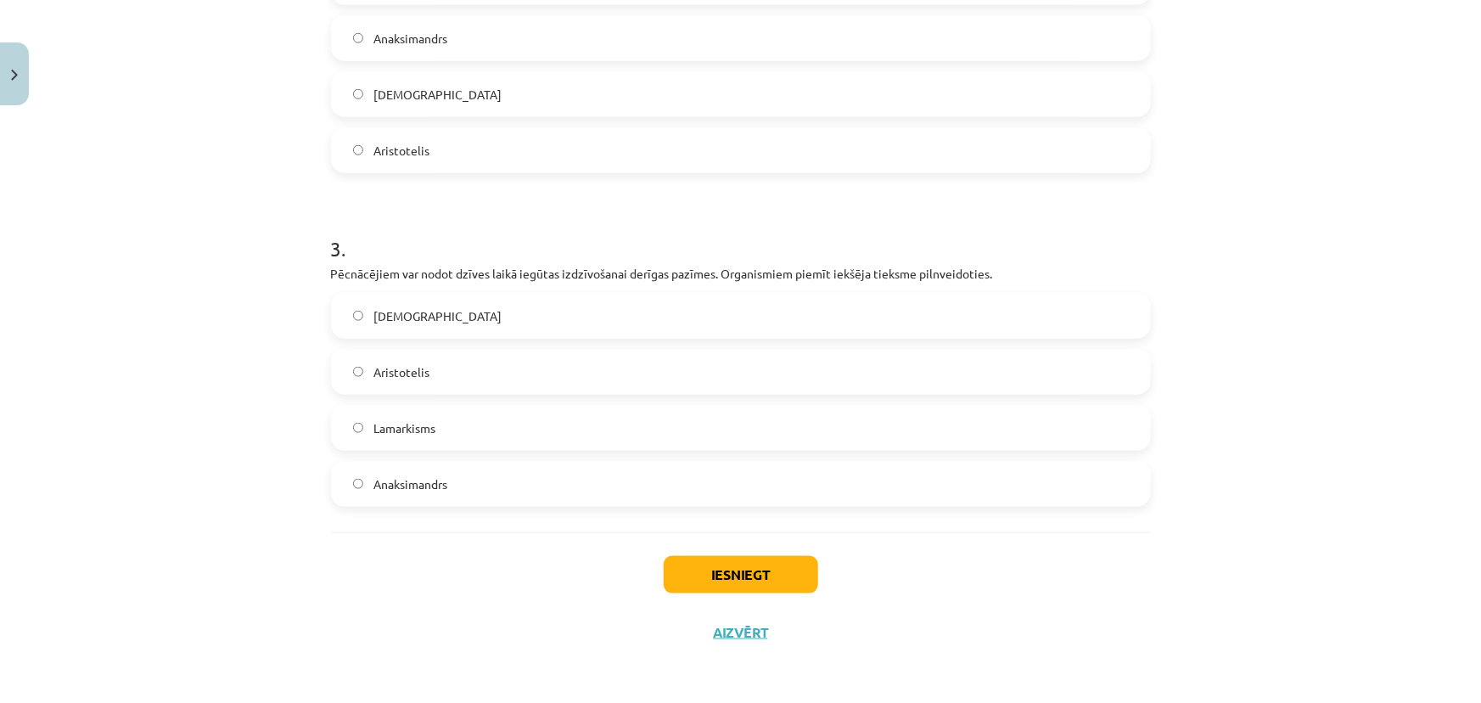
click at [414, 428] on span "Lamarkisms" at bounding box center [404, 428] width 62 height 18
click at [744, 576] on button "Iesniegt" at bounding box center [741, 574] width 154 height 37
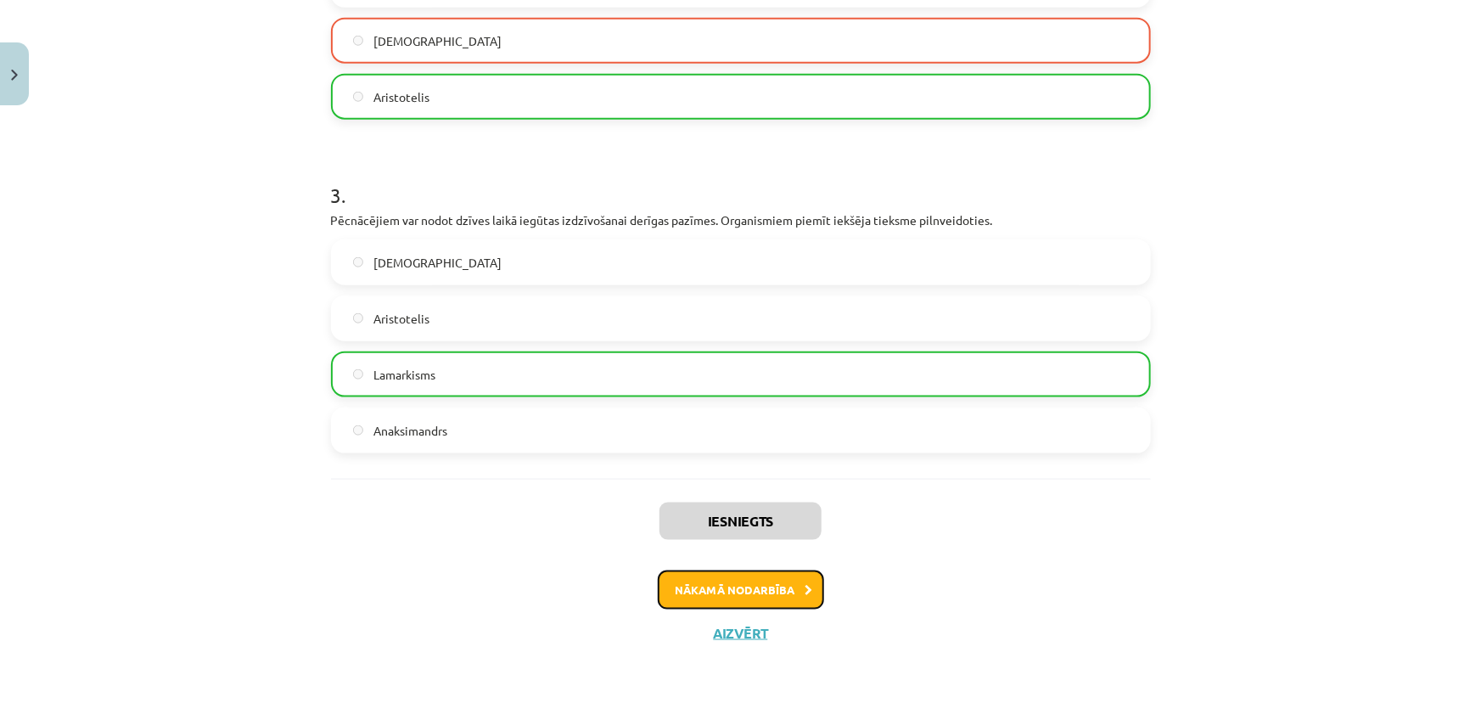
click at [743, 592] on button "Nākamā nodarbība" at bounding box center [741, 589] width 166 height 39
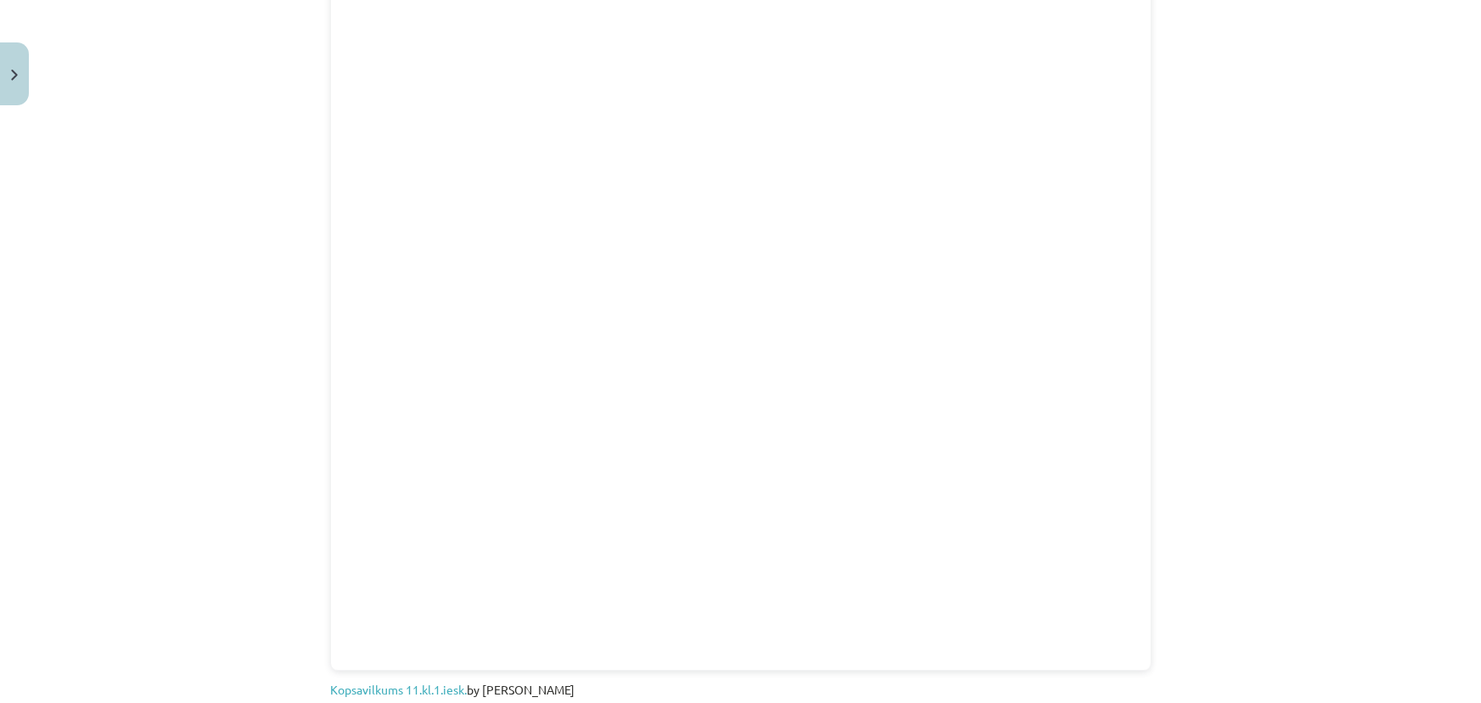
scroll to position [1390, 0]
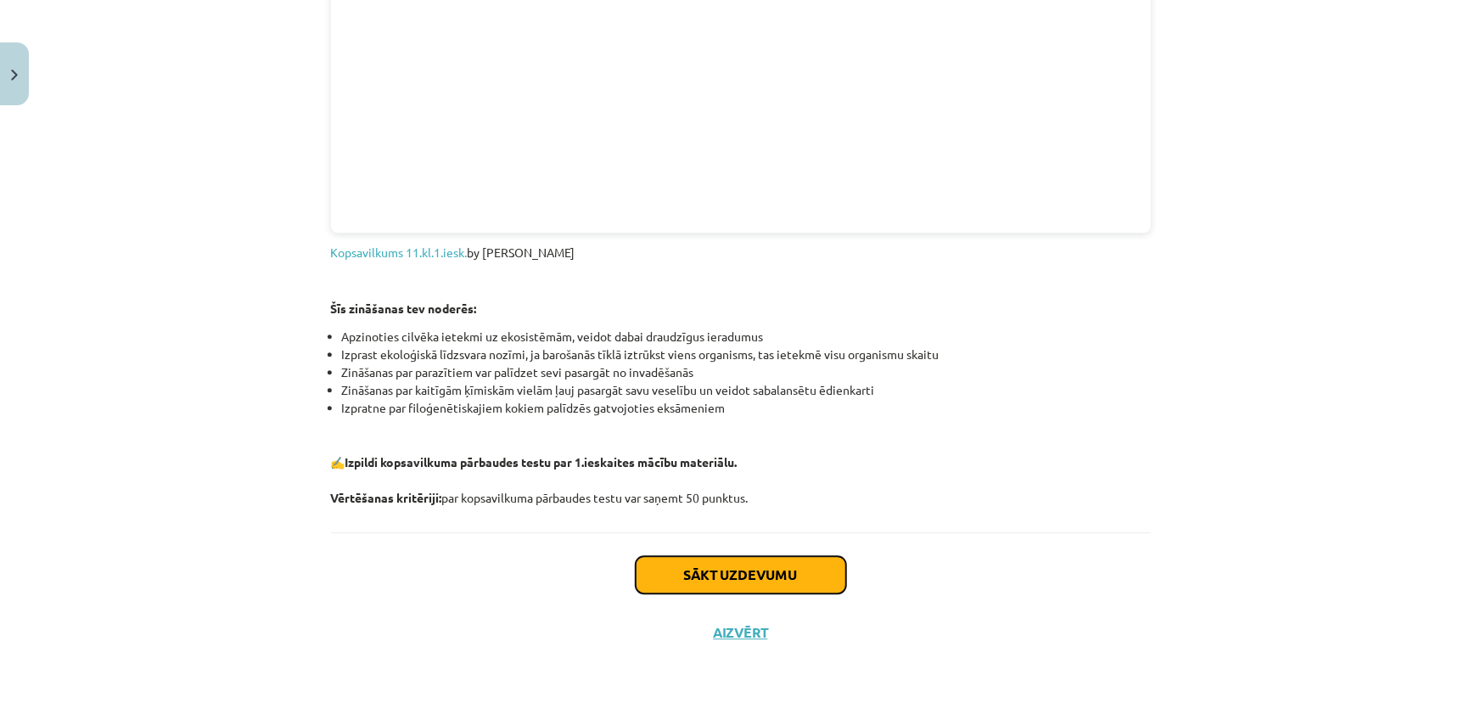
click at [802, 565] on button "Sākt uzdevumu" at bounding box center [741, 574] width 211 height 37
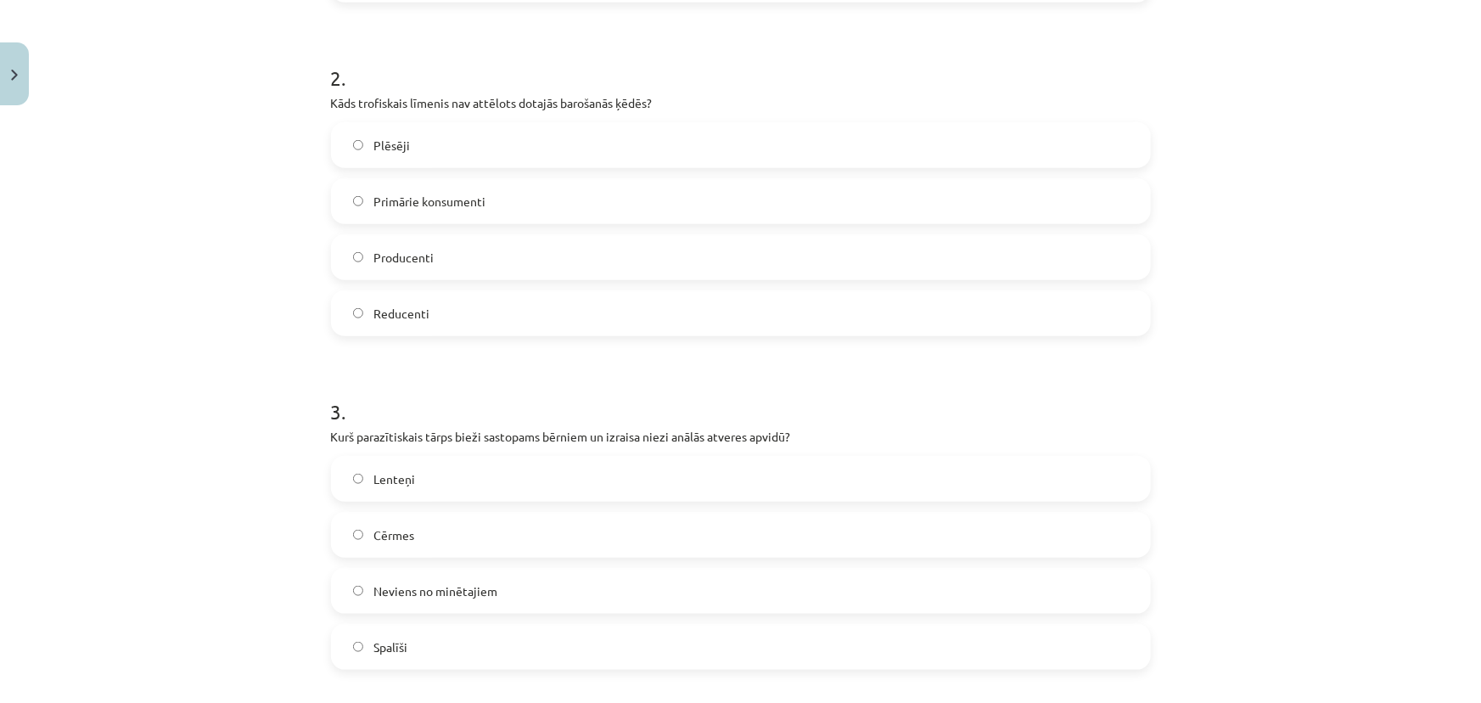
scroll to position [660, 0]
click at [417, 196] on span "Primārie konsumenti" at bounding box center [429, 205] width 112 height 18
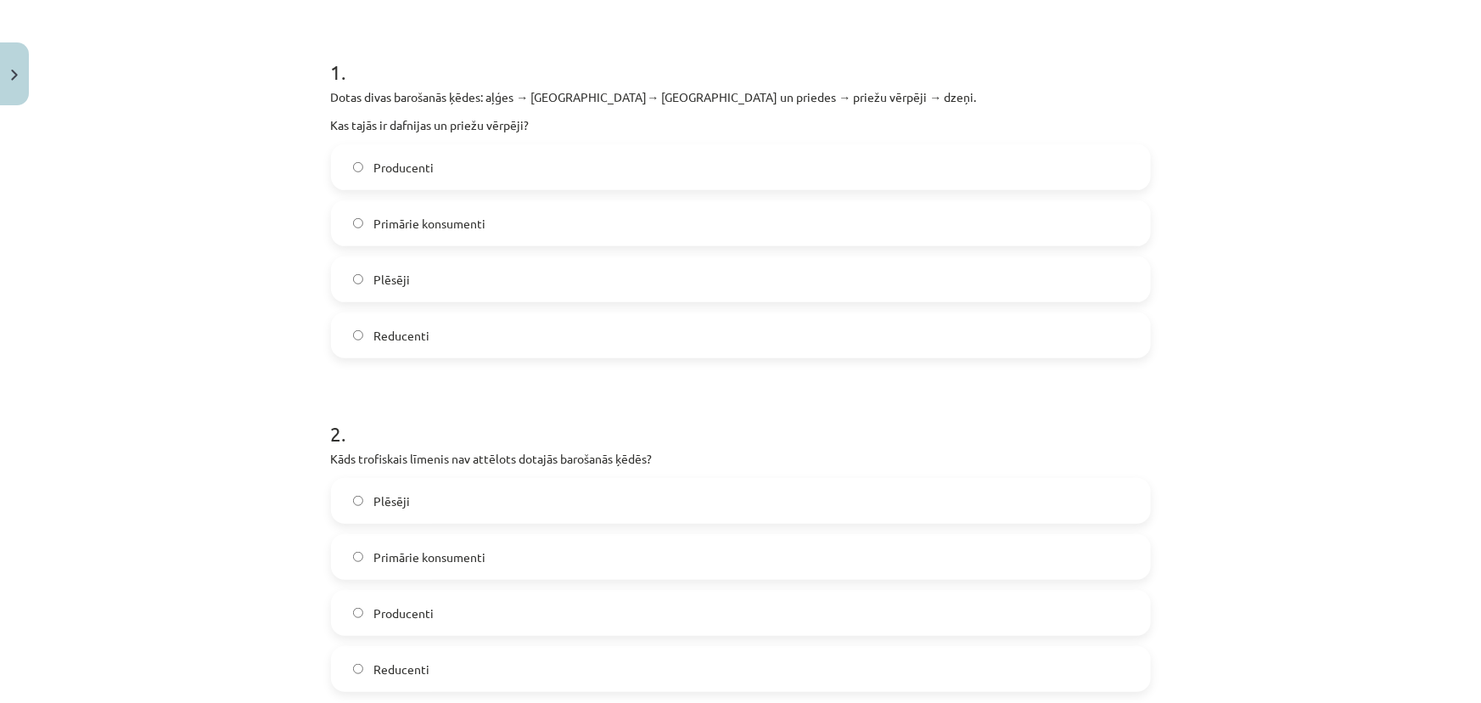
scroll to position [351, 0]
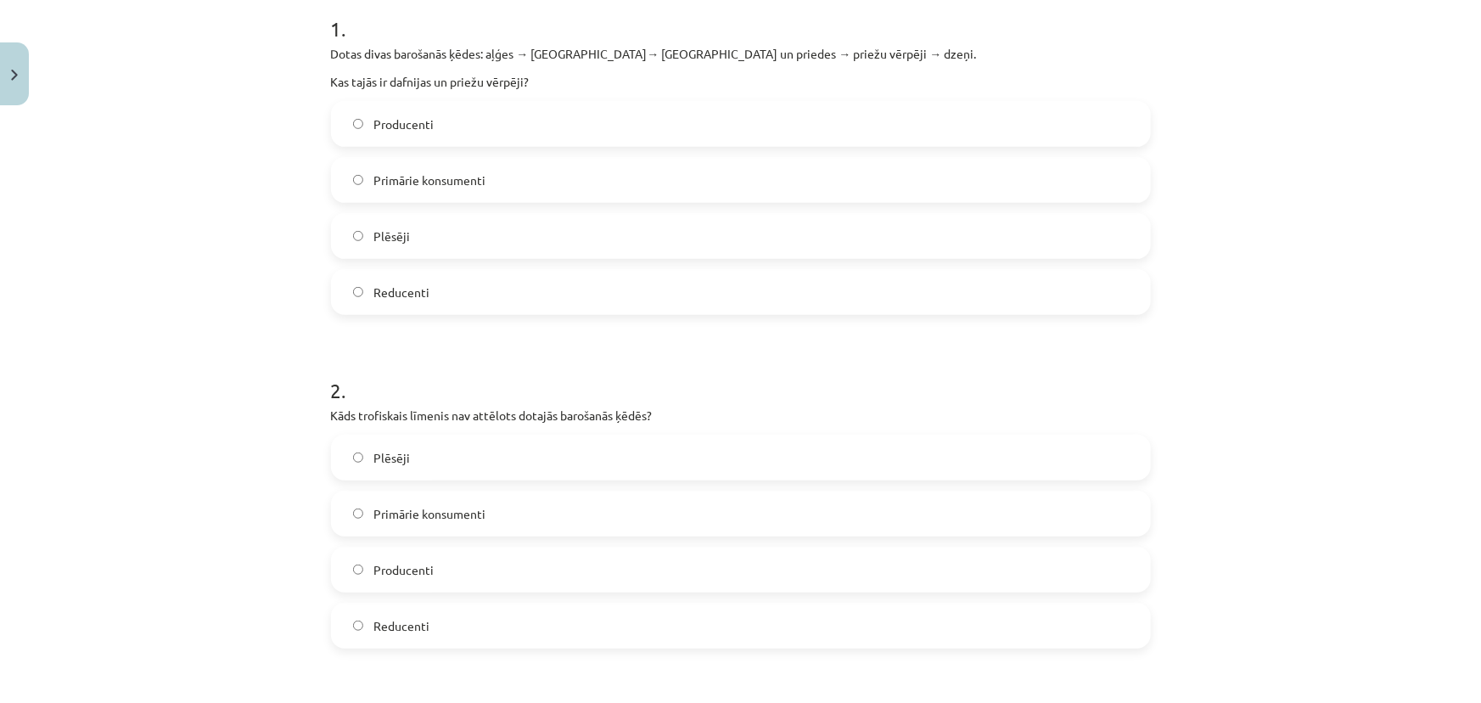
click at [441, 183] on span "Primārie konsumenti" at bounding box center [429, 180] width 112 height 18
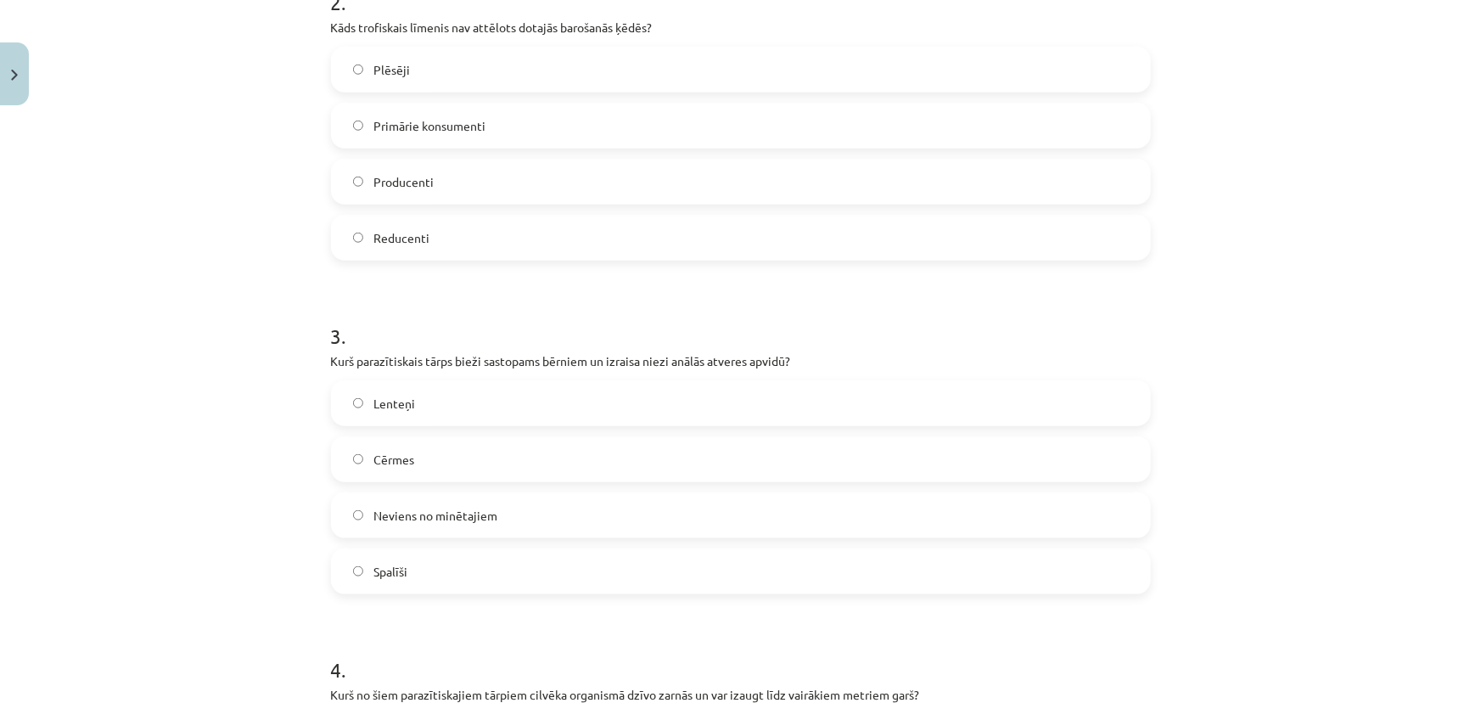
scroll to position [737, 0]
click at [370, 227] on label "Reducenti" at bounding box center [741, 239] width 817 height 42
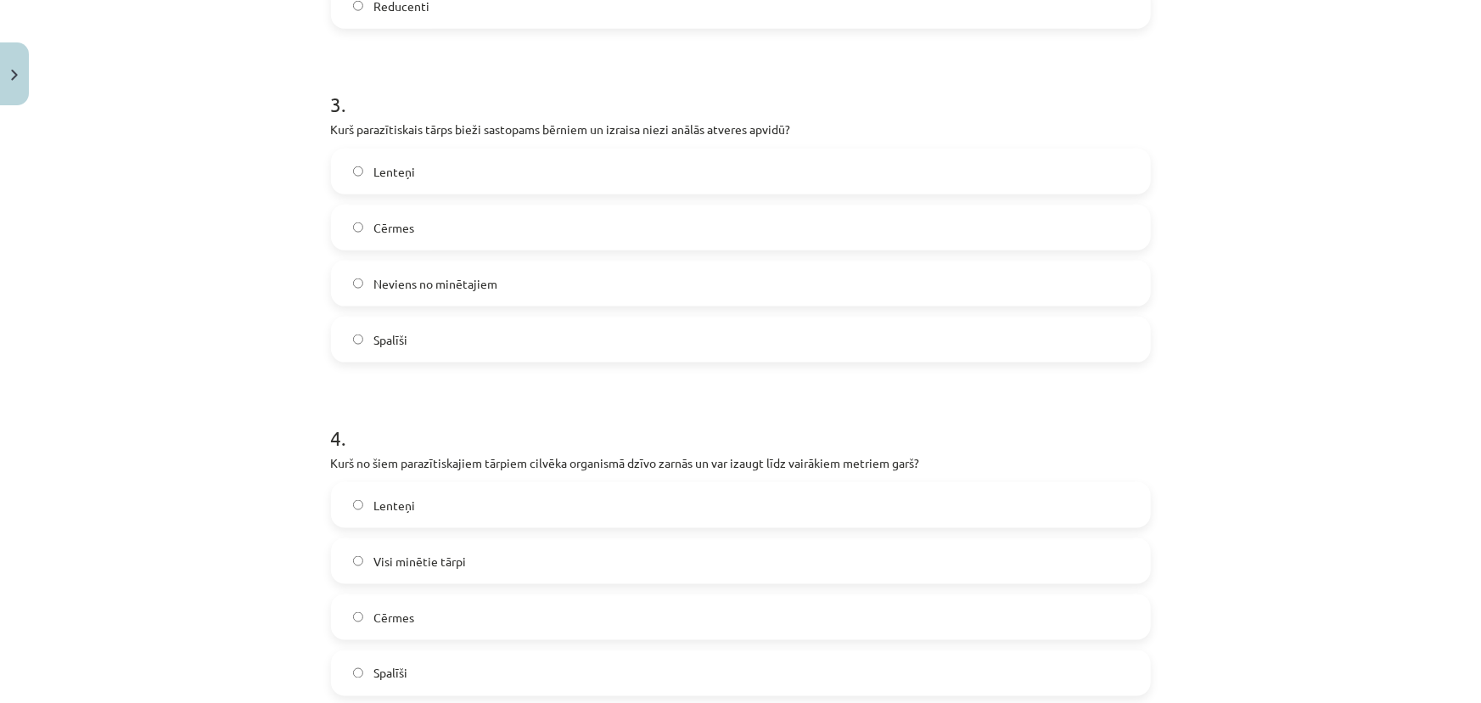
scroll to position [968, 0]
click at [392, 225] on span "Cērmes" at bounding box center [393, 231] width 41 height 18
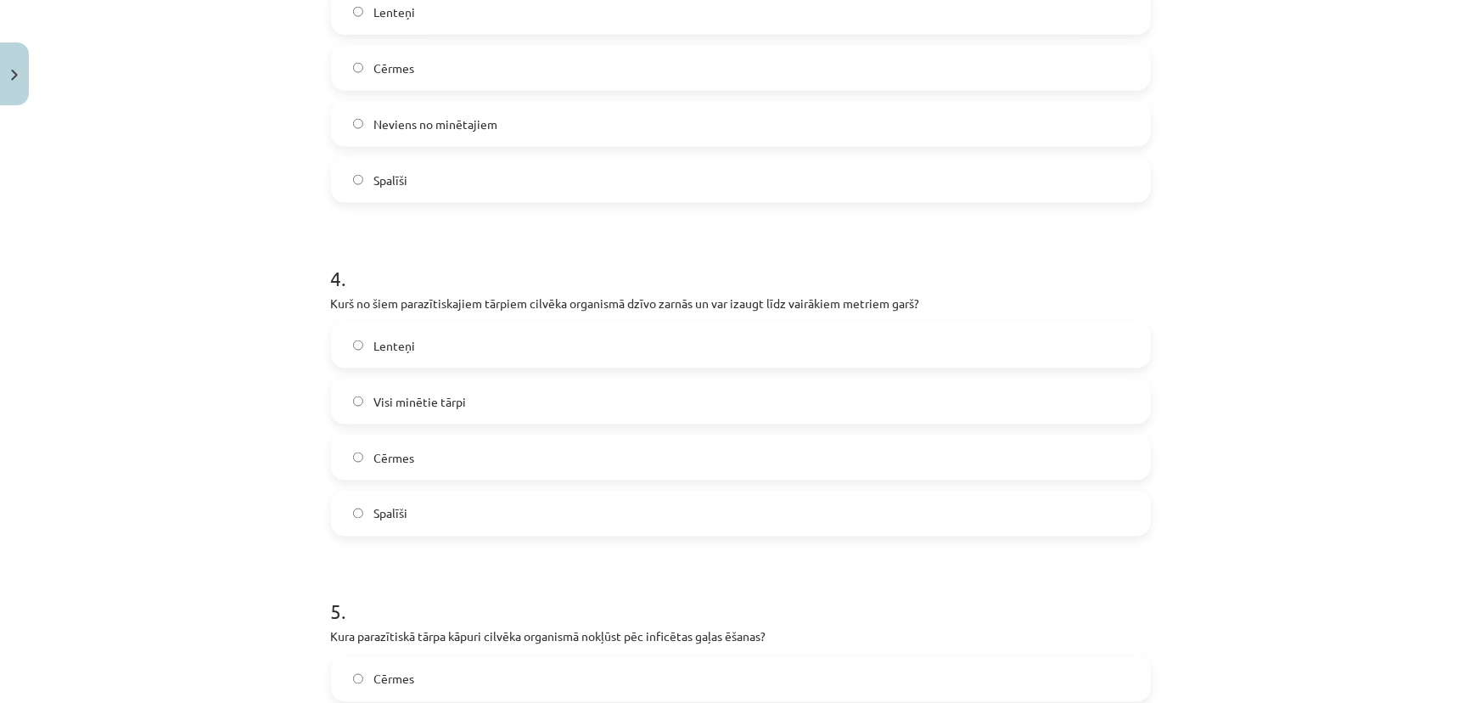
scroll to position [1199, 0]
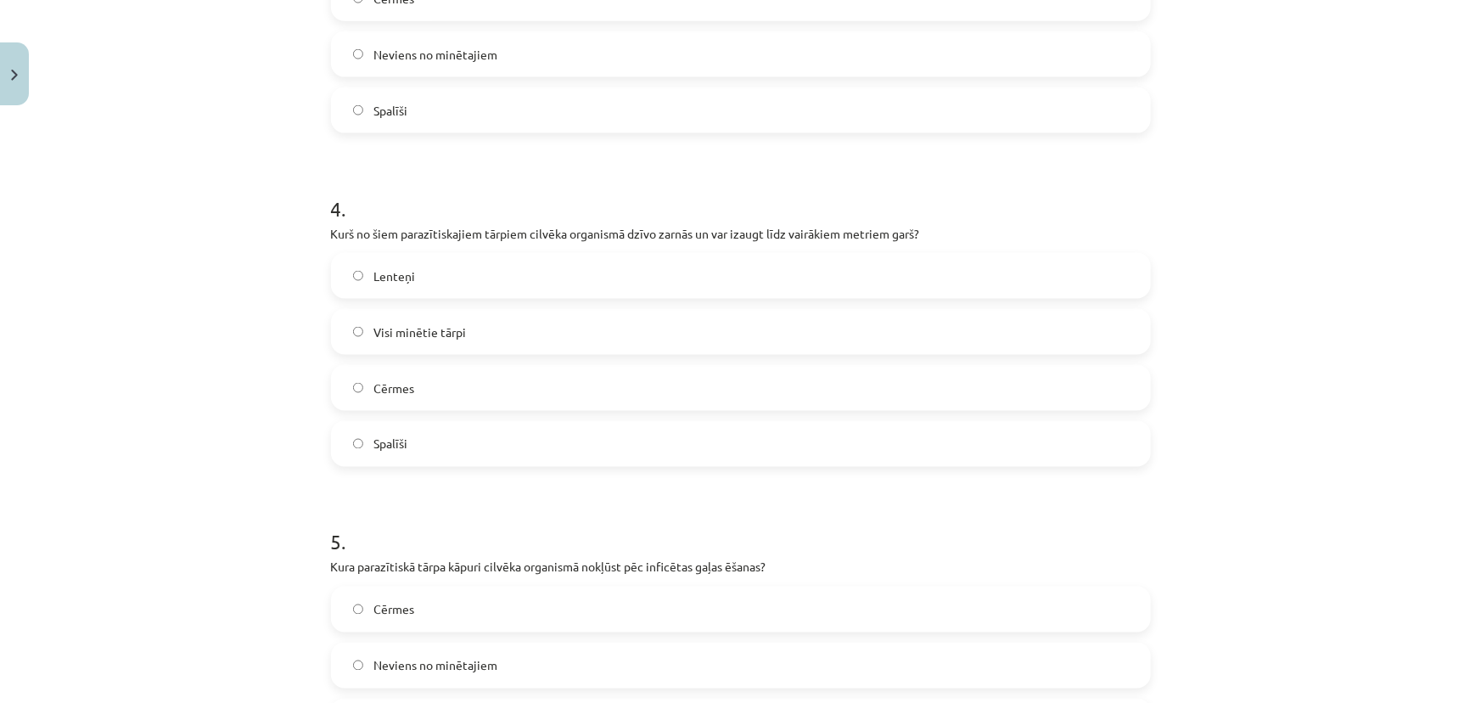
click at [427, 277] on label "Lenteņi" at bounding box center [741, 276] width 817 height 42
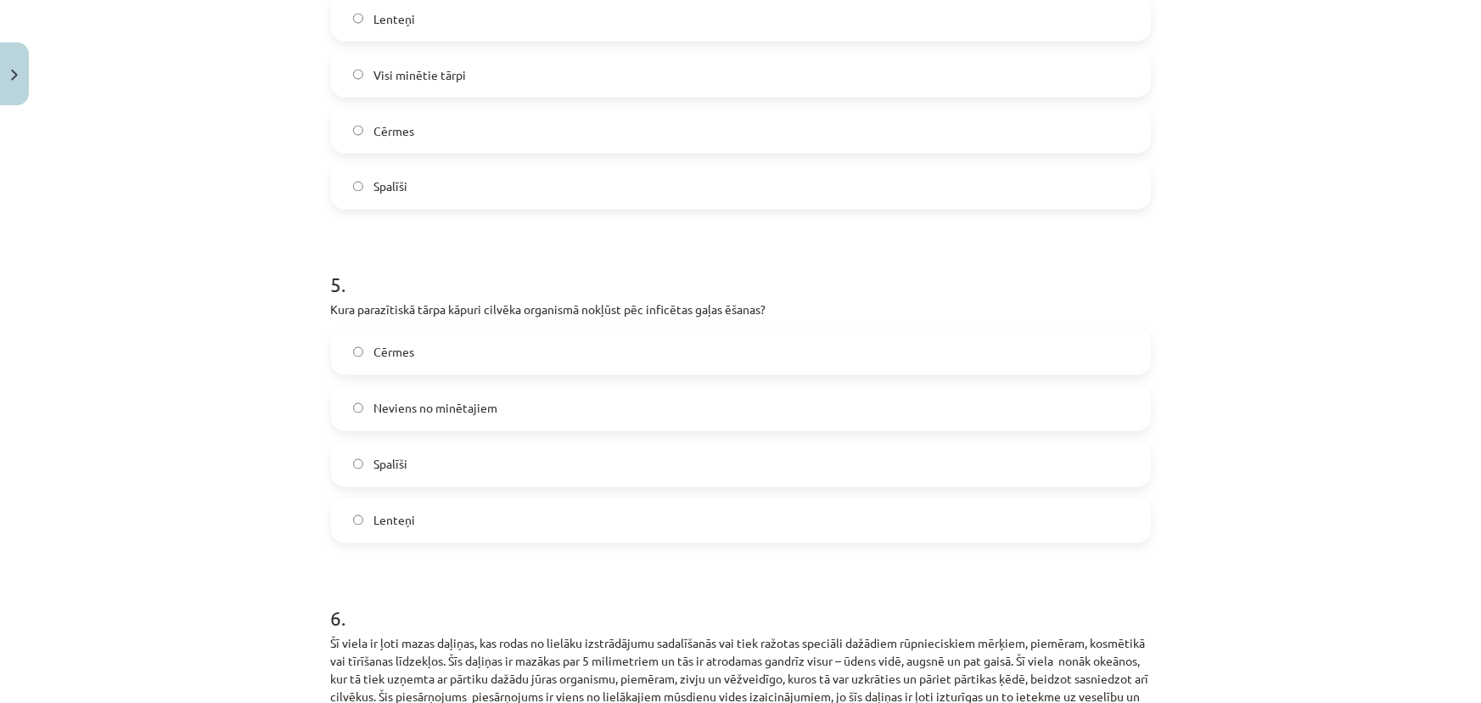
scroll to position [1508, 0]
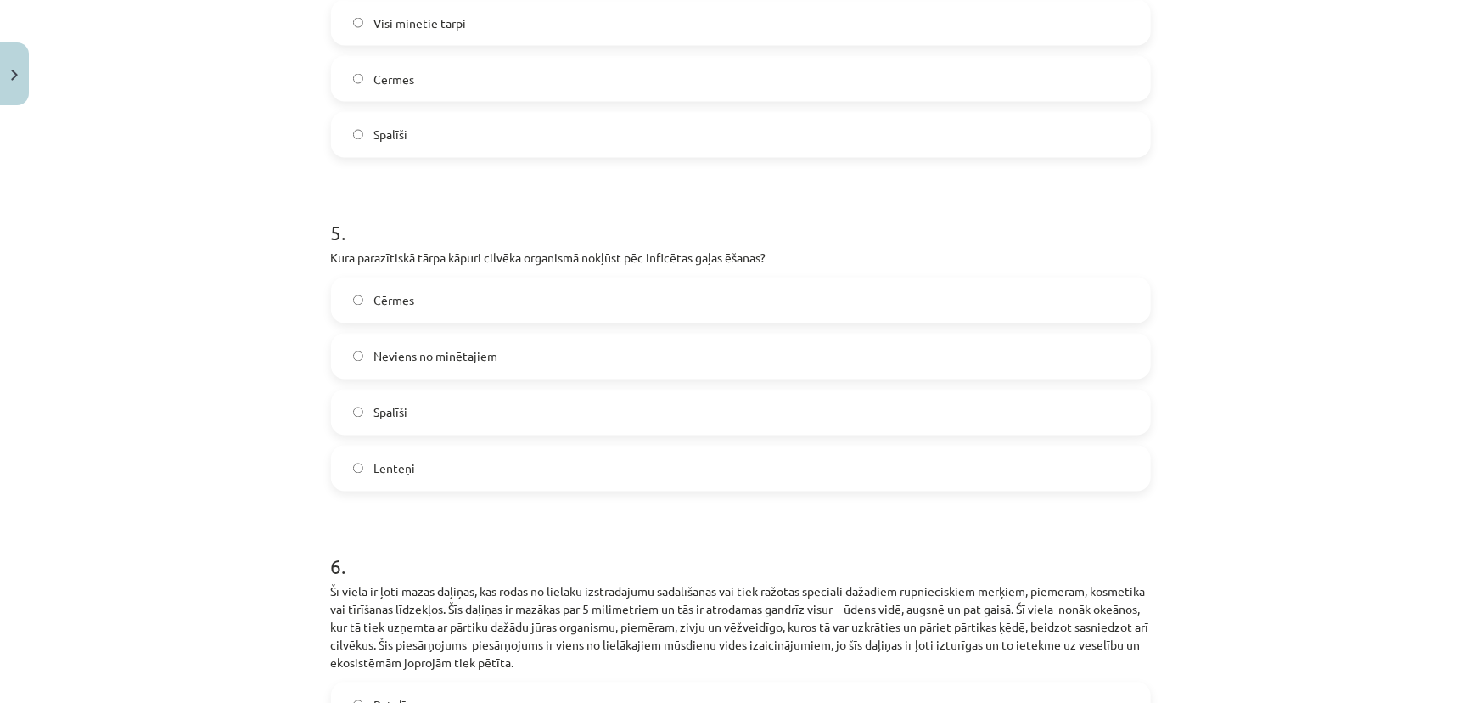
click at [415, 476] on label "Lenteņi" at bounding box center [741, 468] width 817 height 42
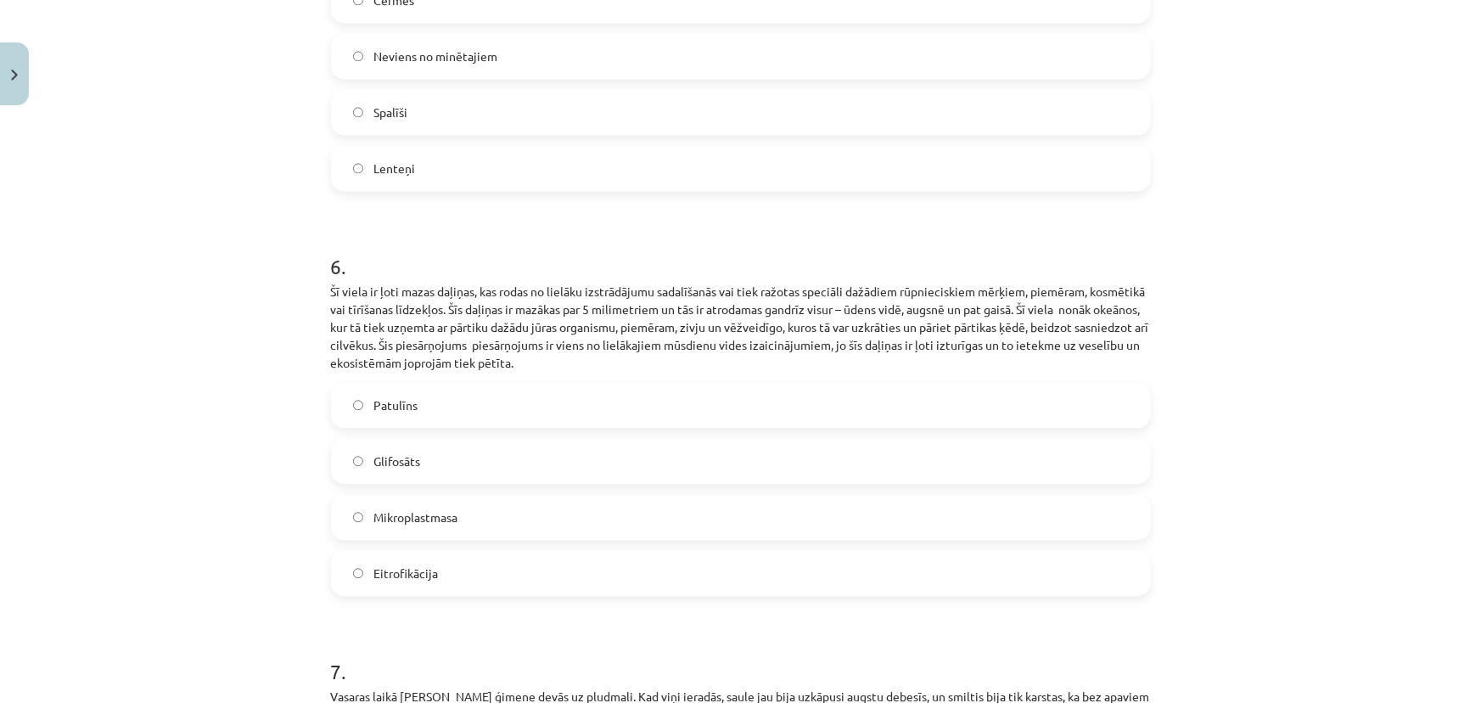
scroll to position [1817, 0]
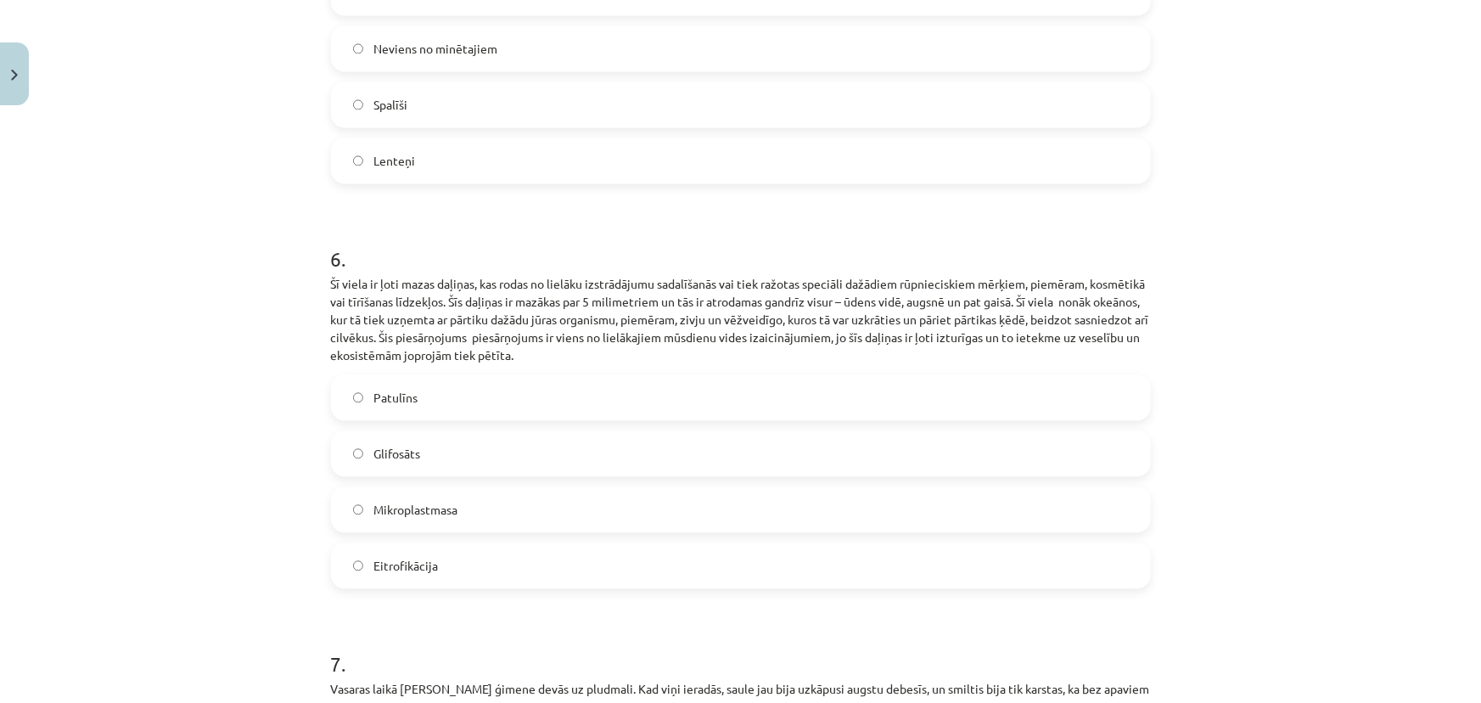
click at [448, 508] on span "Mikroplastmasa" at bounding box center [415, 510] width 84 height 18
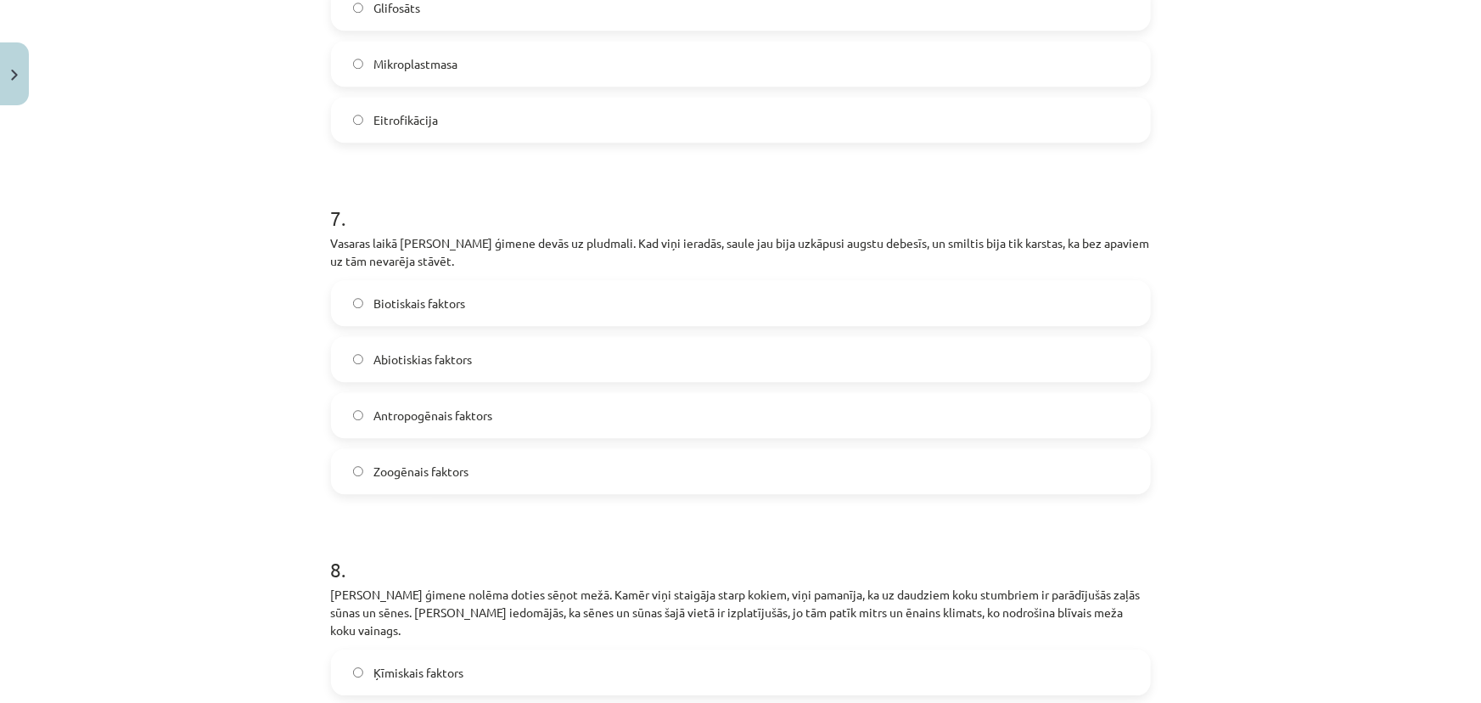
scroll to position [2280, 0]
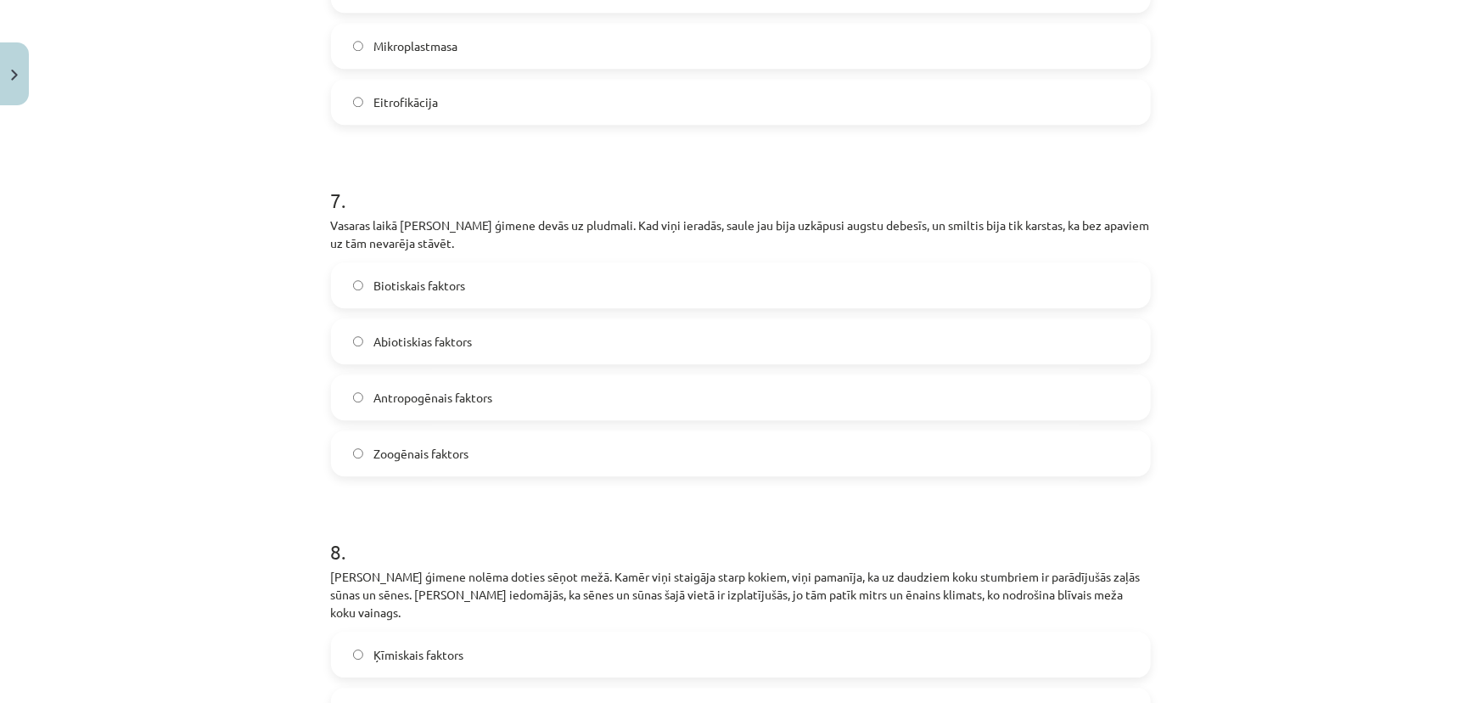
click at [497, 338] on label "Abiotiskias faktors" at bounding box center [741, 341] width 817 height 42
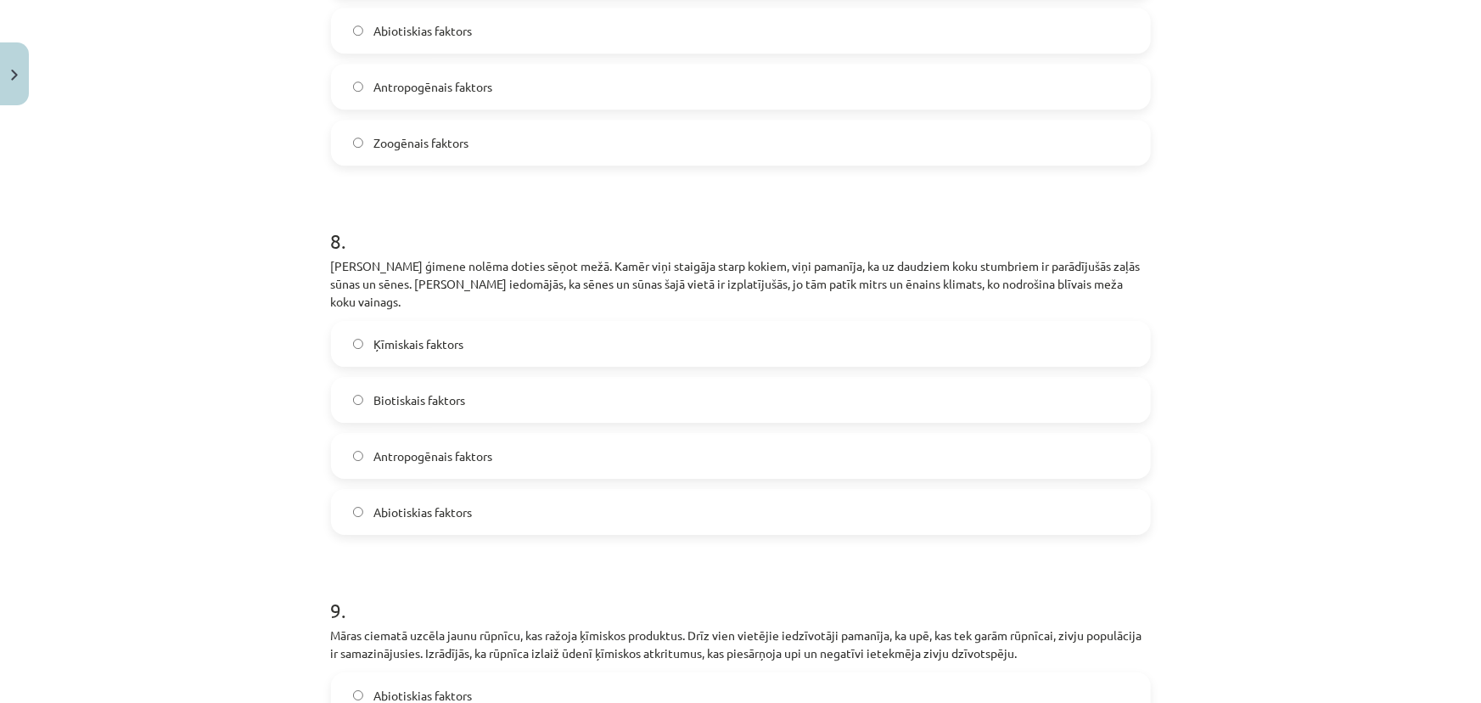
scroll to position [2589, 0]
click at [410, 505] on span "Abiotiskias faktors" at bounding box center [422, 514] width 98 height 18
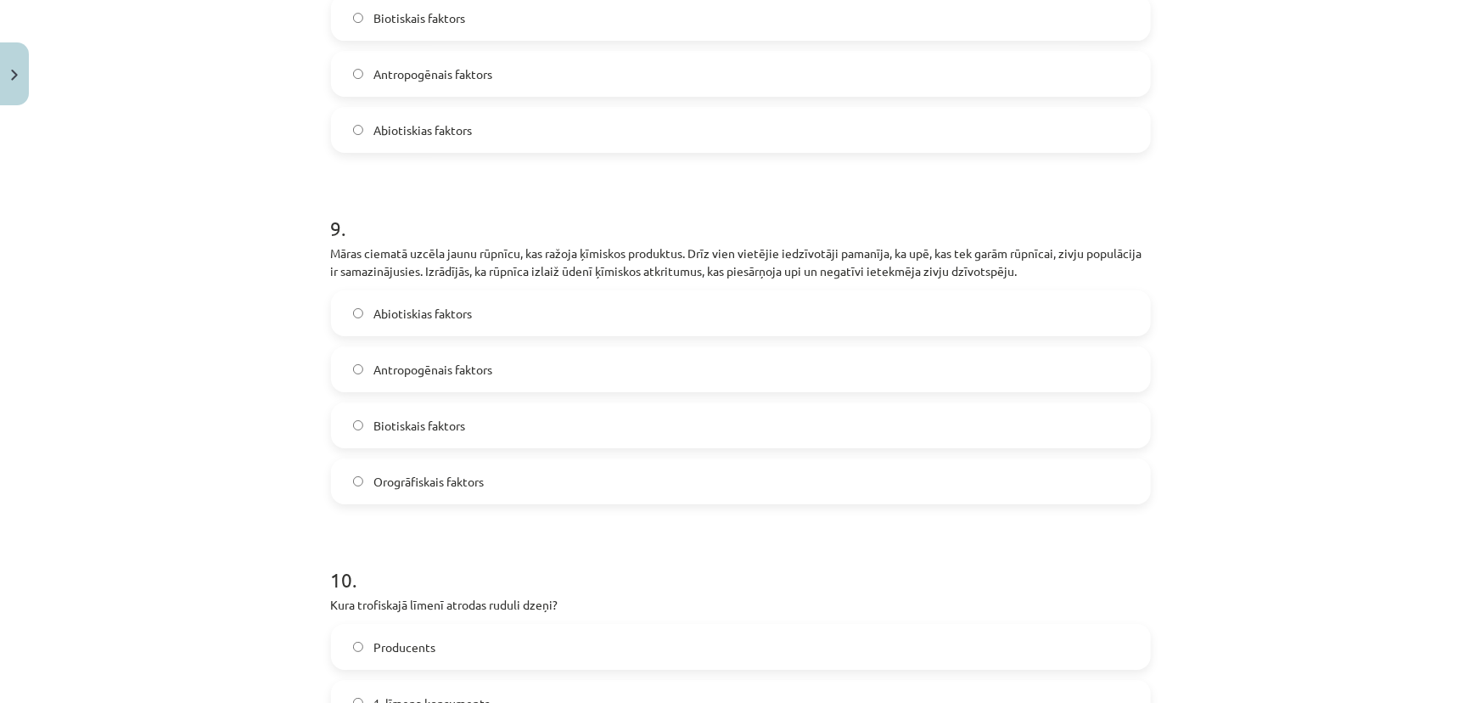
scroll to position [2974, 0]
click at [431, 359] on span "Antropogēnais faktors" at bounding box center [432, 368] width 119 height 18
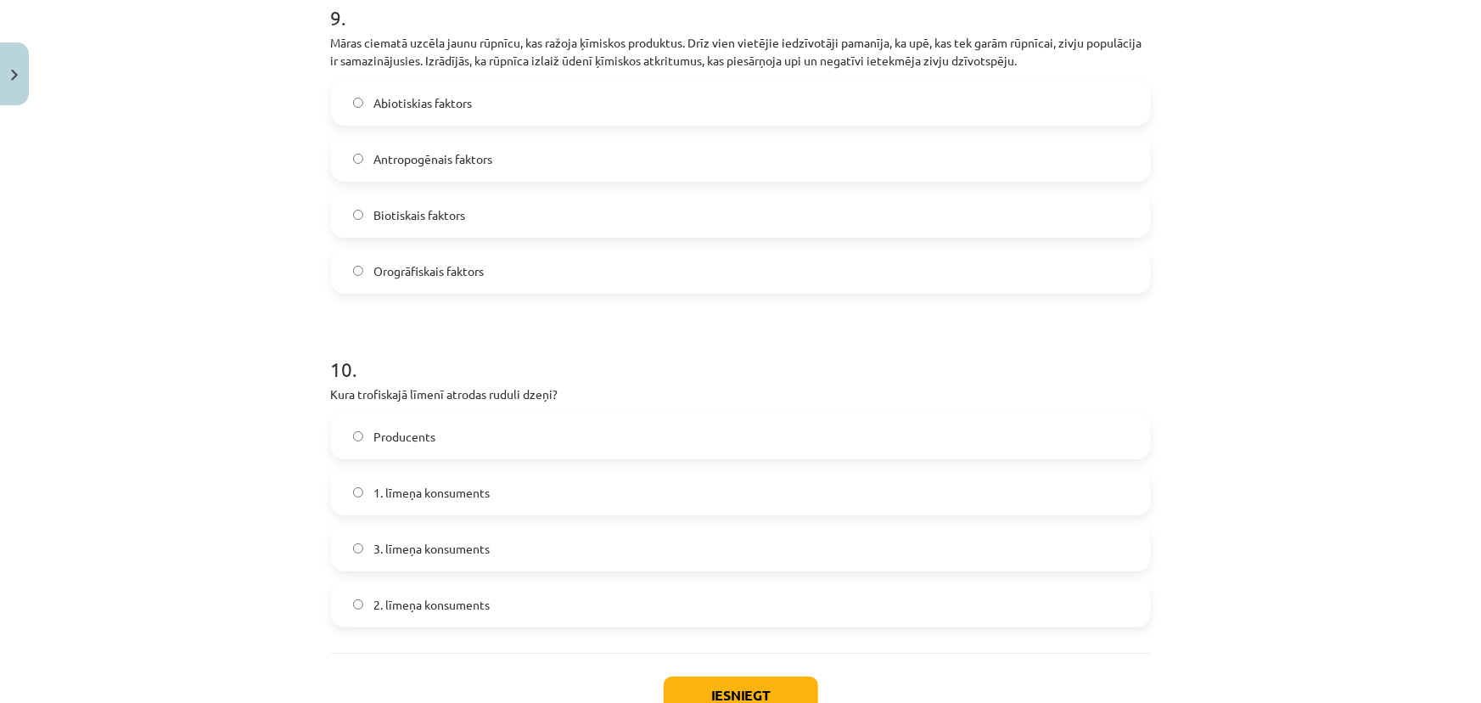
scroll to position [3283, 0]
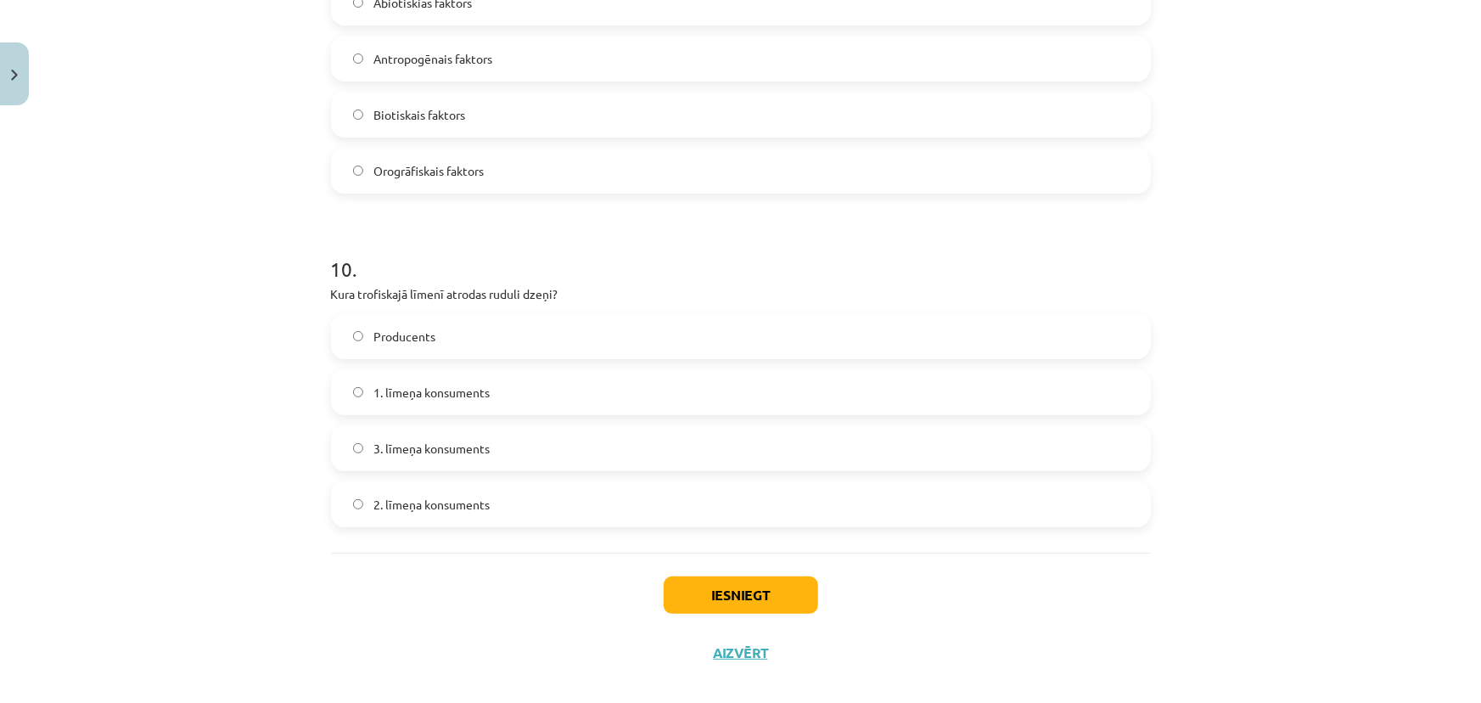
click at [497, 375] on label "1. līmeņa konsuments" at bounding box center [741, 392] width 817 height 42
click at [718, 576] on button "Iesniegt" at bounding box center [741, 594] width 154 height 37
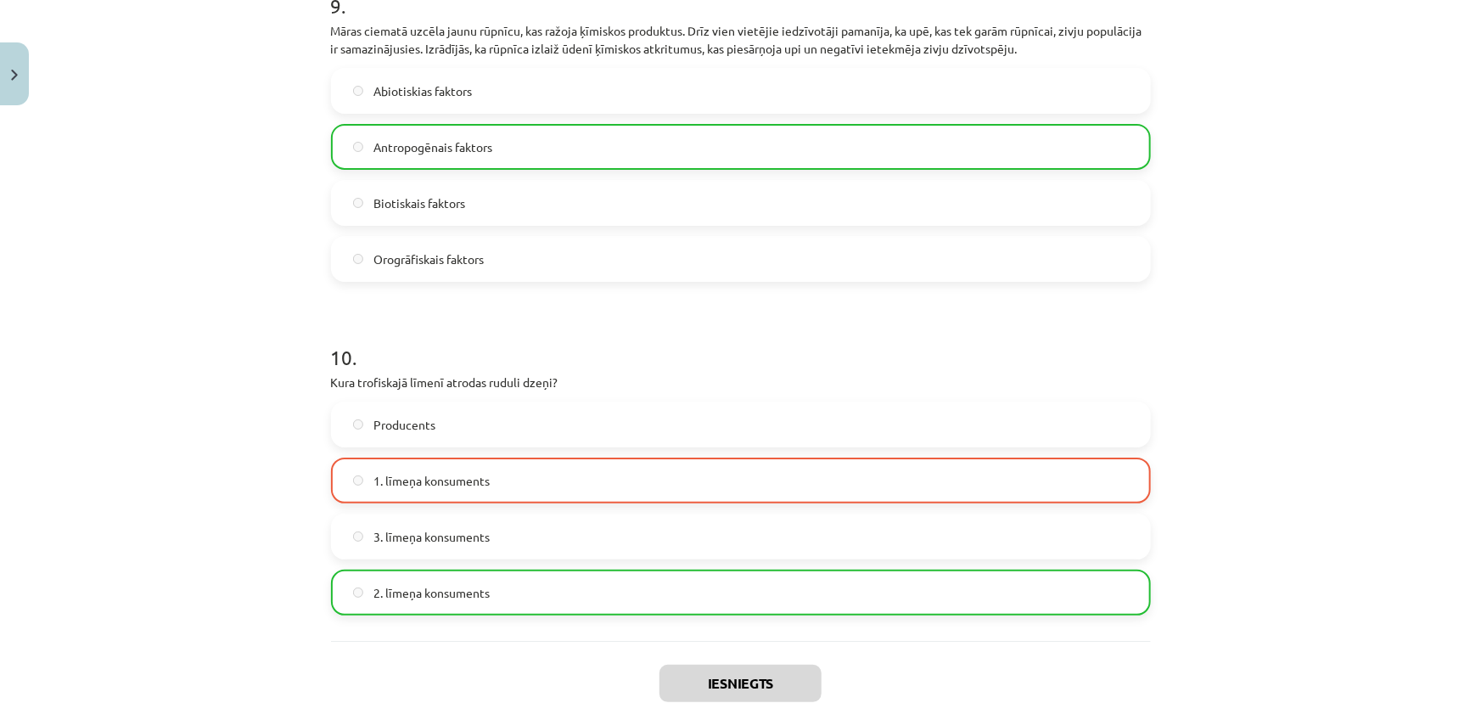
scroll to position [3339, 0]
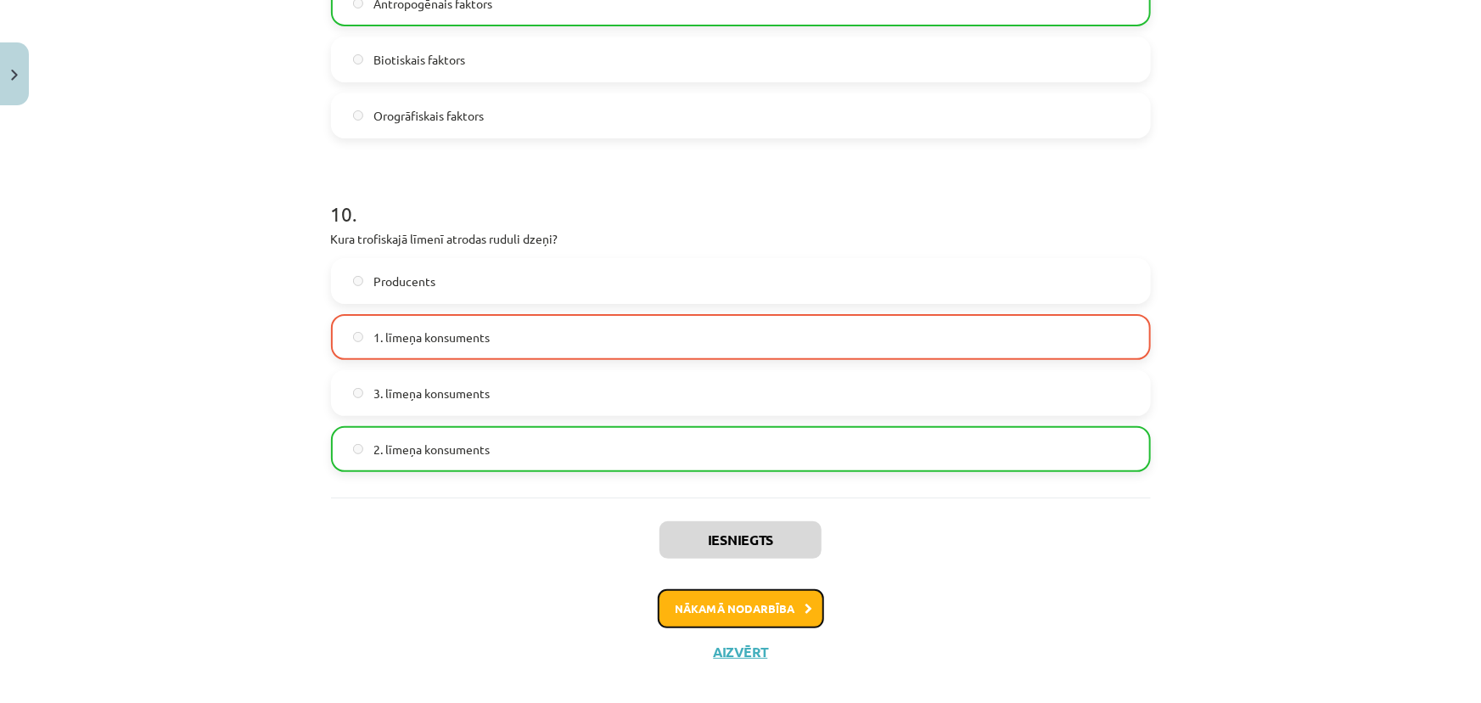
click at [705, 589] on button "Nākamā nodarbība" at bounding box center [741, 608] width 166 height 39
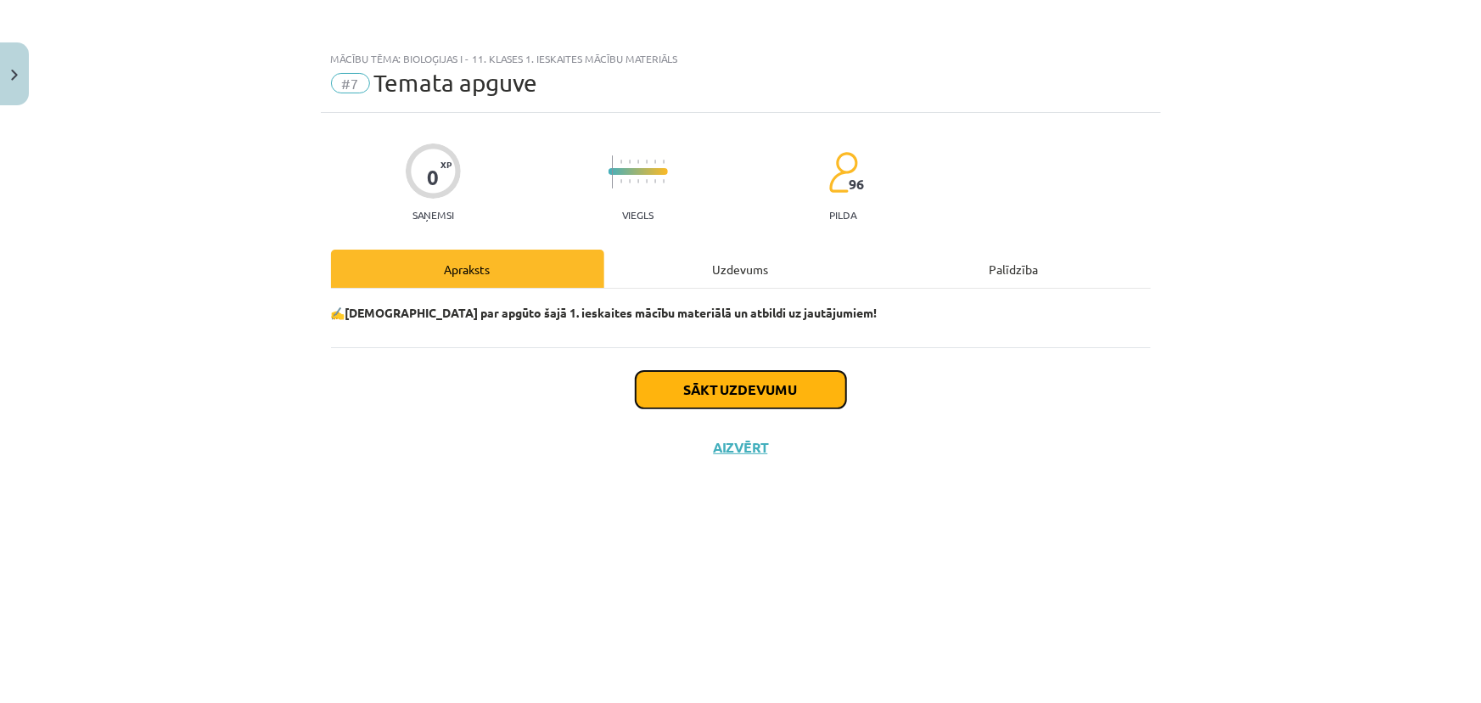
click at [772, 389] on button "Sākt uzdevumu" at bounding box center [741, 389] width 211 height 37
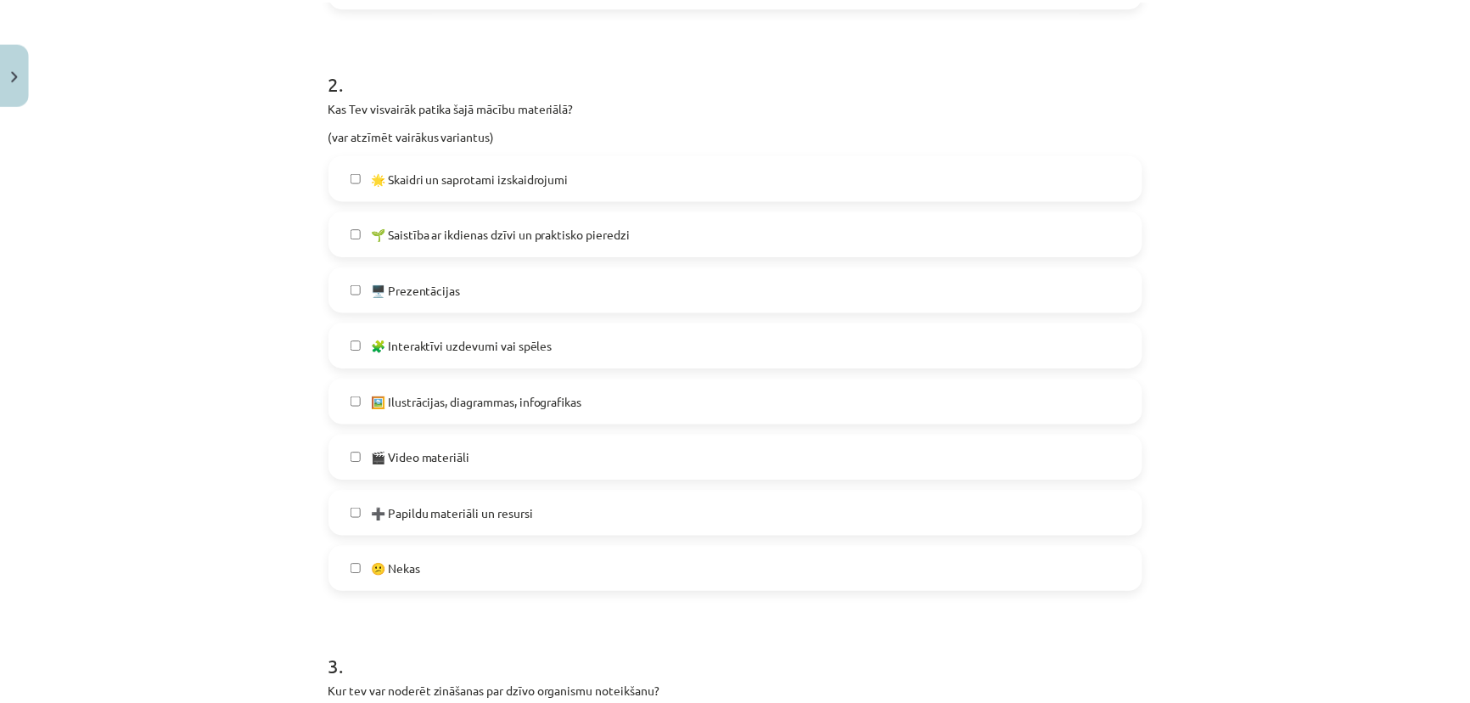
scroll to position [1127, 0]
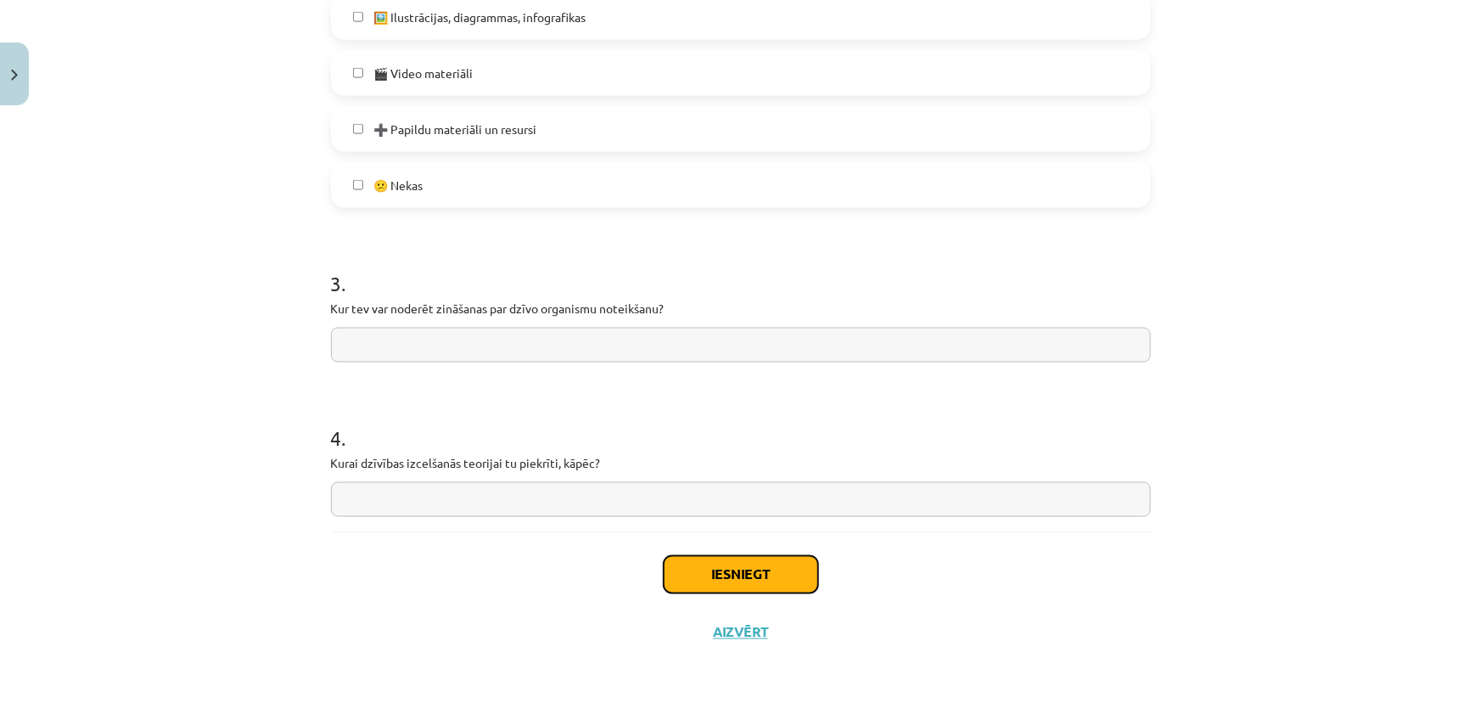
click at [730, 576] on button "Iesniegt" at bounding box center [741, 574] width 154 height 37
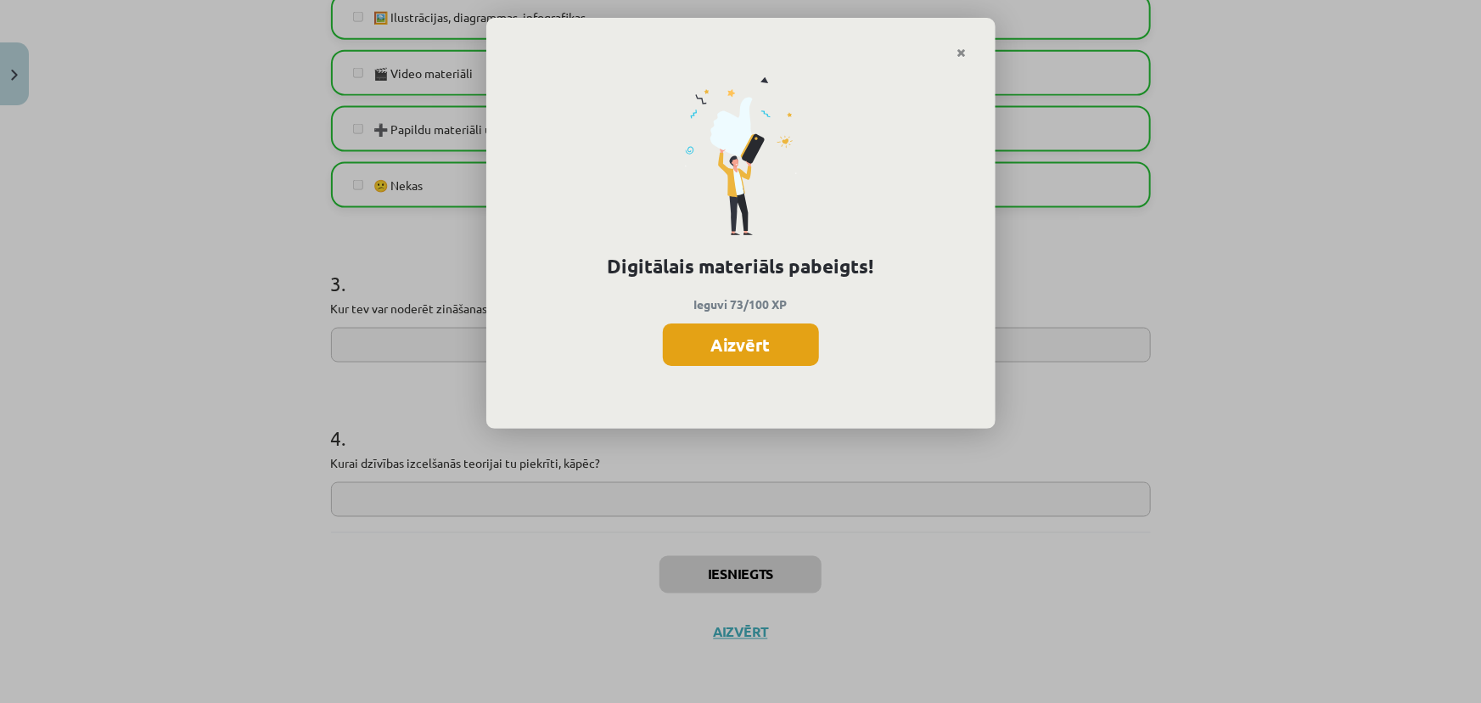
click at [746, 350] on button "Aizvērt" at bounding box center [741, 344] width 156 height 42
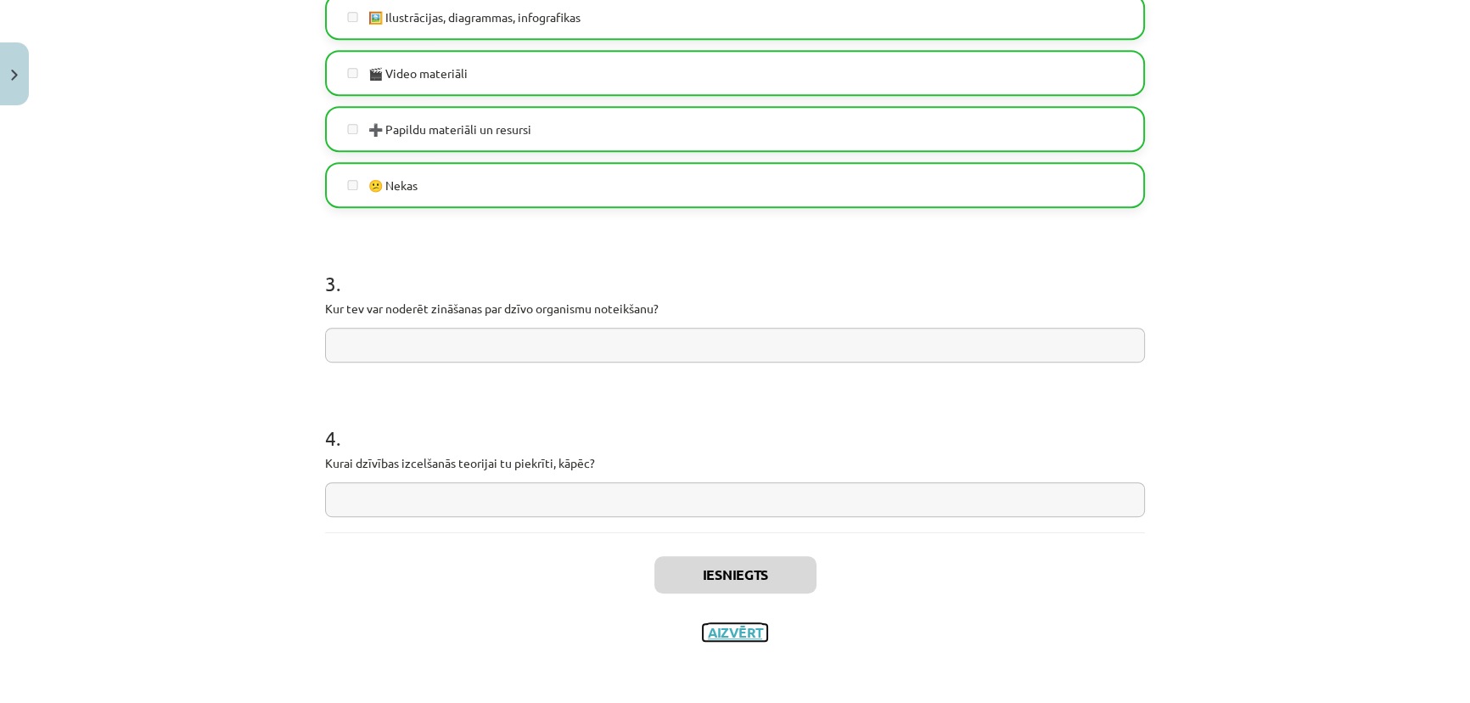
click at [722, 632] on button "Aizvērt" at bounding box center [735, 632] width 65 height 17
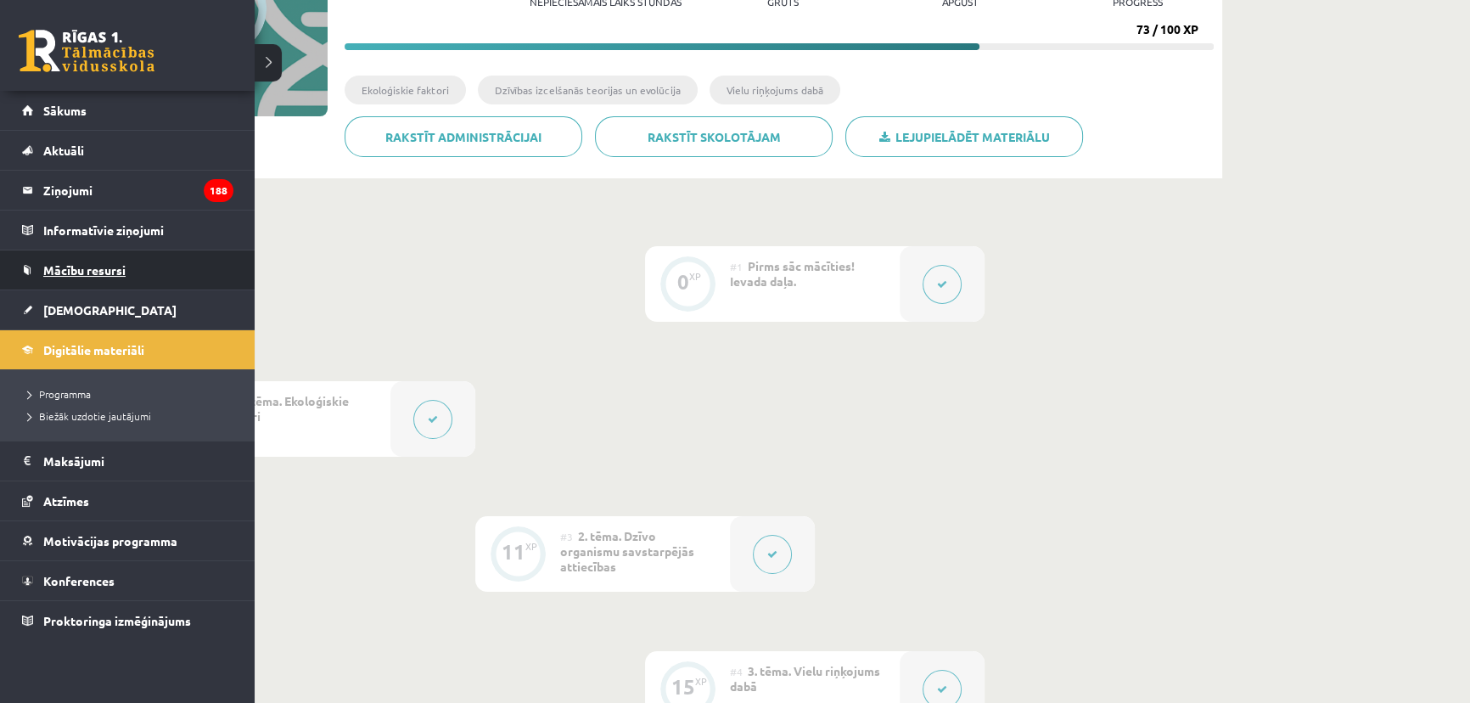
click at [109, 272] on span "Mācību resursi" at bounding box center [84, 269] width 82 height 15
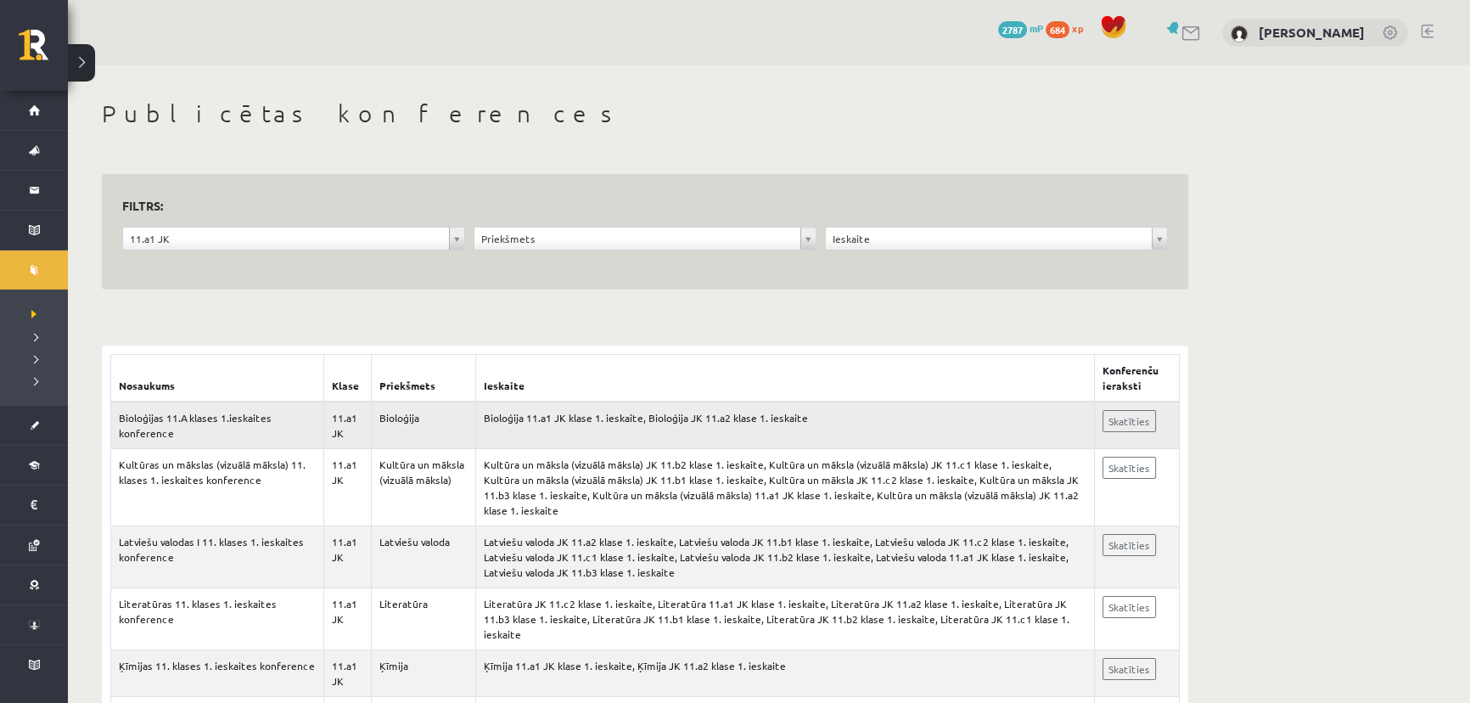
click at [206, 422] on td "Bioloģijas 11.A klases 1.ieskaites konference" at bounding box center [217, 426] width 213 height 48
click at [221, 410] on td "Bioloģijas 11.A klases 1.ieskaites konference" at bounding box center [217, 426] width 213 height 48
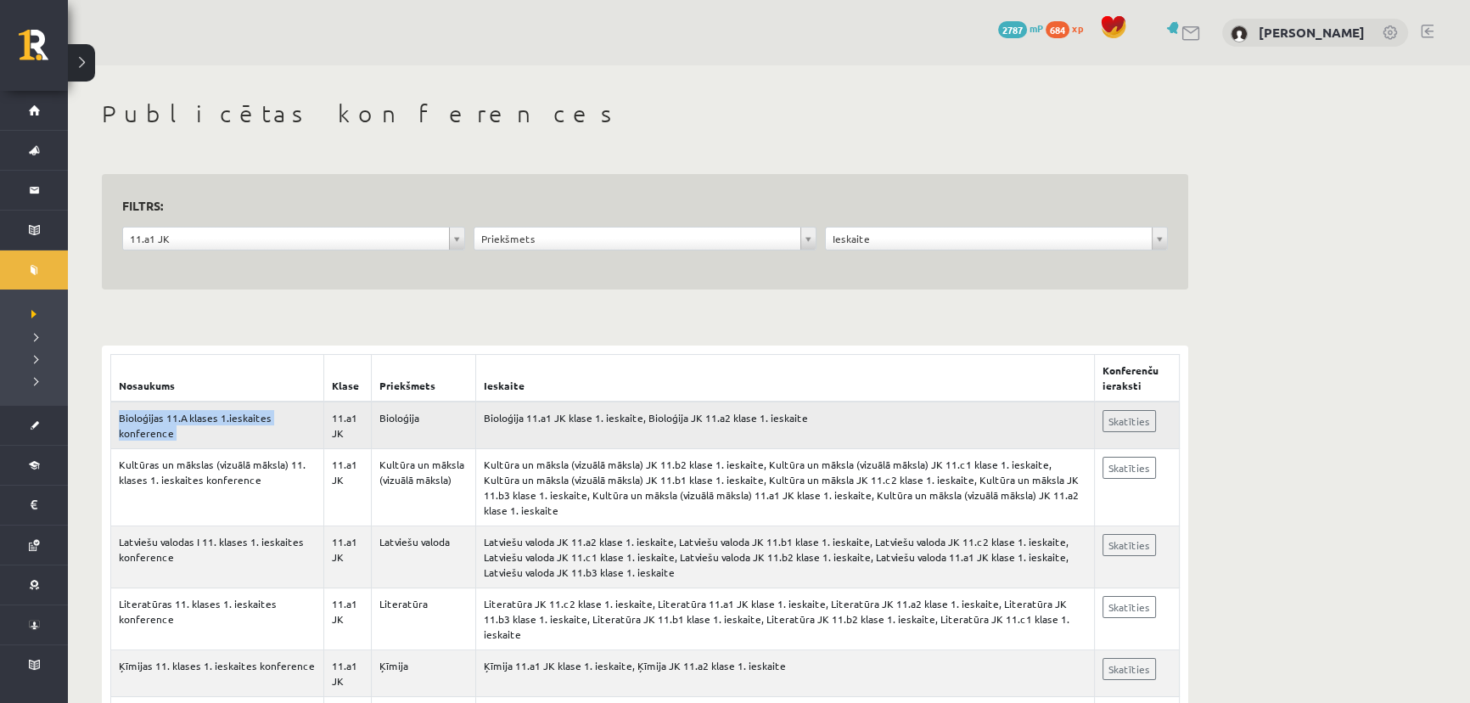
click at [276, 441] on td "Bioloģijas 11.A klases 1.ieskaites konference" at bounding box center [217, 426] width 213 height 48
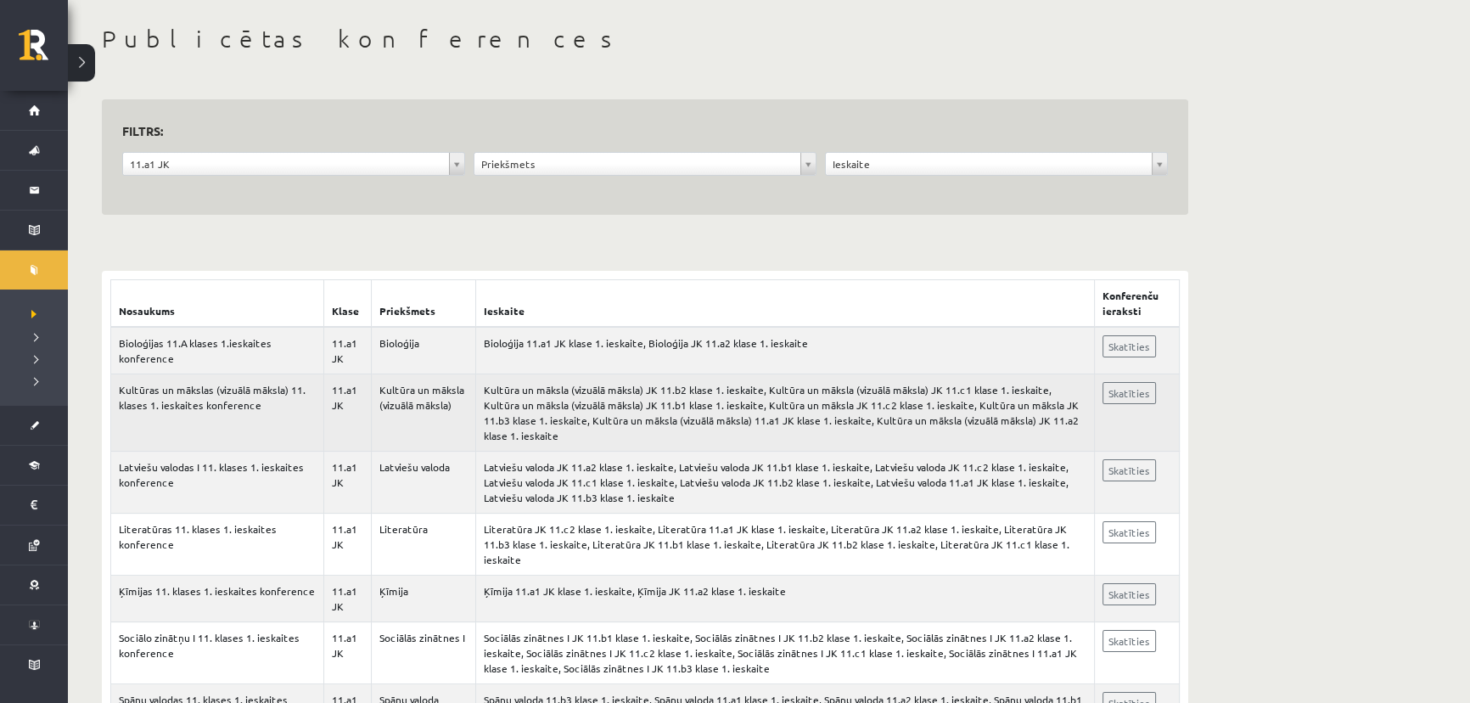
scroll to position [76, 0]
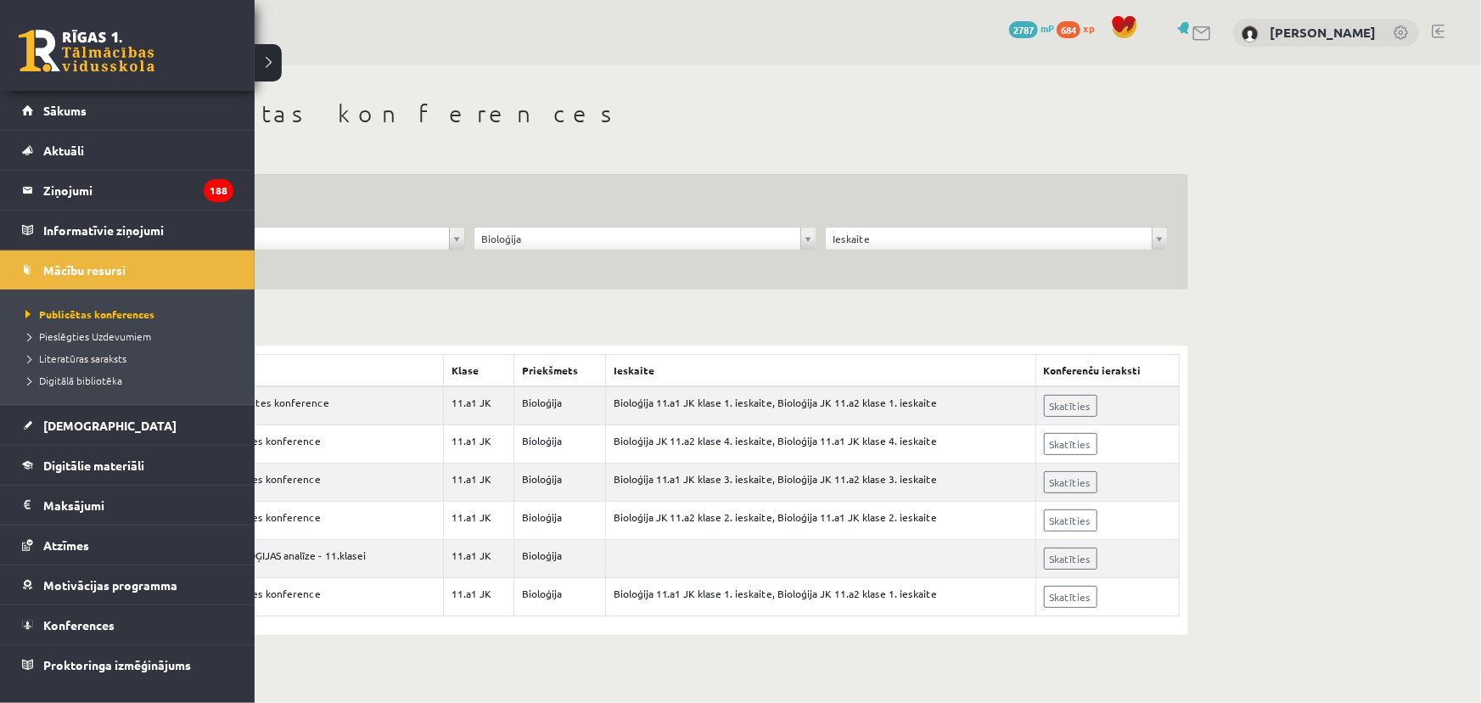
click at [56, 59] on link at bounding box center [87, 51] width 136 height 42
